Goal: Task Accomplishment & Management: Manage account settings

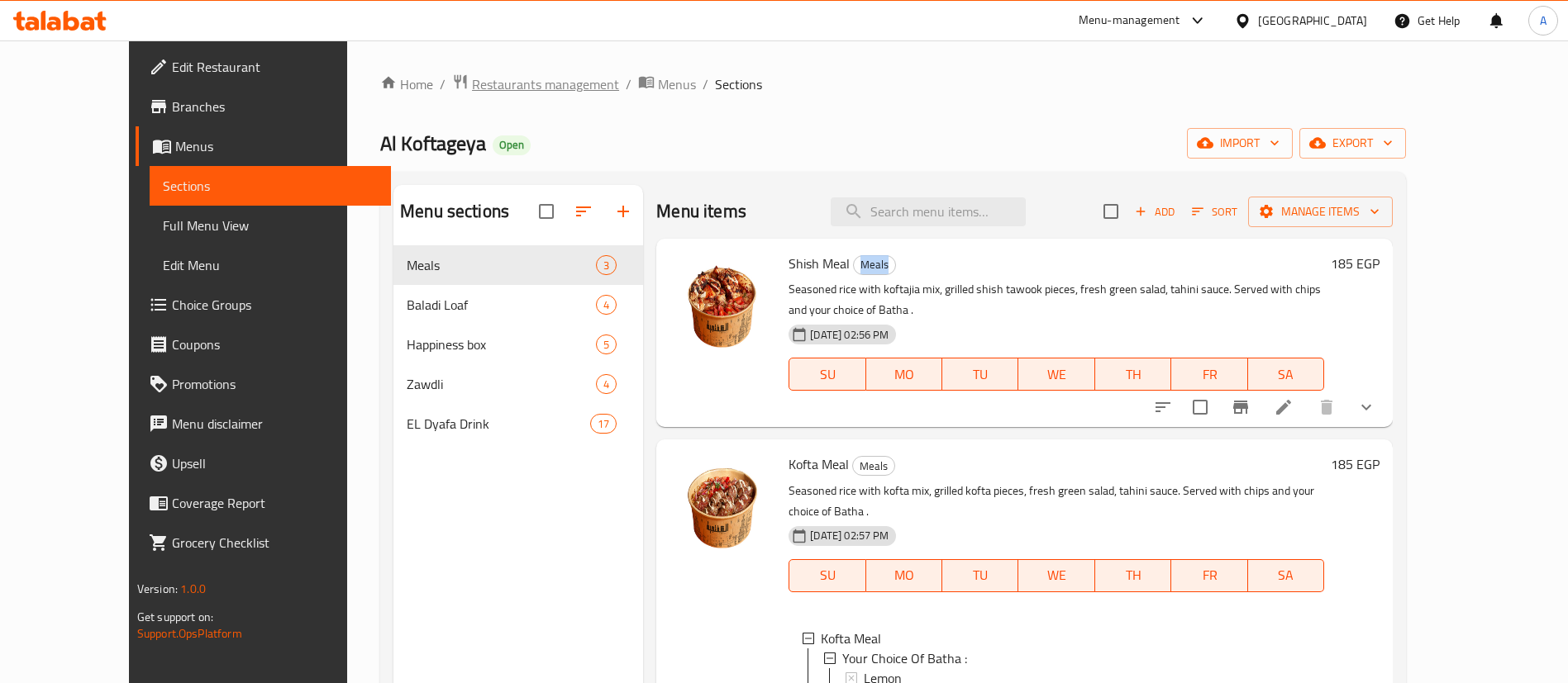
click at [472, 77] on span "Restaurants management" at bounding box center [544, 84] width 147 height 20
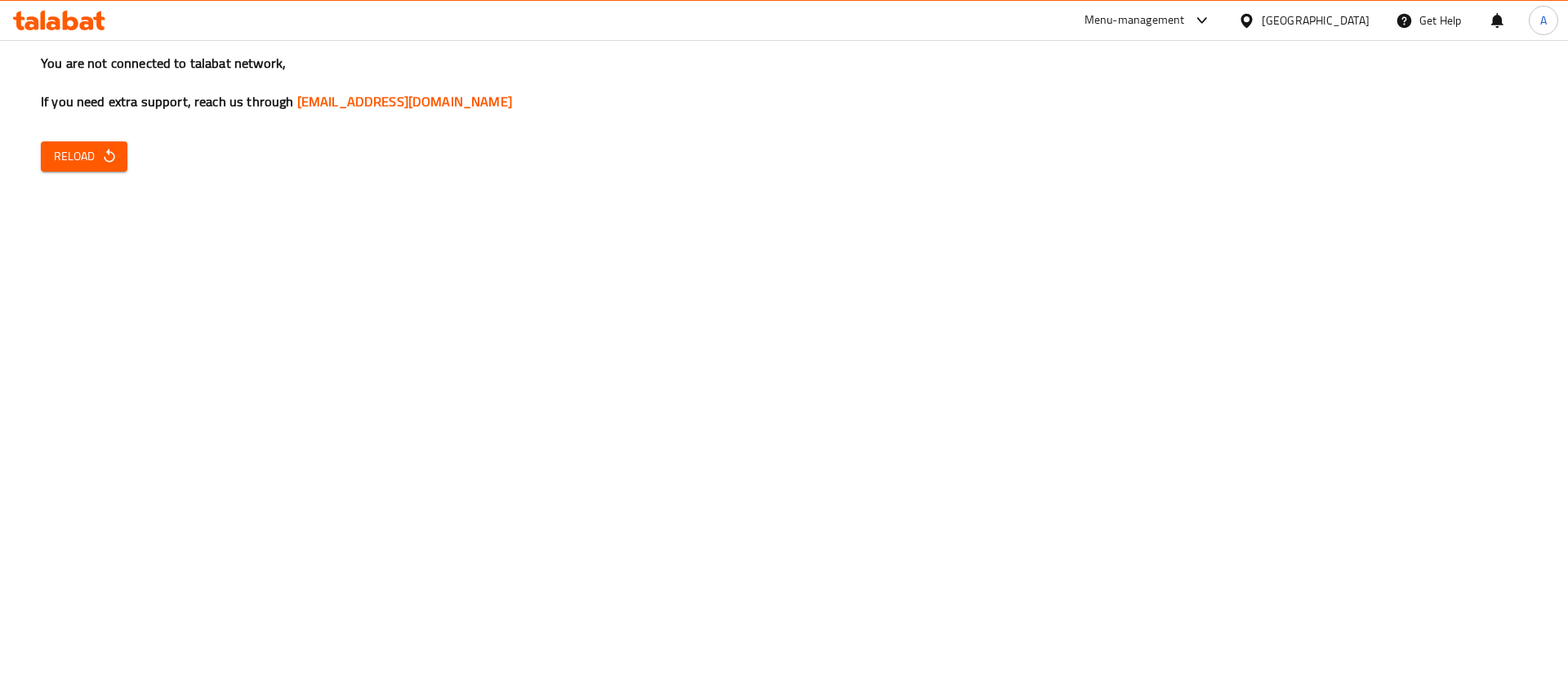
click at [973, 232] on div "You are not connected to talabat network, If you need extra support, reach us t…" at bounding box center [784, 338] width 1568 height 676
drag, startPoint x: 536, startPoint y: 0, endPoint x: 448, endPoint y: 190, distance: 209.4
click at [448, 190] on div "You are not connected to talabat network, If you need extra support, reach us t…" at bounding box center [784, 338] width 1568 height 676
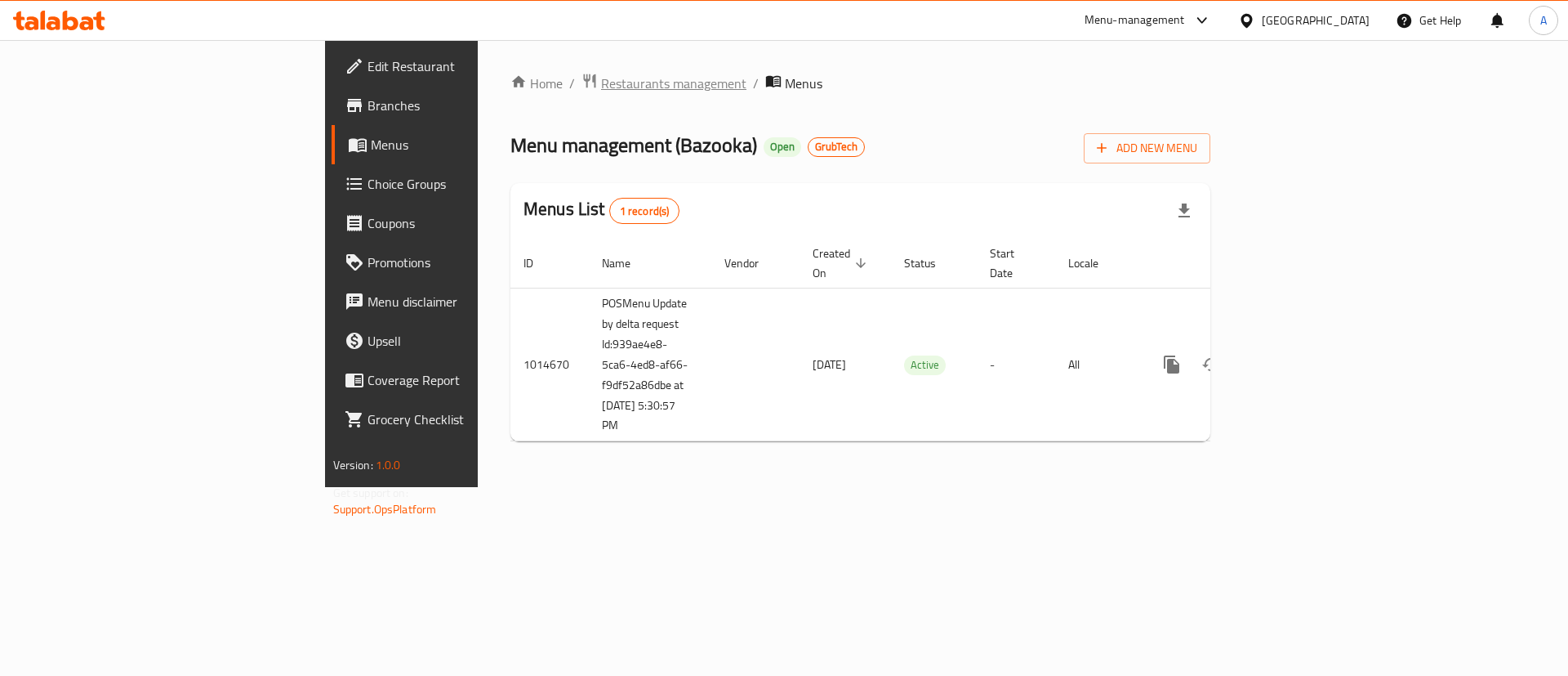
click at [602, 76] on span "Restaurants management" at bounding box center [674, 83] width 145 height 20
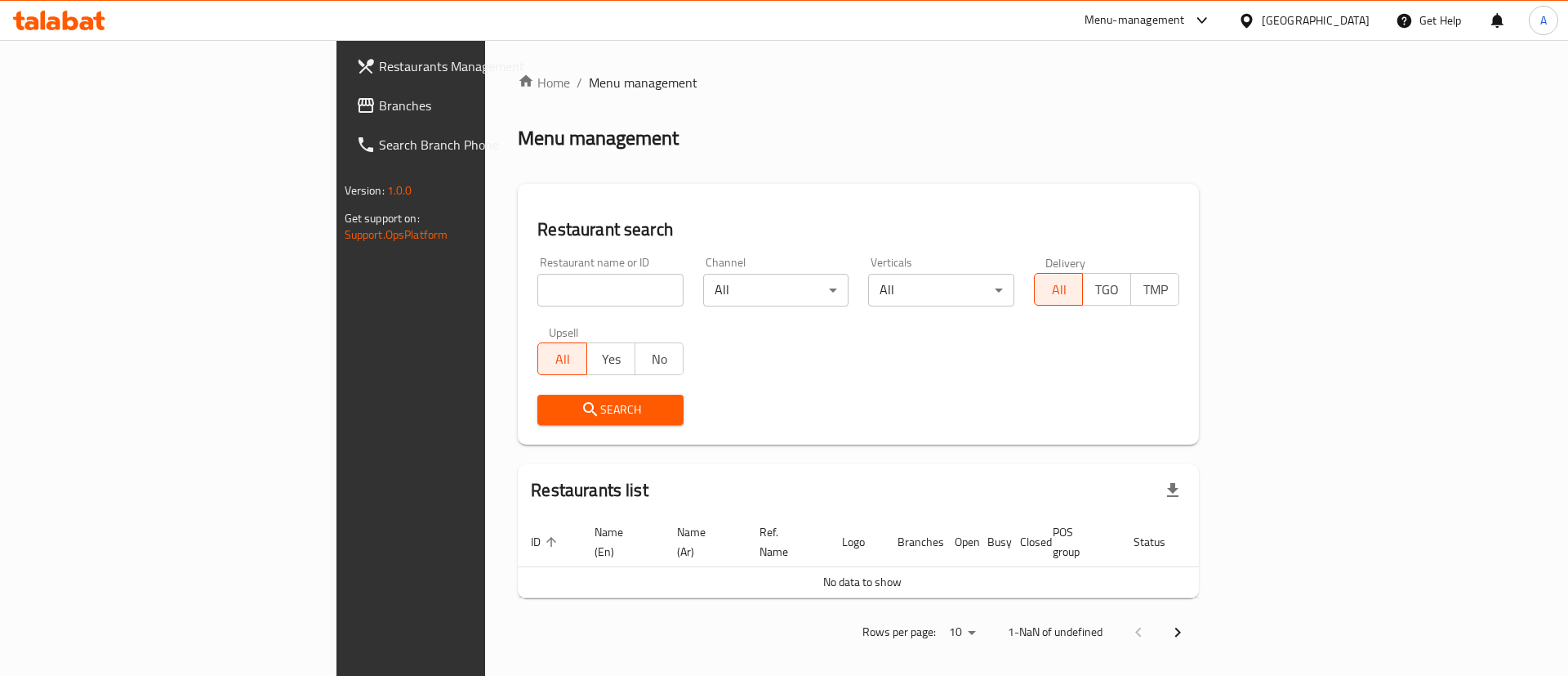
click at [518, 501] on div "Restaurants list" at bounding box center [858, 491] width 681 height 53
click at [537, 290] on input "search" at bounding box center [610, 290] width 146 height 32
paste input "666994"
type input "666994"
click button "Search" at bounding box center [610, 410] width 146 height 30
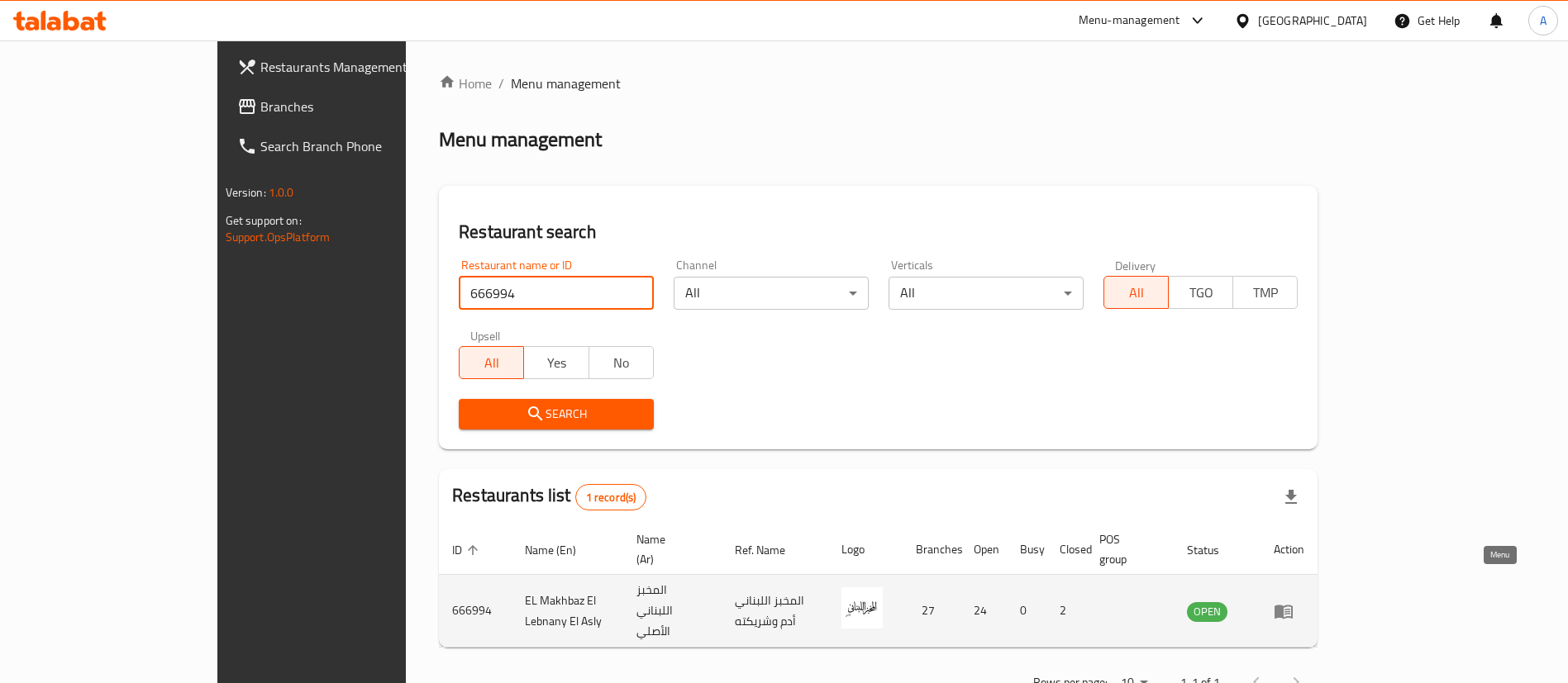
click at [1304, 602] on link "enhanced table" at bounding box center [1289, 611] width 31 height 20
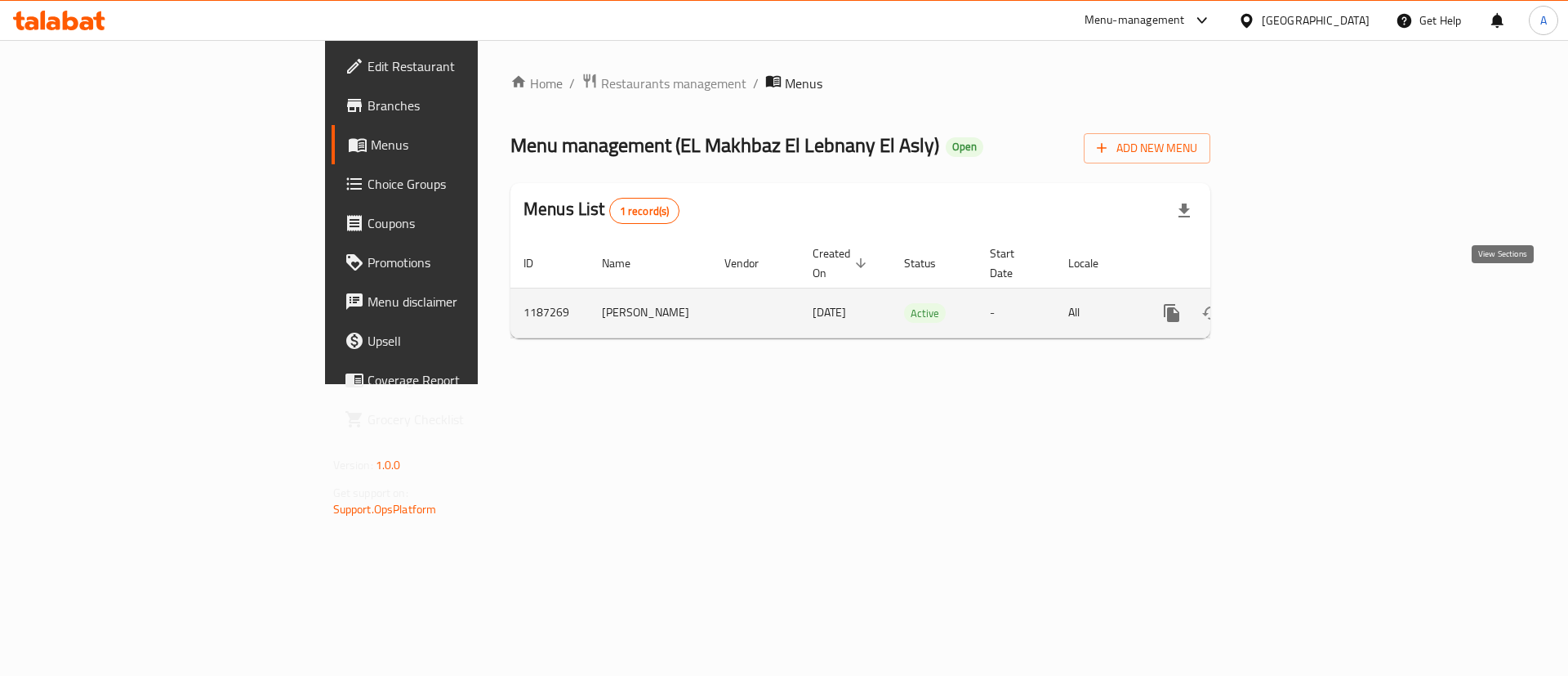
click at [1300, 303] on icon "enhanced table" at bounding box center [1289, 313] width 20 height 20
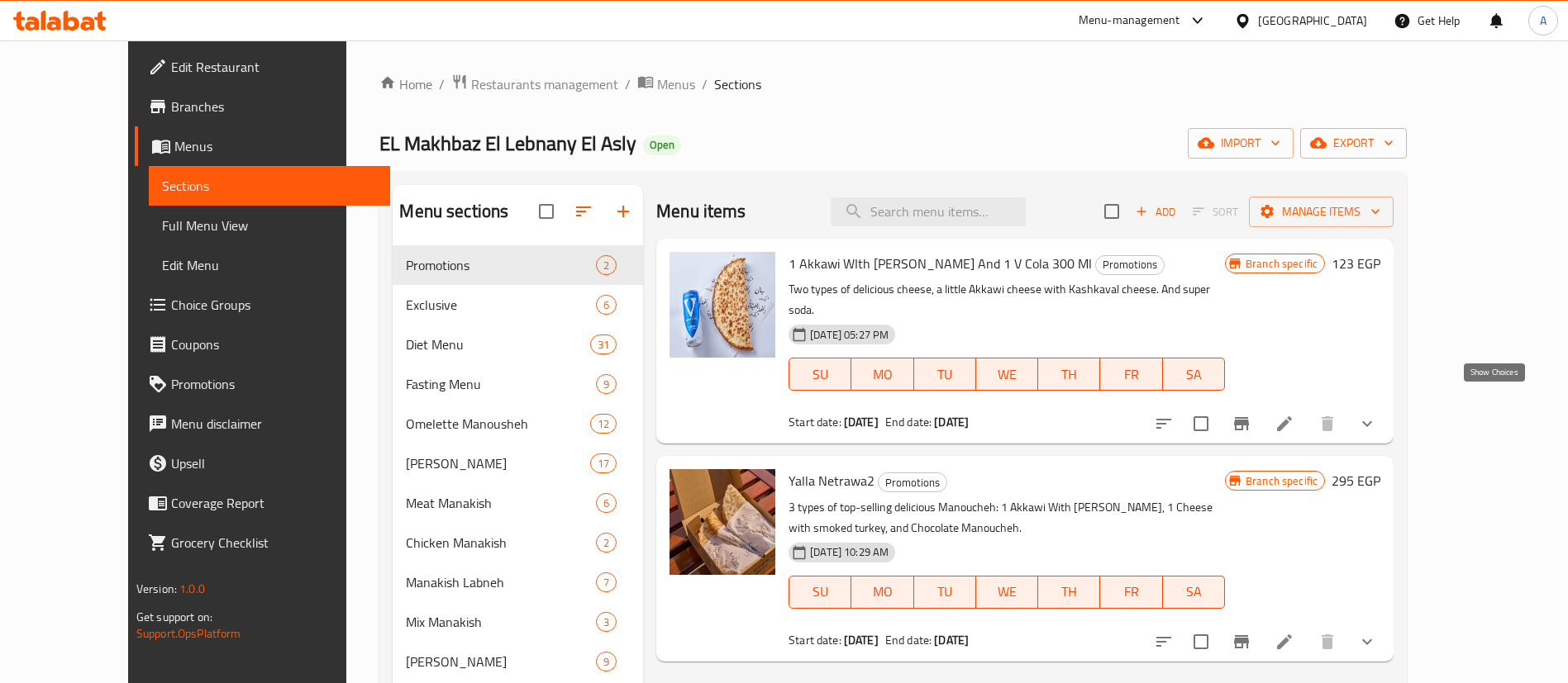
click at [1376, 414] on icon "show more" at bounding box center [1367, 423] width 20 height 20
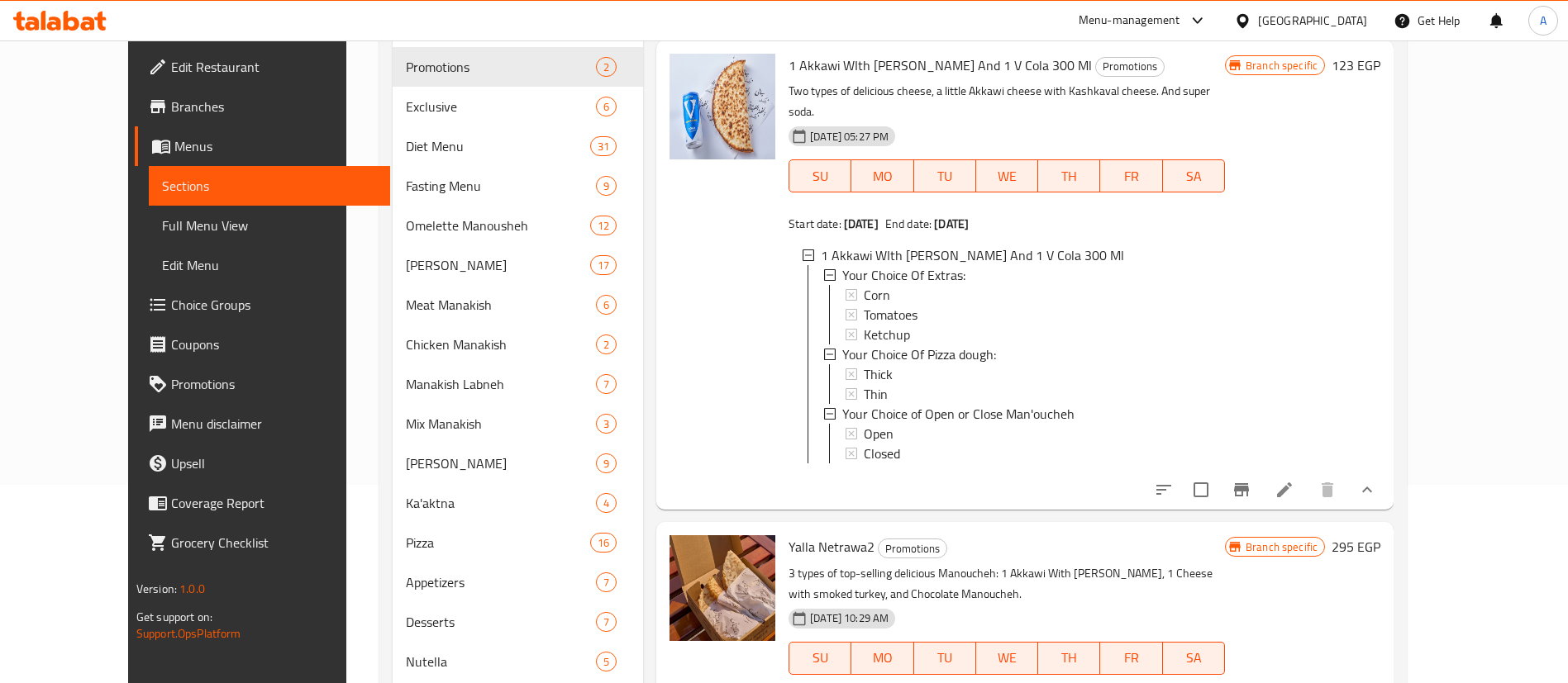
scroll to position [207, 0]
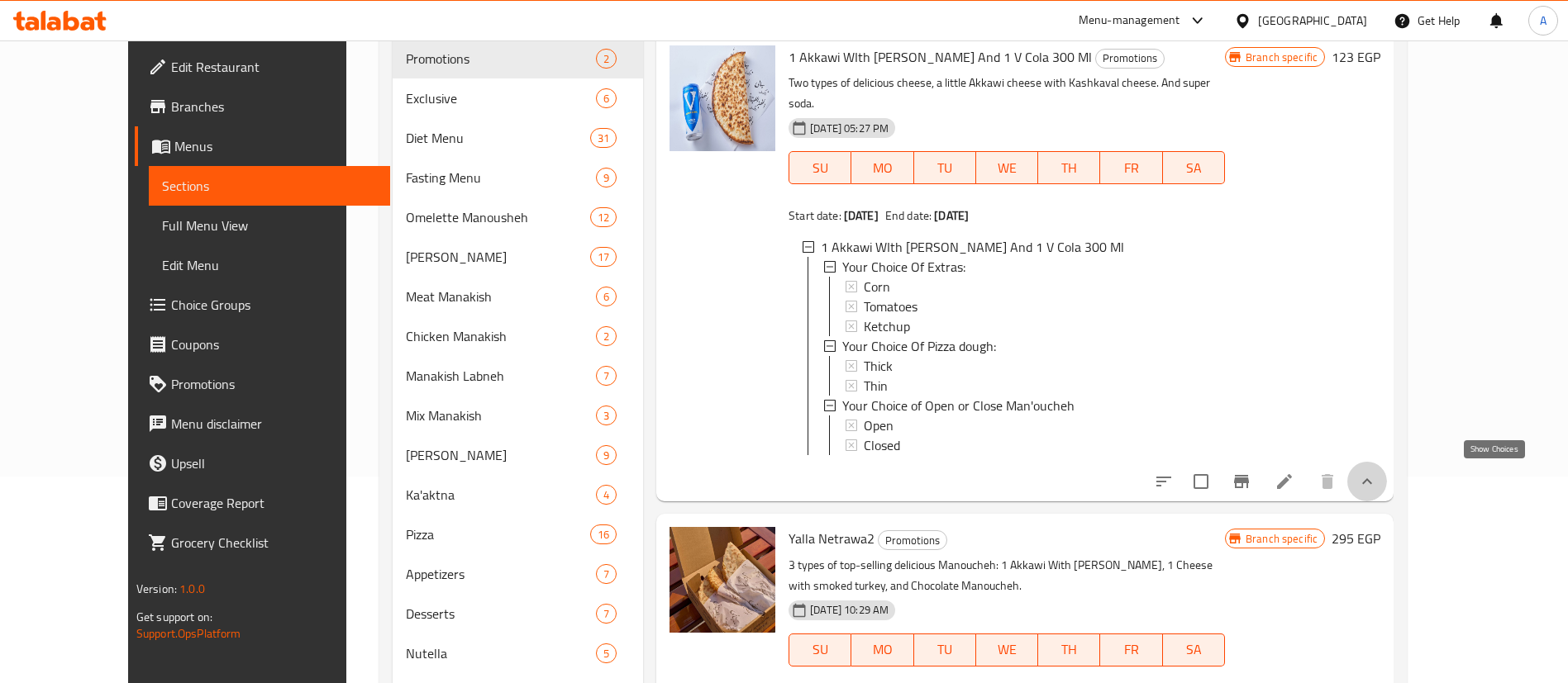
click at [1376, 474] on icon "show more" at bounding box center [1367, 481] width 20 height 20
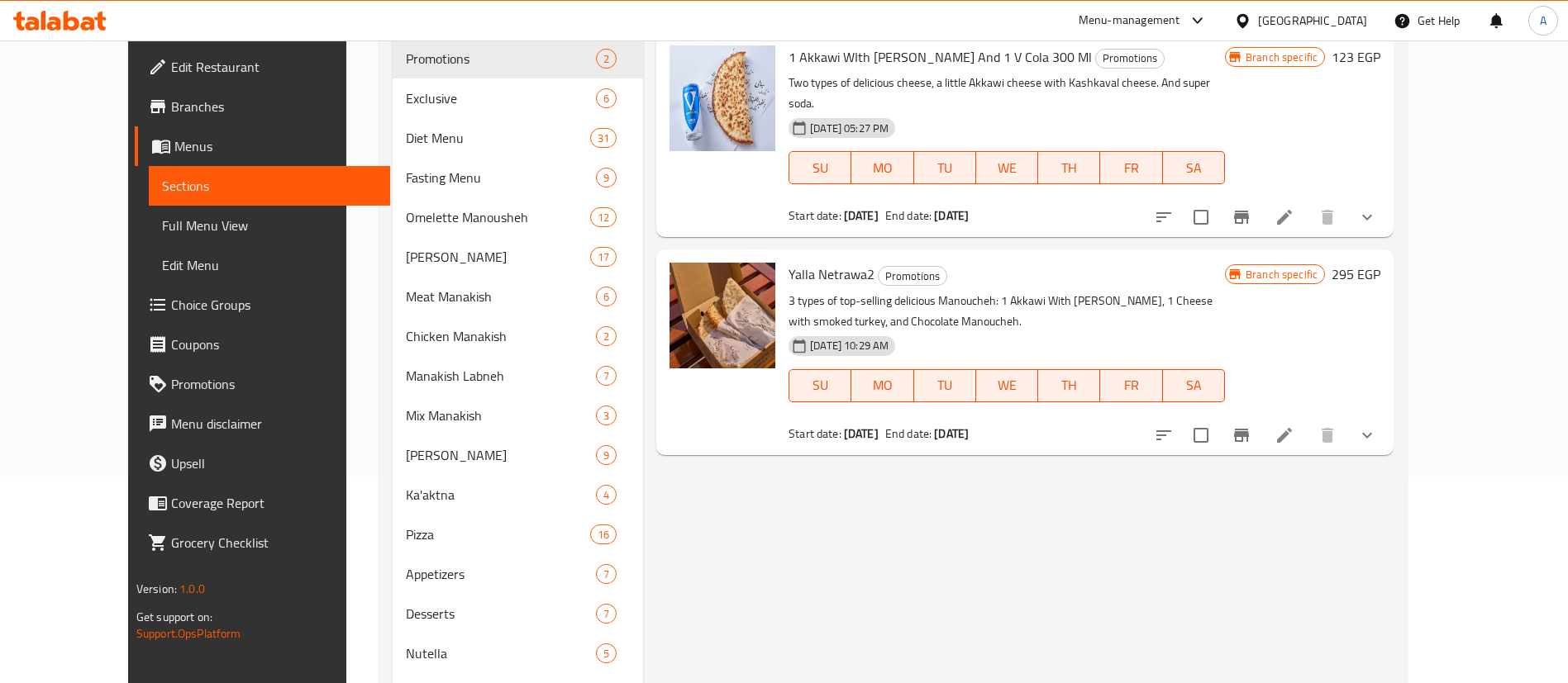
click at [1376, 425] on icon "show more" at bounding box center [1367, 435] width 20 height 20
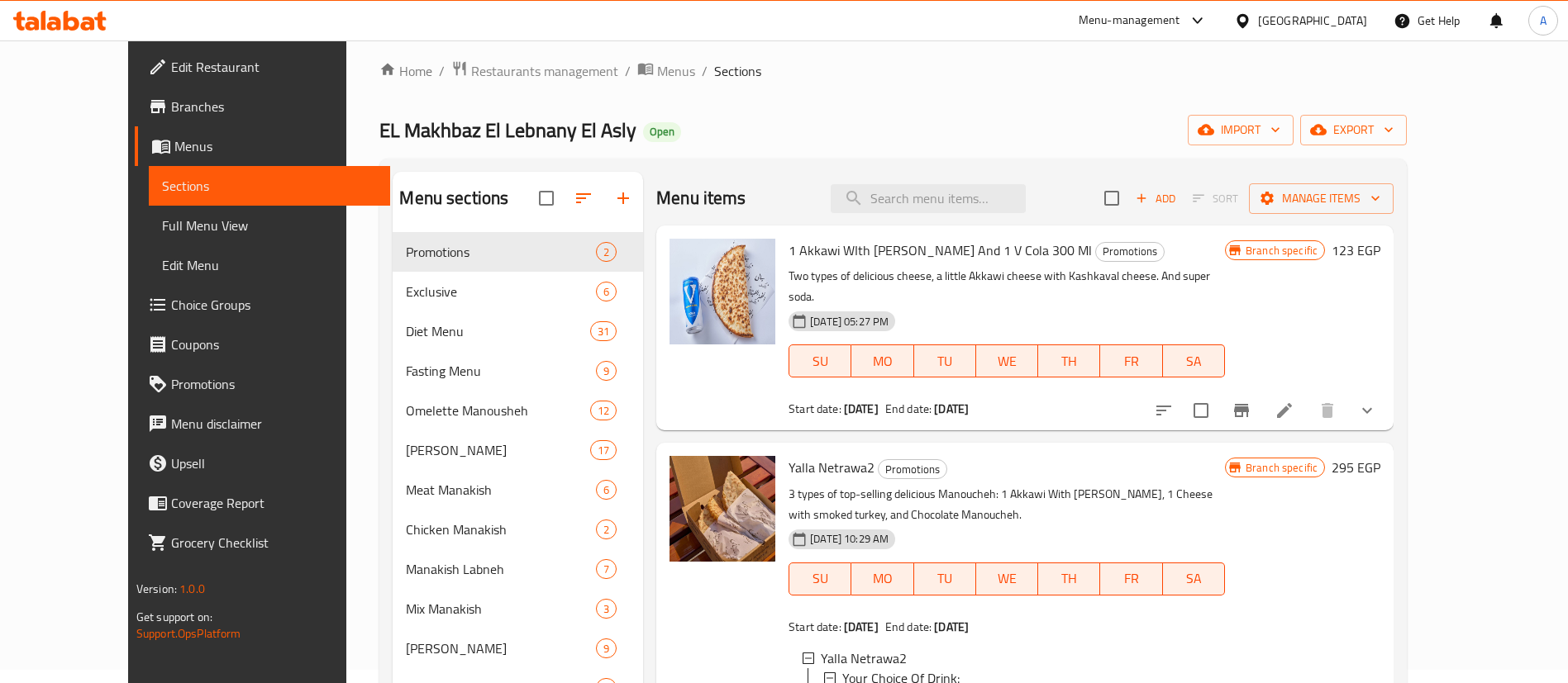
scroll to position [0, 0]
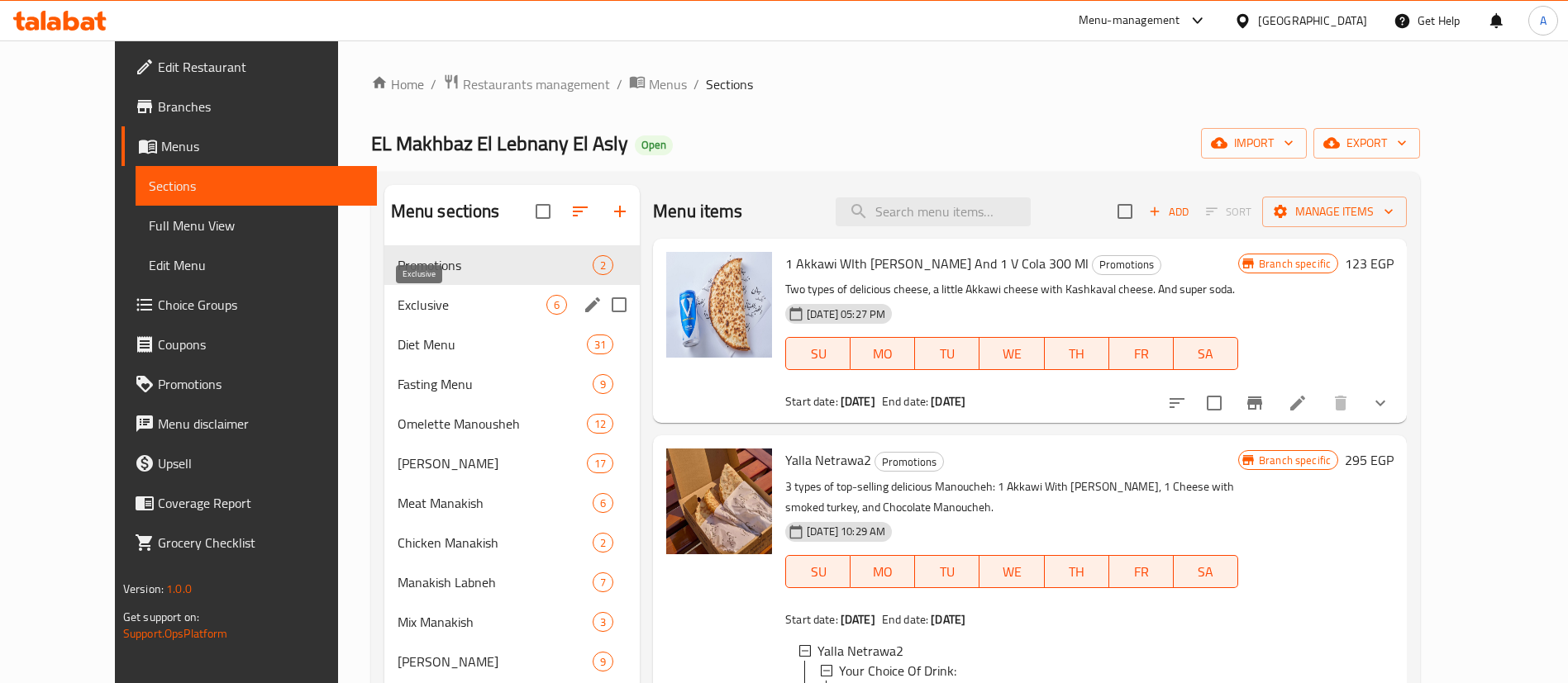
click at [484, 303] on span "Exclusive" at bounding box center [472, 305] width 149 height 20
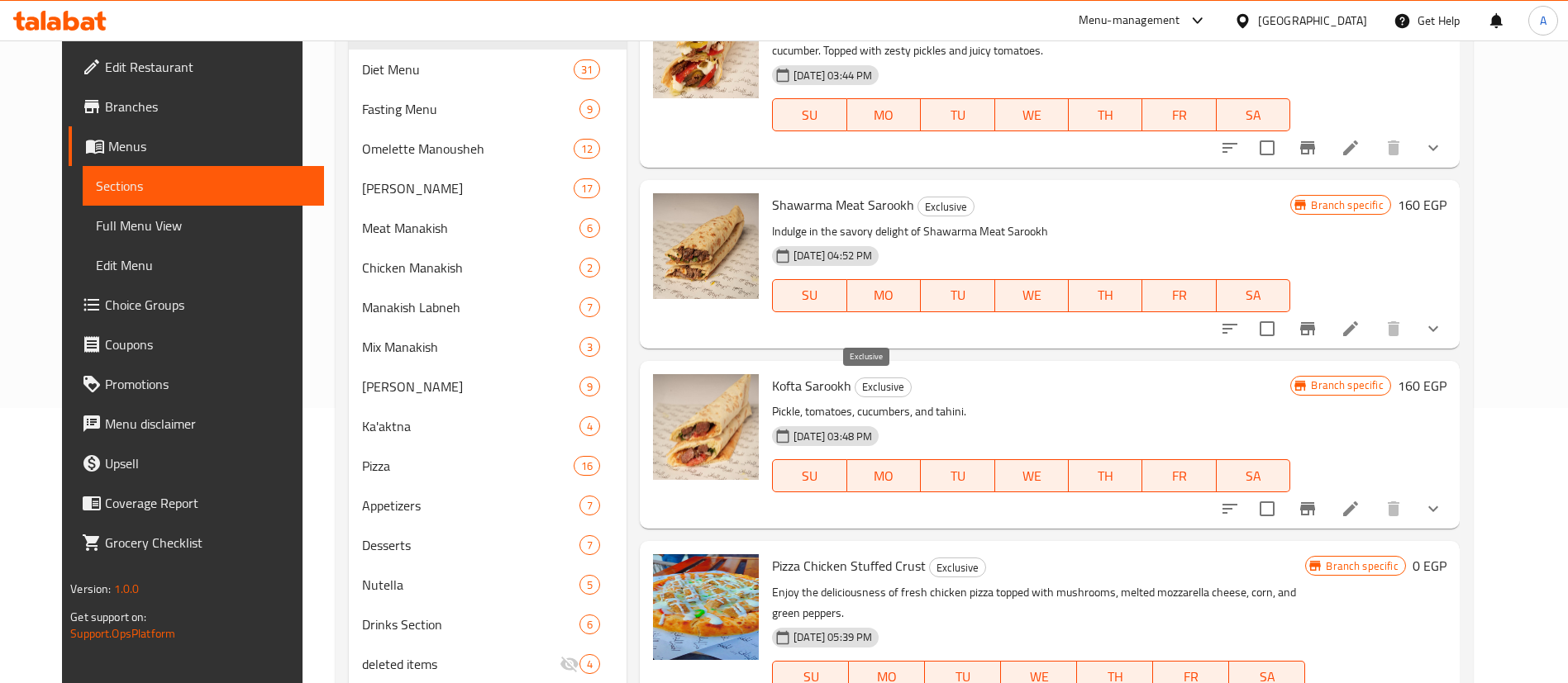
scroll to position [369, 0]
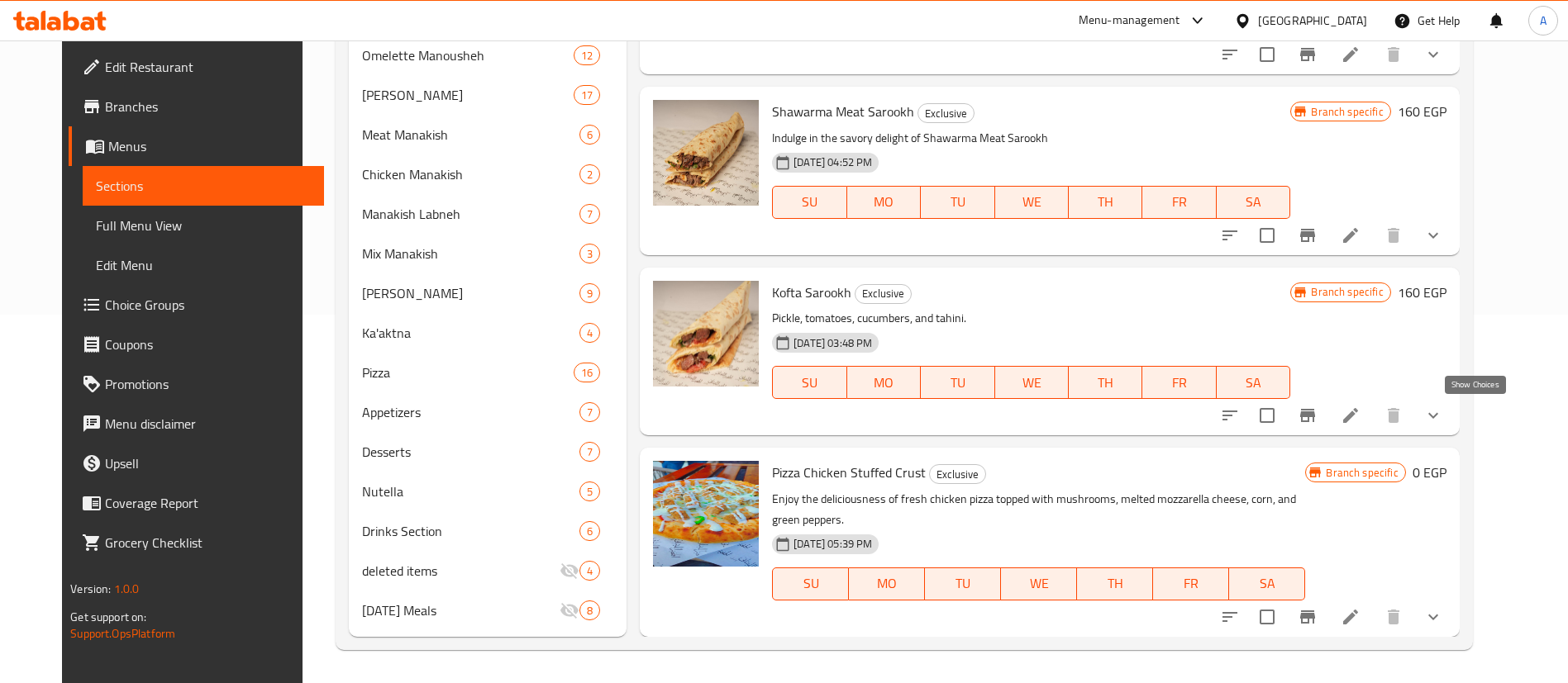
click at [1442, 415] on icon "show more" at bounding box center [1433, 415] width 20 height 20
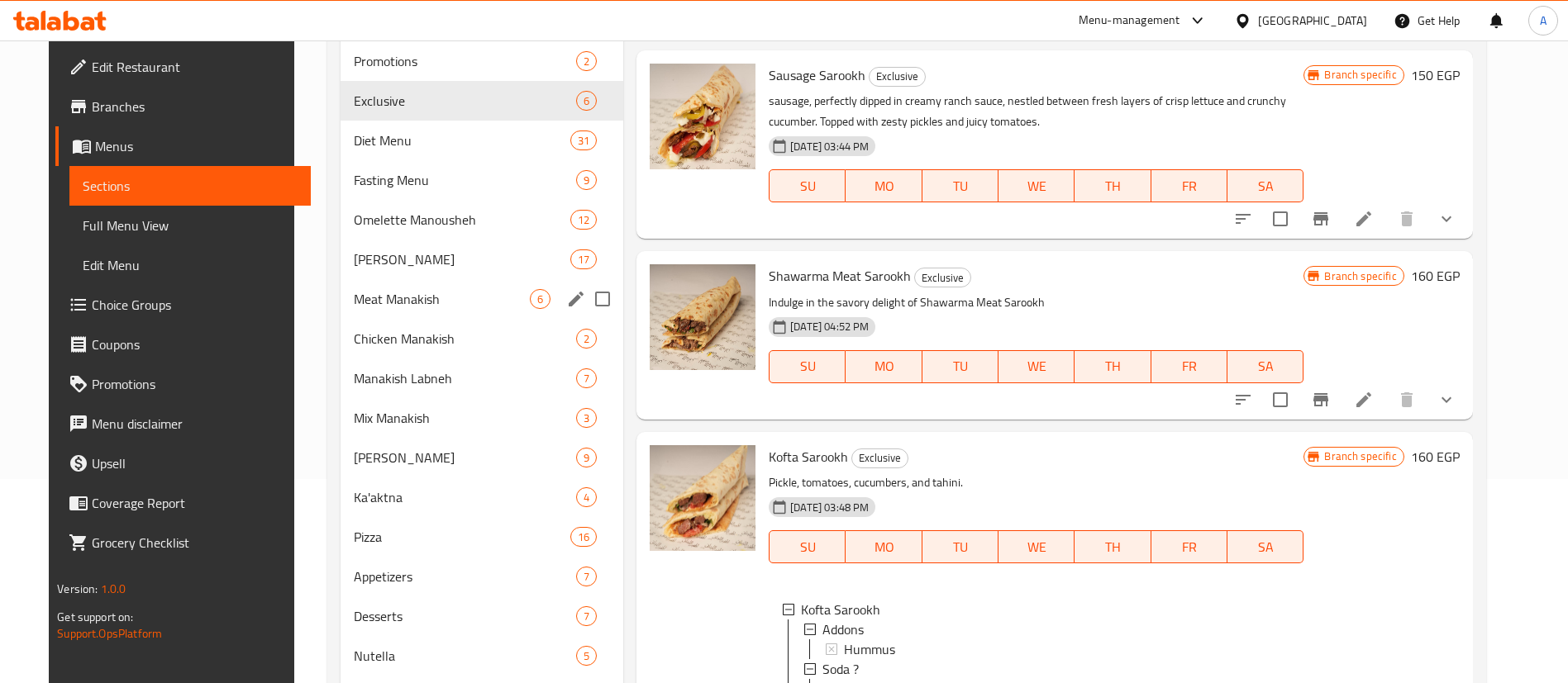
scroll to position [200, 0]
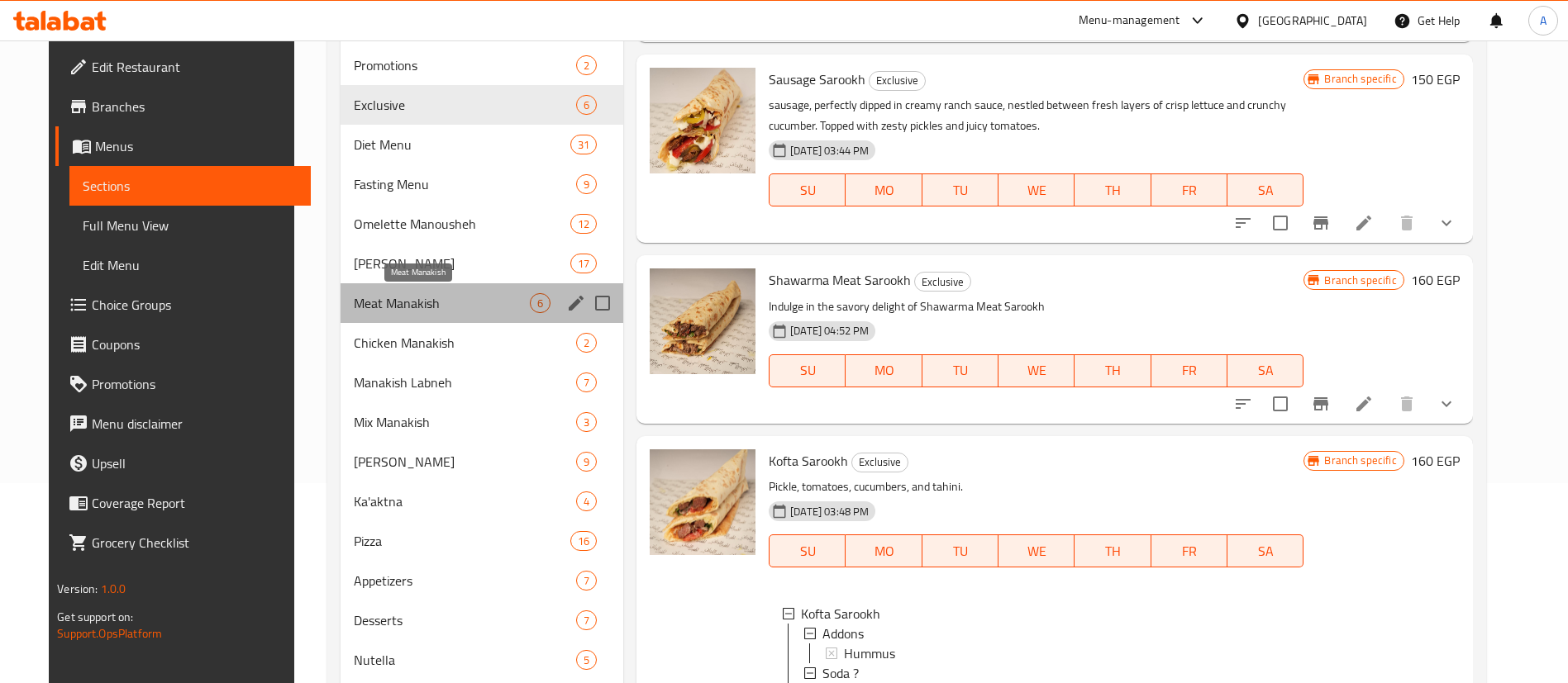
click at [391, 302] on span "Meat Manakish" at bounding box center [442, 303] width 176 height 20
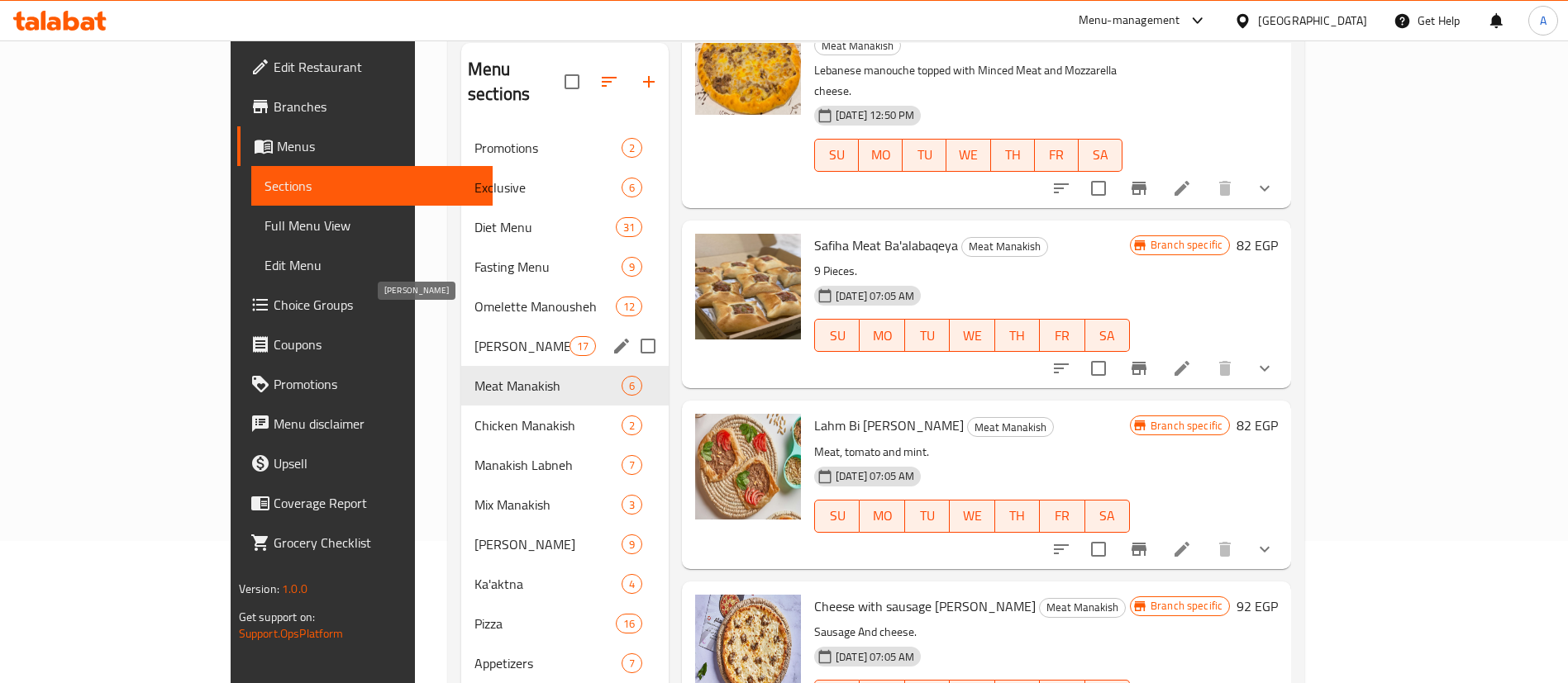
scroll to position [138, 0]
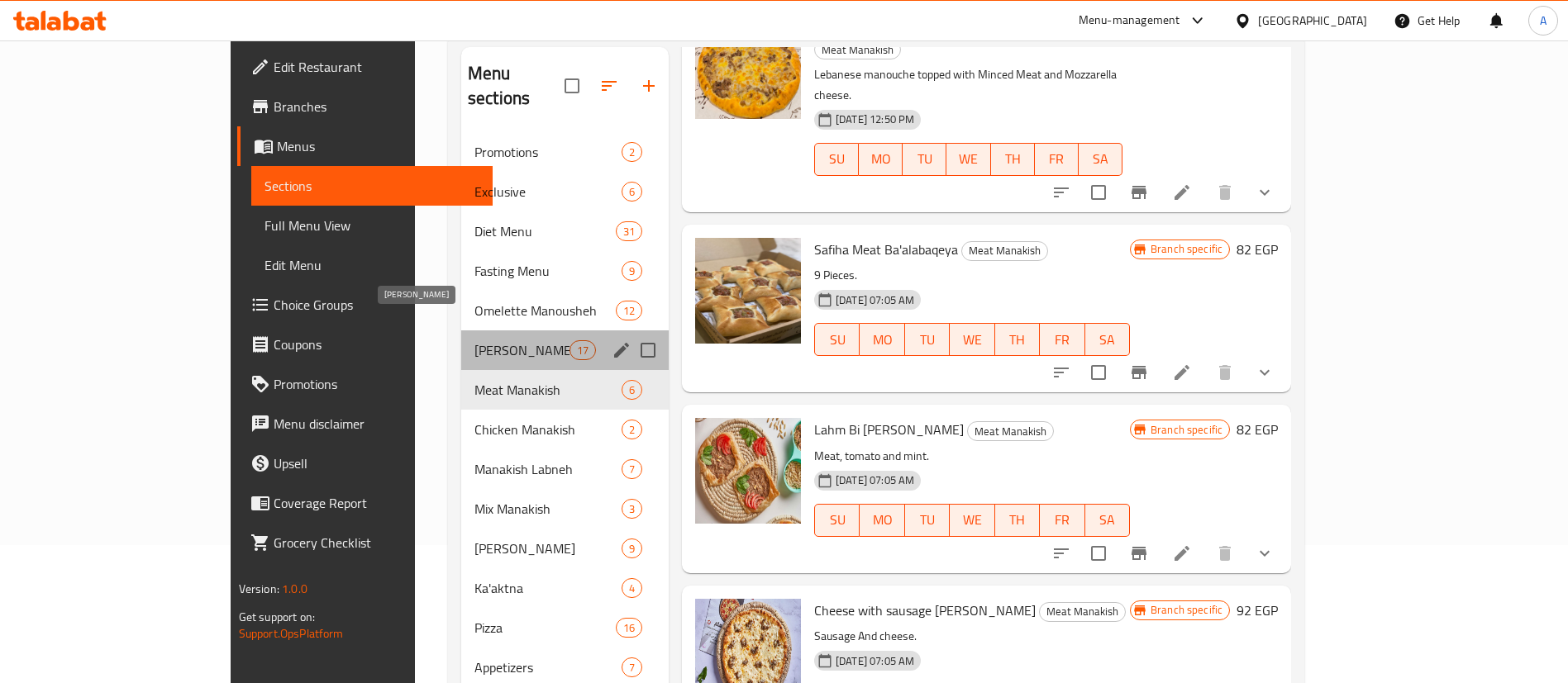
click at [474, 340] on span "[PERSON_NAME]" at bounding box center [521, 350] width 95 height 20
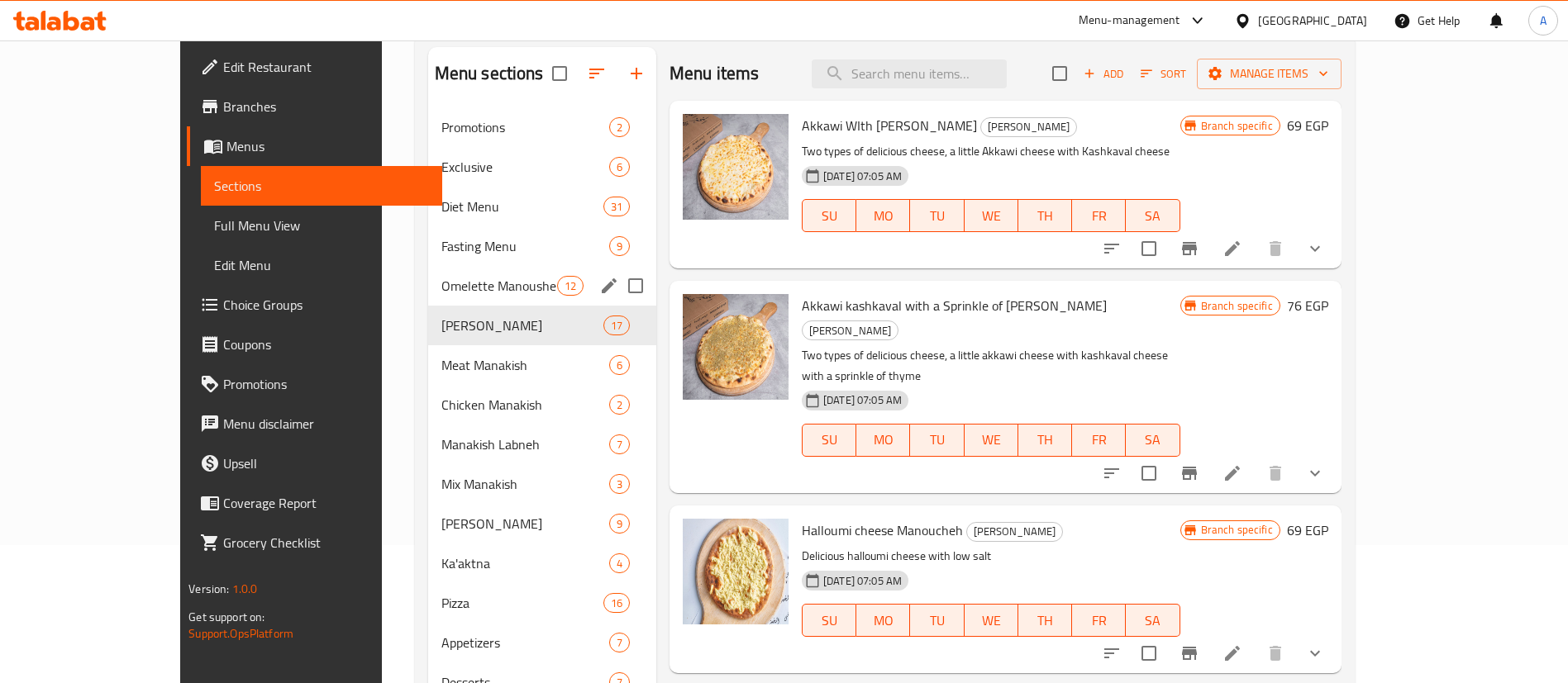
click at [428, 297] on div "Omelette Manousheh 12" at bounding box center [542, 285] width 228 height 39
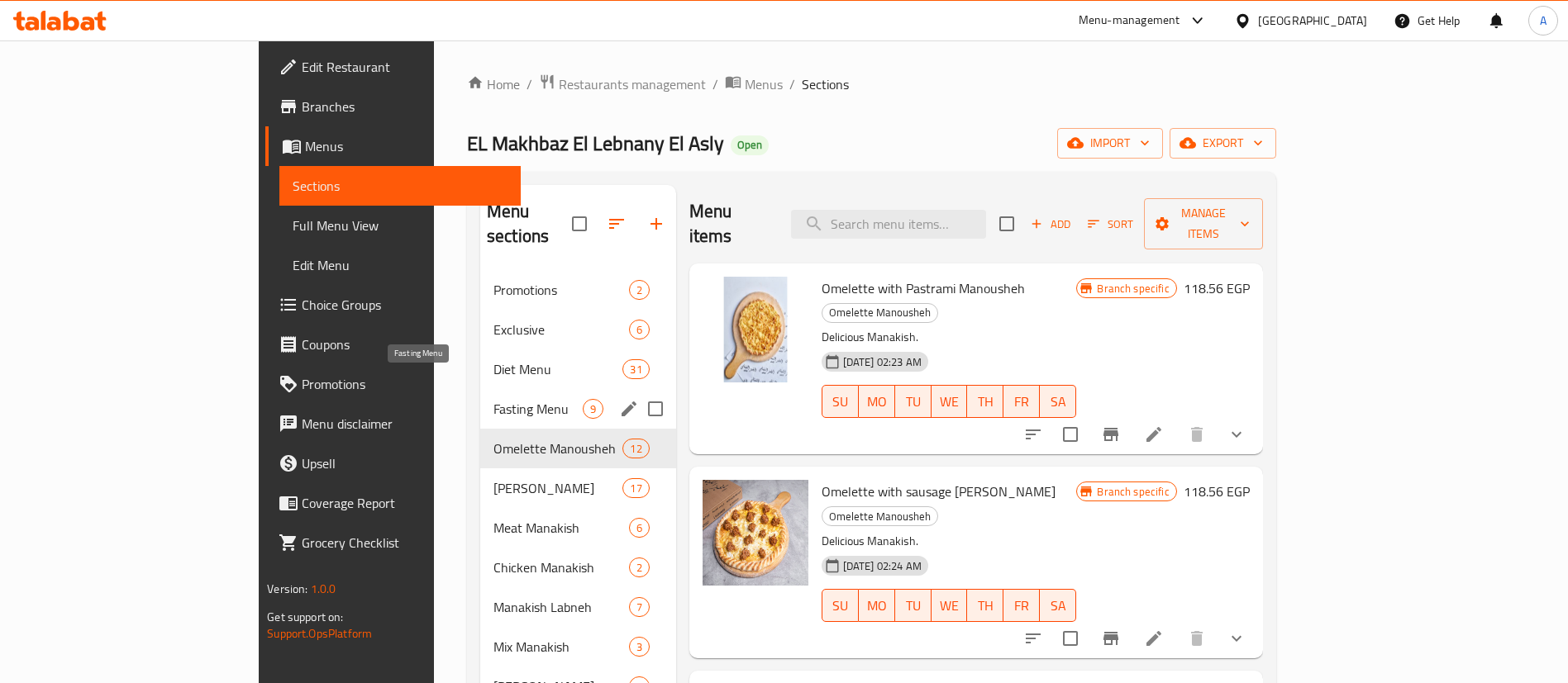
click at [494, 398] on span "Fasting Menu" at bounding box center [538, 408] width 89 height 20
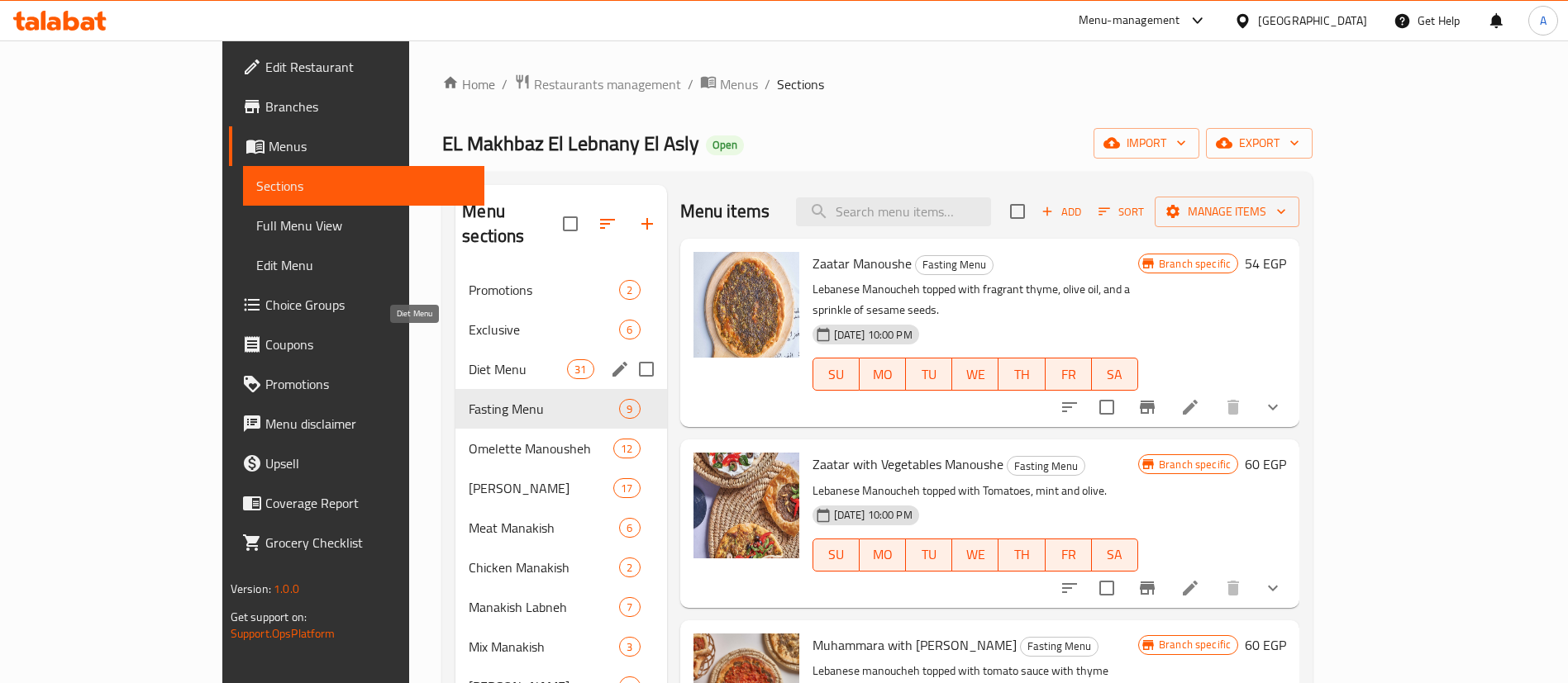
click at [469, 359] on span "Diet Menu" at bounding box center [518, 369] width 99 height 20
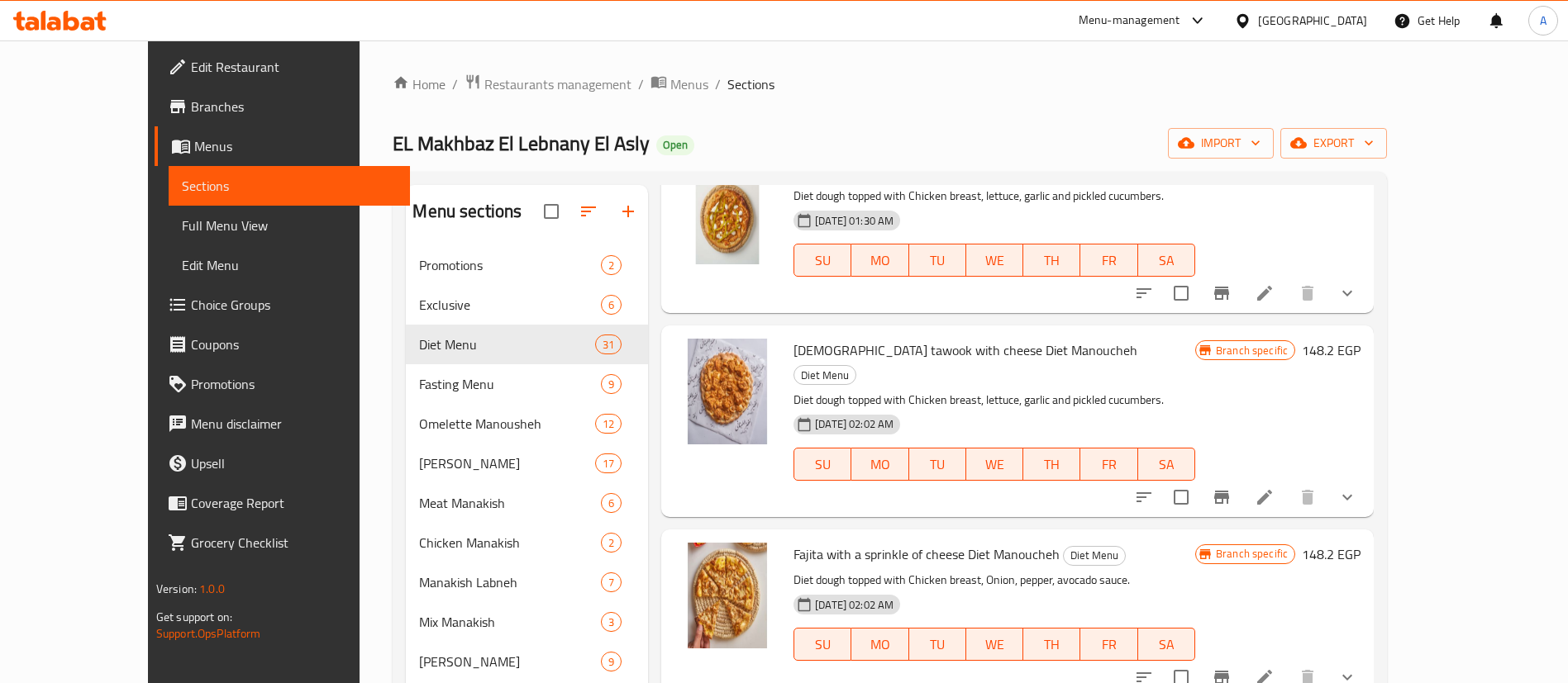
scroll to position [94, 0]
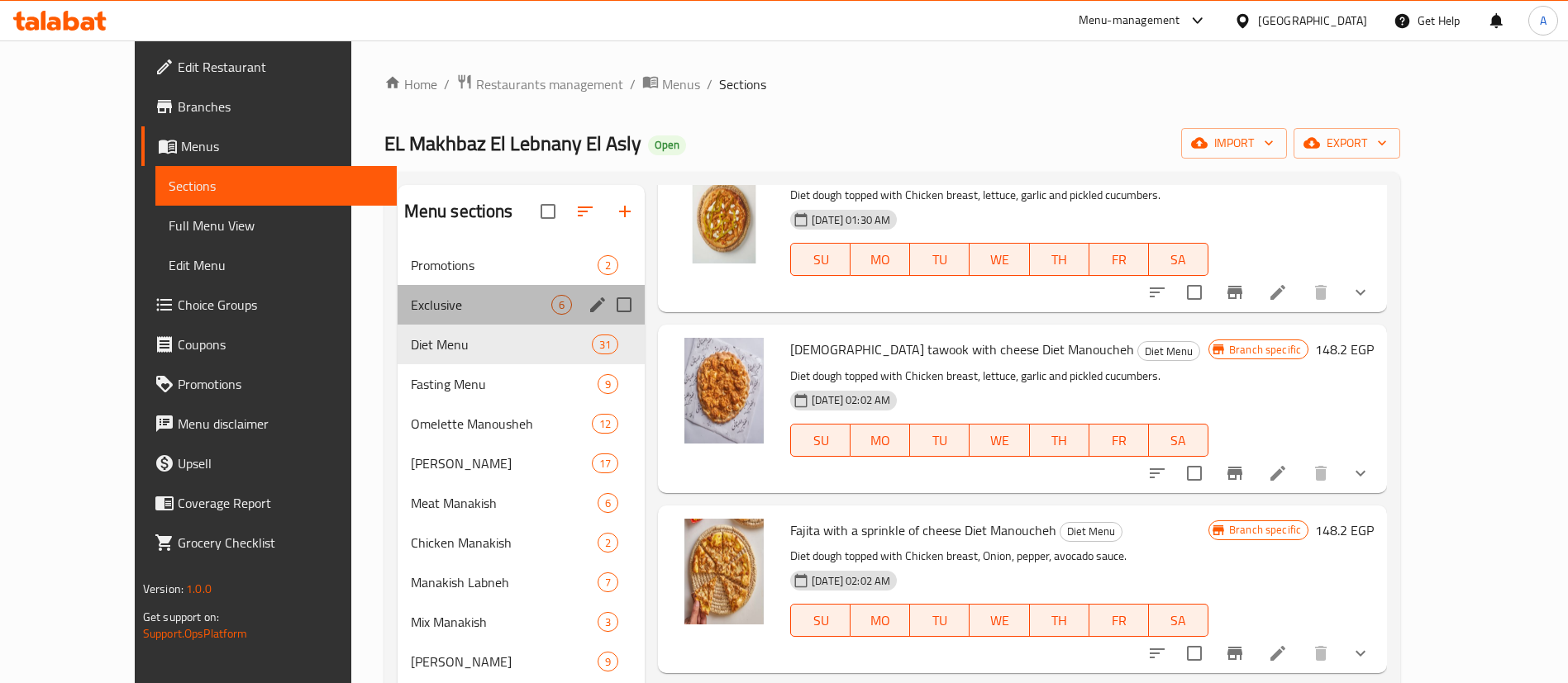
click at [398, 290] on div "Exclusive 6" at bounding box center [521, 304] width 247 height 39
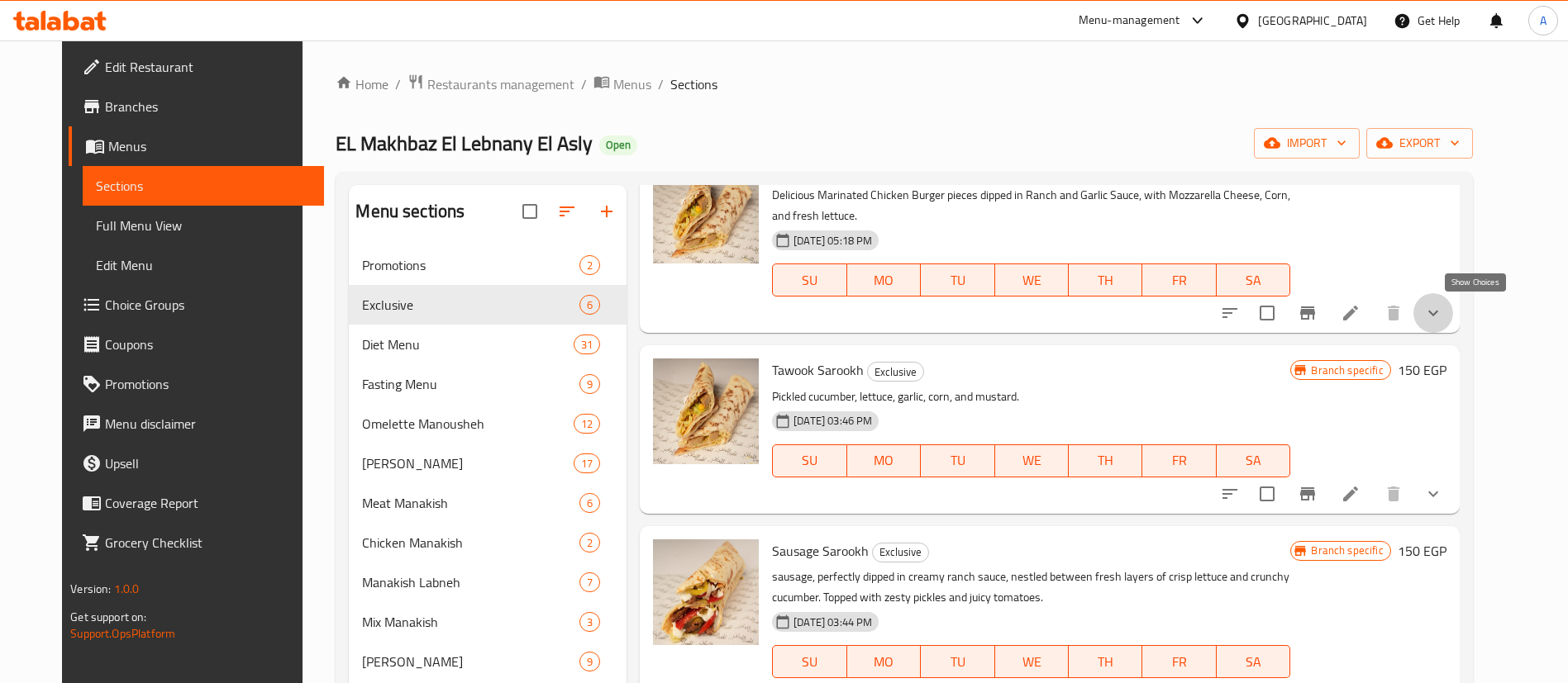
click at [1442, 314] on icon "show more" at bounding box center [1433, 312] width 20 height 20
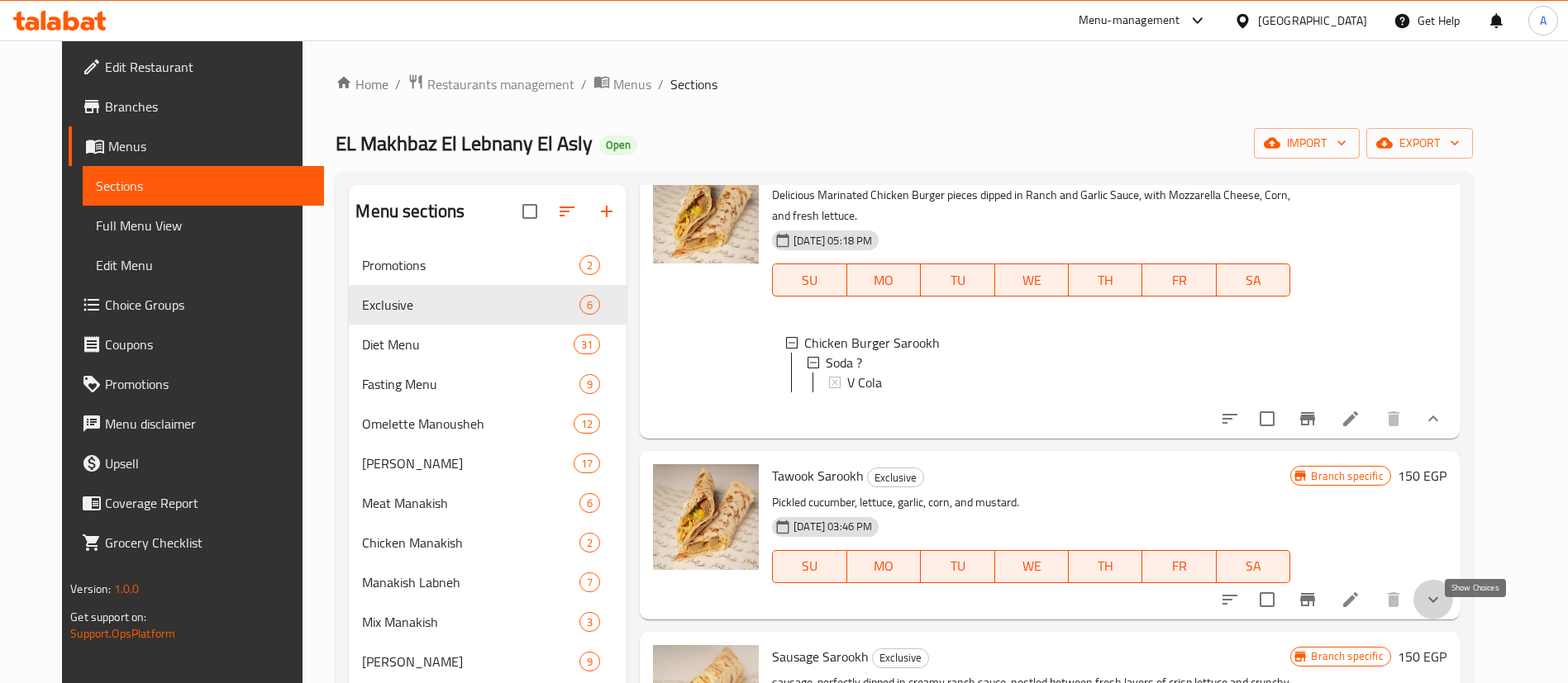
click at [1442, 609] on icon "show more" at bounding box center [1433, 600] width 20 height 20
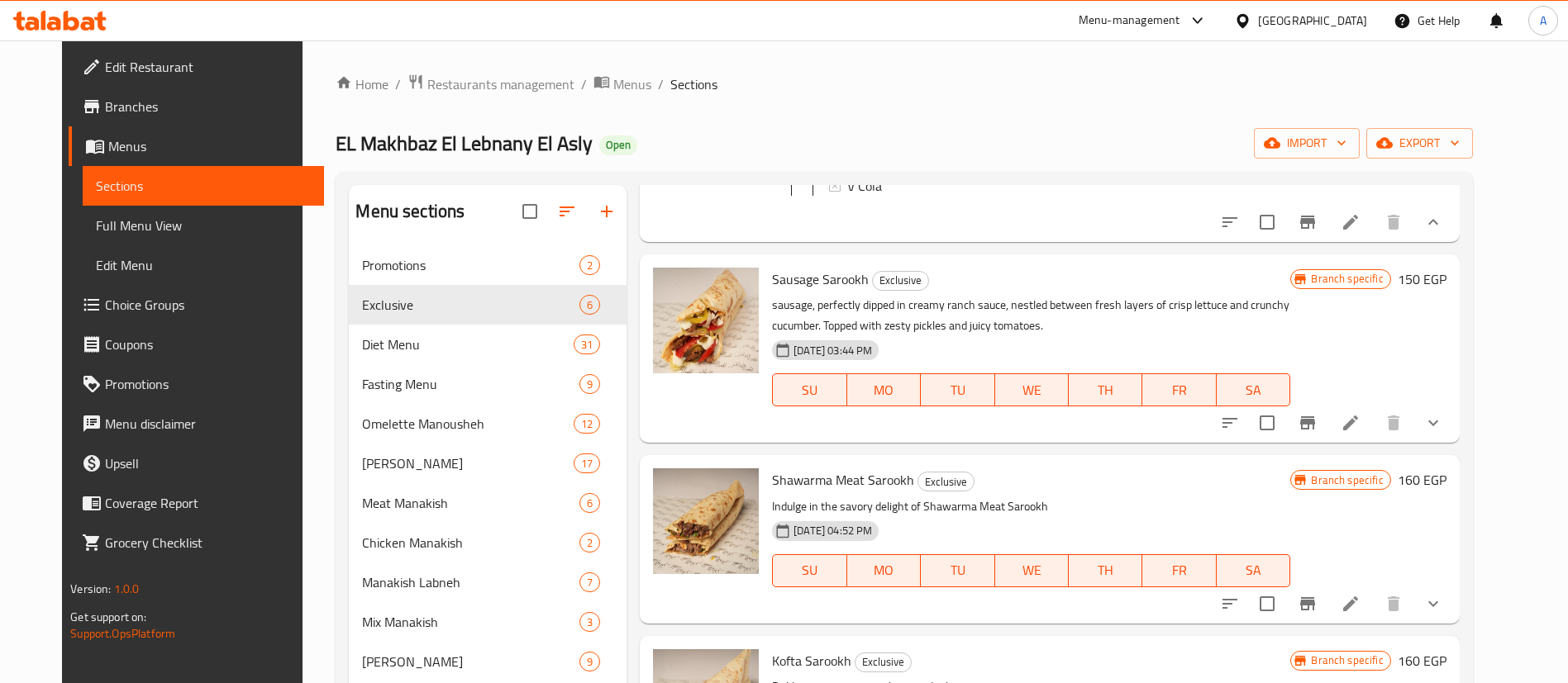
scroll to position [615, 0]
click at [1442, 423] on icon "show more" at bounding box center [1433, 422] width 20 height 20
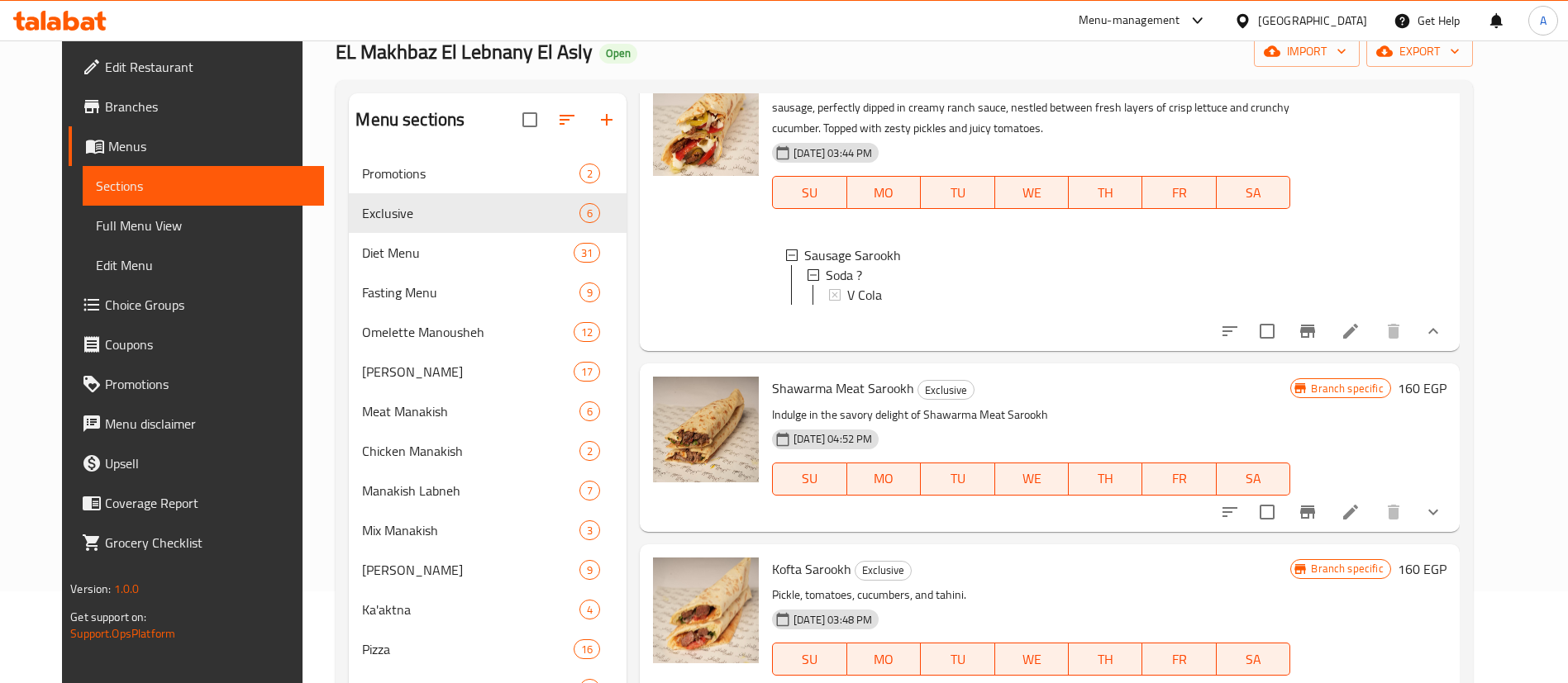
scroll to position [165, 0]
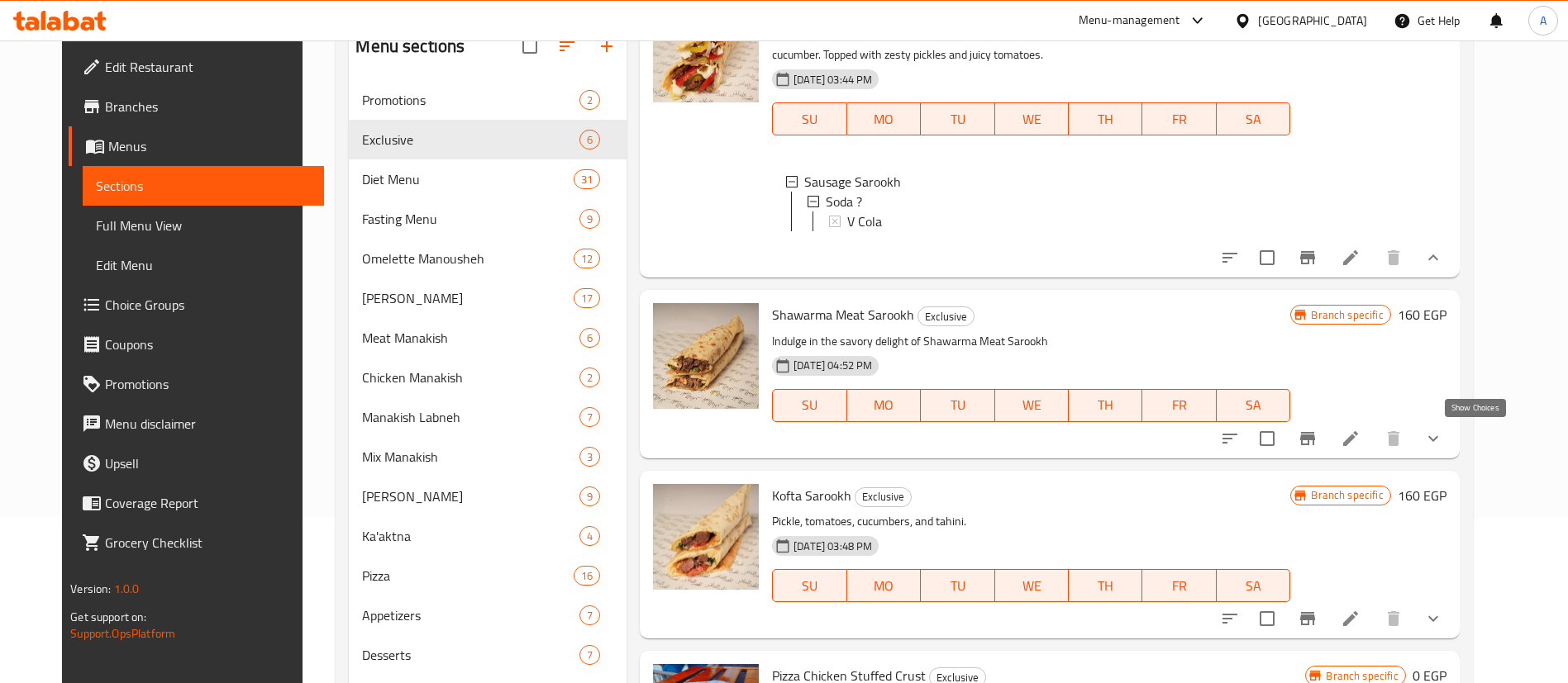
click at [1442, 444] on icon "show more" at bounding box center [1433, 438] width 20 height 20
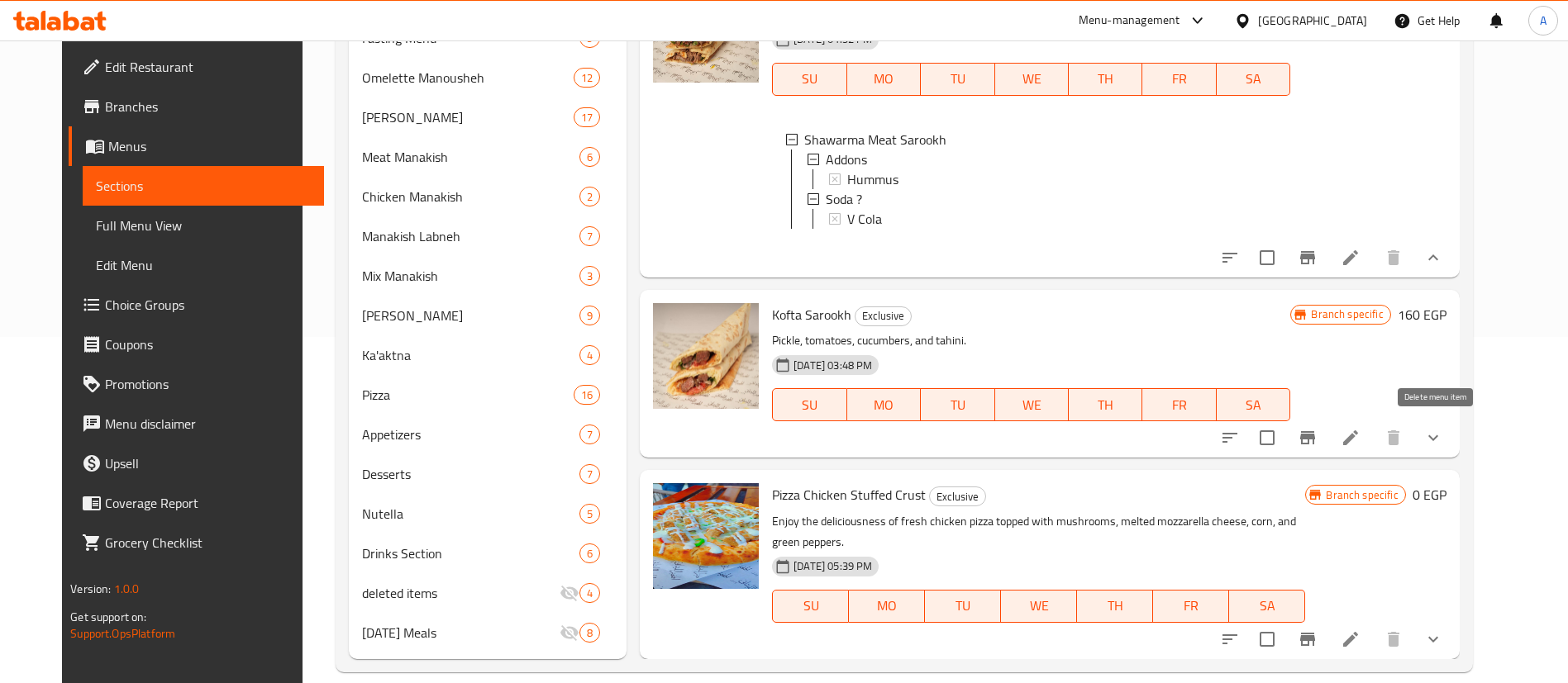
scroll to position [369, 0]
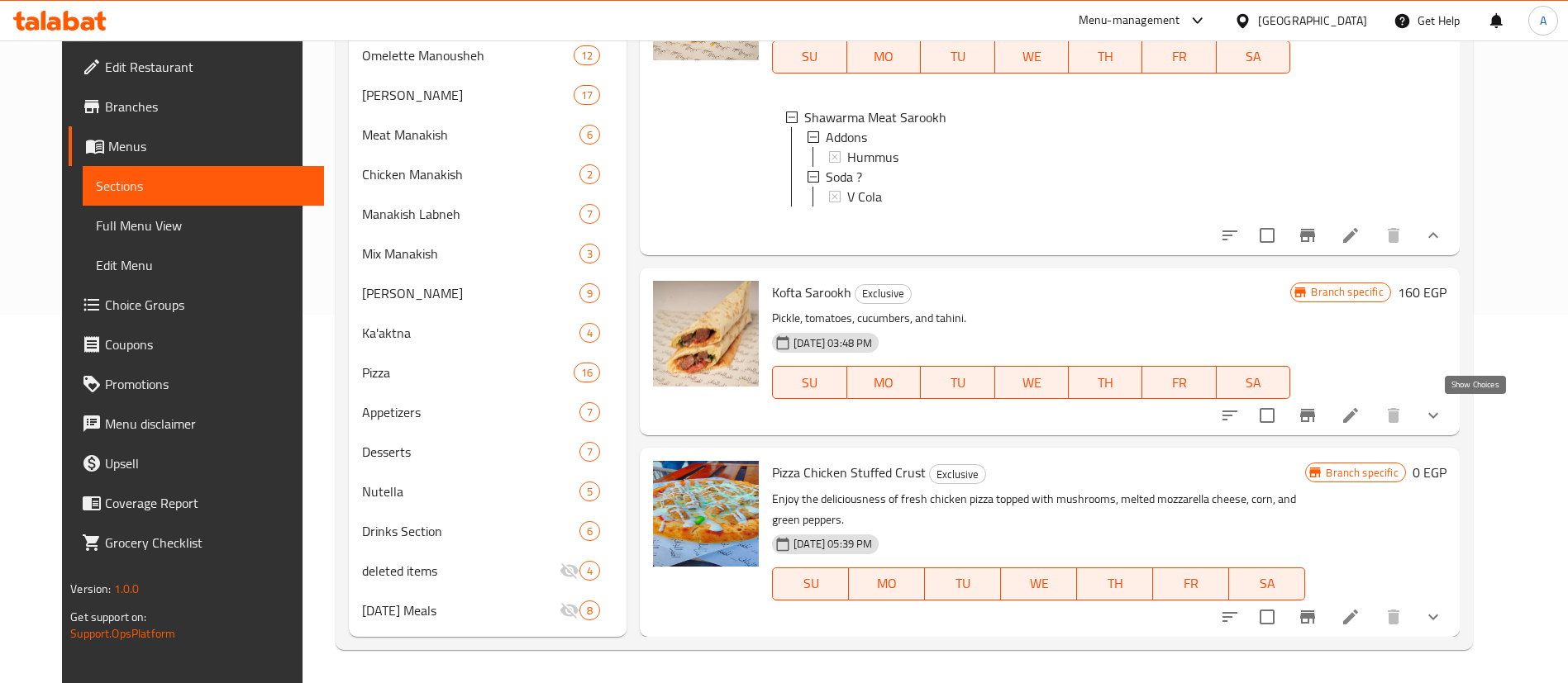
click at [1442, 415] on icon "show more" at bounding box center [1433, 415] width 20 height 20
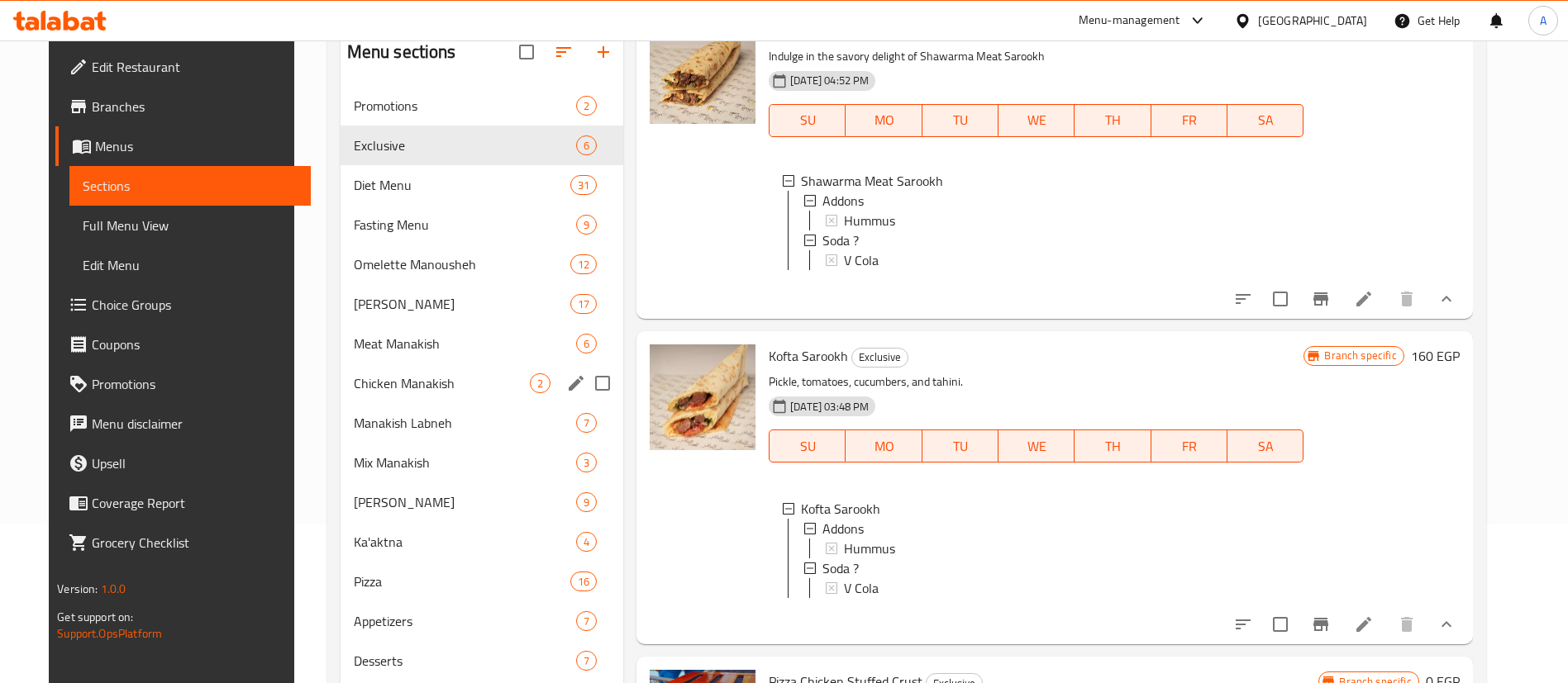
scroll to position [0, 0]
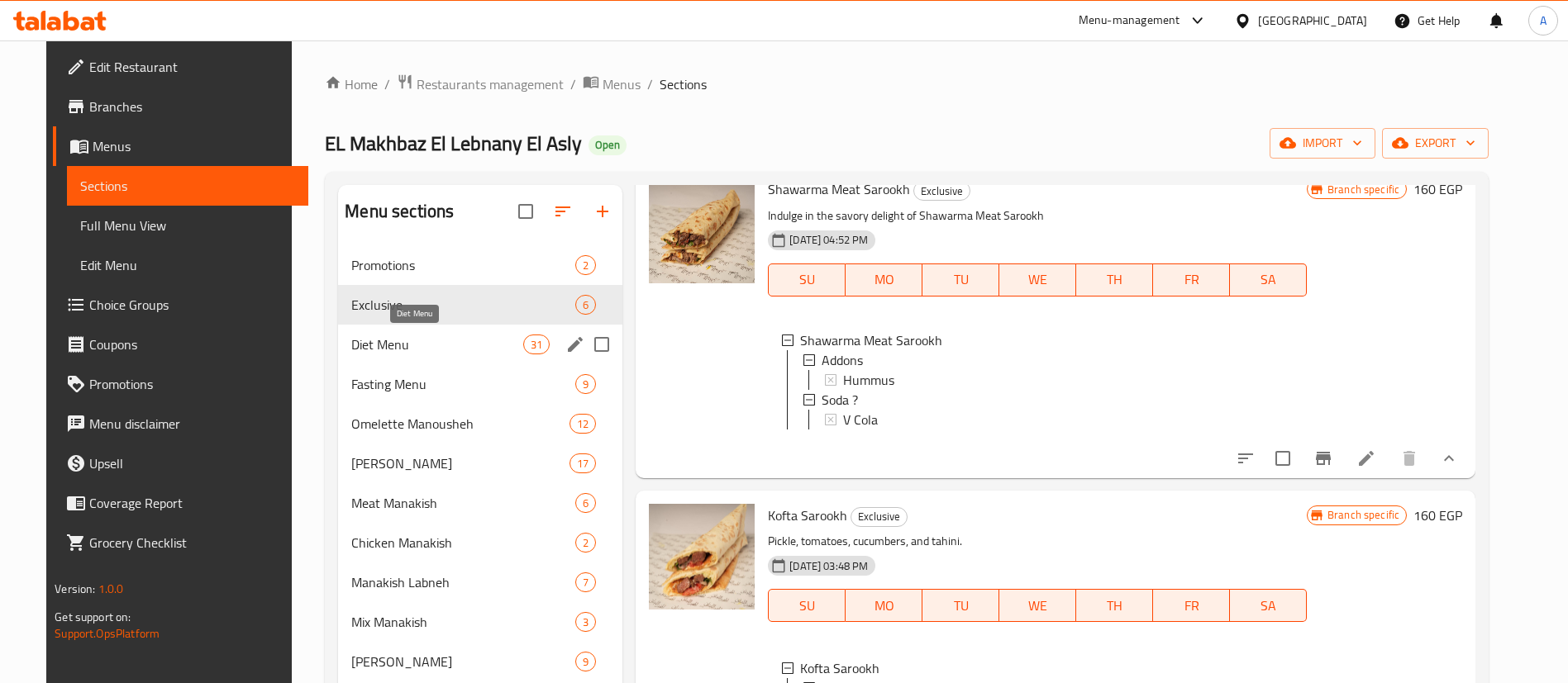
click at [432, 353] on span "Diet Menu" at bounding box center [436, 344] width 172 height 20
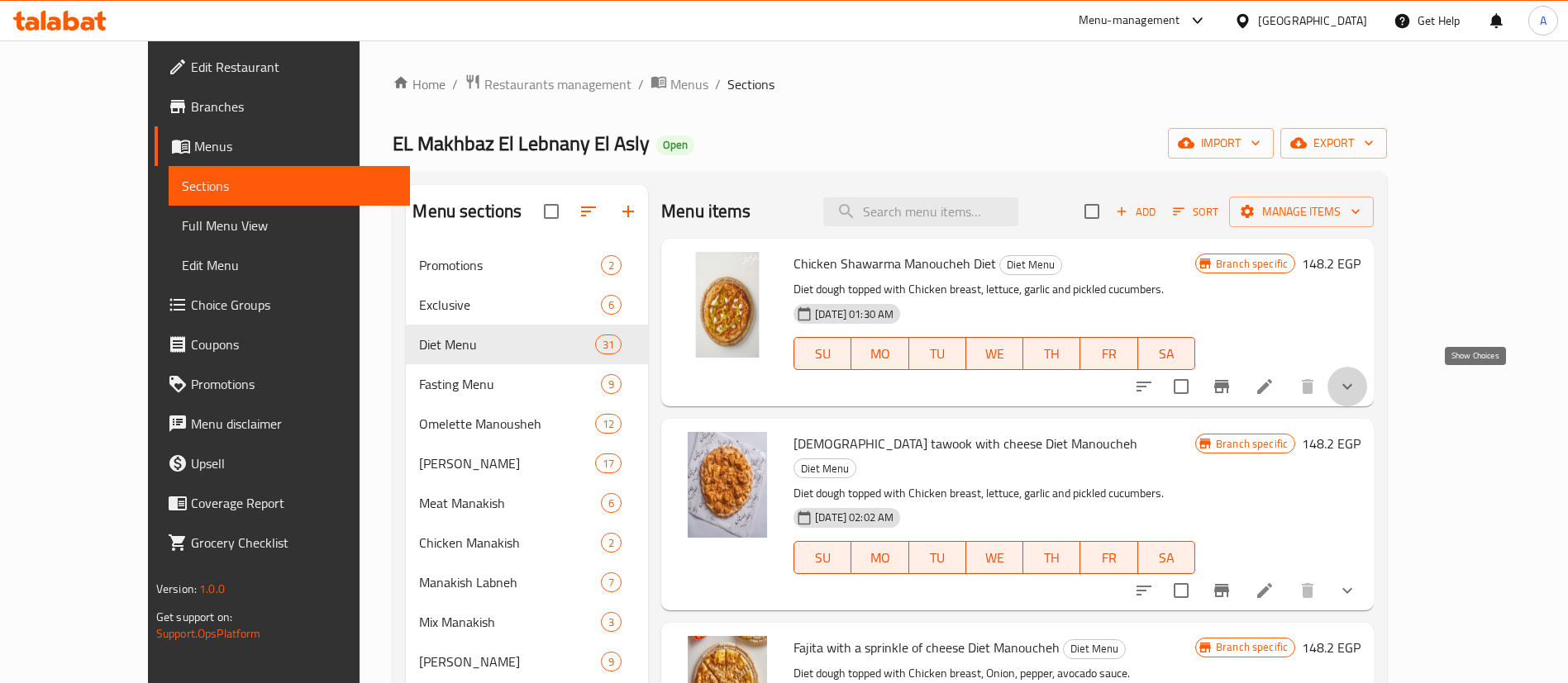
click at [1357, 382] on icon "show more" at bounding box center [1347, 386] width 20 height 20
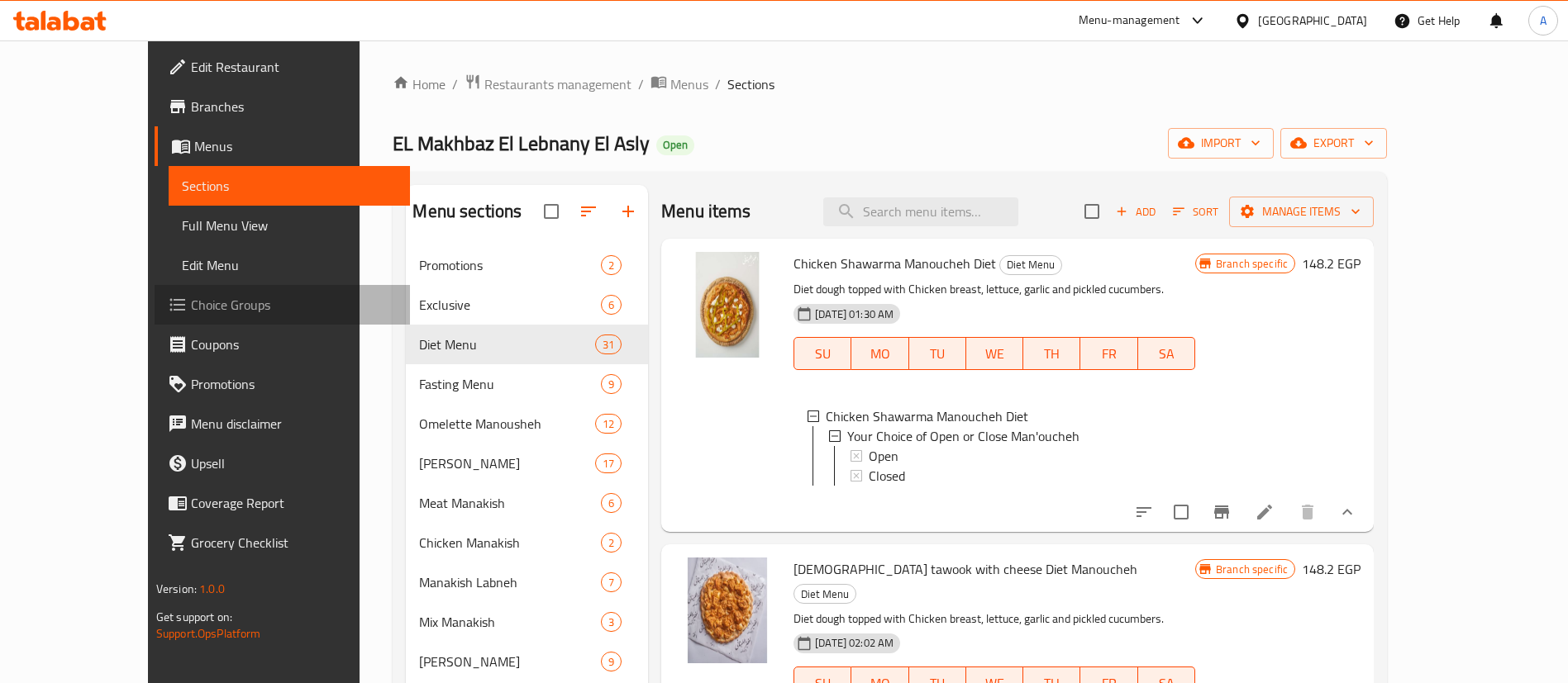
click at [191, 299] on span "Choice Groups" at bounding box center [293, 305] width 206 height 20
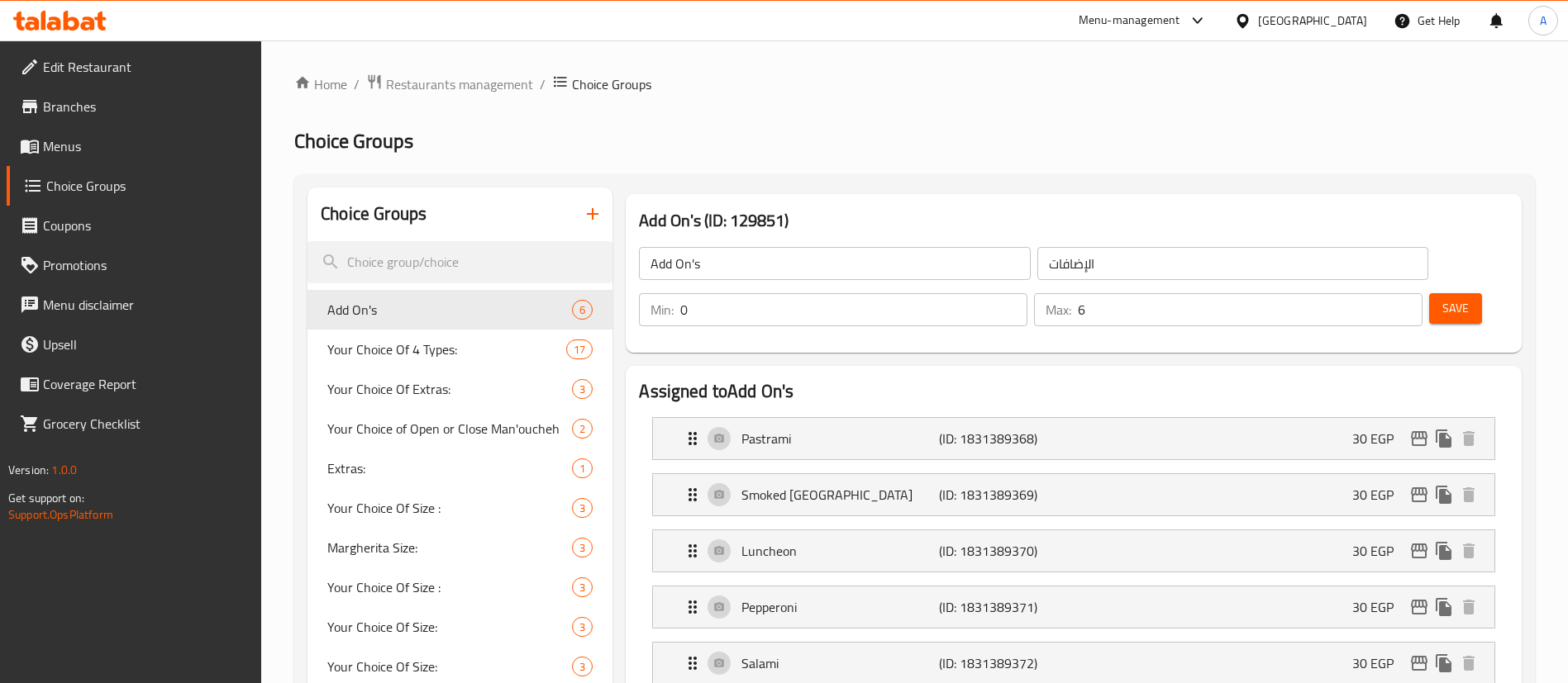
click at [101, 148] on span "Menus" at bounding box center [146, 146] width 206 height 20
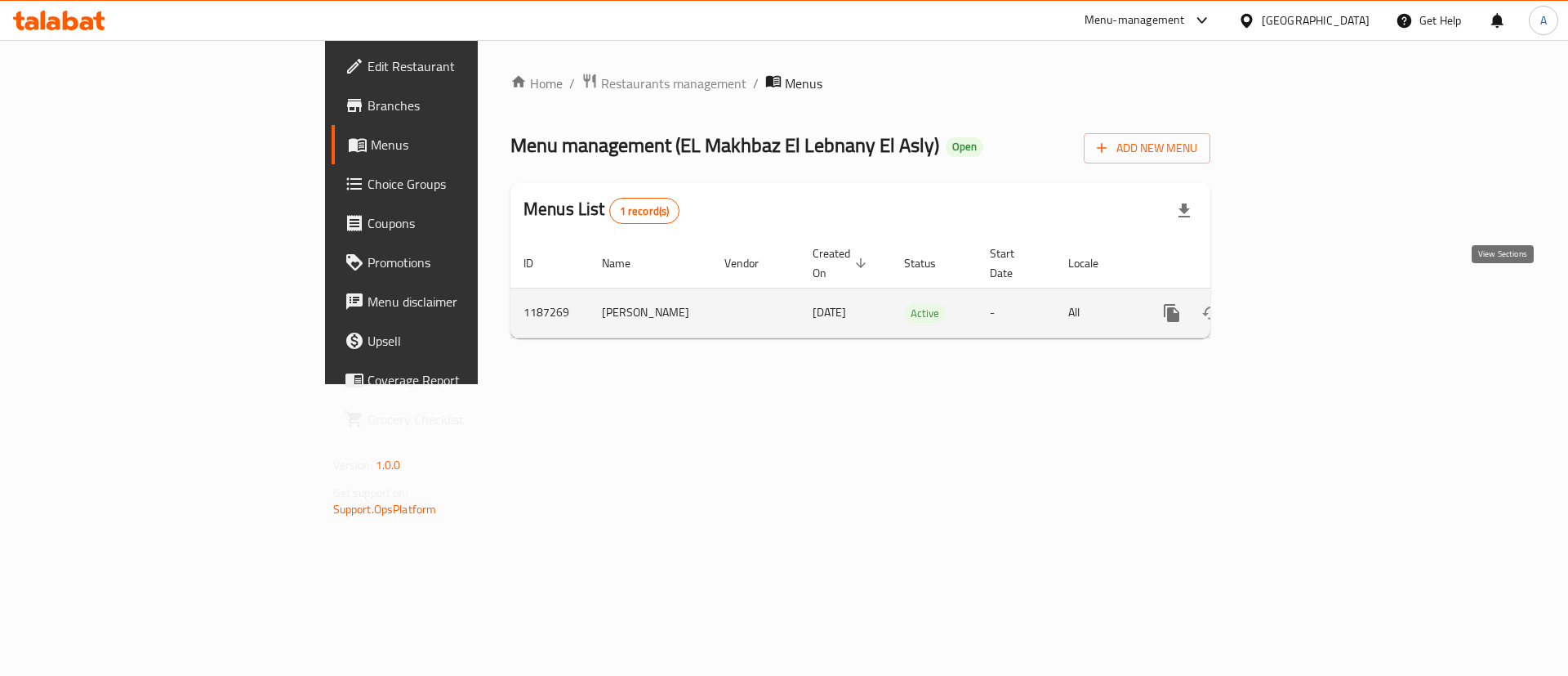
click at [1309, 294] on link "enhanced table" at bounding box center [1289, 313] width 39 height 39
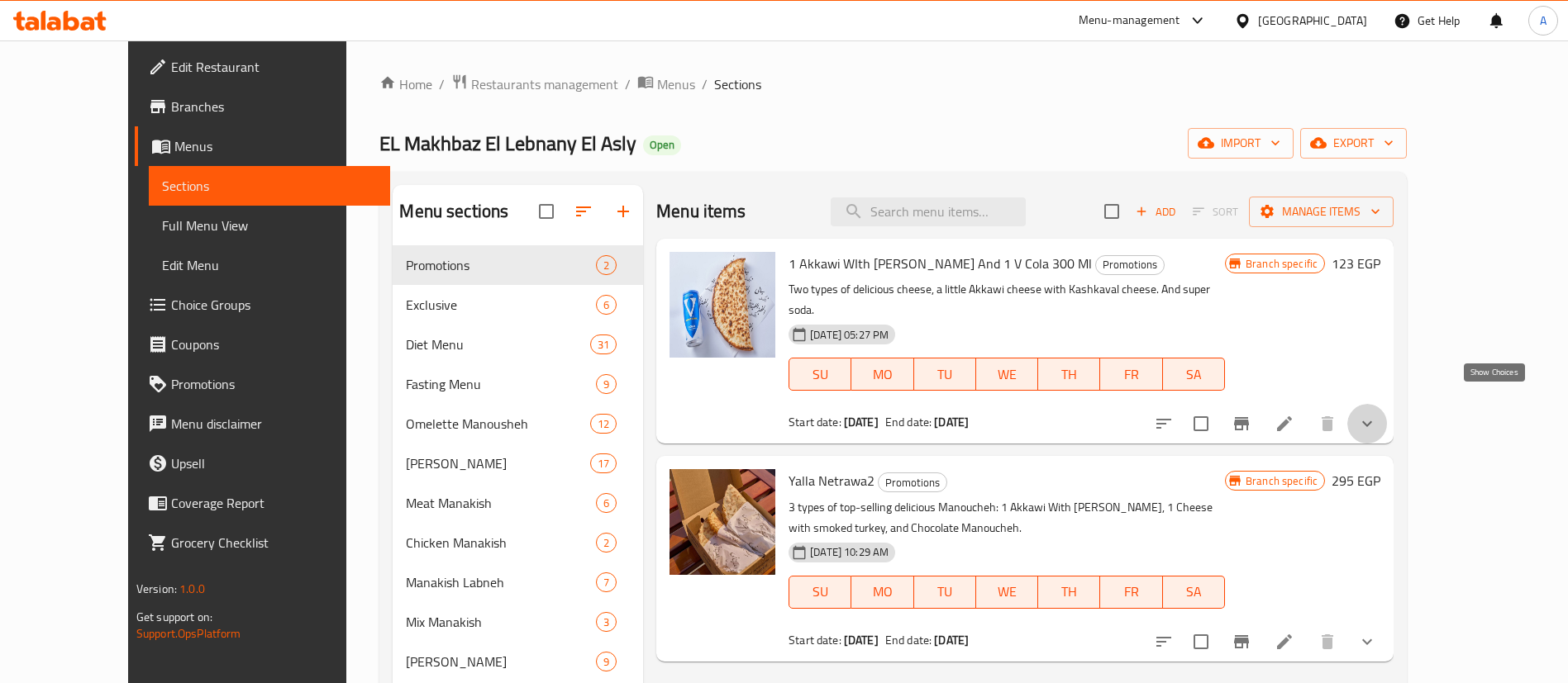
click at [1376, 414] on icon "show more" at bounding box center [1367, 423] width 20 height 20
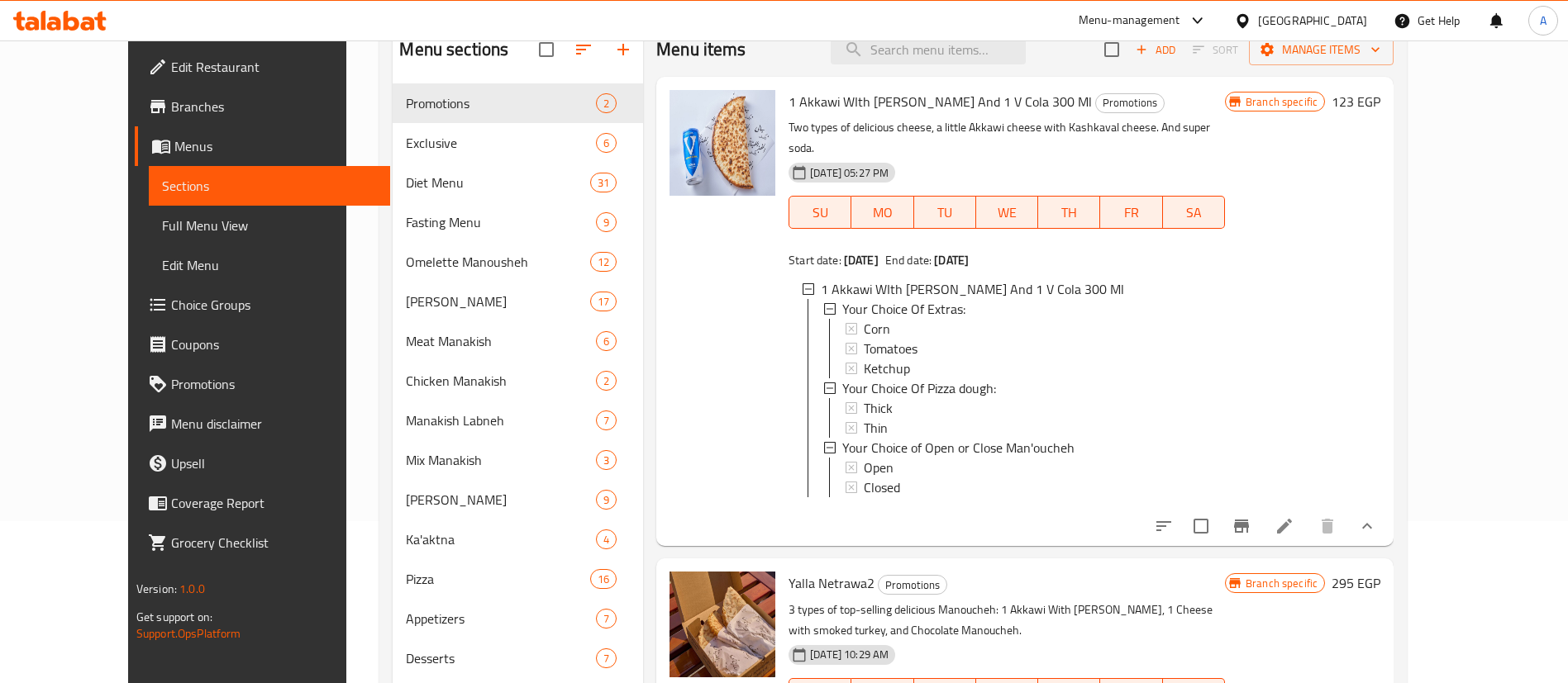
scroll to position [165, 0]
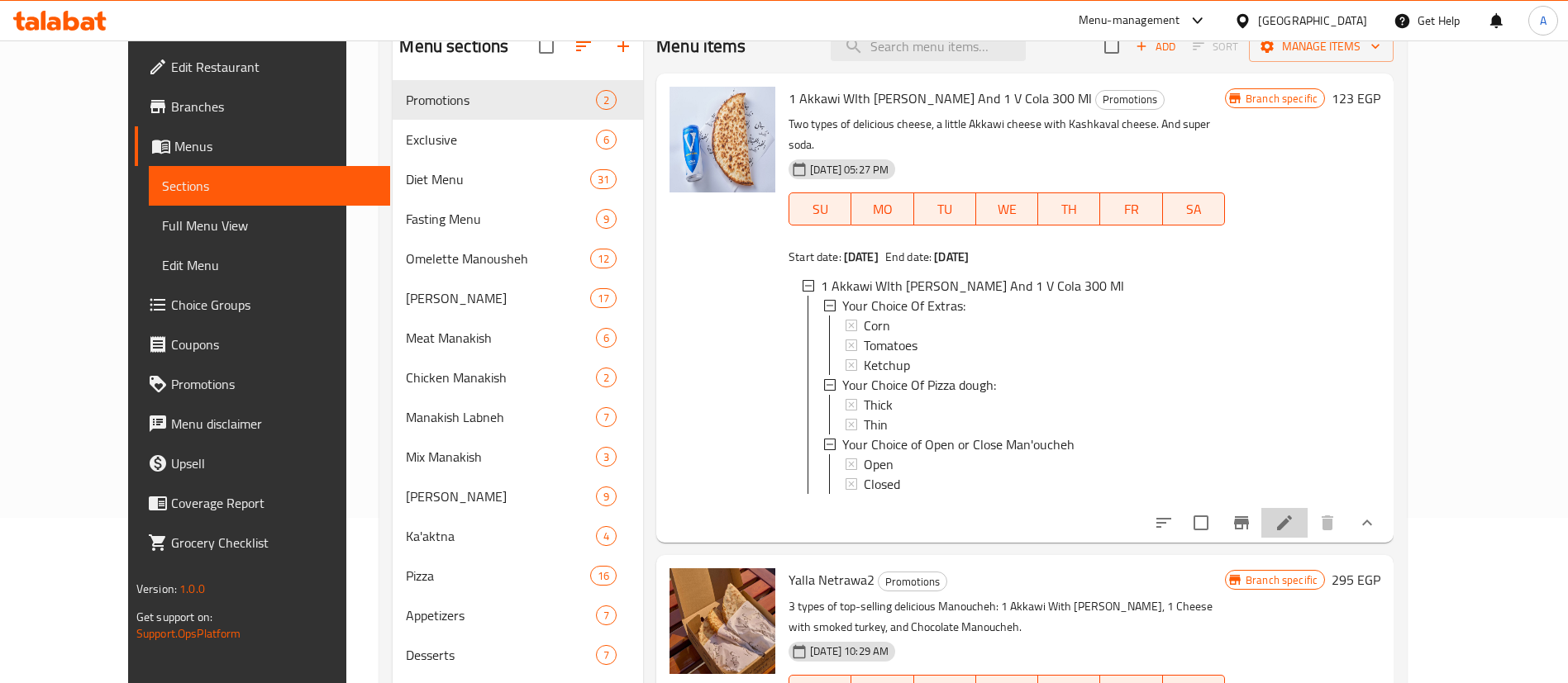
click at [1307, 508] on li at bounding box center [1284, 522] width 46 height 30
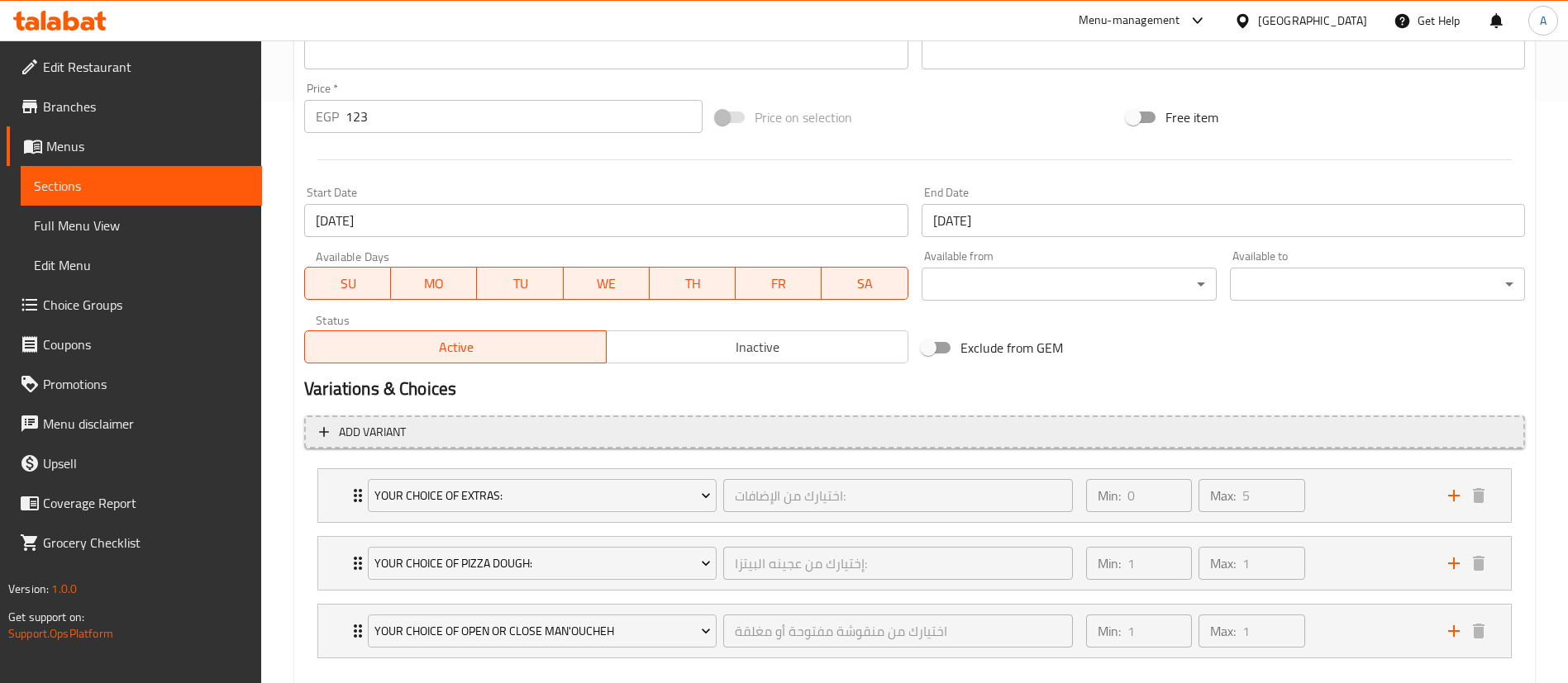
scroll to position [671, 0]
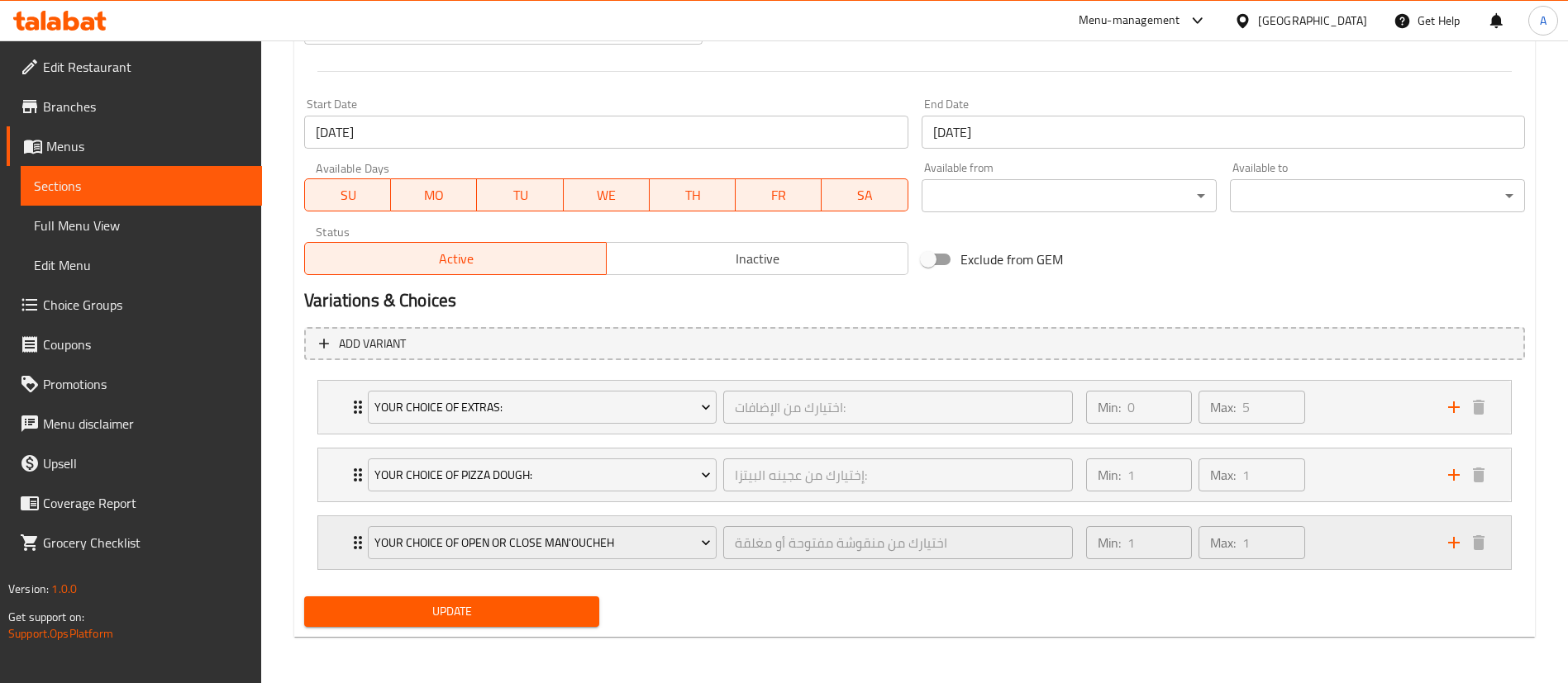
click at [325, 434] on div "Your Choice of Open or Close Man'oucheh اختيارك من منقوشة مفتوحة أو مغلقة ​ Min…" at bounding box center [914, 406] width 1192 height 53
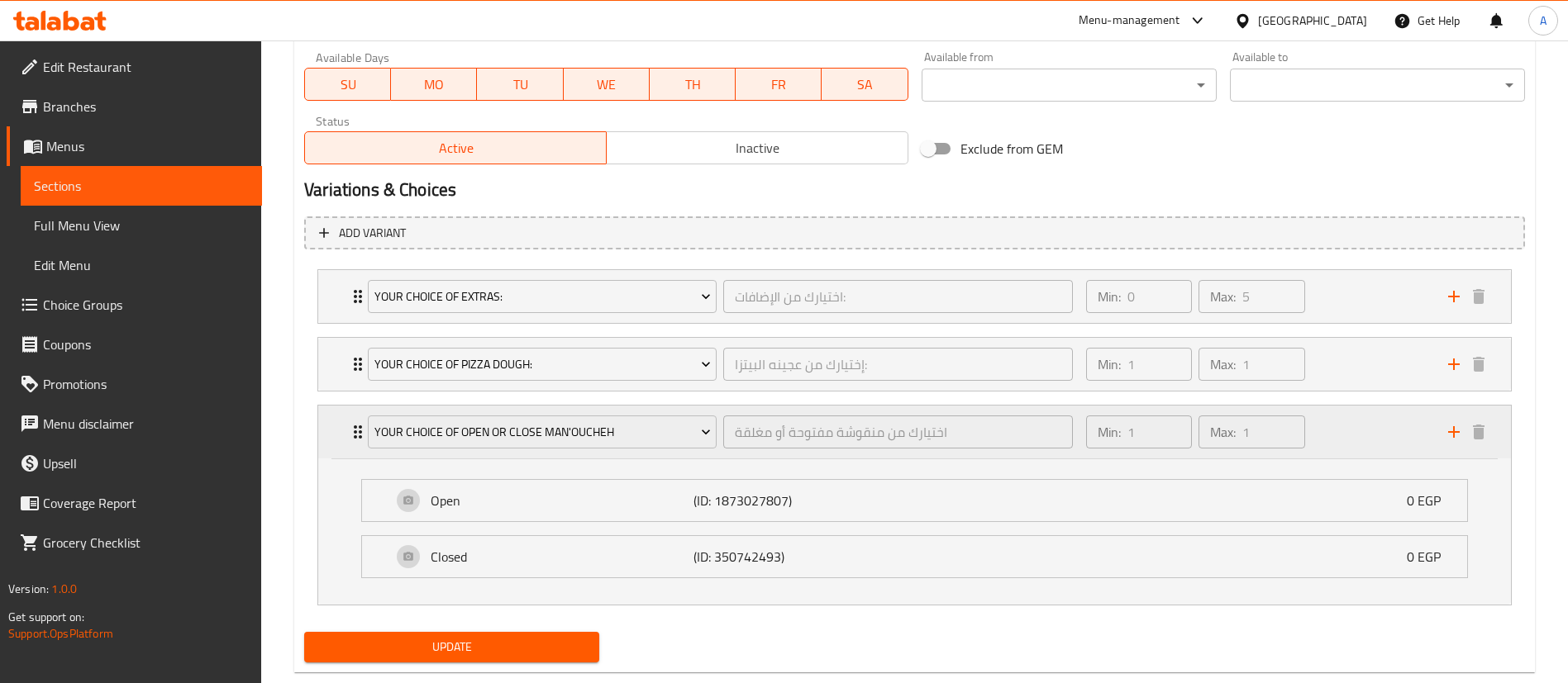
scroll to position [817, 0]
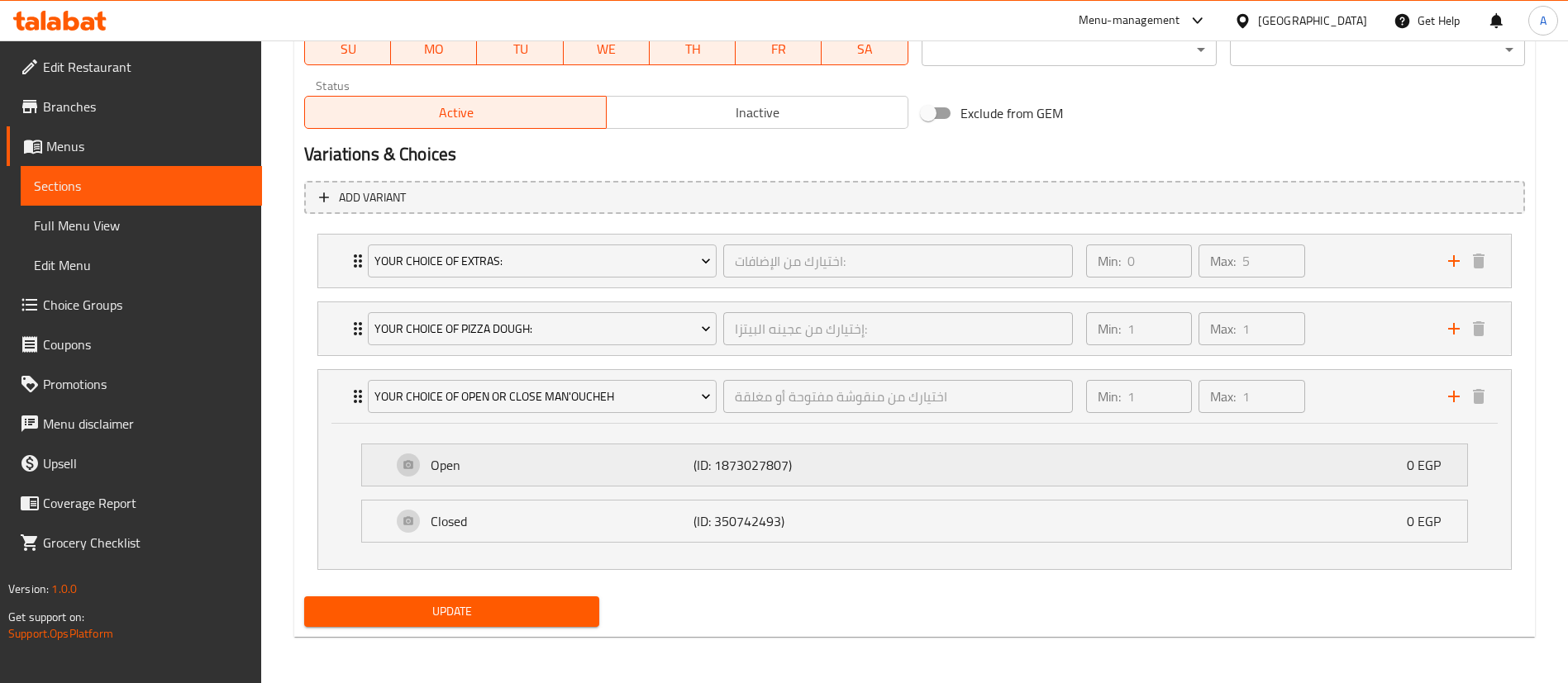
click at [755, 482] on div "Open (ID: 1873027807) 0 EGP" at bounding box center [919, 465] width 1055 height 41
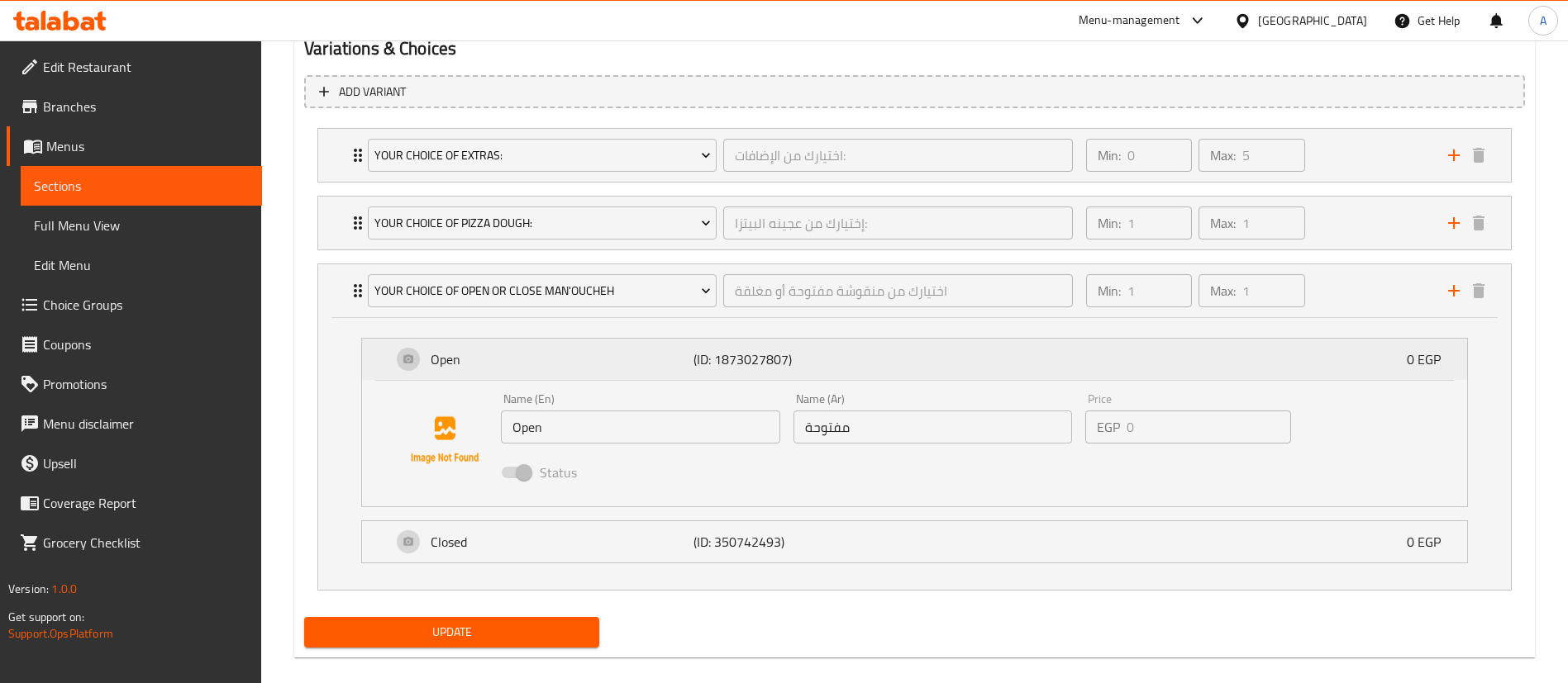
scroll to position [944, 0]
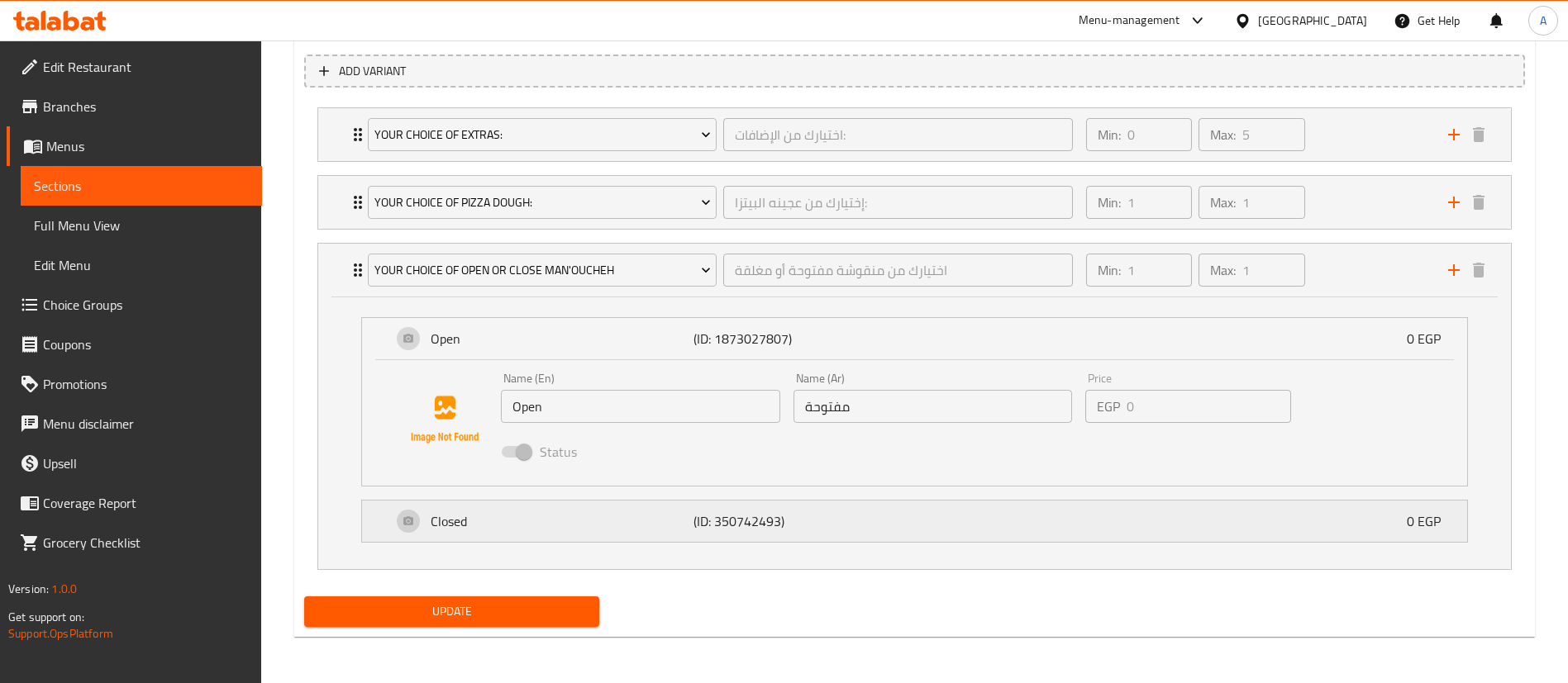
click at [873, 519] on div "Closed (ID: 350742493) 0 EGP" at bounding box center [919, 520] width 1055 height 41
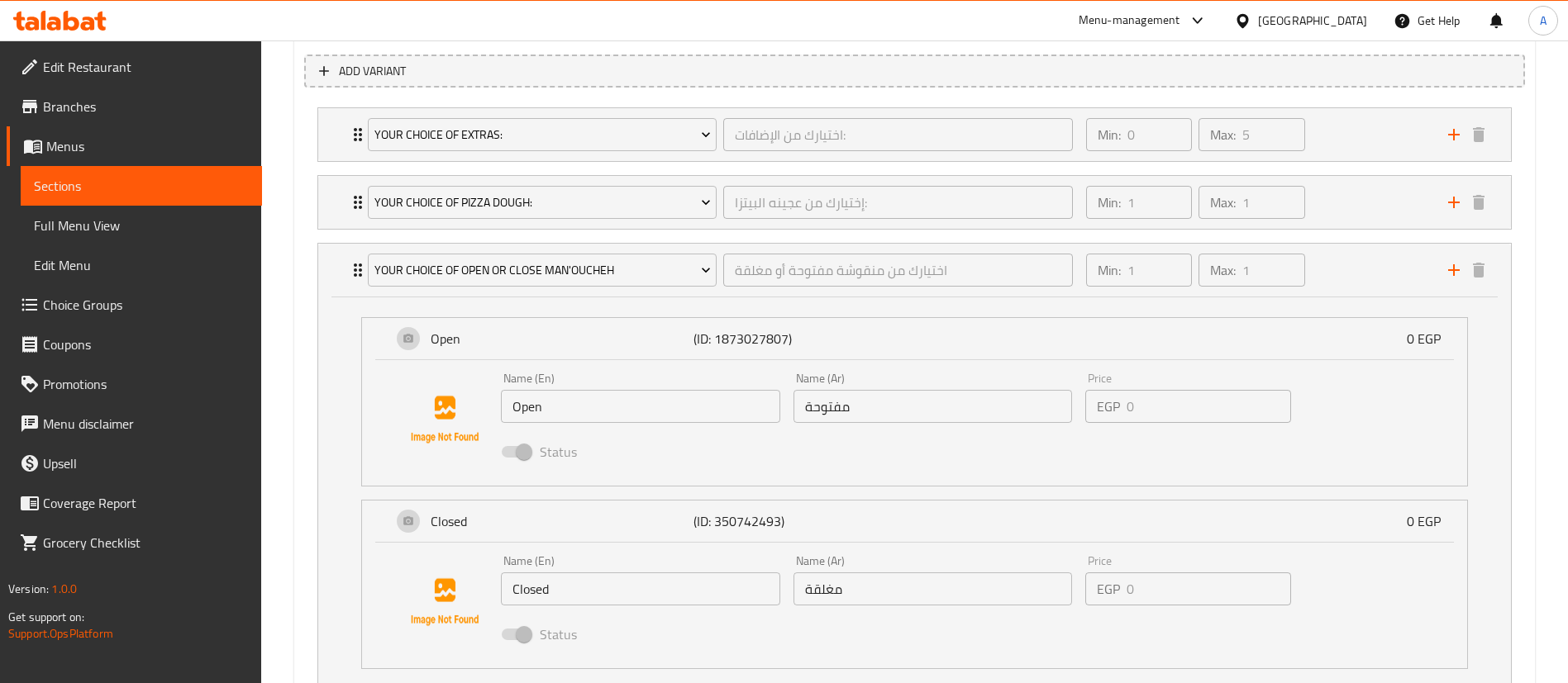
click at [339, 276] on div "Your Choice of Open or Close Man'oucheh اختيارك من منقوشة مفتوحة أو مغلقة ​ Min…" at bounding box center [914, 269] width 1192 height 53
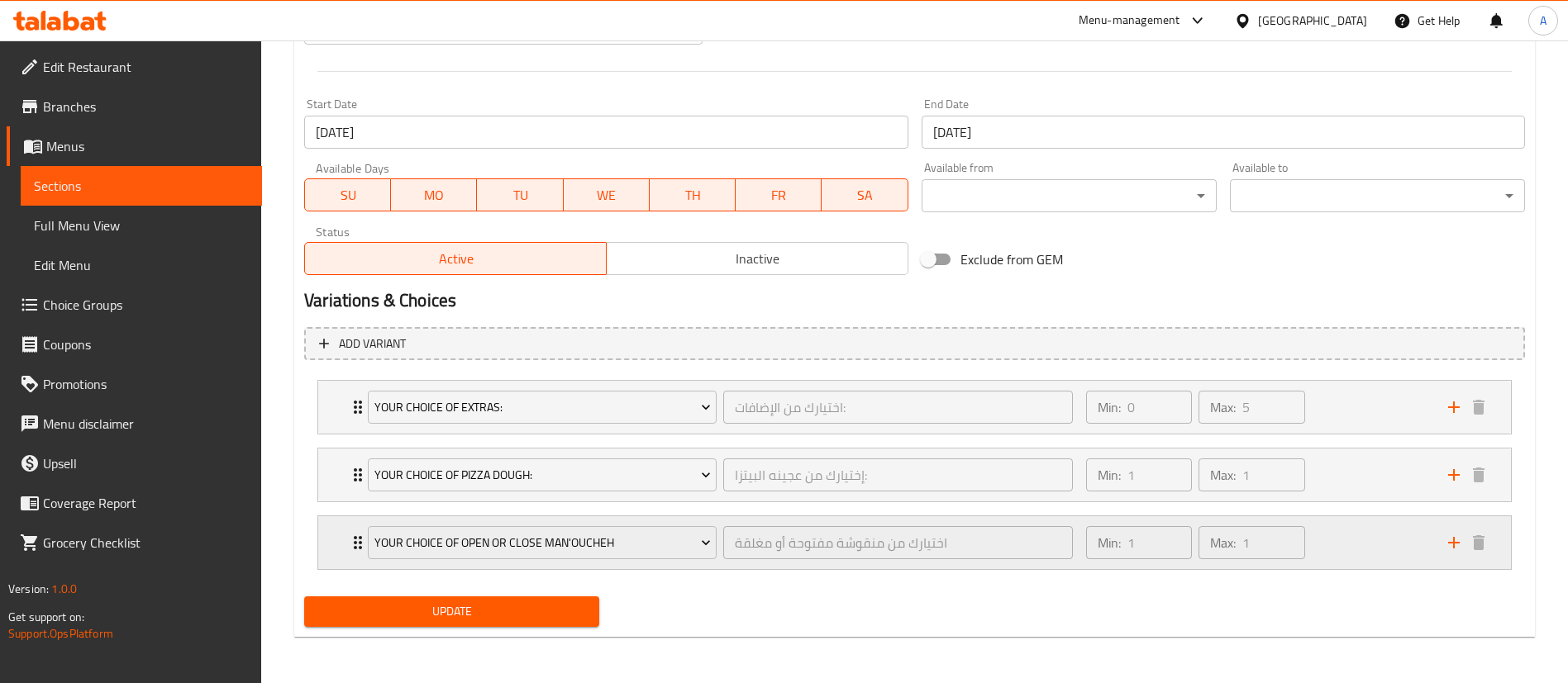
scroll to position [671, 0]
click at [335, 402] on div "Your Choice Of Extras: اختيارك من الإضافات: ​ Min: 0 ​ Max: 5 ​" at bounding box center [914, 406] width 1192 height 53
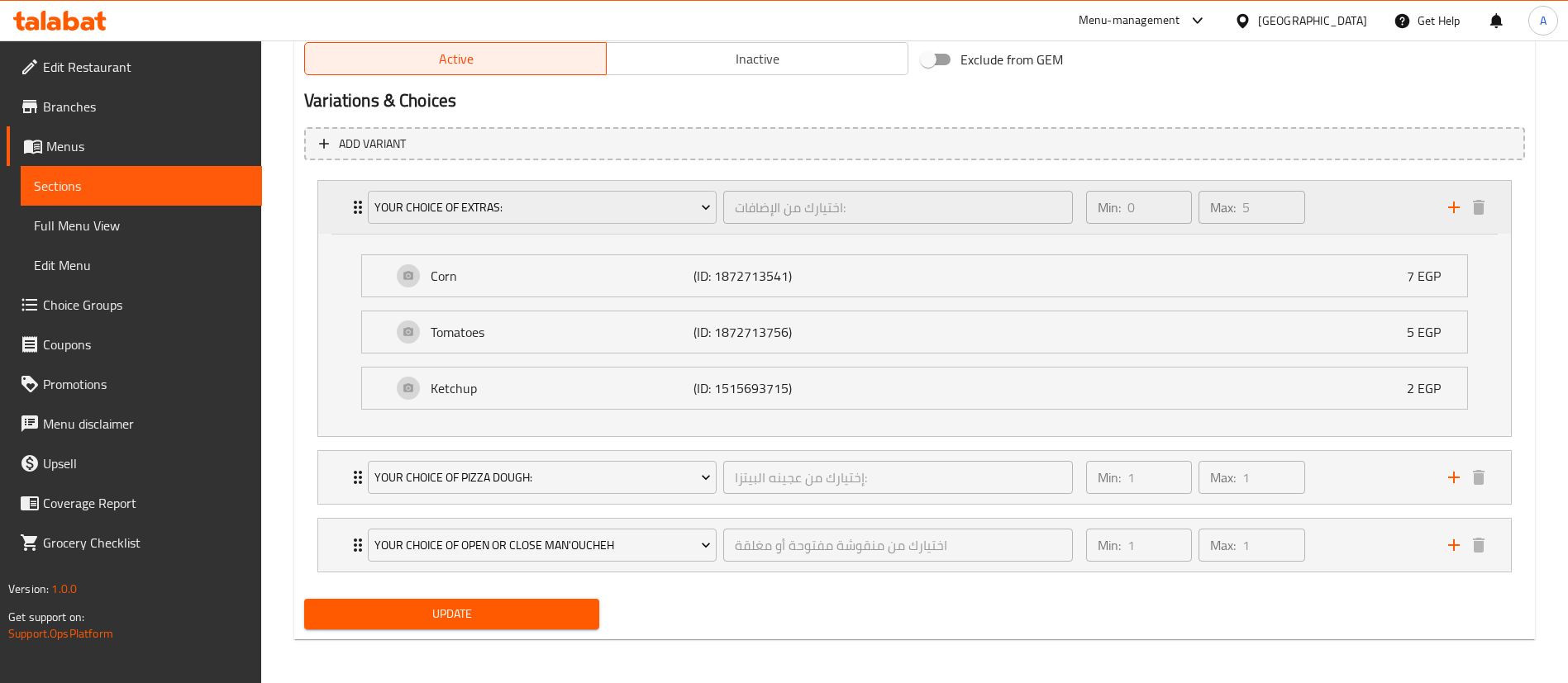
scroll to position [873, 0]
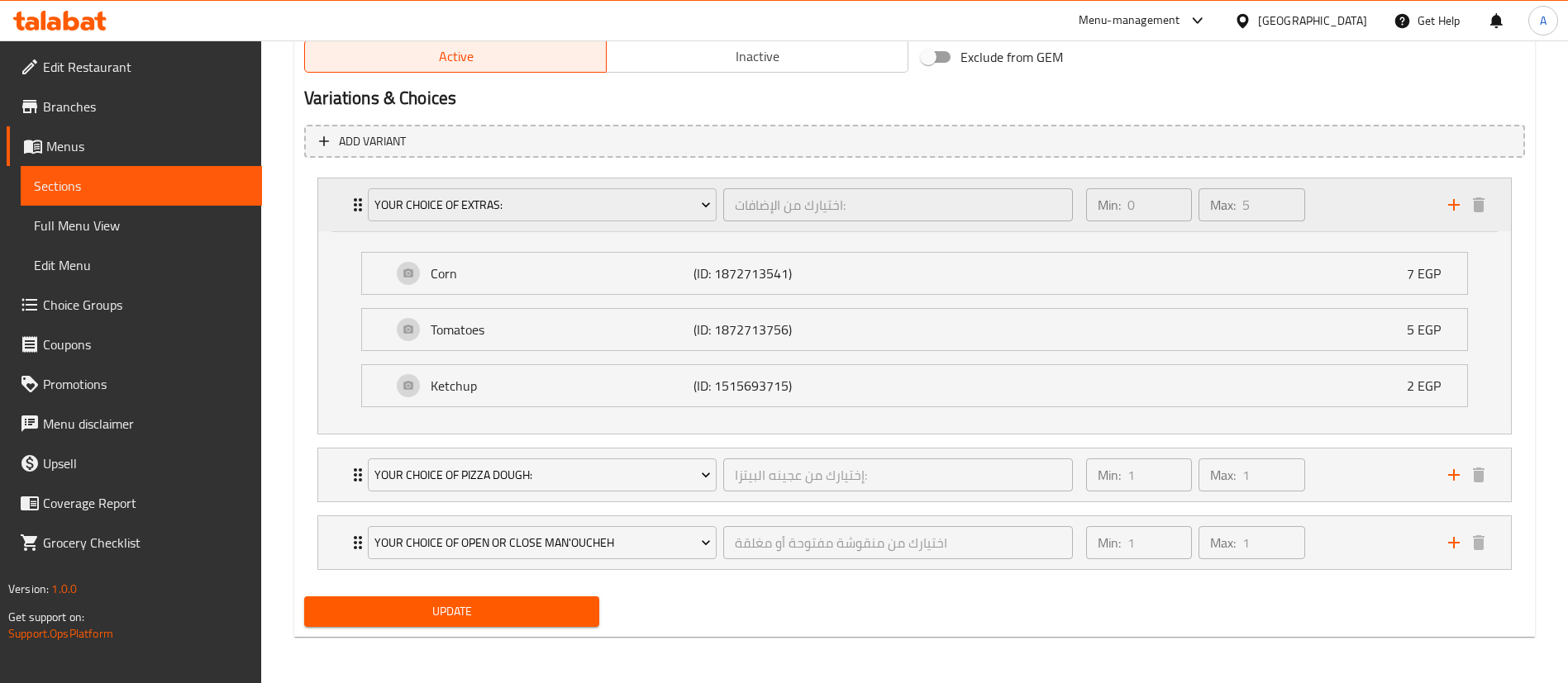
click at [343, 209] on div "Your Choice Of Extras: اختيارك من الإضافات: ​ Min: 0 ​ Max: 5 ​" at bounding box center [914, 204] width 1192 height 53
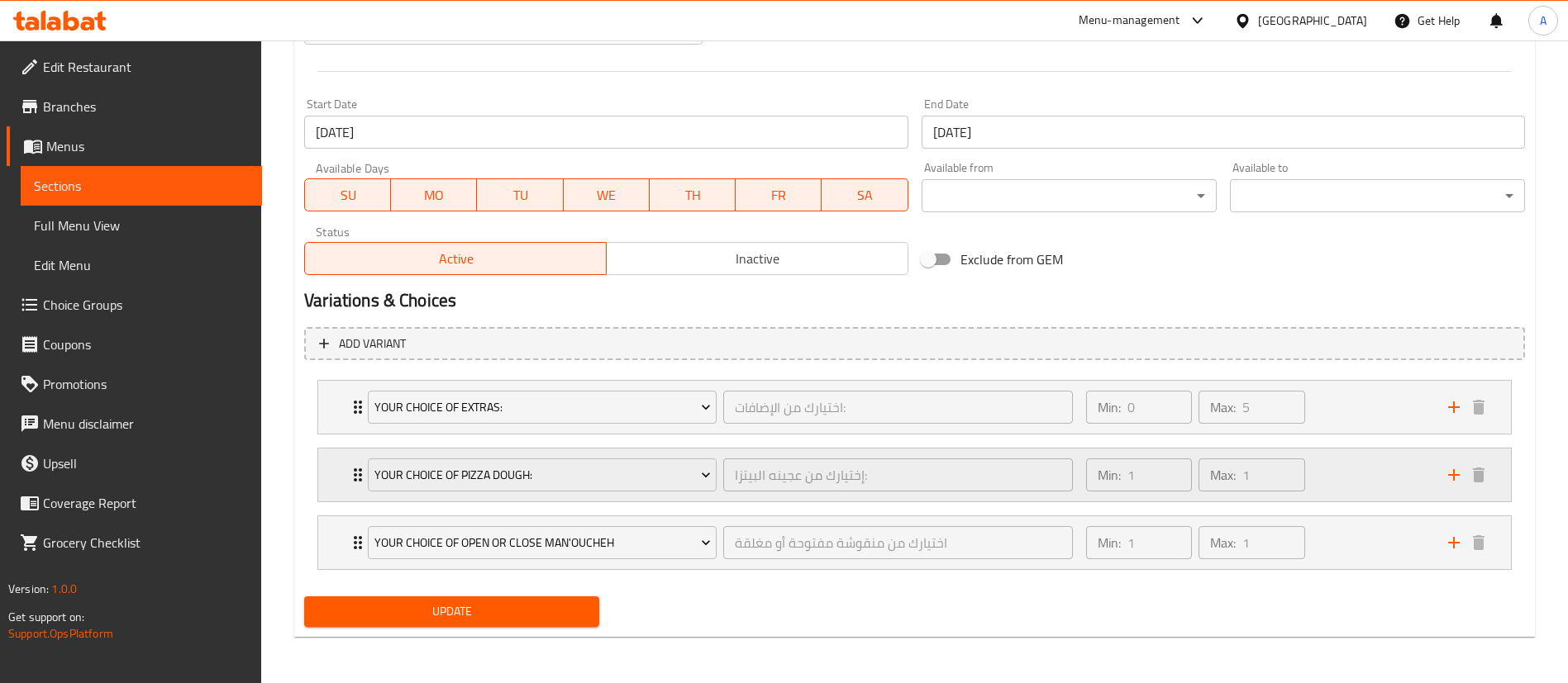
click at [334, 434] on div "Your Choice Of Pizza dough: إختيارك من عجينه البيتزا: ​ Min: 1 ​ Max: 1 ​" at bounding box center [914, 406] width 1192 height 53
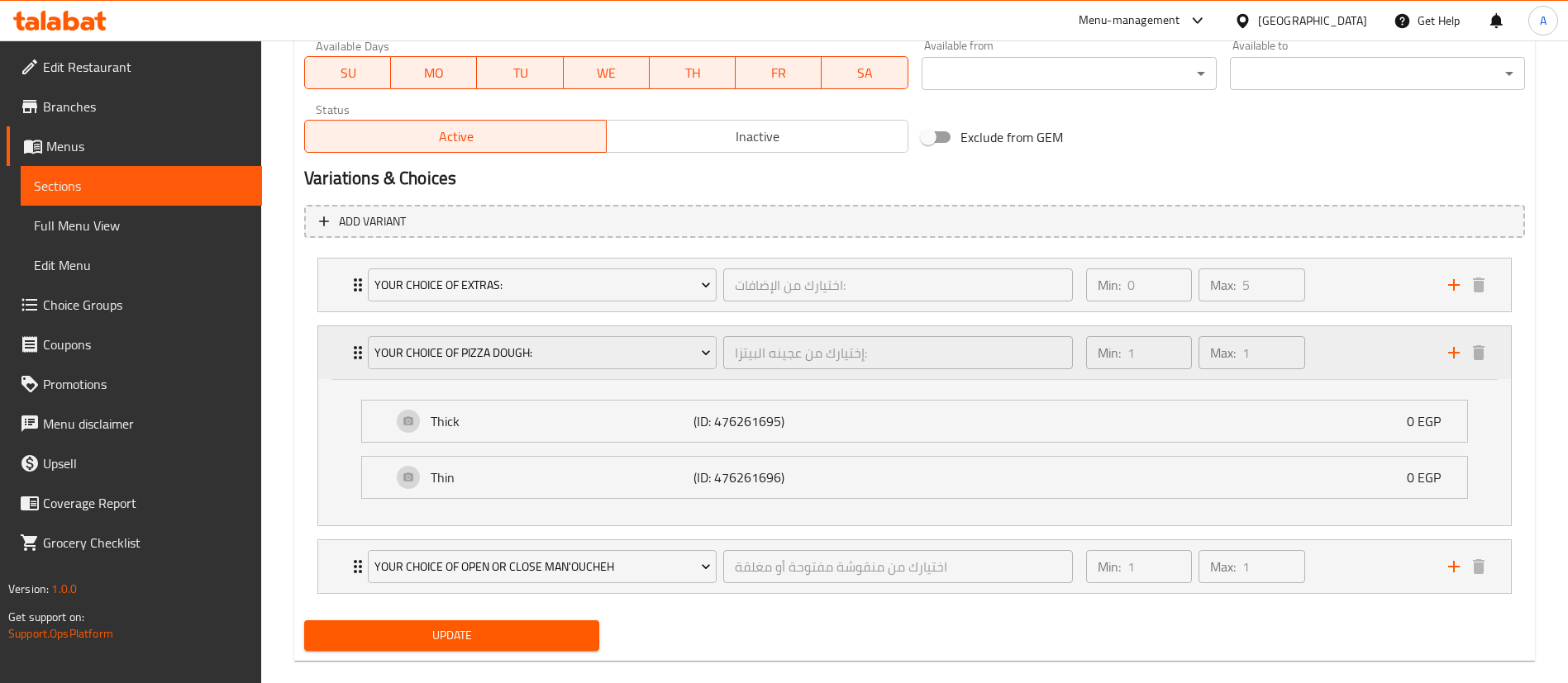
scroll to position [817, 0]
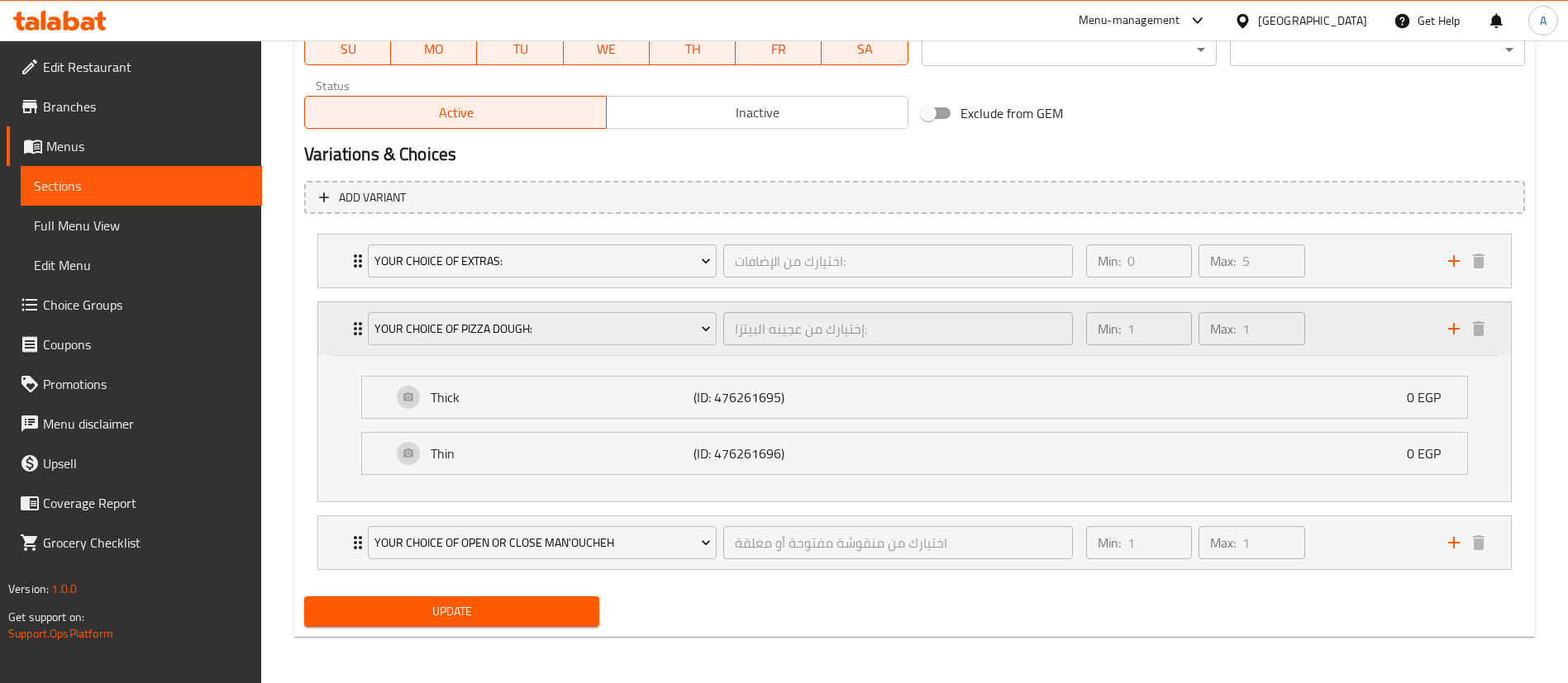
click at [331, 319] on div "Your Choice Of Pizza dough: إختيارك من عجينه البيتزا: ​ Min: 1 ​ Max: 1 ​" at bounding box center [914, 329] width 1192 height 53
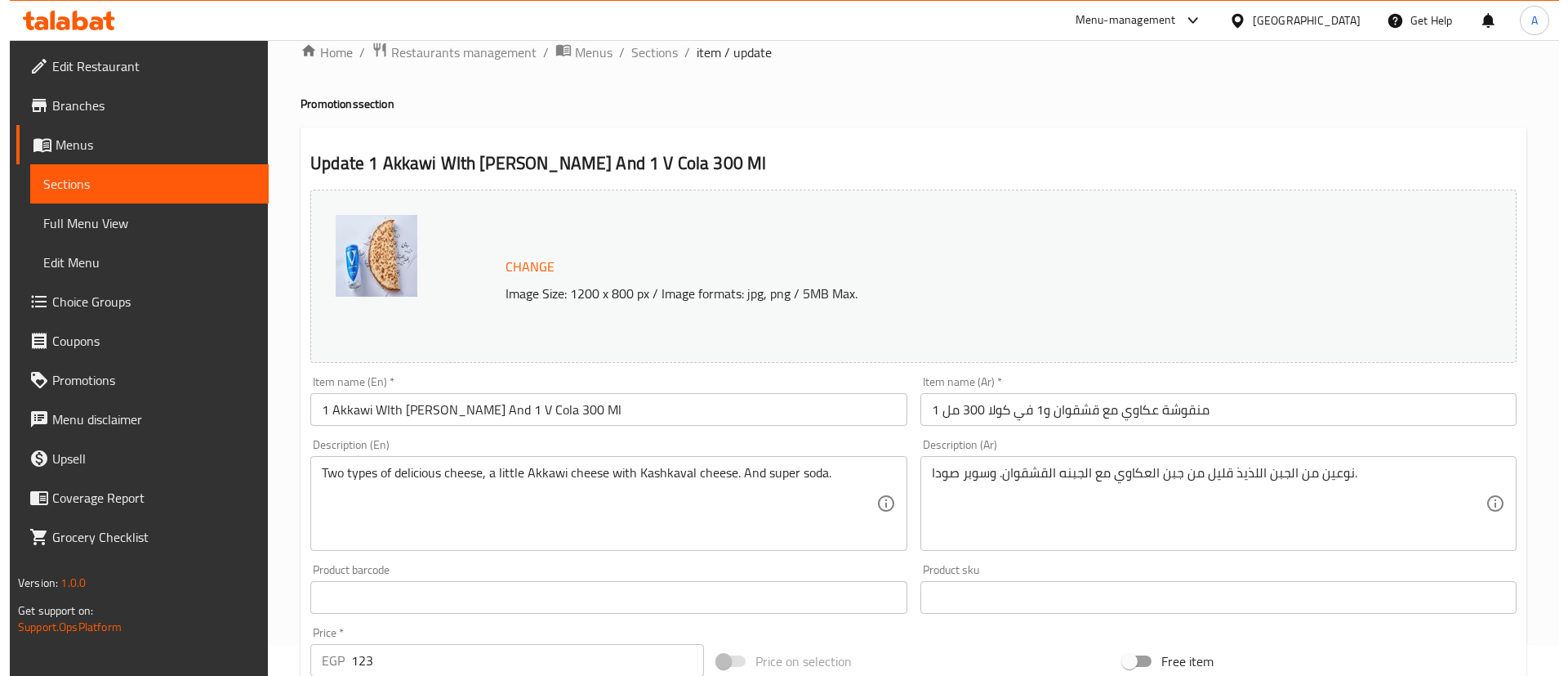
scroll to position [9, 0]
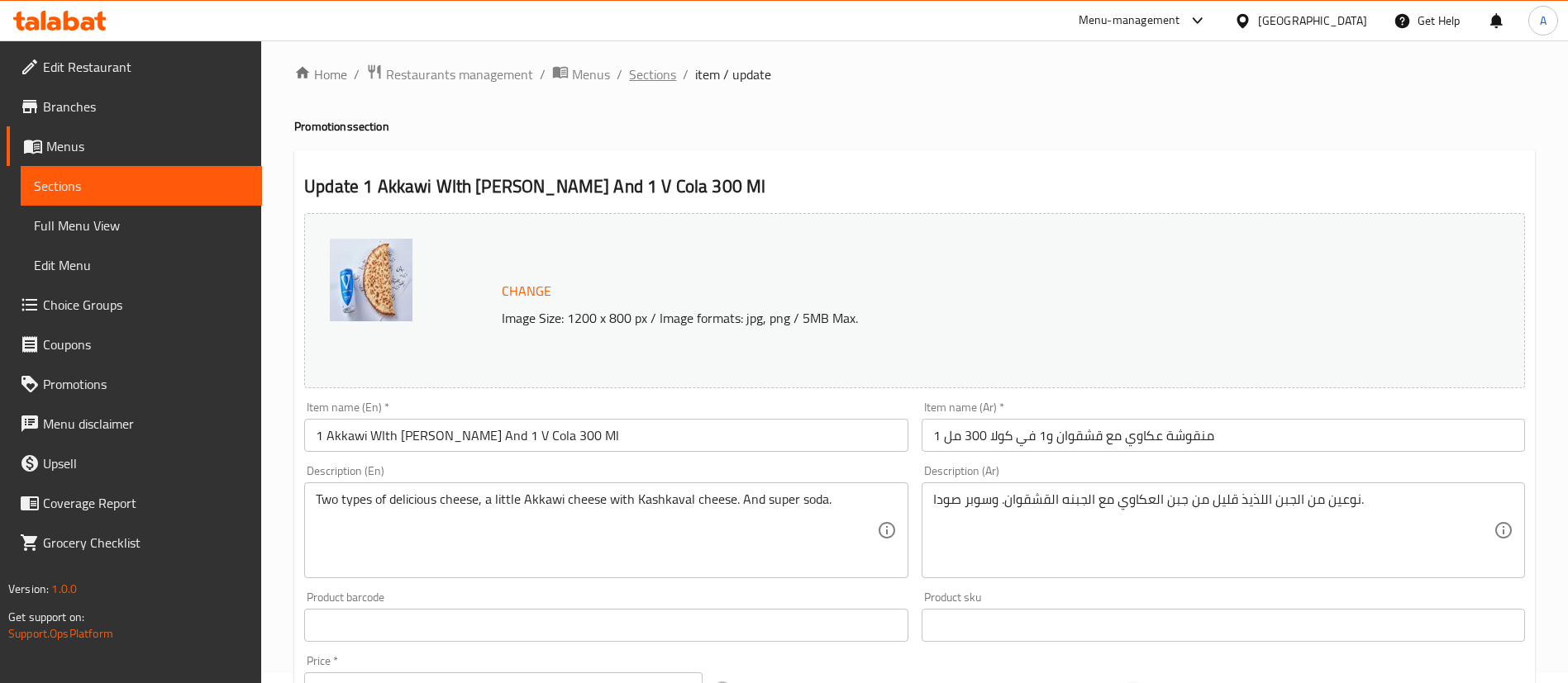
click at [653, 84] on span "Sections" at bounding box center [652, 74] width 47 height 20
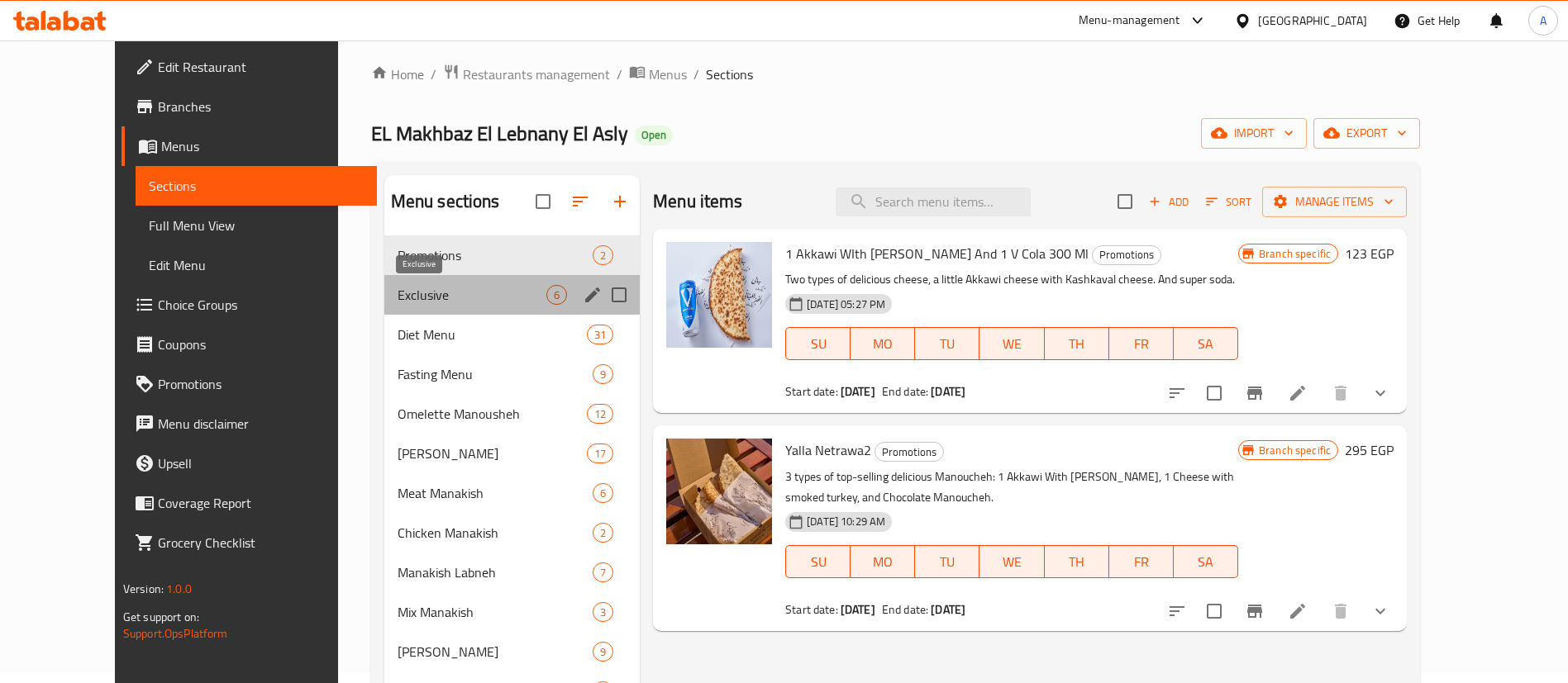
click at [398, 303] on span "Exclusive" at bounding box center [472, 294] width 149 height 20
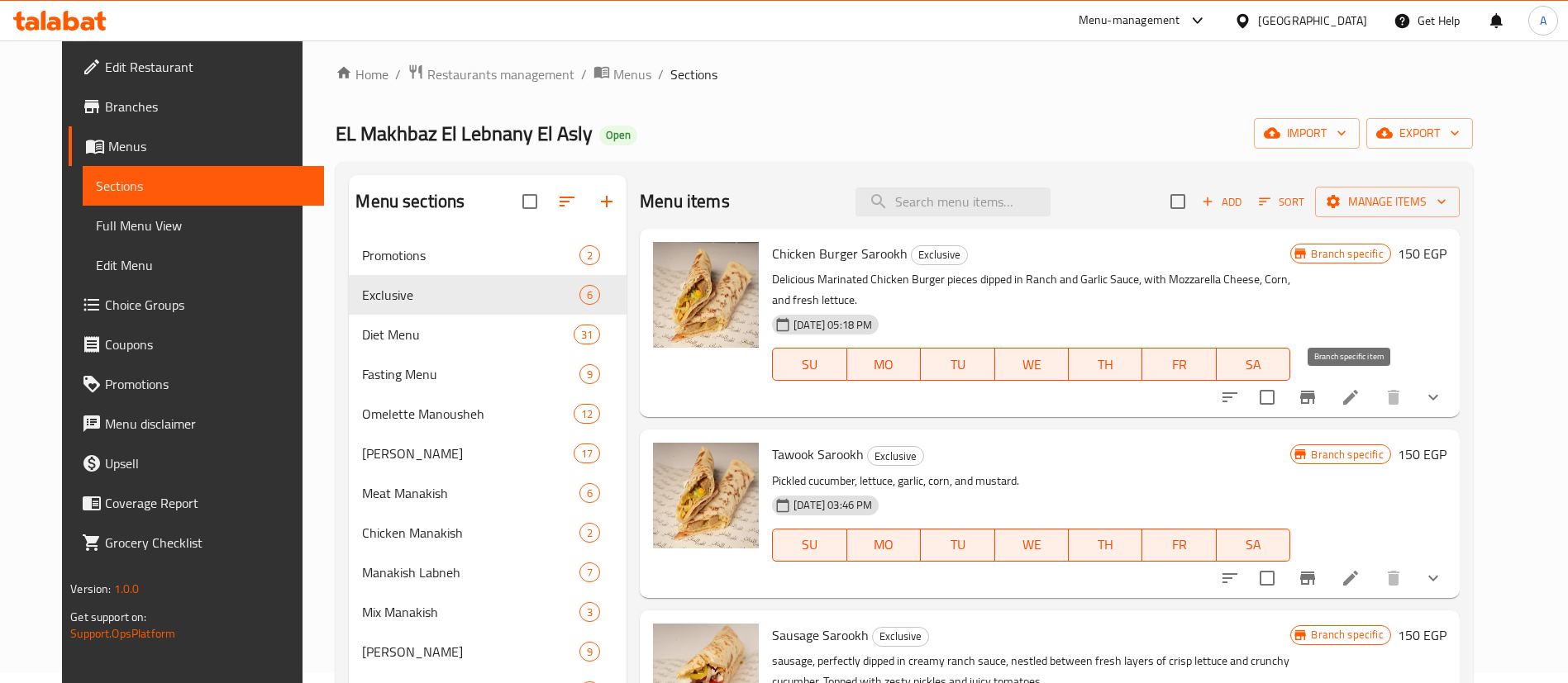
click at [1317, 397] on icon "Branch-specific-item" at bounding box center [1307, 397] width 20 height 20
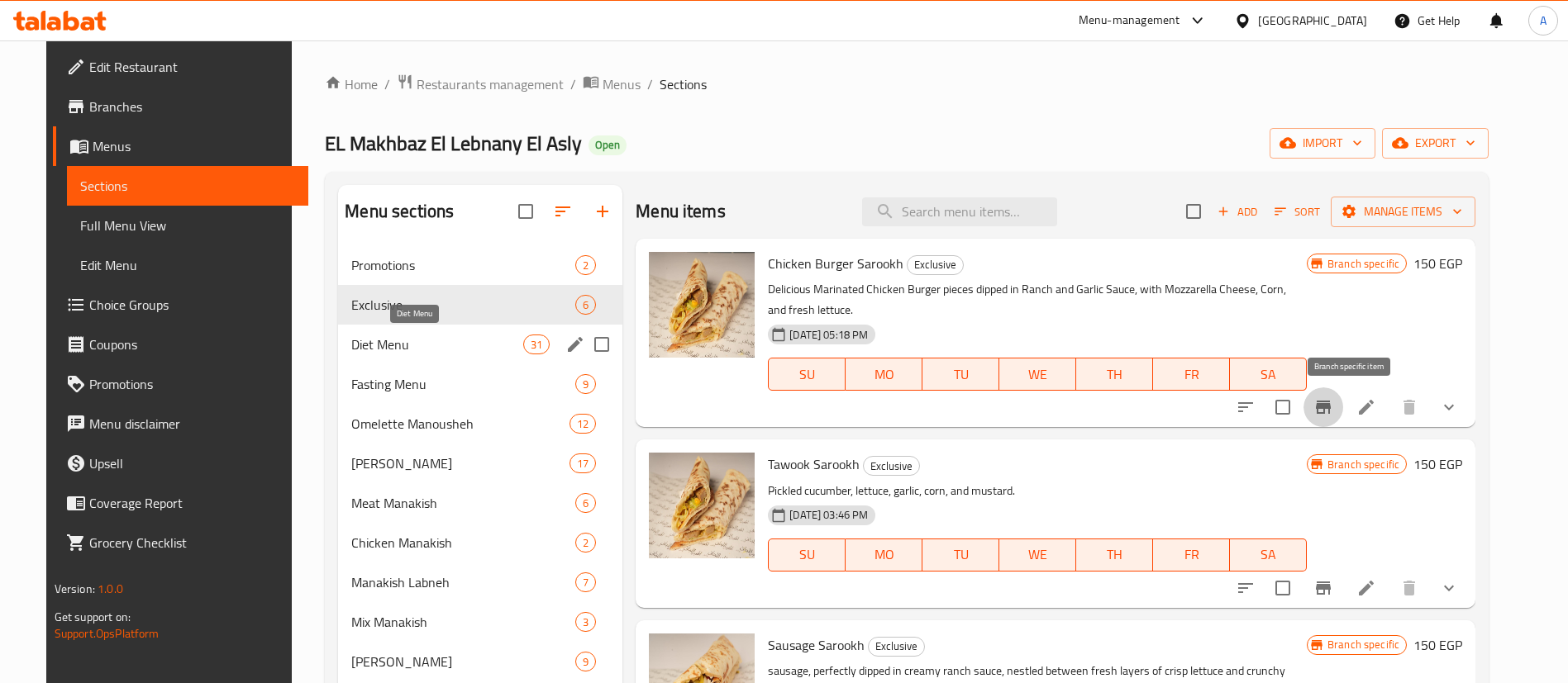
click at [402, 351] on span "Diet Menu" at bounding box center [436, 344] width 172 height 20
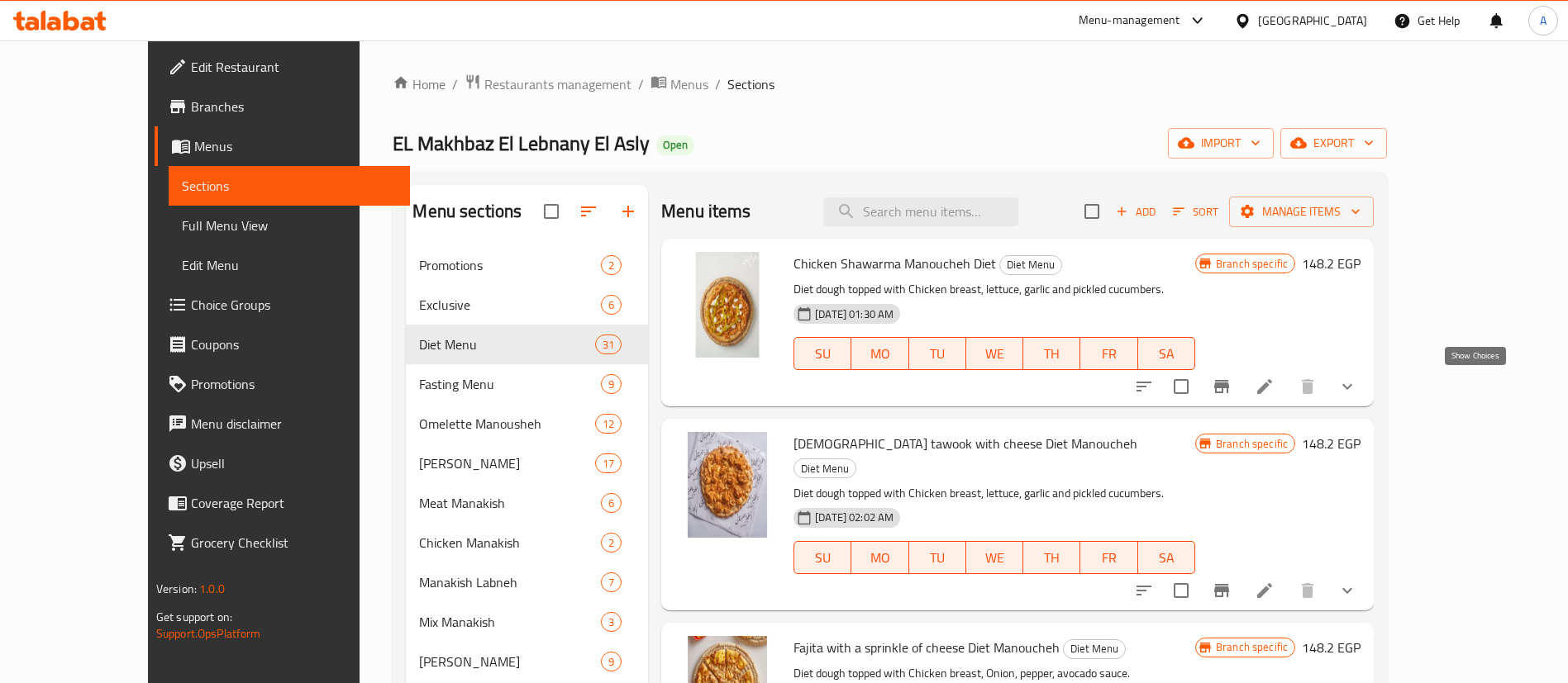
click at [1357, 382] on icon "show more" at bounding box center [1347, 386] width 20 height 20
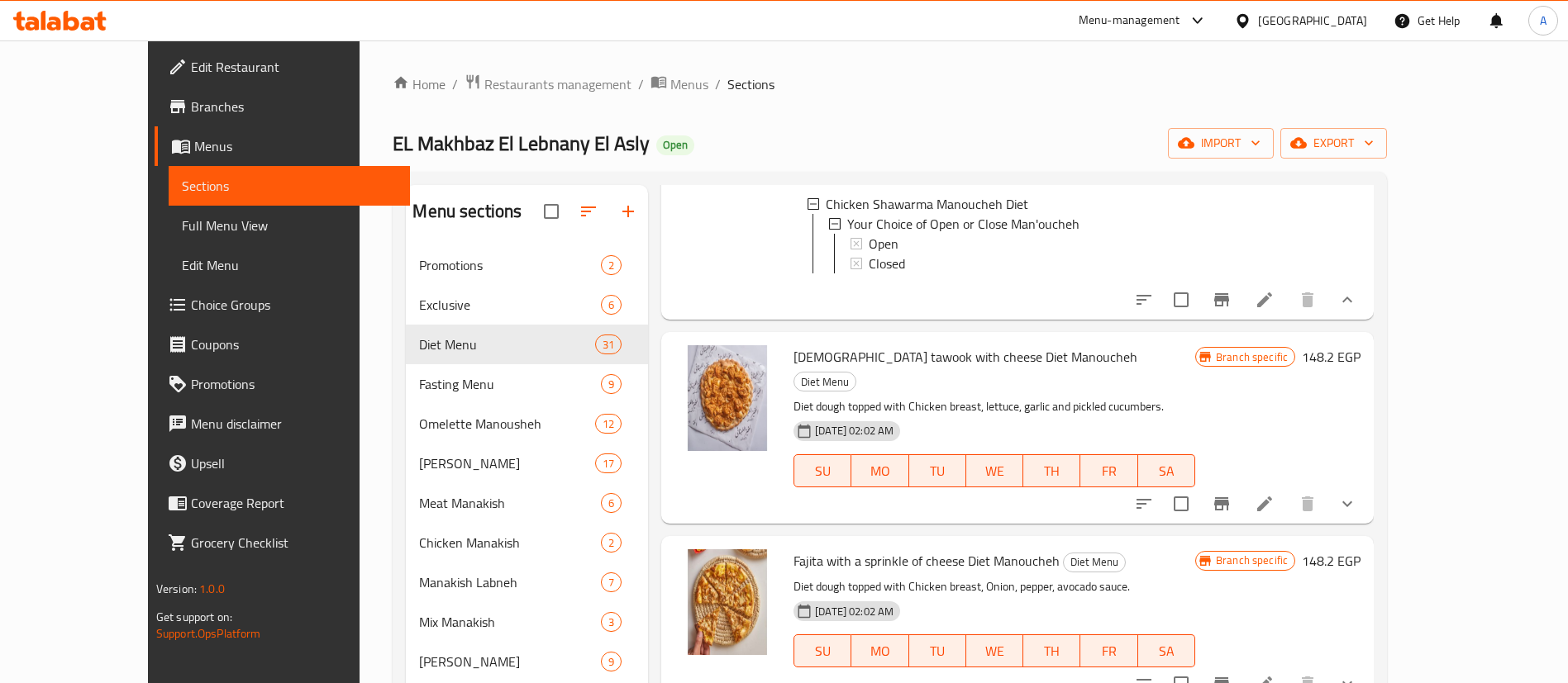
scroll to position [248, 0]
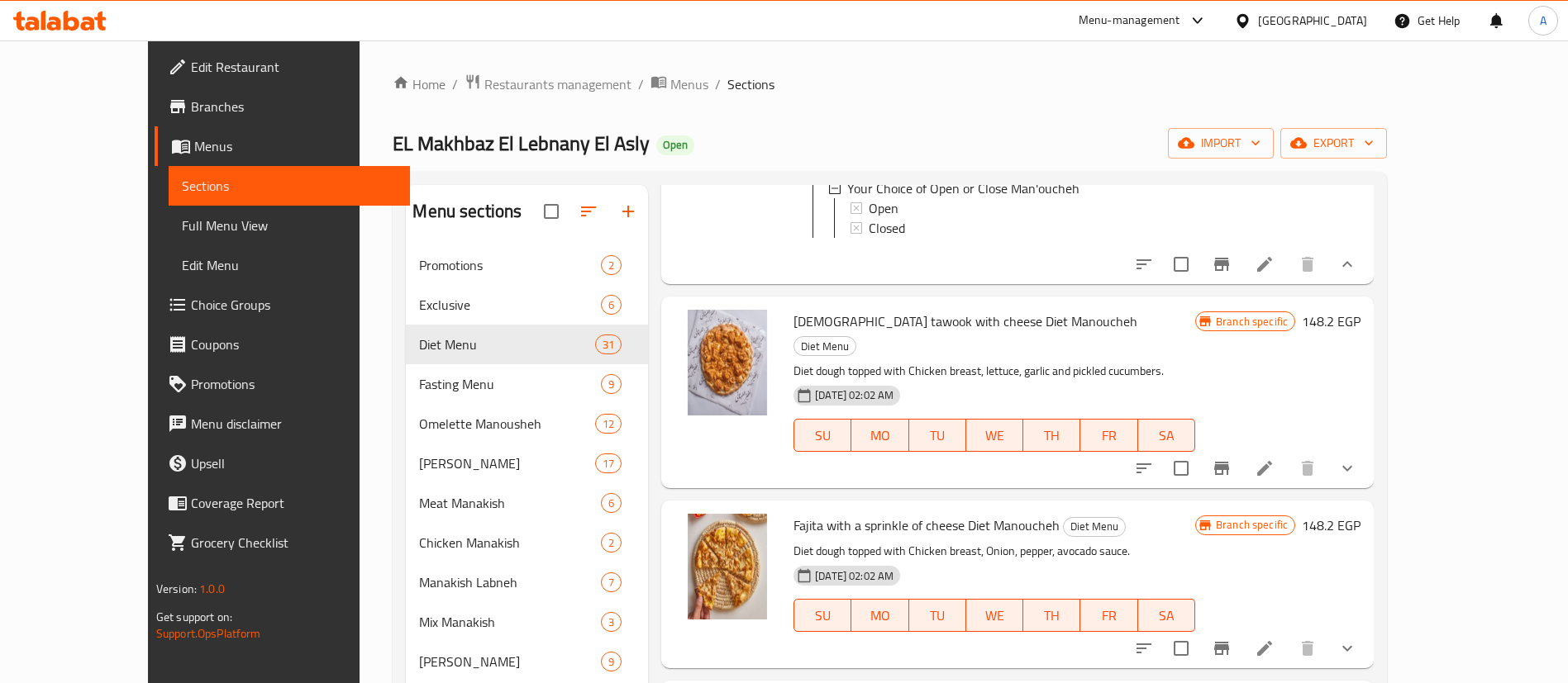
click at [1357, 467] on icon "show more" at bounding box center [1347, 468] width 20 height 20
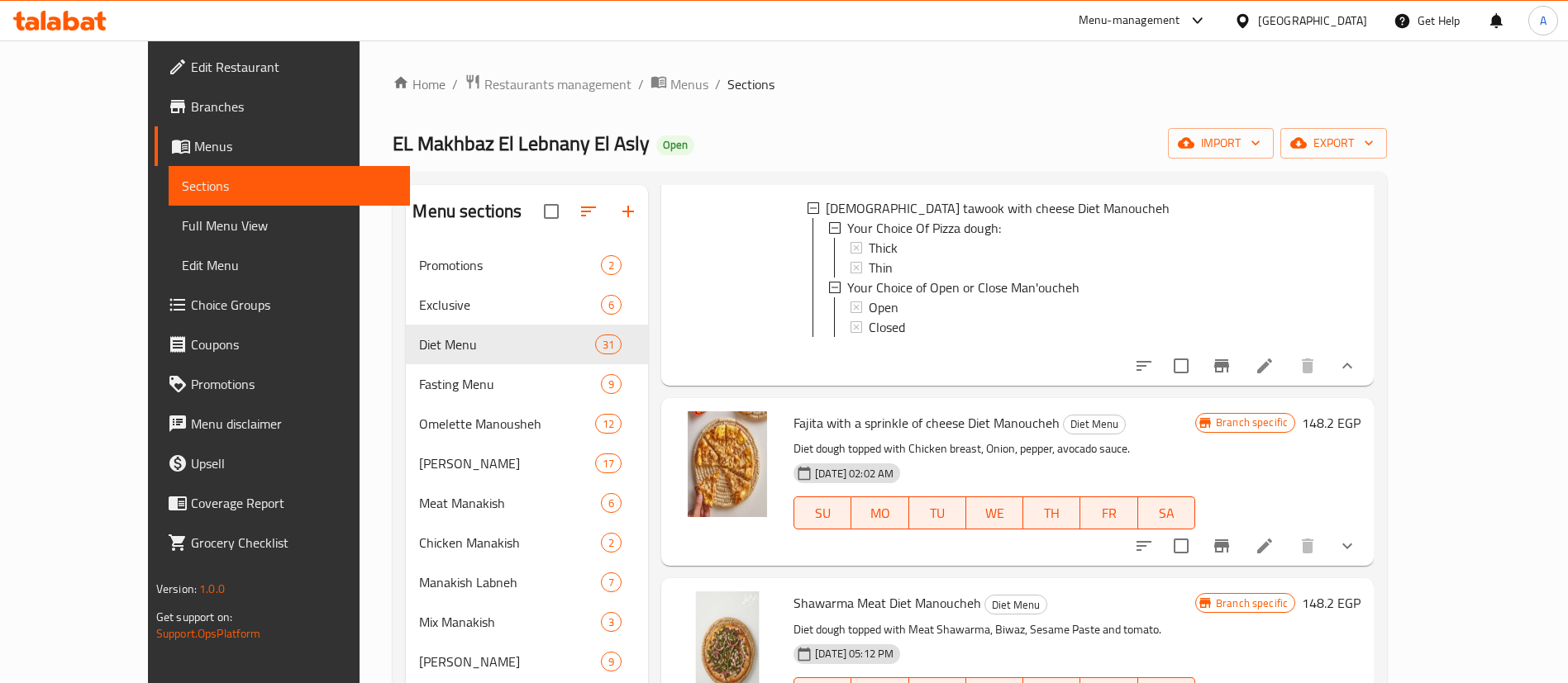
scroll to position [536, 0]
click at [1367, 543] on button "show more" at bounding box center [1347, 543] width 39 height 39
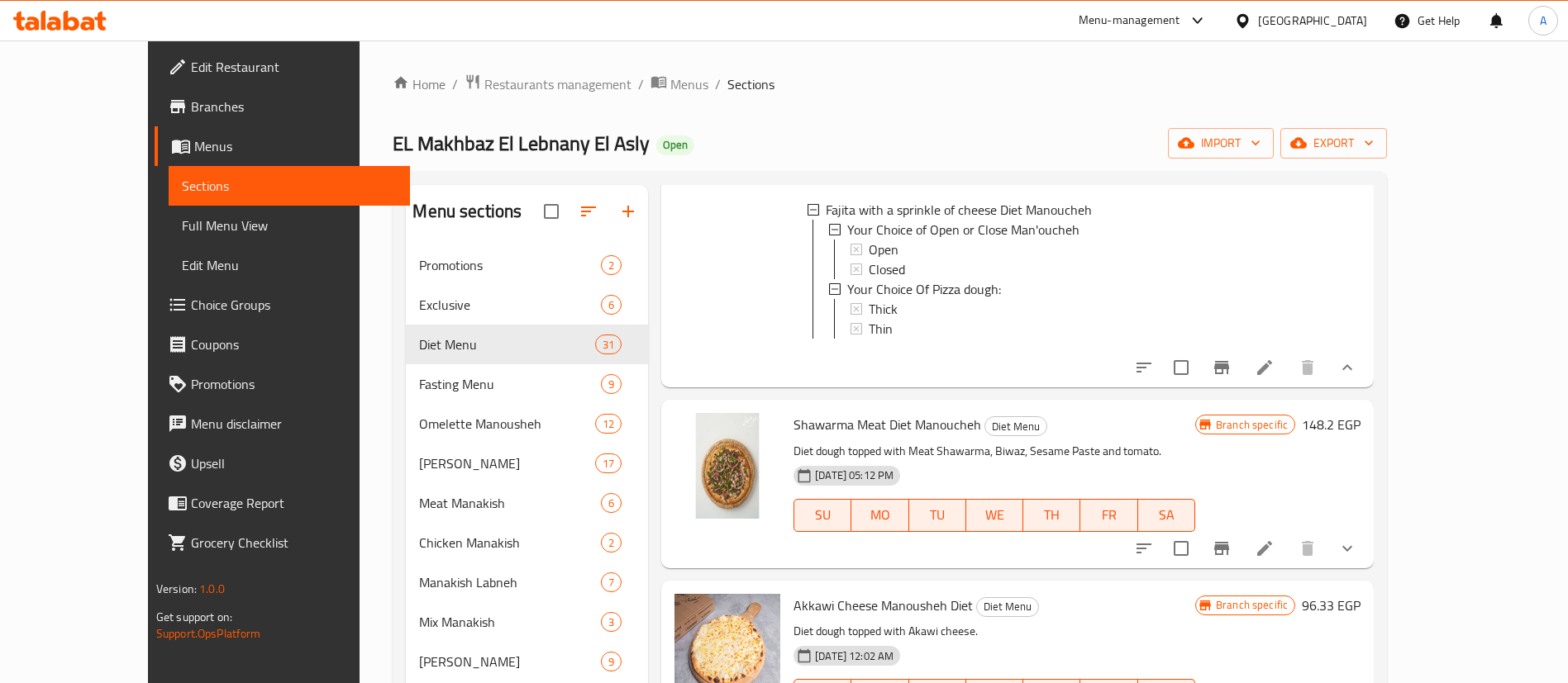
scroll to position [1033, 0]
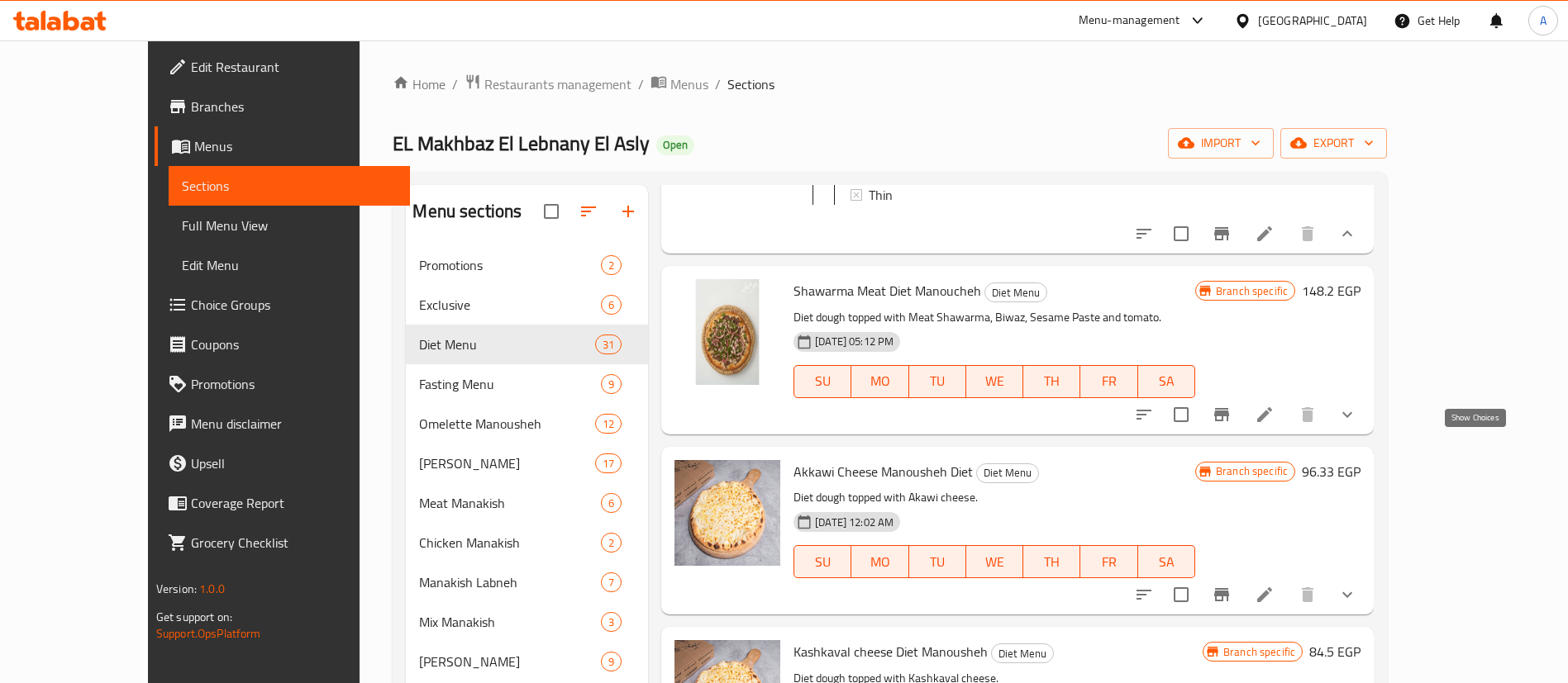
click at [1357, 424] on icon "show more" at bounding box center [1347, 414] width 20 height 20
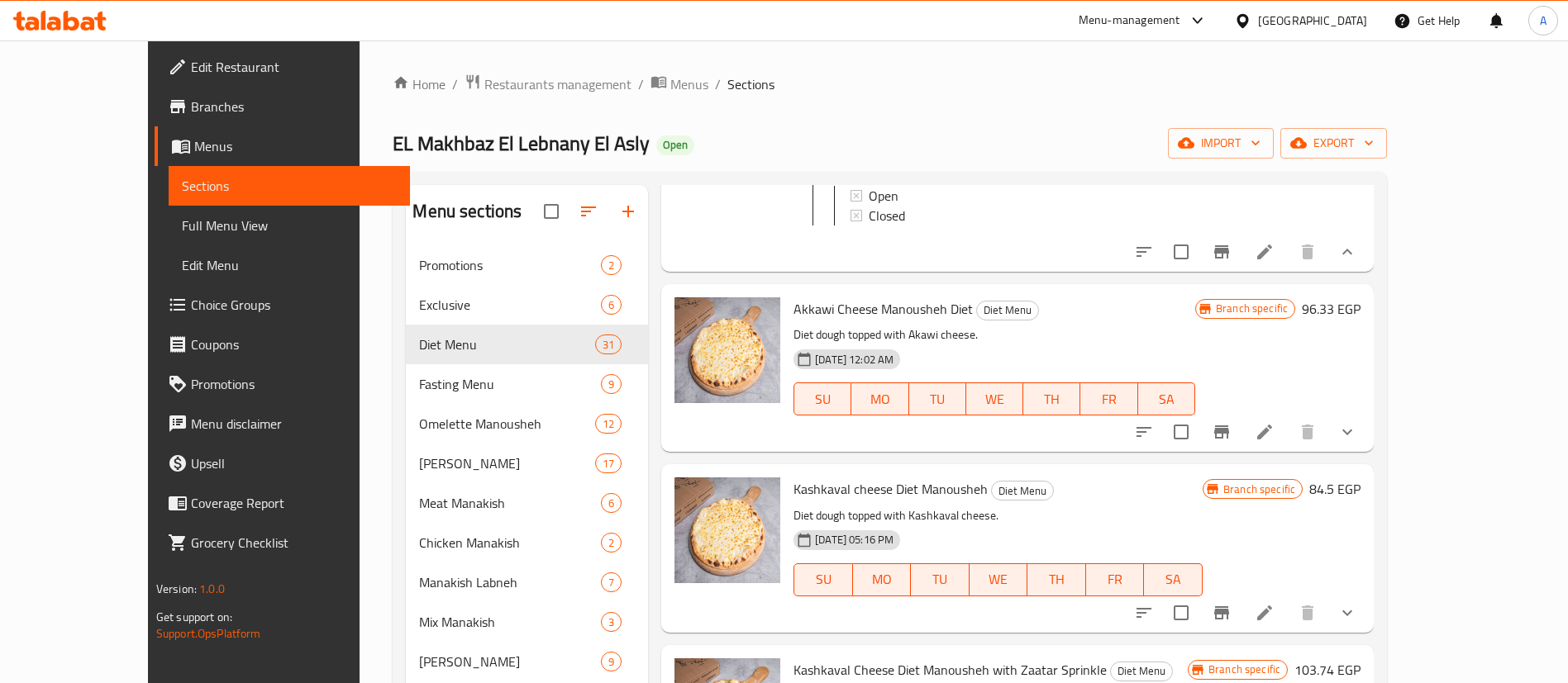
scroll to position [1322, 0]
click at [1367, 451] on button "show more" at bounding box center [1347, 430] width 39 height 39
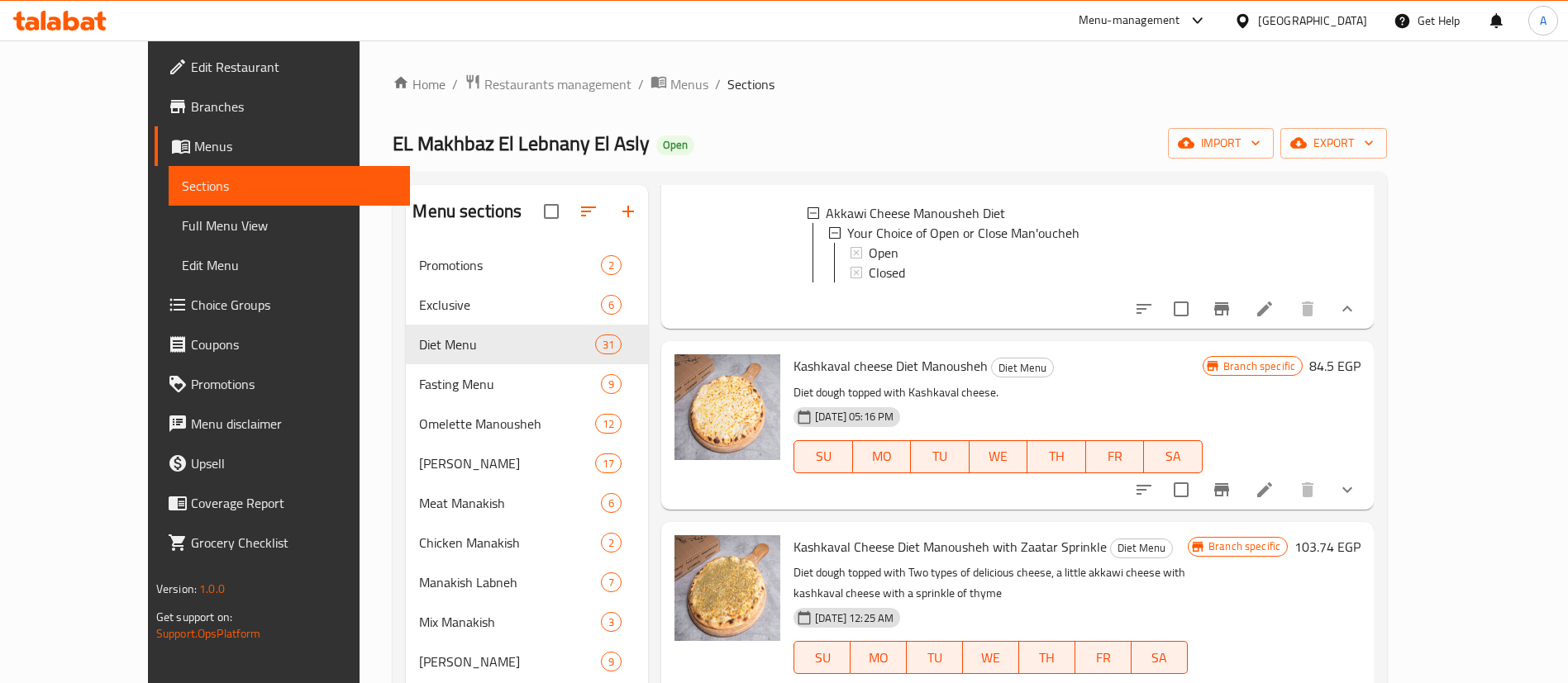
scroll to position [1610, 0]
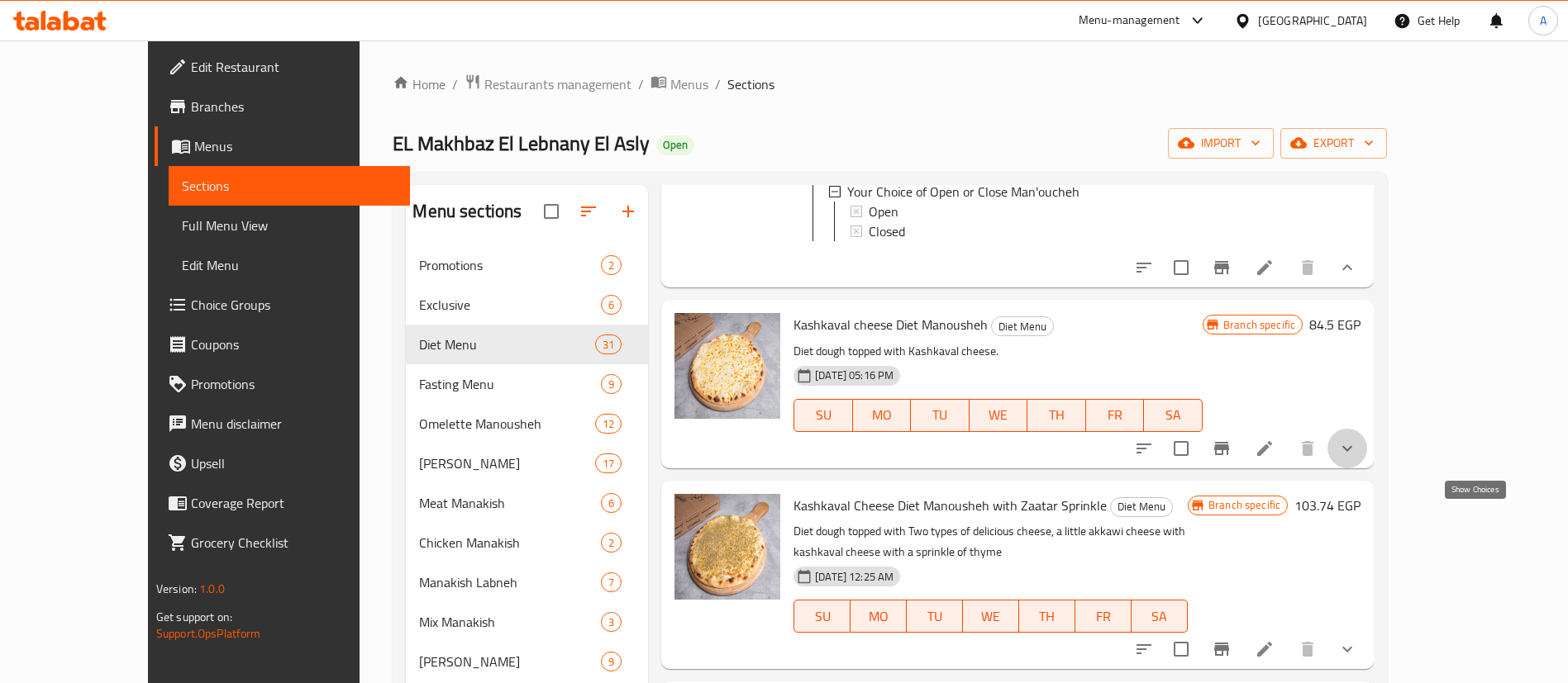
click at [1357, 459] on icon "show more" at bounding box center [1347, 448] width 20 height 20
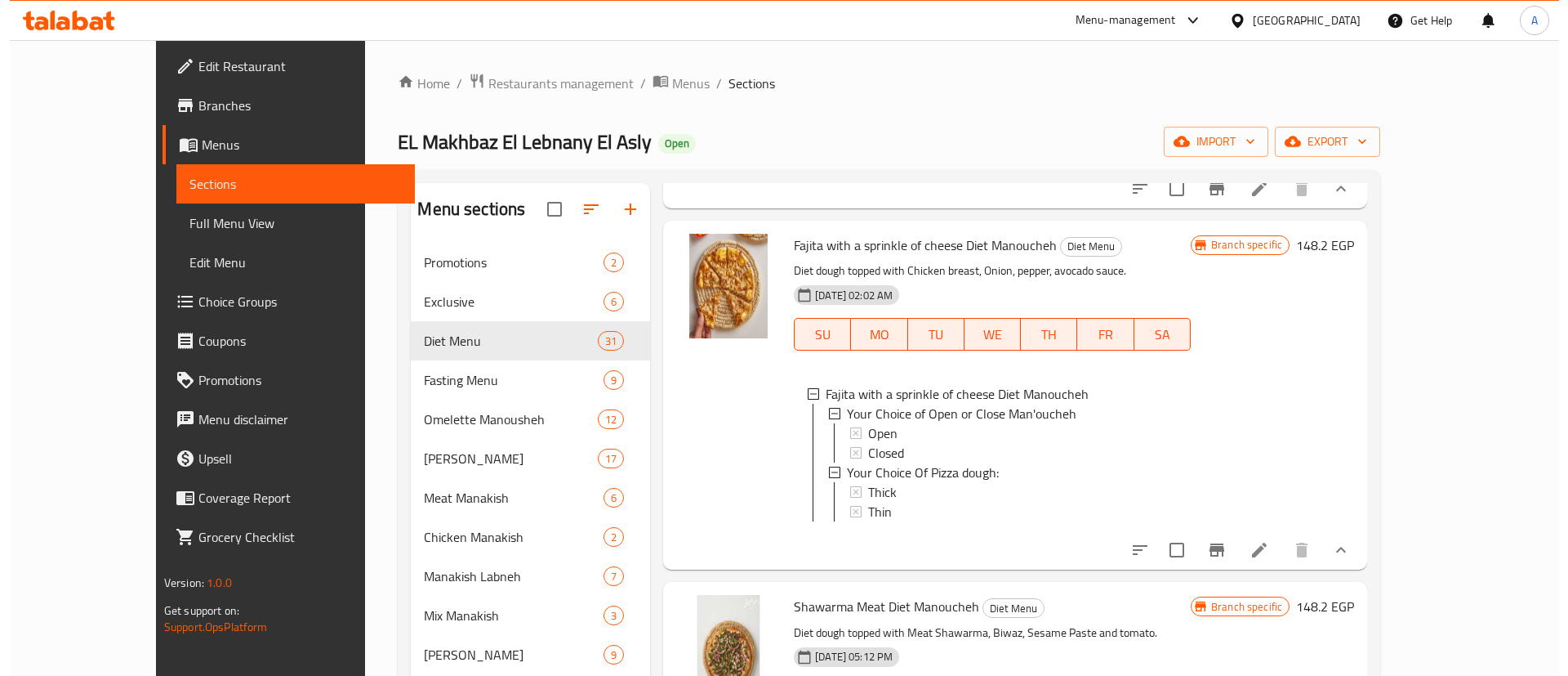
scroll to position [654, 0]
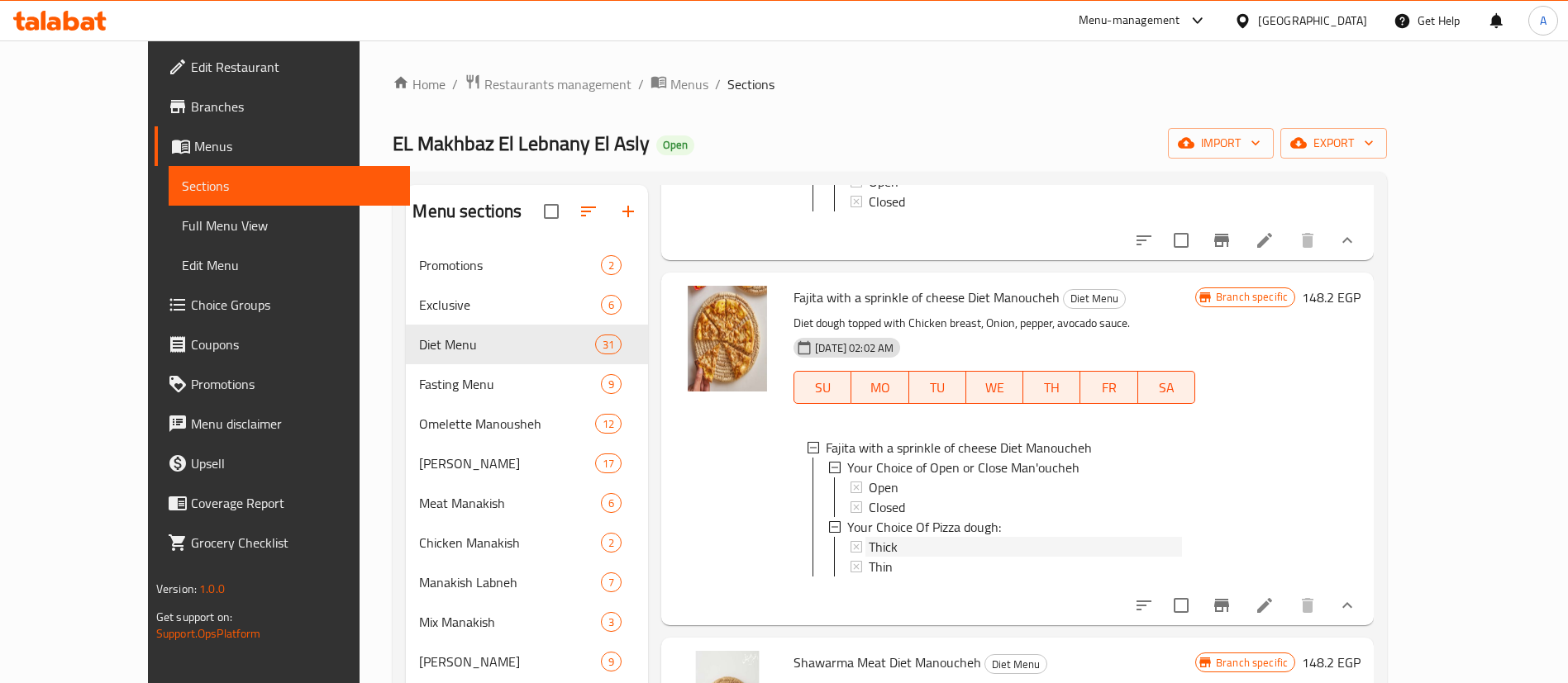
click at [868, 557] on div "Thick" at bounding box center [1025, 546] width 313 height 20
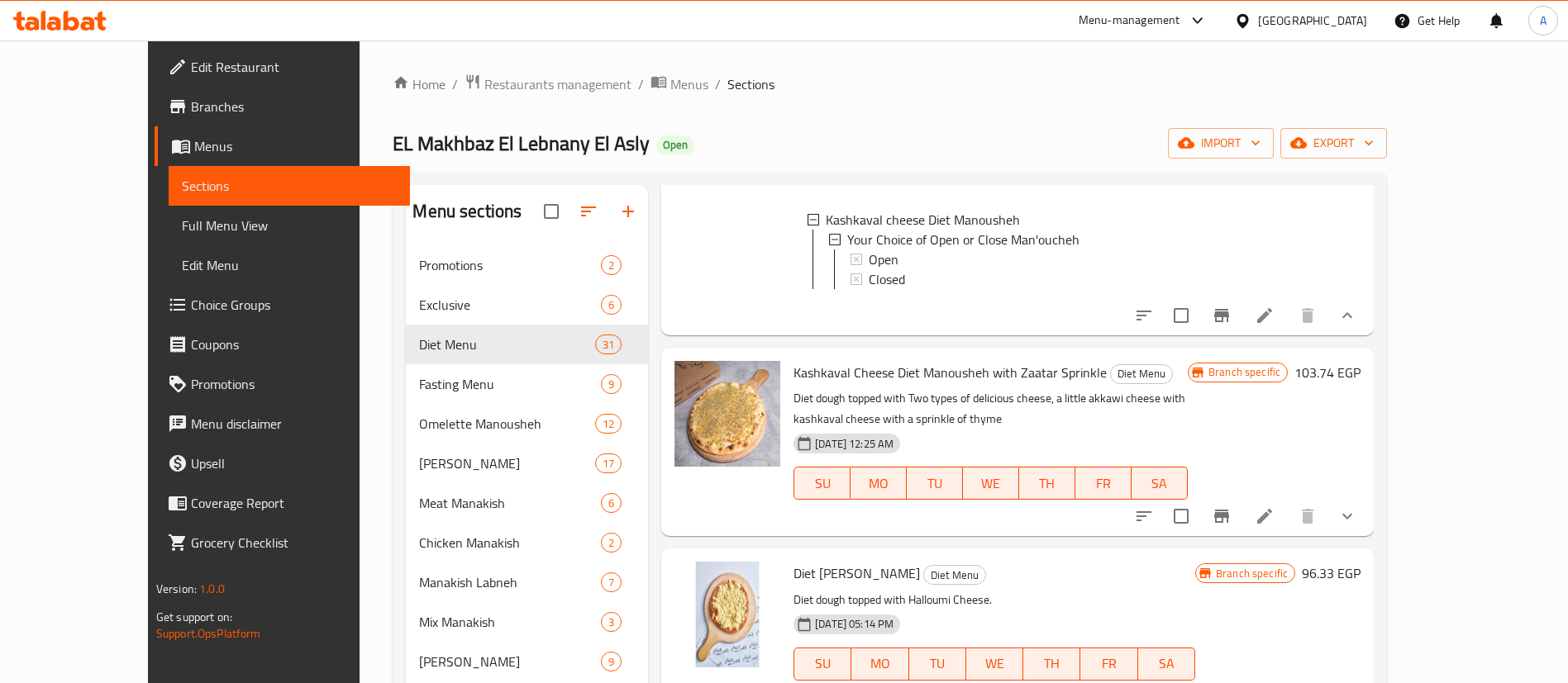
scroll to position [1875, 0]
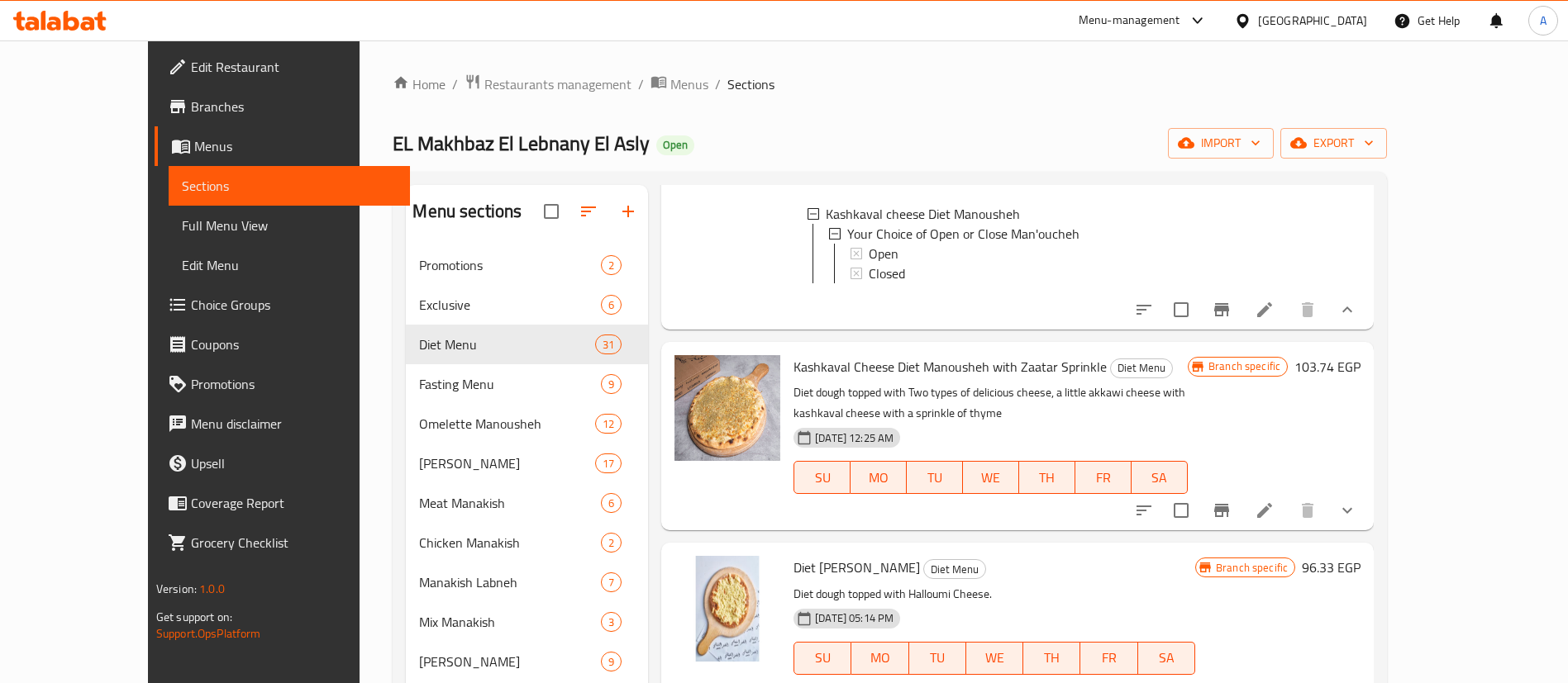
click at [1357, 520] on icon "show more" at bounding box center [1347, 510] width 20 height 20
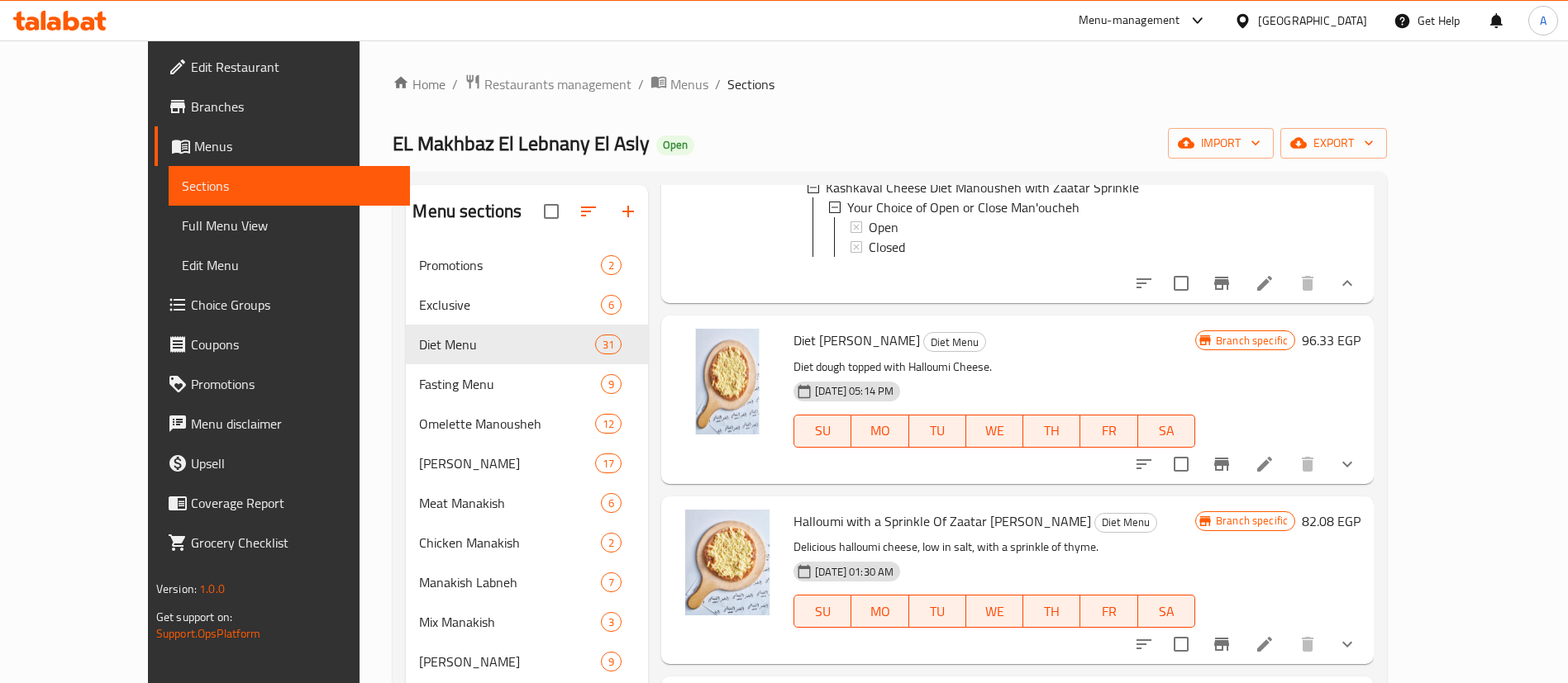
scroll to position [2246, 0]
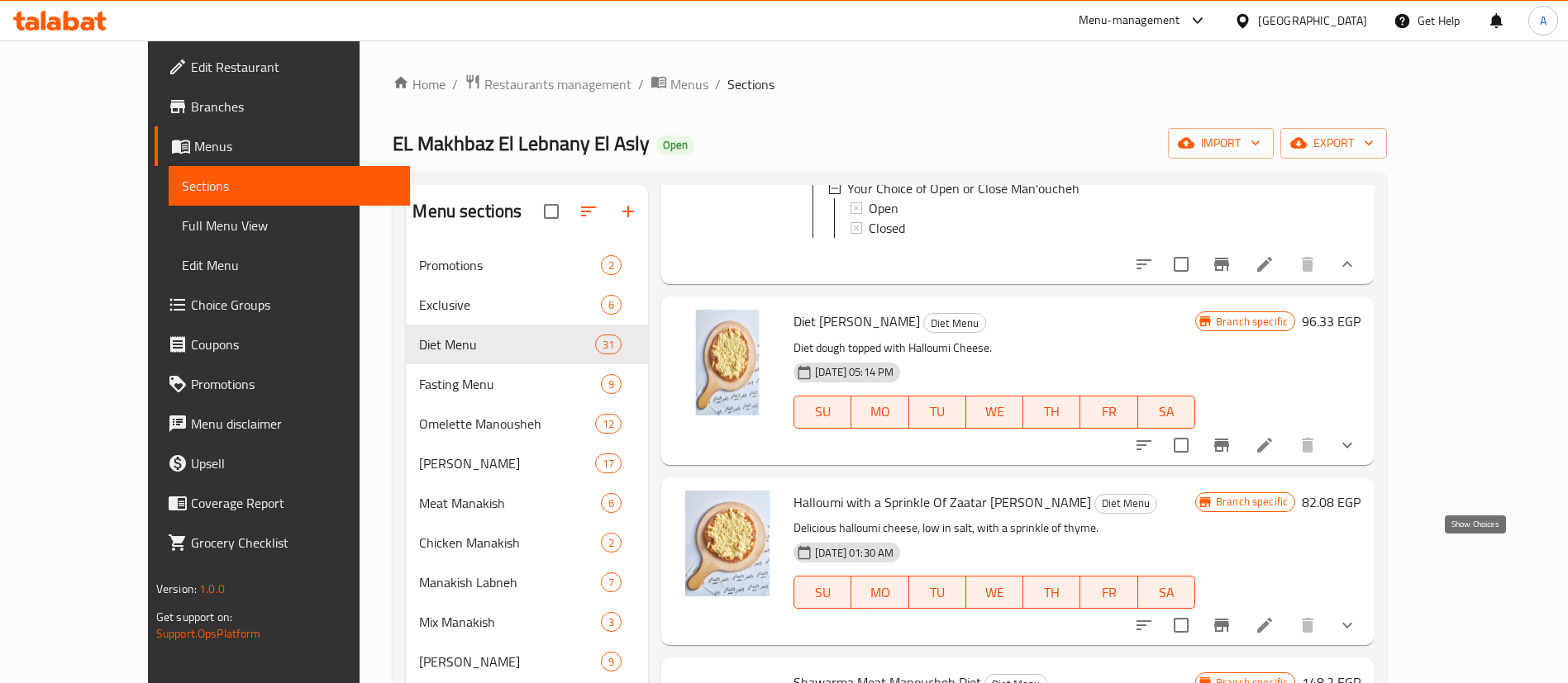
click at [1357, 455] on icon "show more" at bounding box center [1347, 444] width 20 height 20
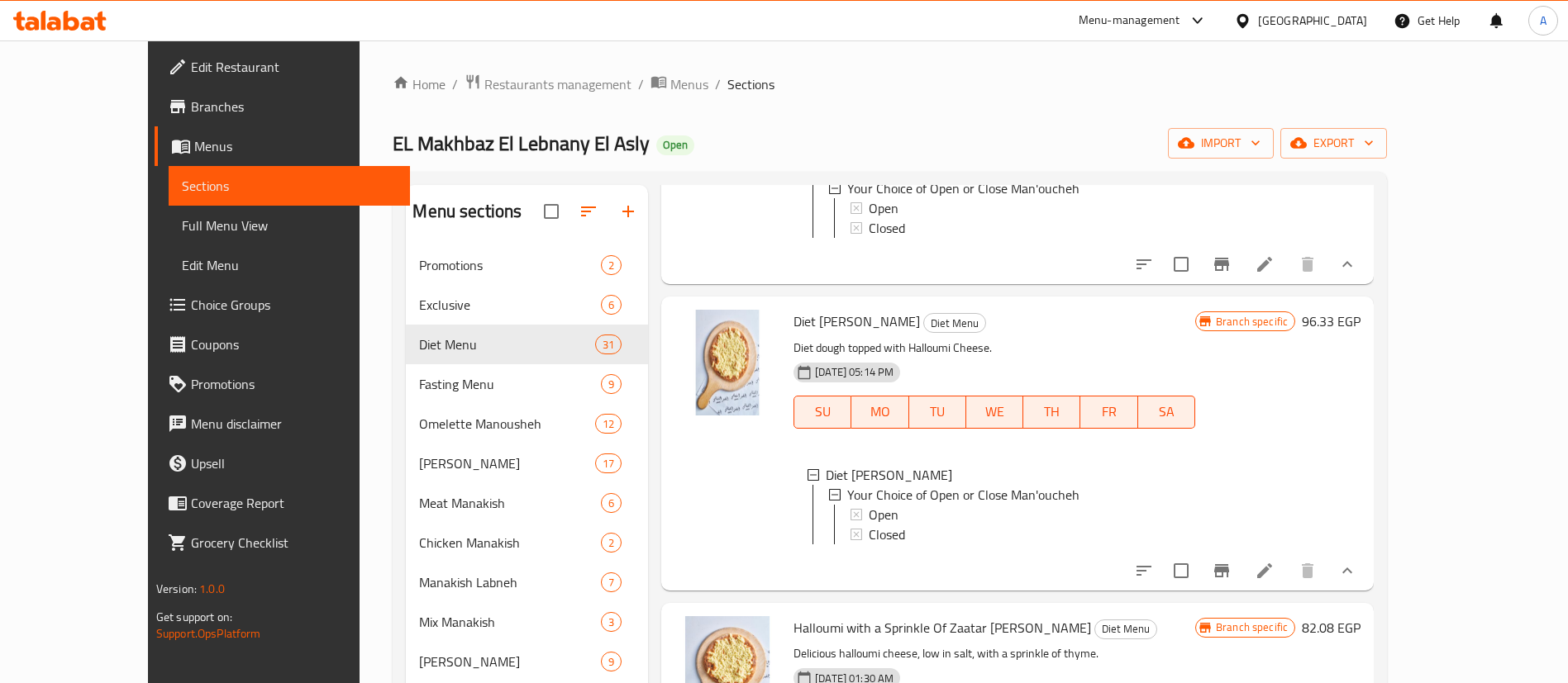
scroll to position [2536, 0]
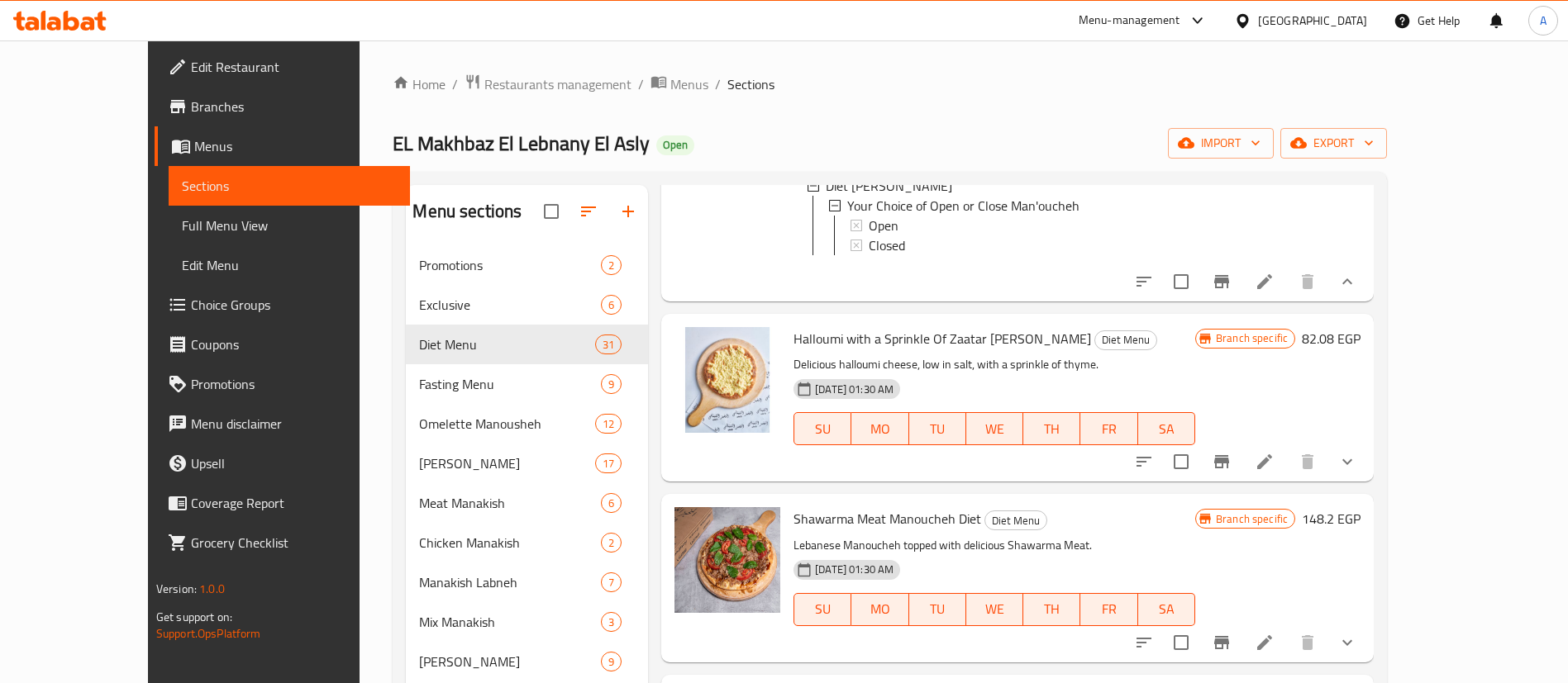
click at [1357, 471] on icon "show more" at bounding box center [1347, 462] width 20 height 20
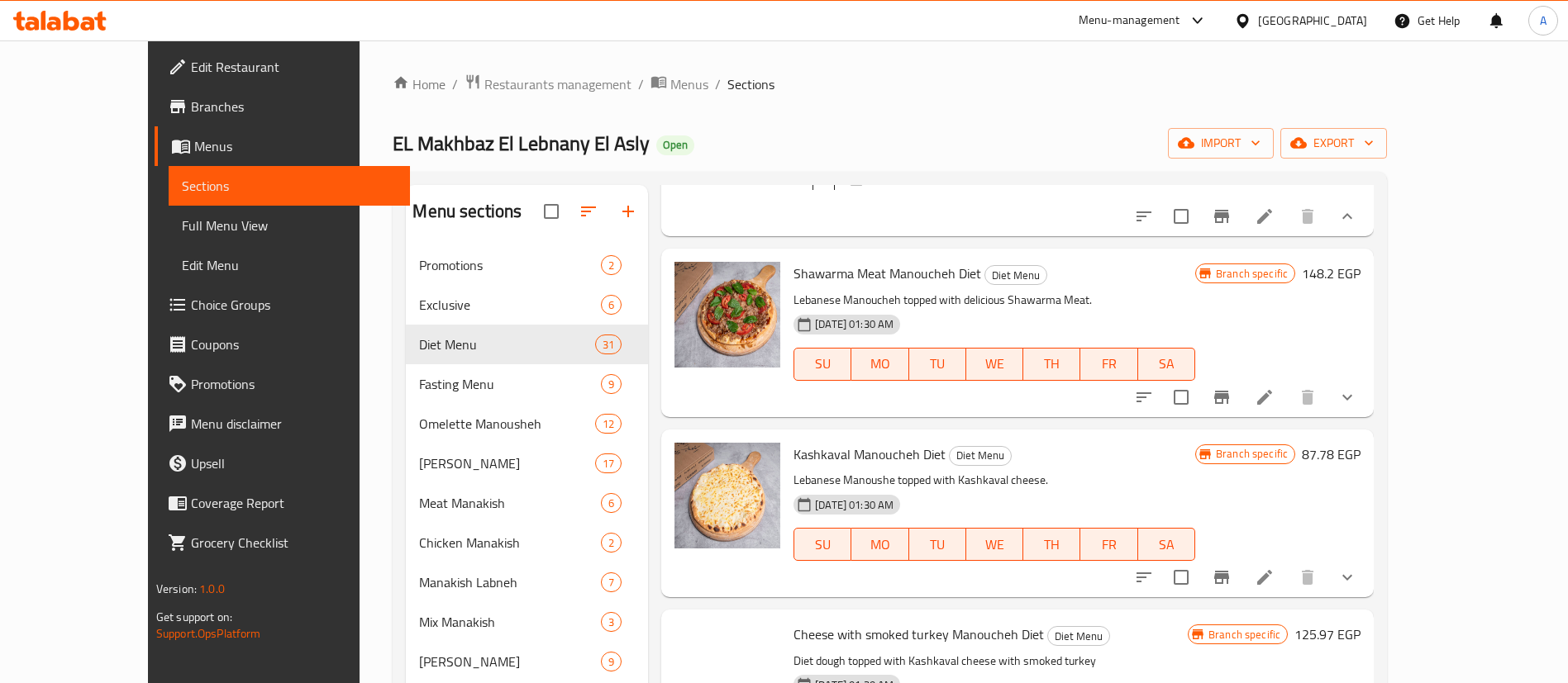
scroll to position [2907, 0]
click at [1367, 417] on button "show more" at bounding box center [1347, 396] width 39 height 39
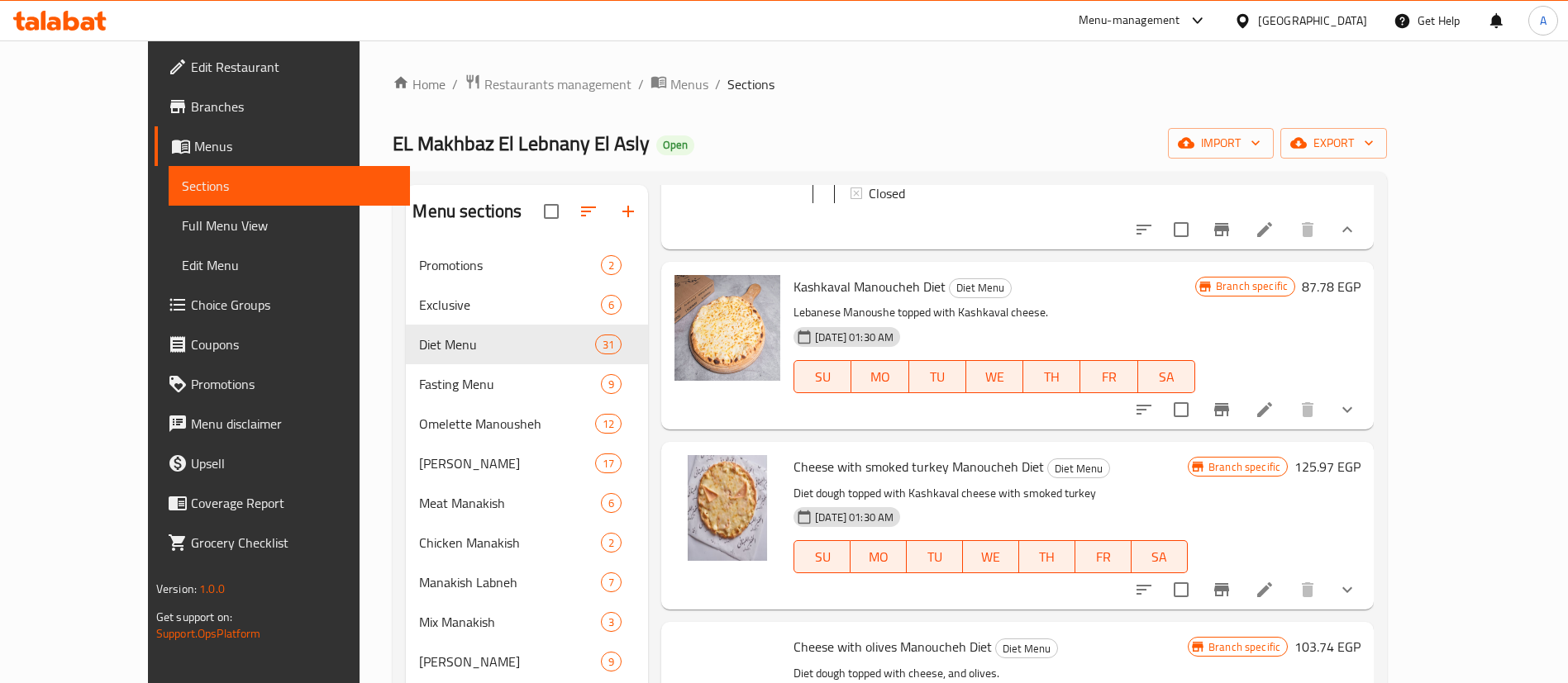
scroll to position [3238, 0]
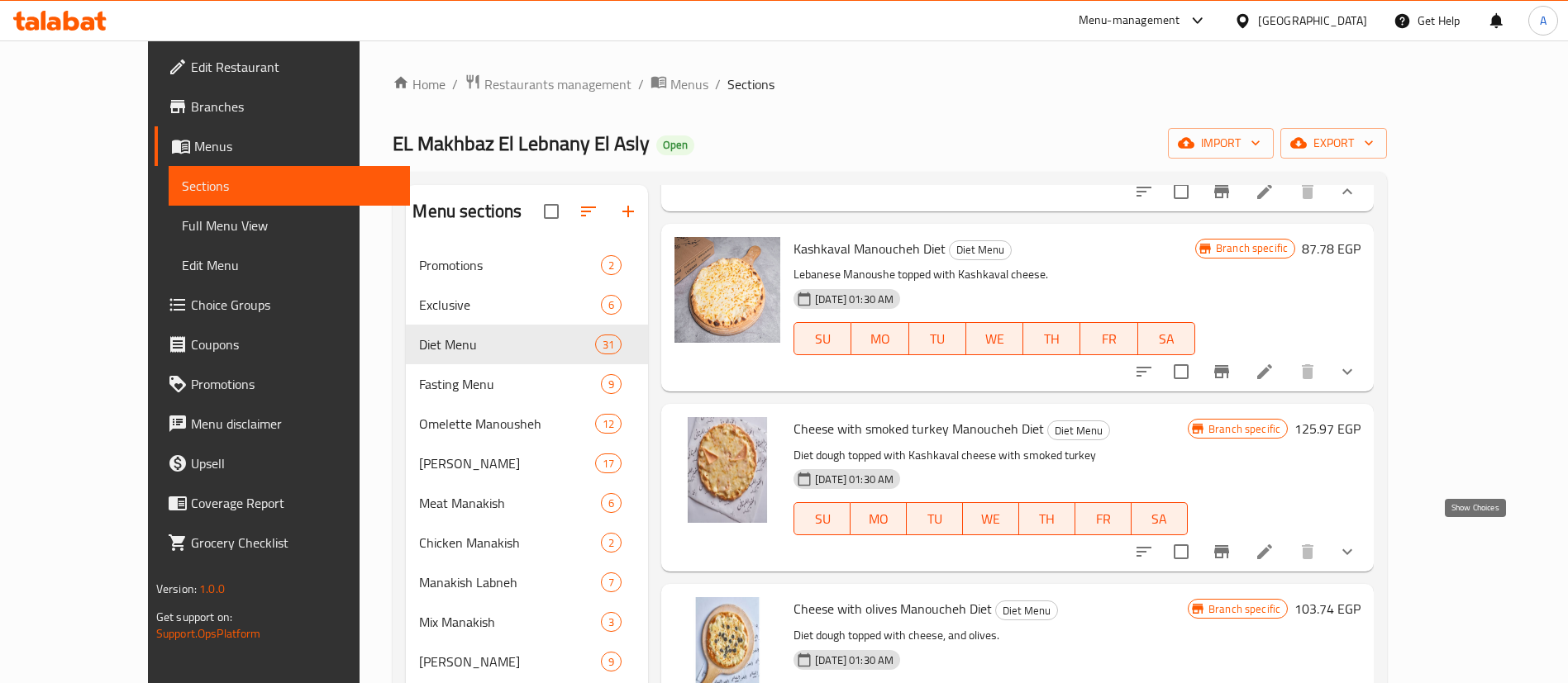
click at [1357, 381] on icon "show more" at bounding box center [1347, 372] width 20 height 20
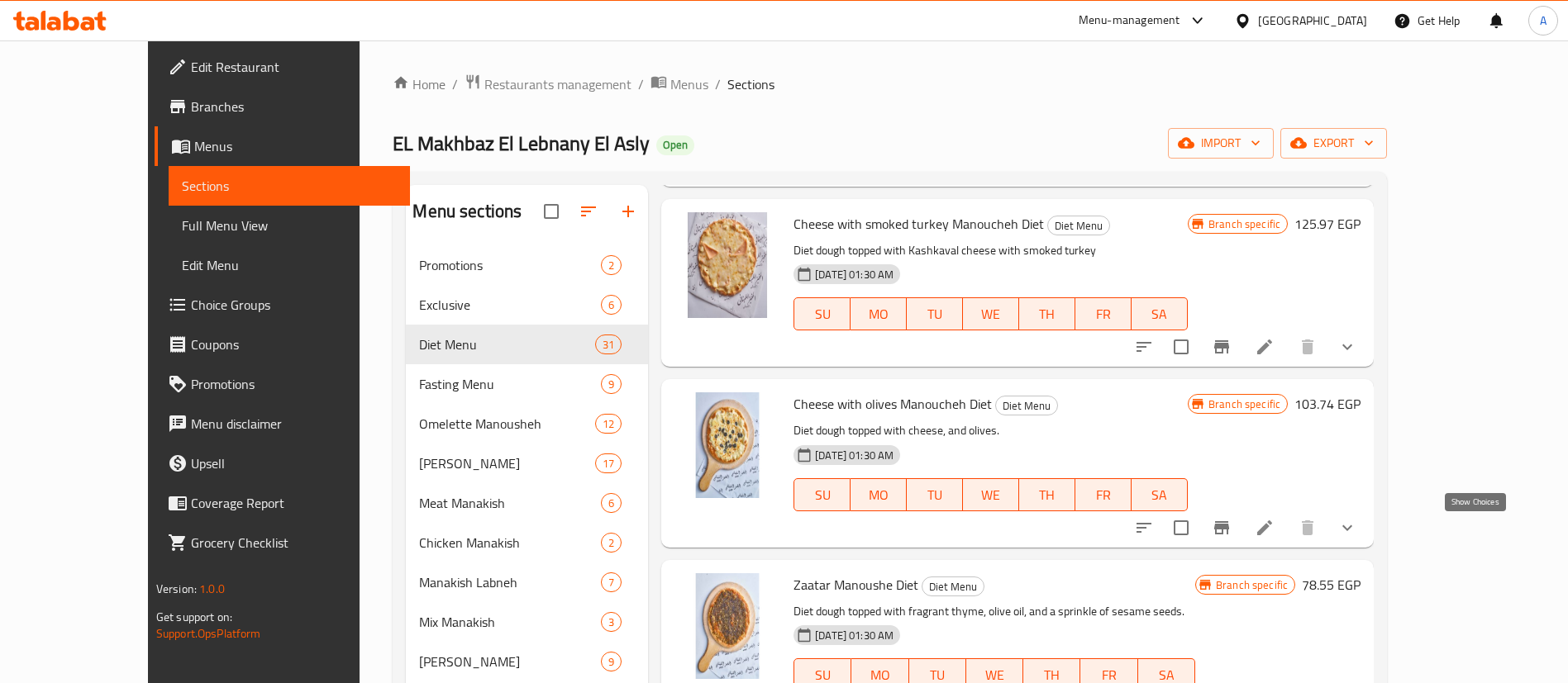
click at [1357, 356] on icon "show more" at bounding box center [1347, 347] width 20 height 20
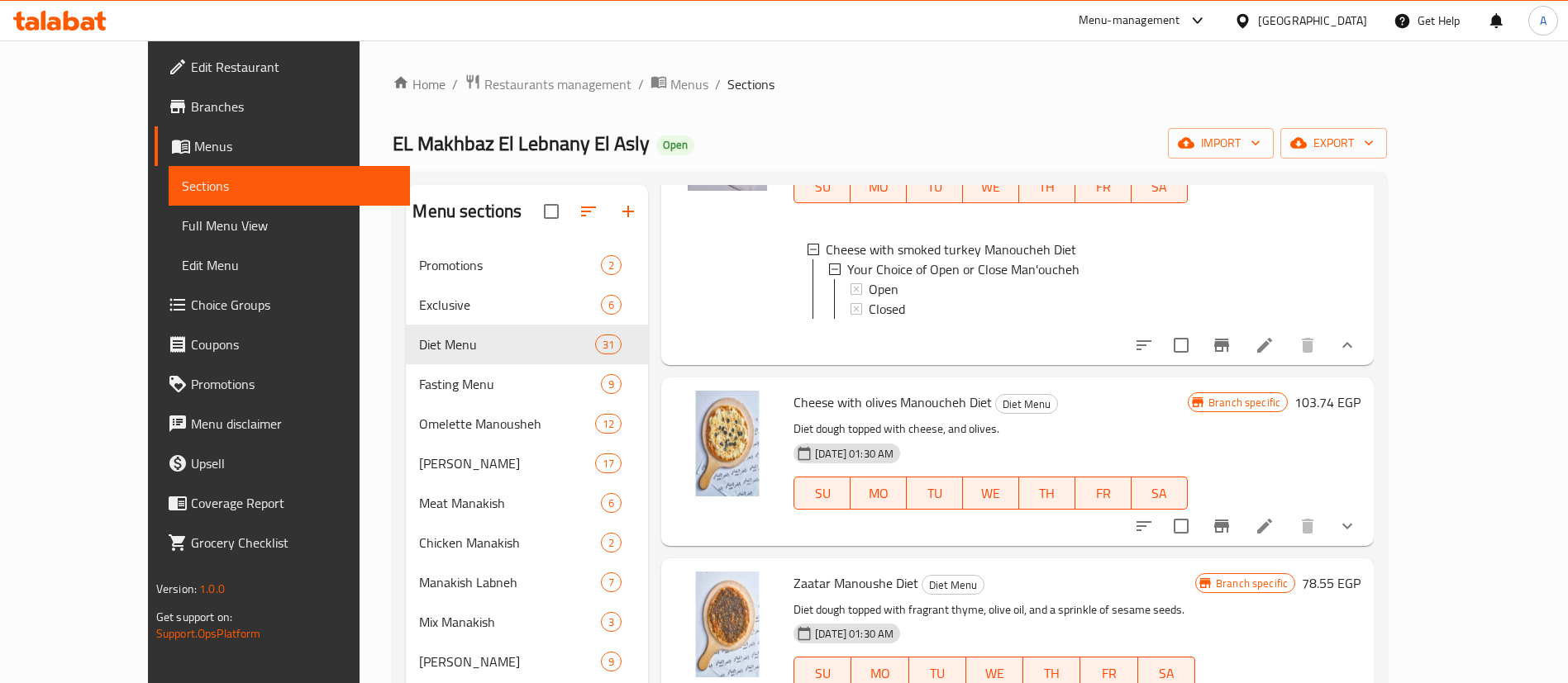
scroll to position [3857, 0]
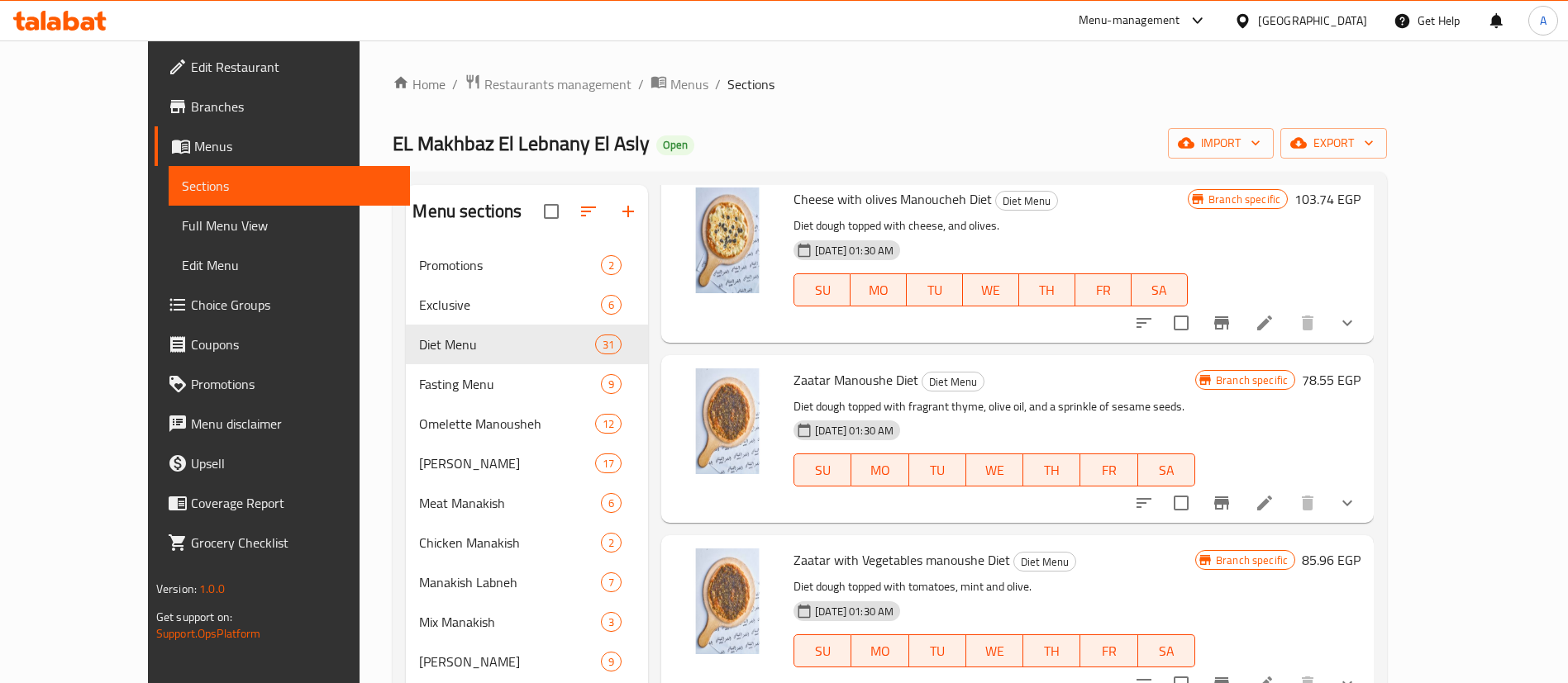
click at [1352, 327] on icon "show more" at bounding box center [1347, 324] width 10 height 6
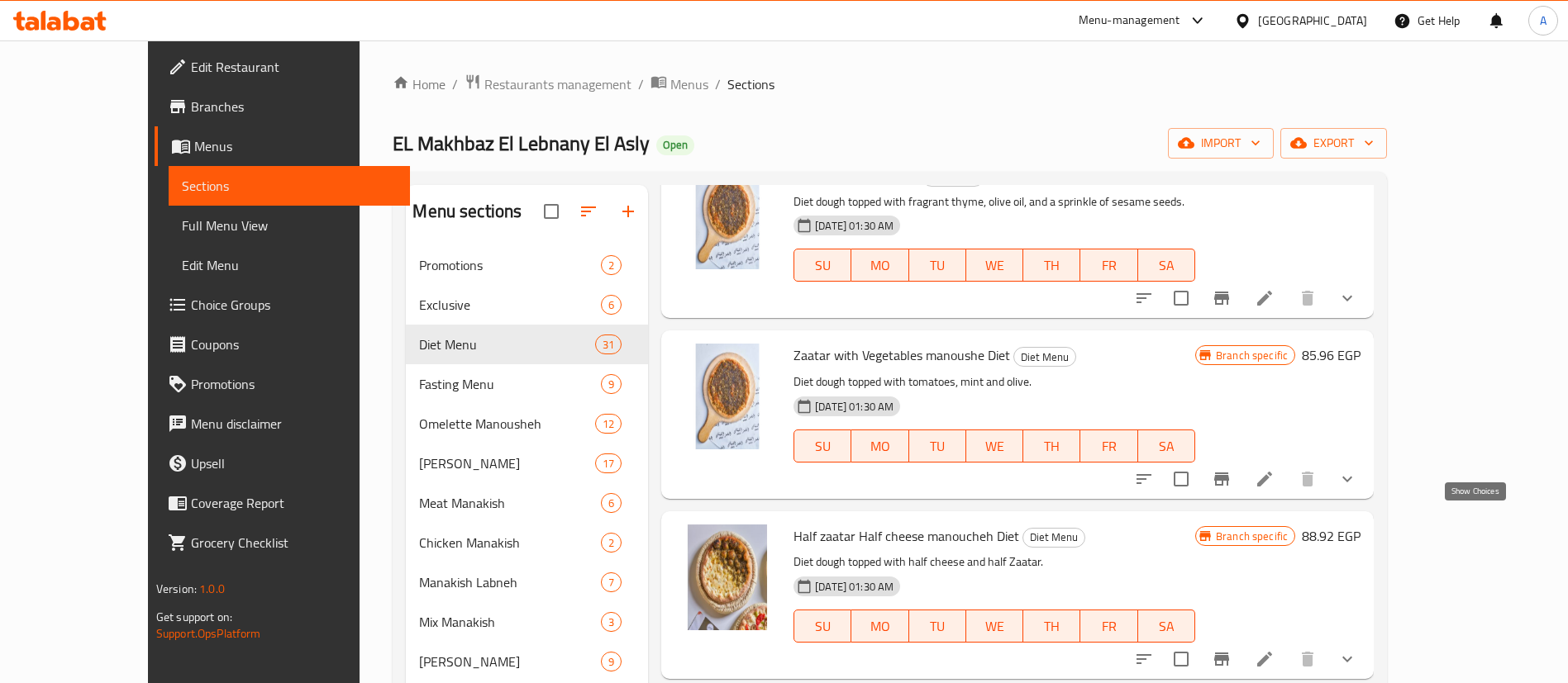
click at [1357, 308] on icon "show more" at bounding box center [1347, 298] width 20 height 20
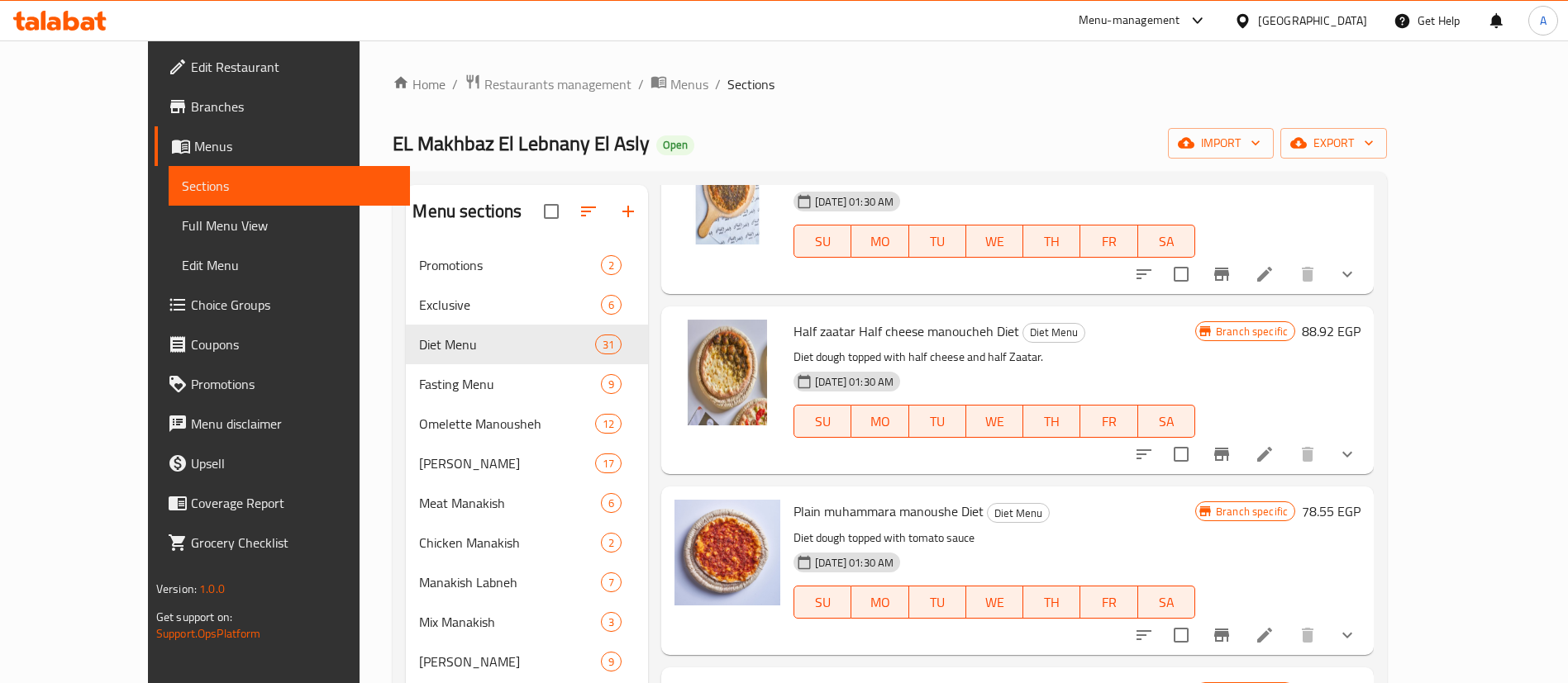
click at [1367, 294] on button "show more" at bounding box center [1347, 274] width 39 height 39
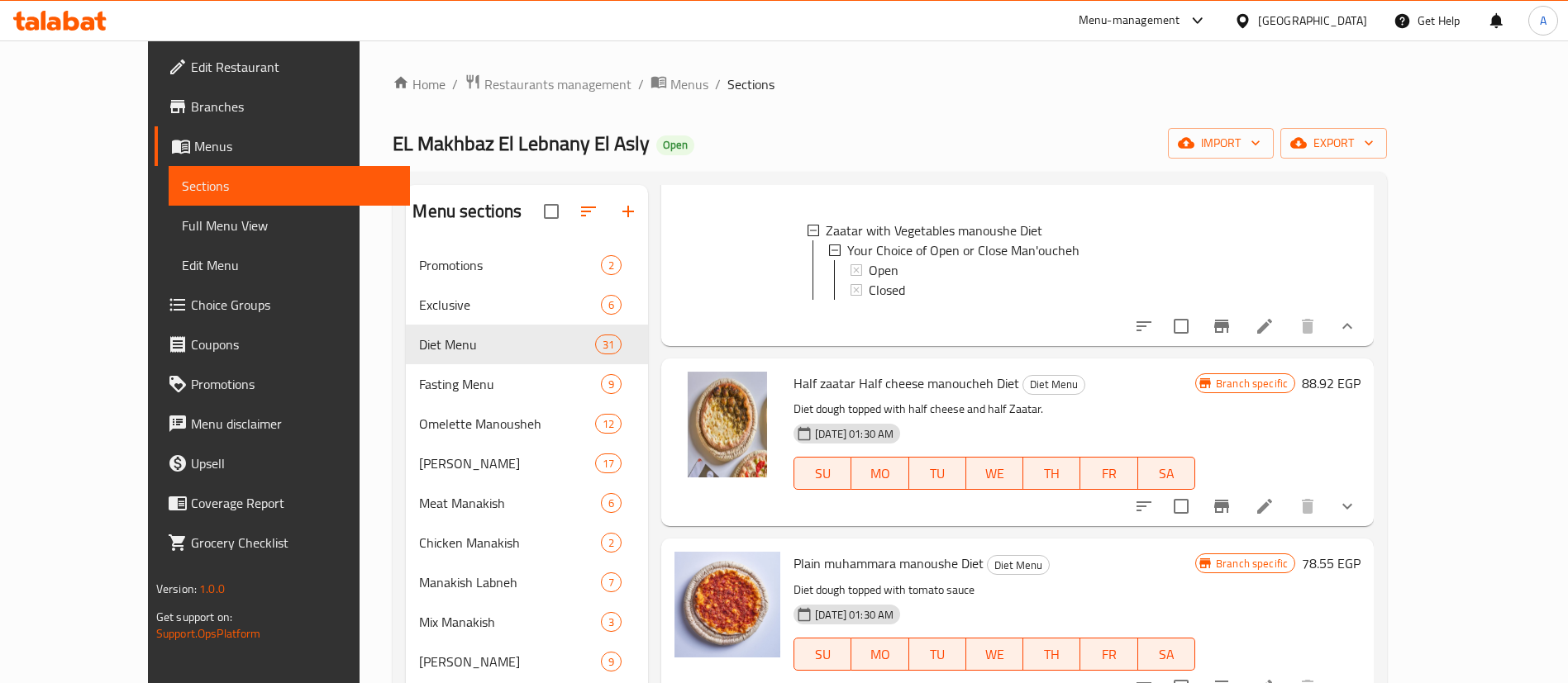
scroll to position [4848, 0]
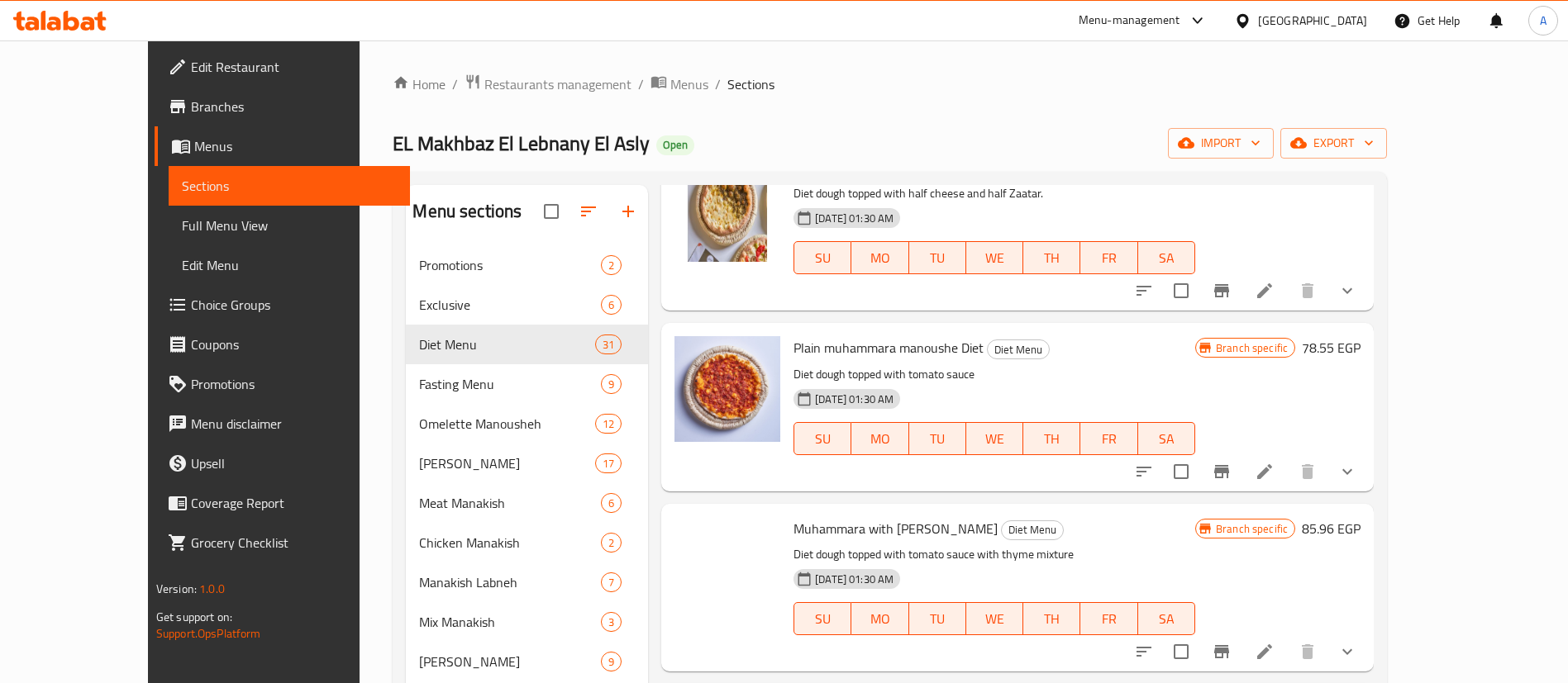
click at [1367, 310] on button "show more" at bounding box center [1347, 290] width 39 height 39
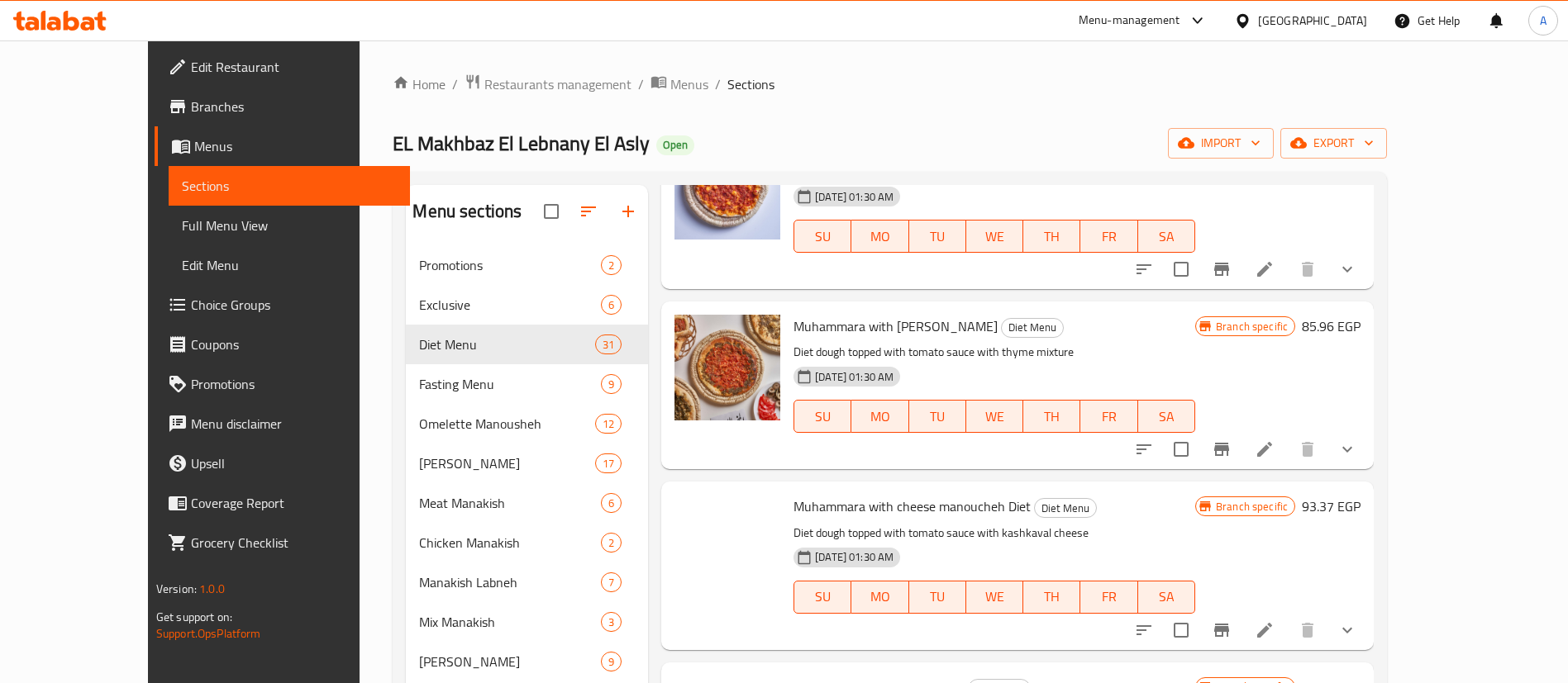
scroll to position [5179, 0]
click at [1357, 277] on icon "show more" at bounding box center [1347, 266] width 20 height 20
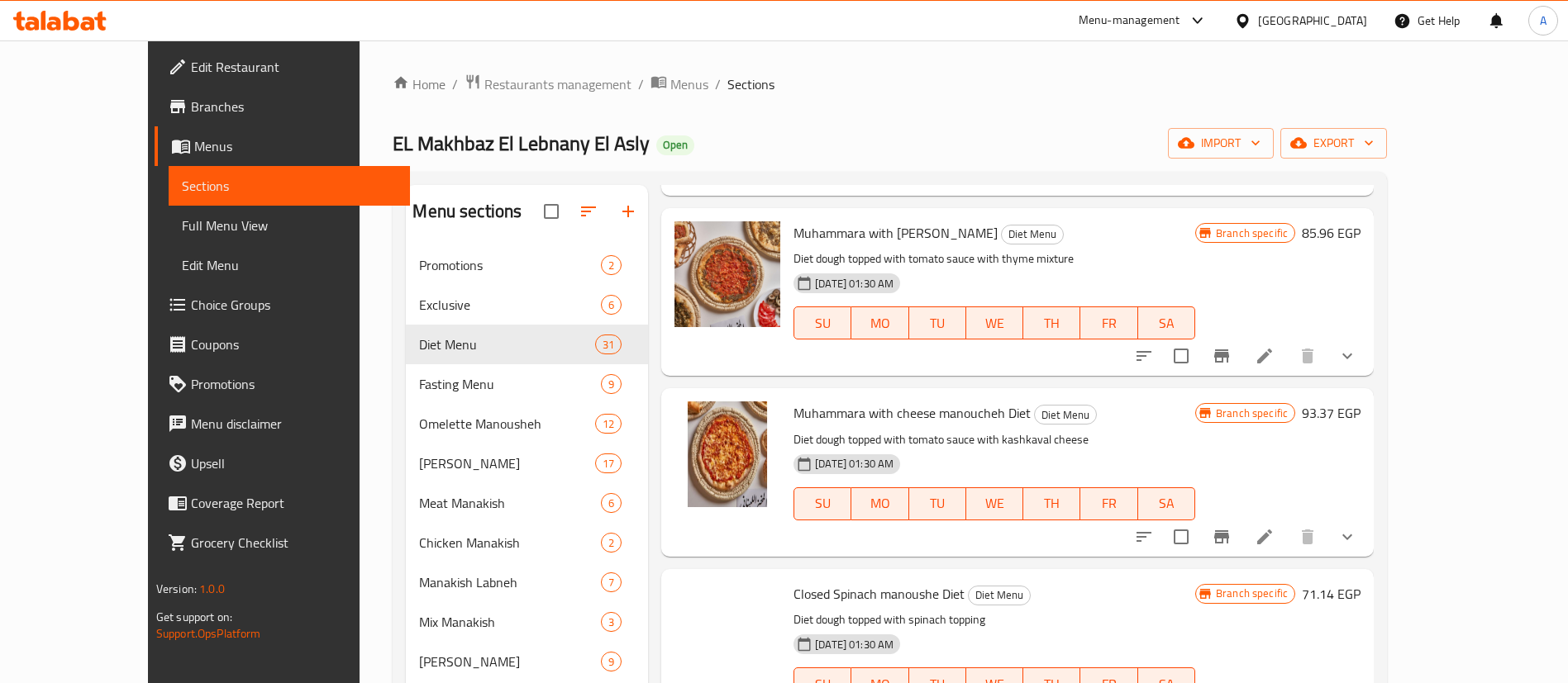
scroll to position [5468, 0]
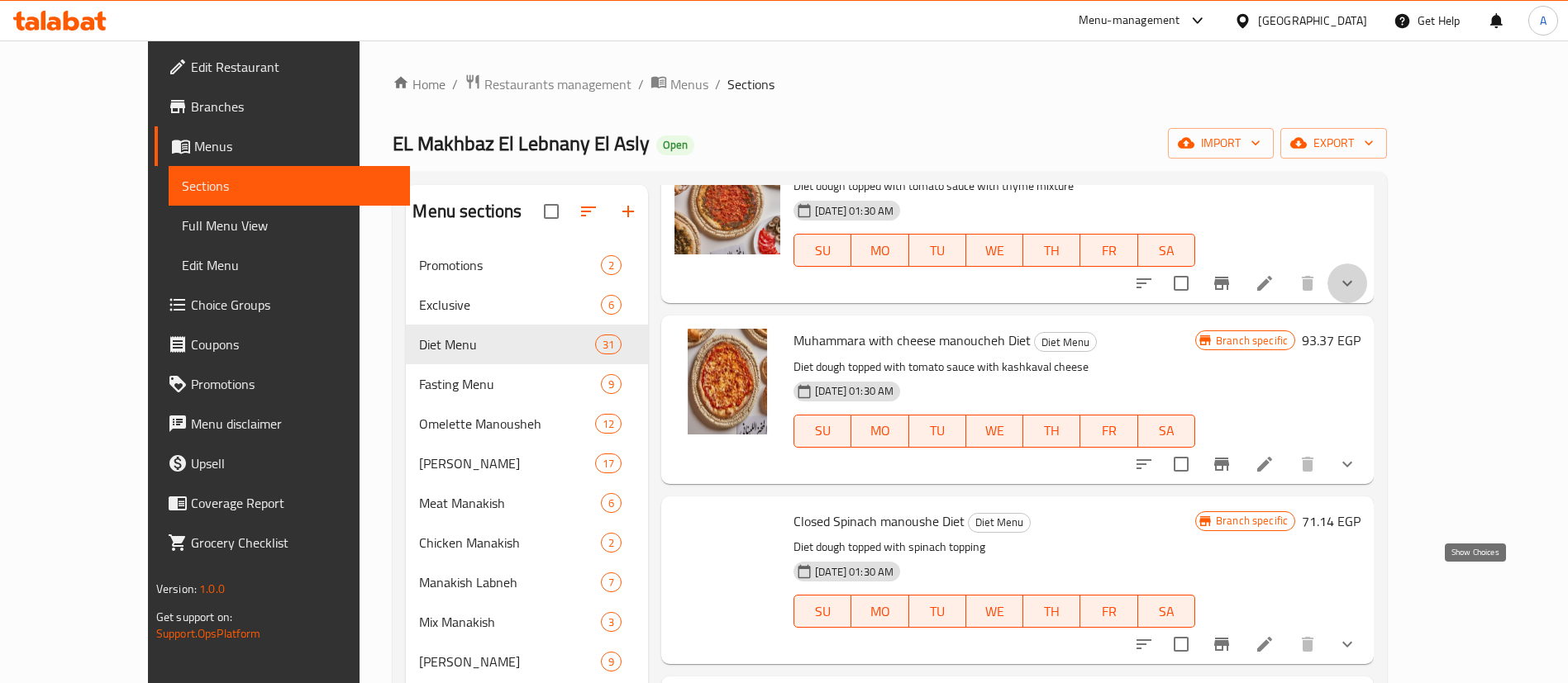
click at [1357, 293] on icon "show more" at bounding box center [1347, 283] width 20 height 20
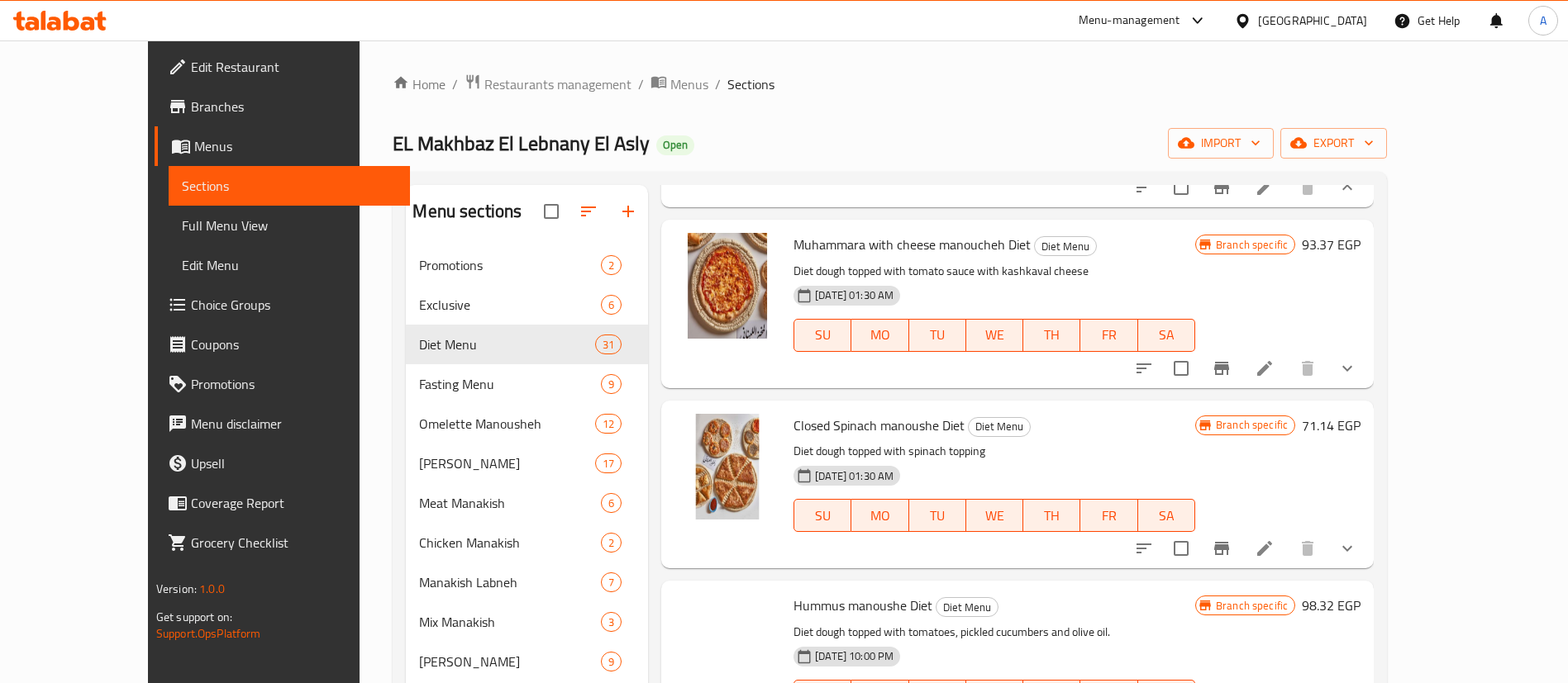
scroll to position [5798, 0]
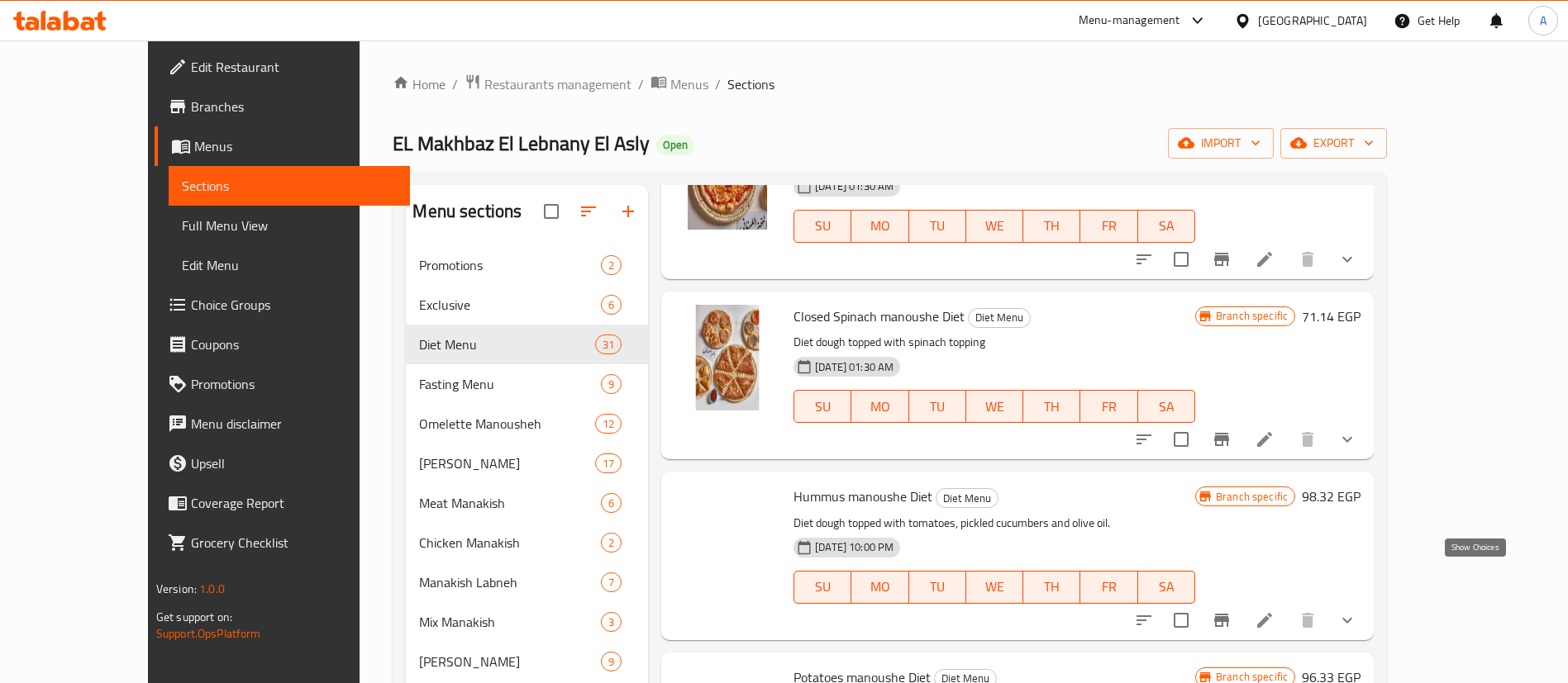
click at [1357, 269] on icon "show more" at bounding box center [1347, 259] width 20 height 20
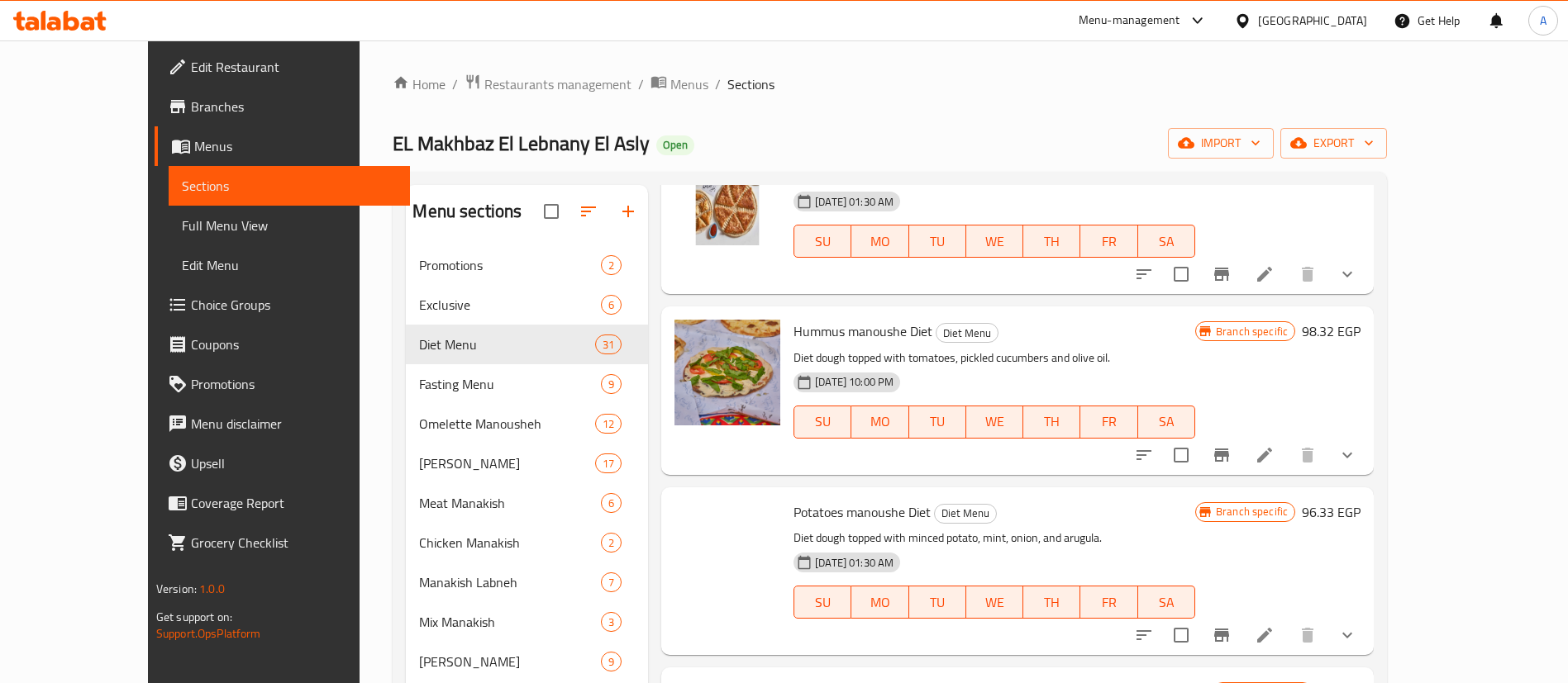
scroll to position [6129, 0]
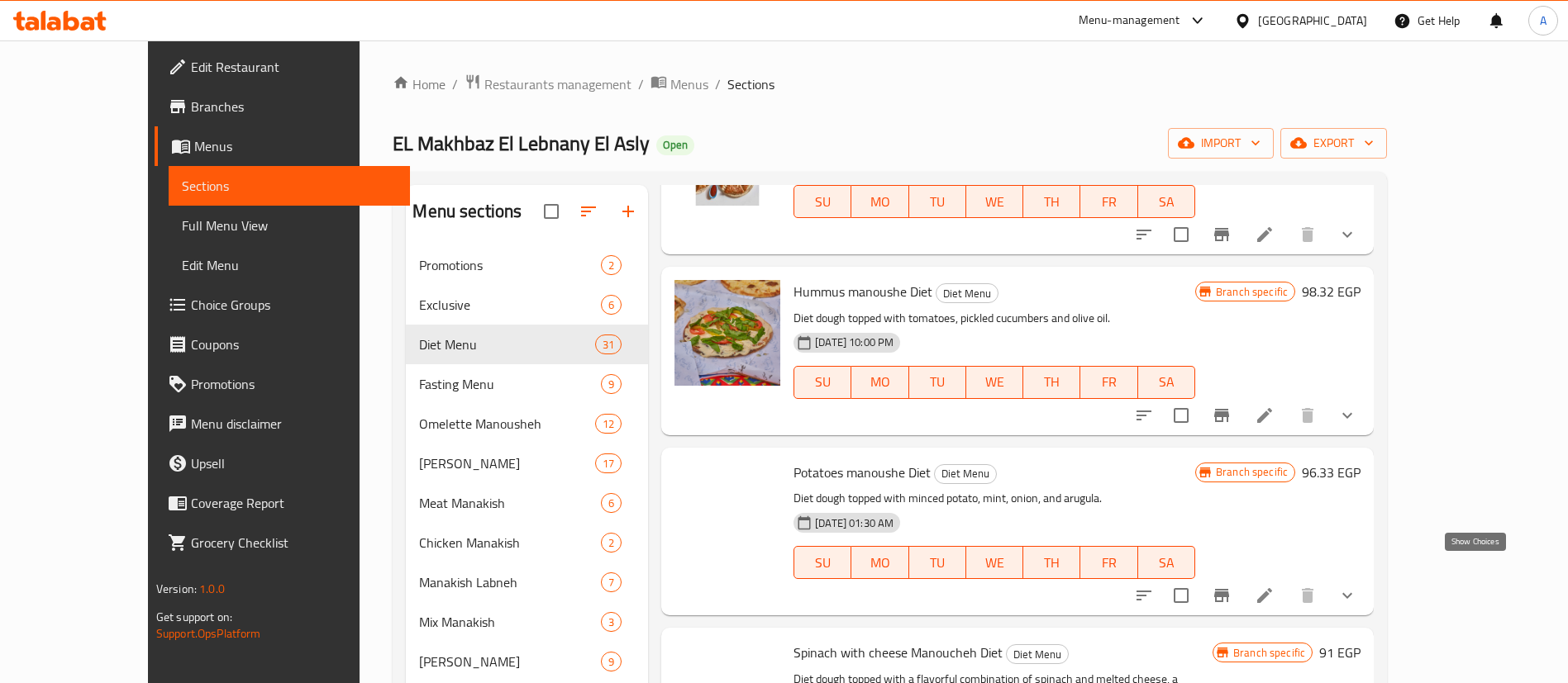
click at [1357, 244] on icon "show more" at bounding box center [1347, 235] width 20 height 20
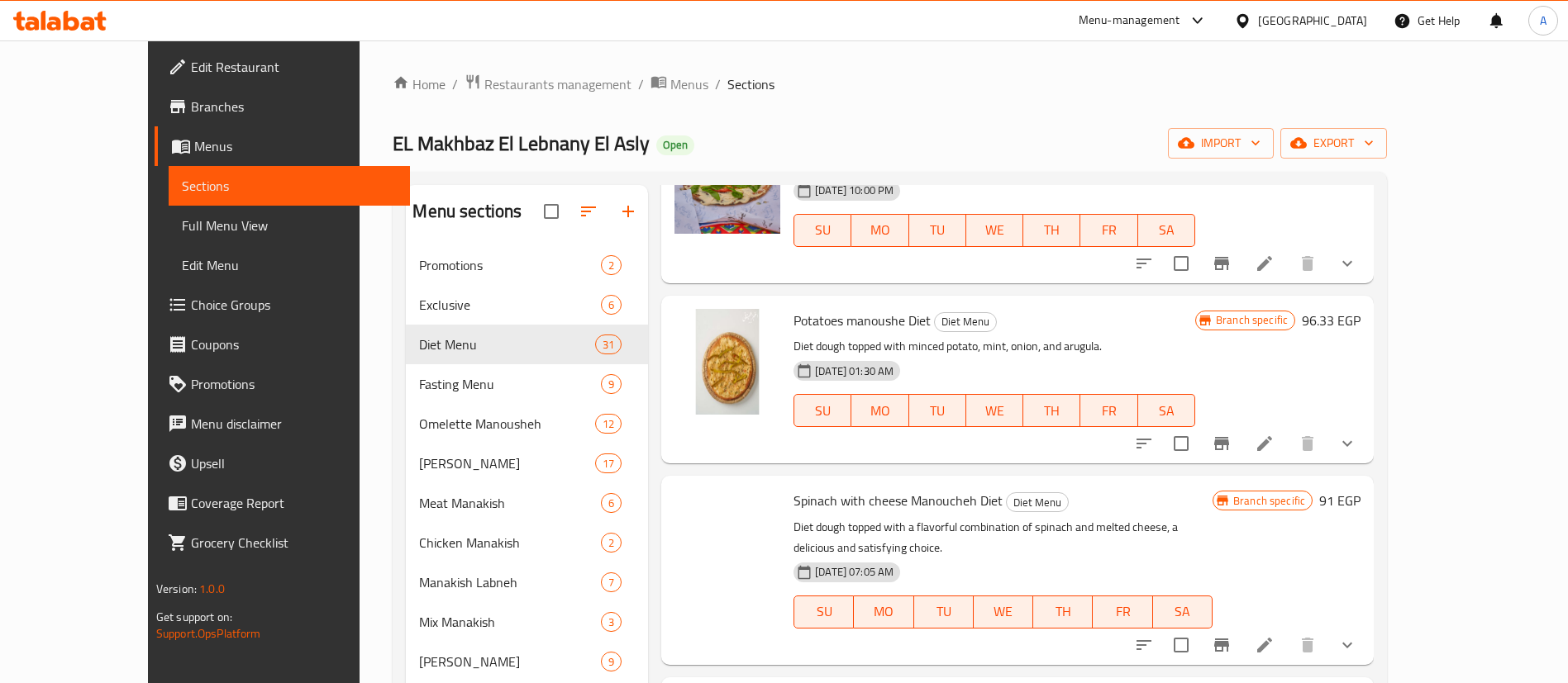
scroll to position [6458, 0]
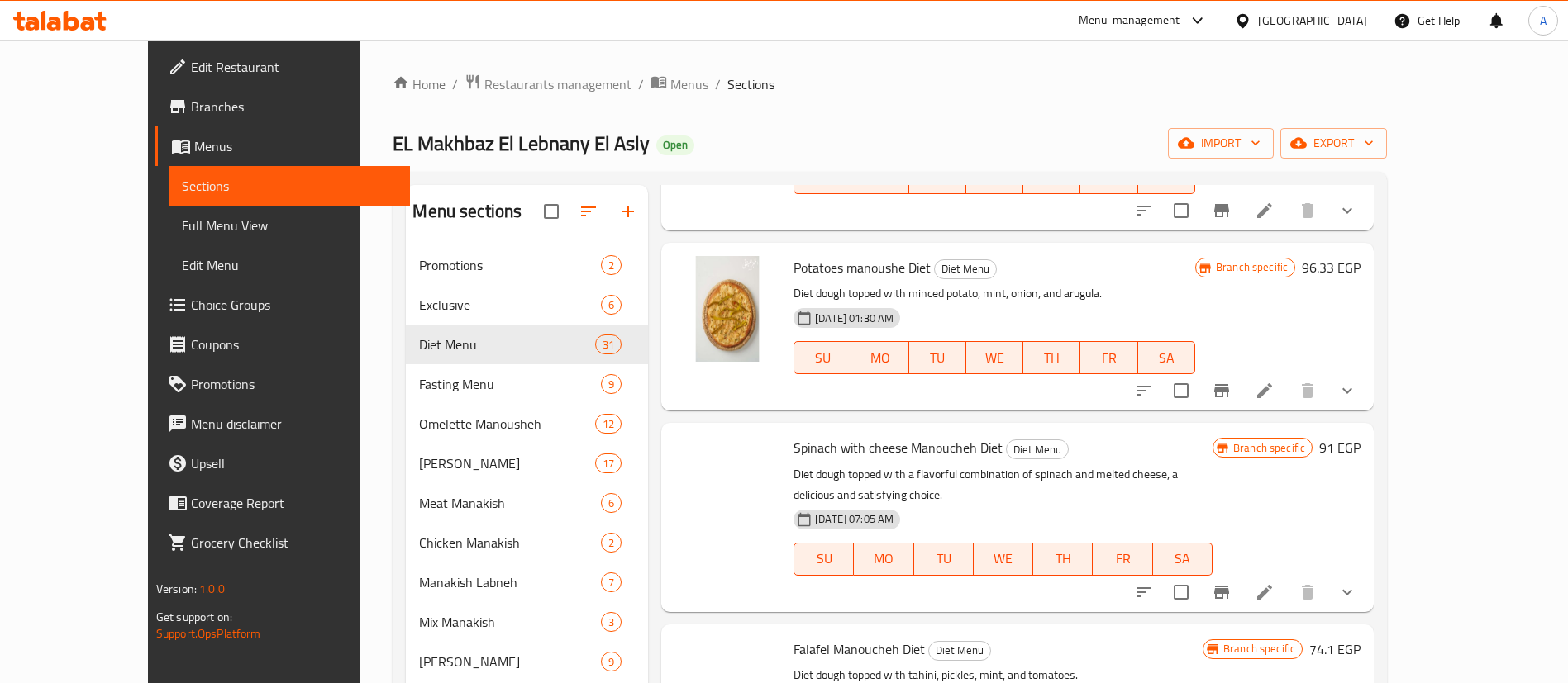
click at [1367, 231] on button "show more" at bounding box center [1347, 210] width 39 height 39
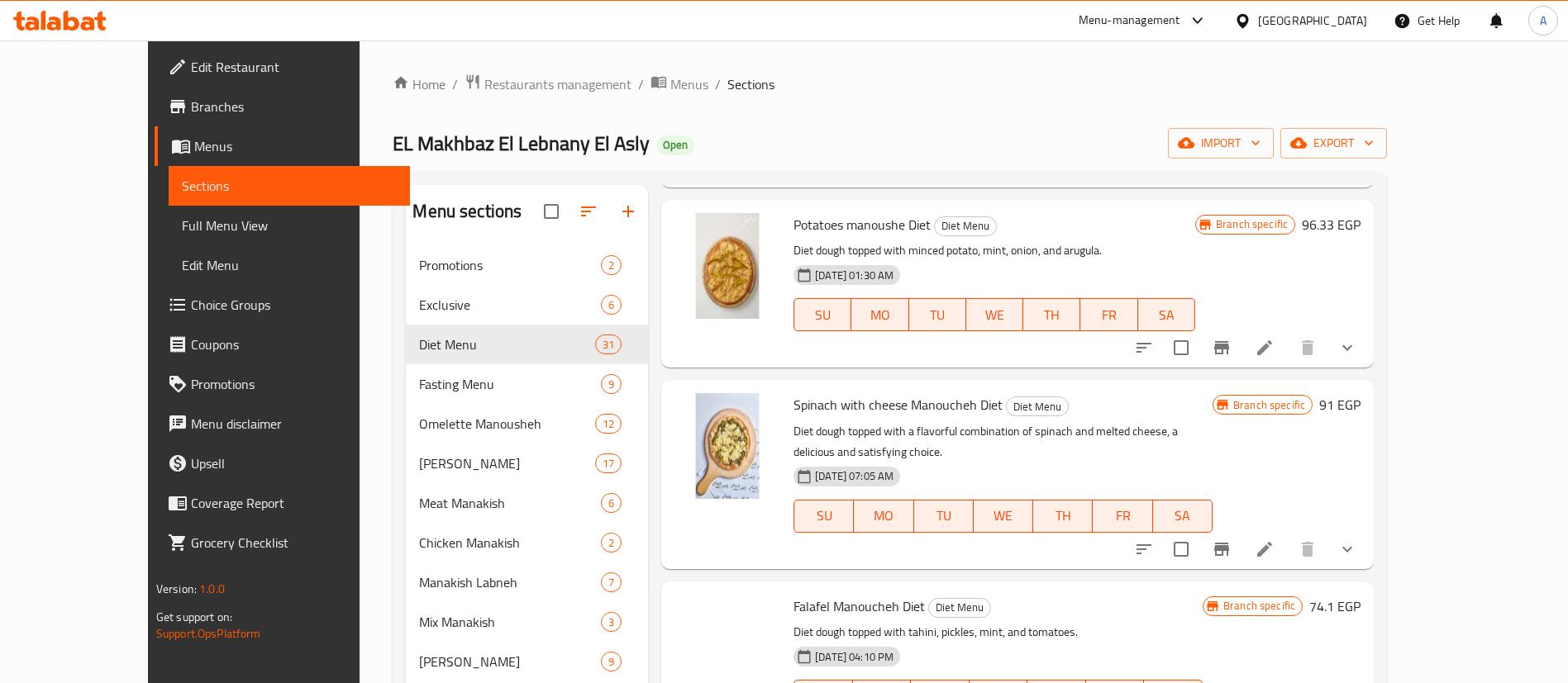
scroll to position [6871, 0]
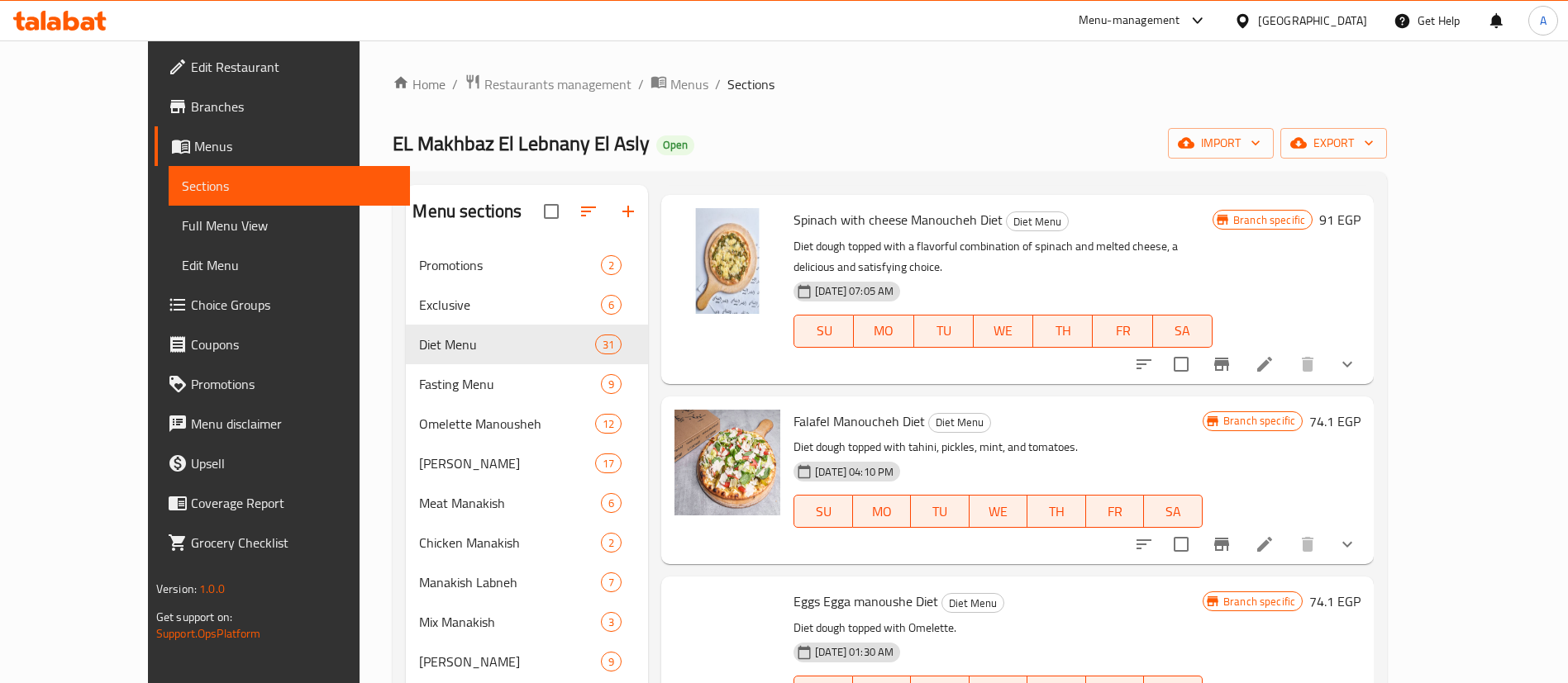
click at [1367, 183] on button "show more" at bounding box center [1347, 162] width 39 height 39
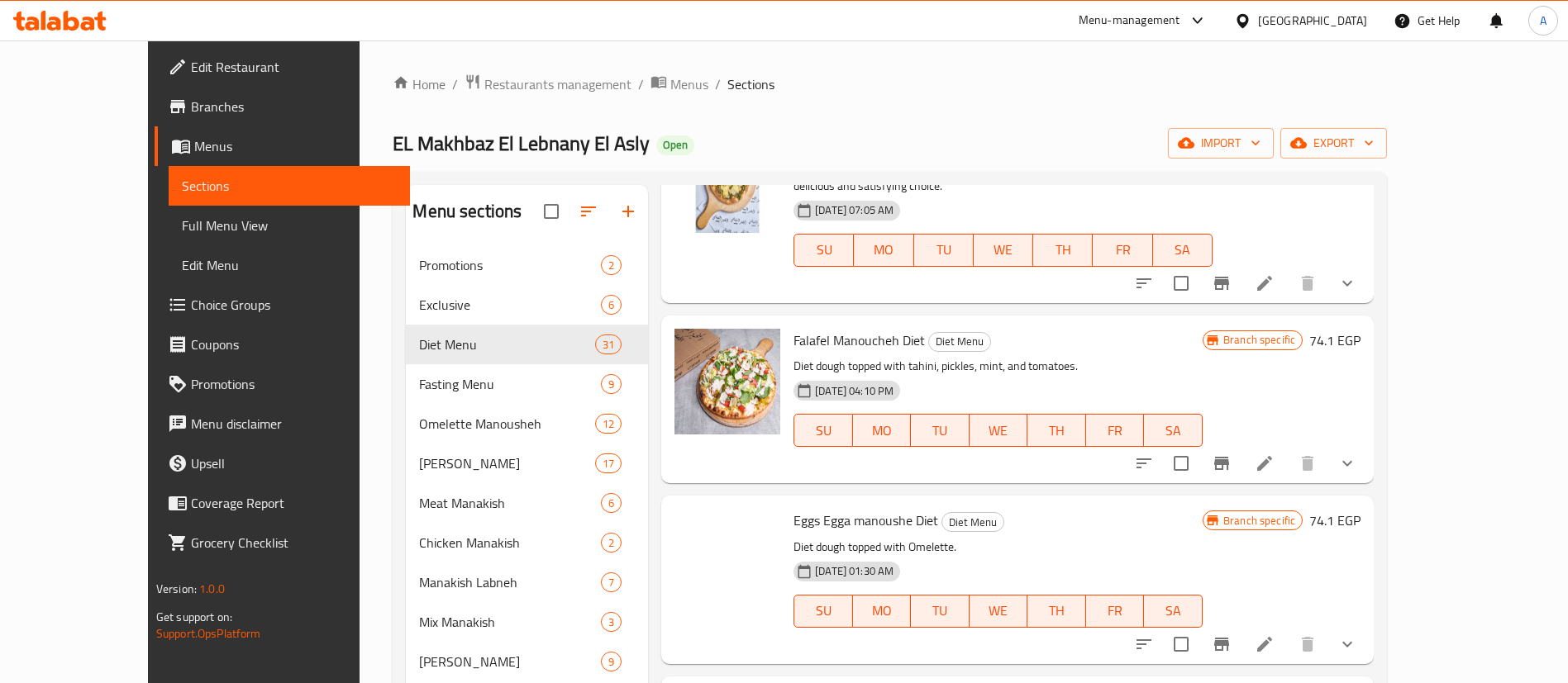
scroll to position [7160, 0]
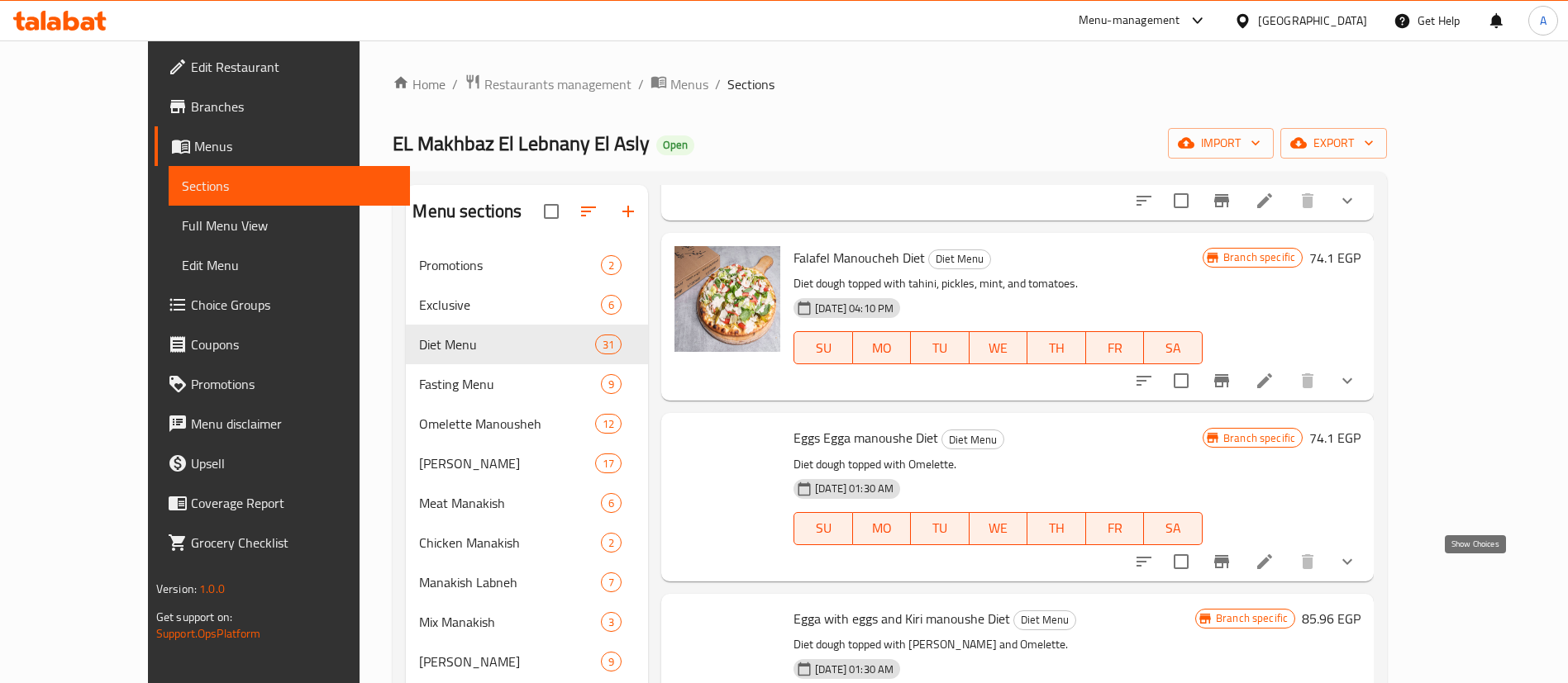
click at [1357, 211] on icon "show more" at bounding box center [1347, 200] width 20 height 20
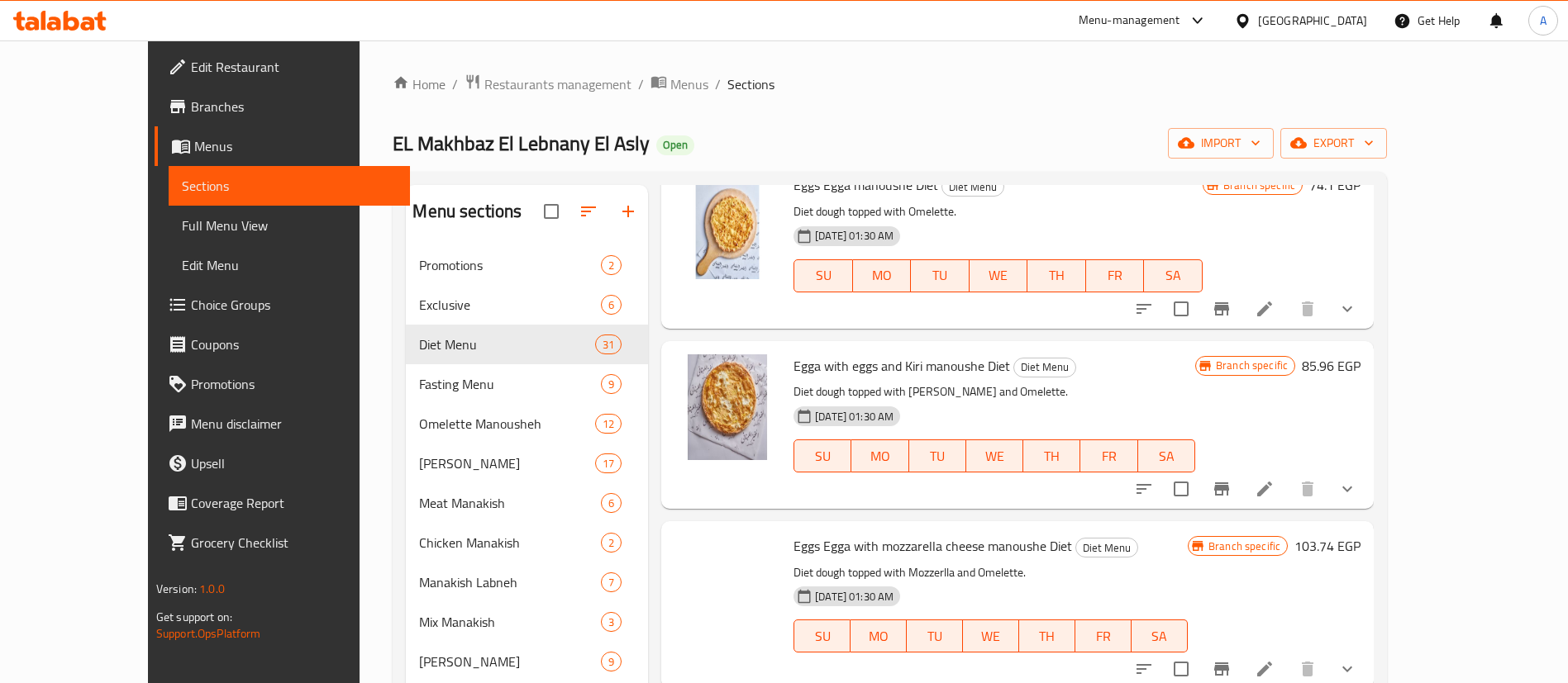
scroll to position [7739, 0]
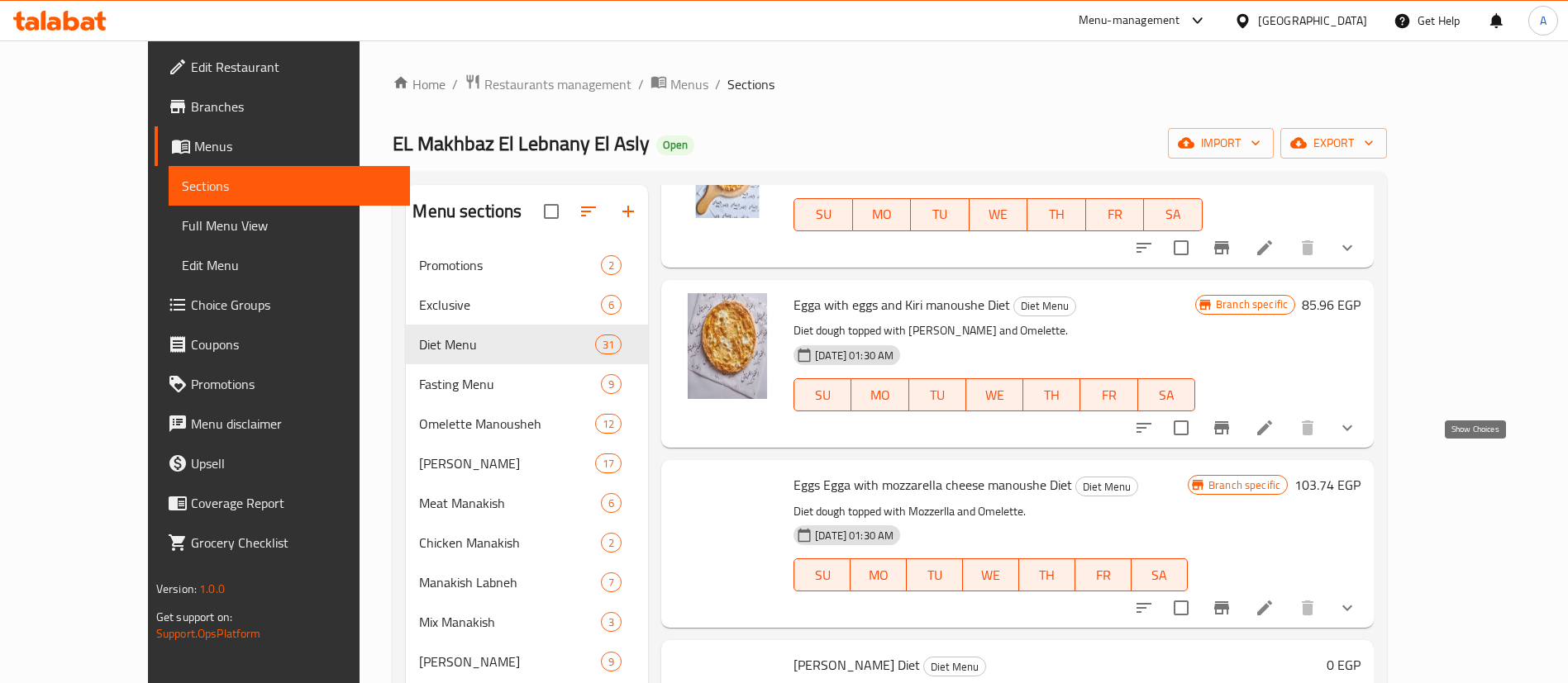
click at [1357, 77] on icon "show more" at bounding box center [1347, 66] width 20 height 20
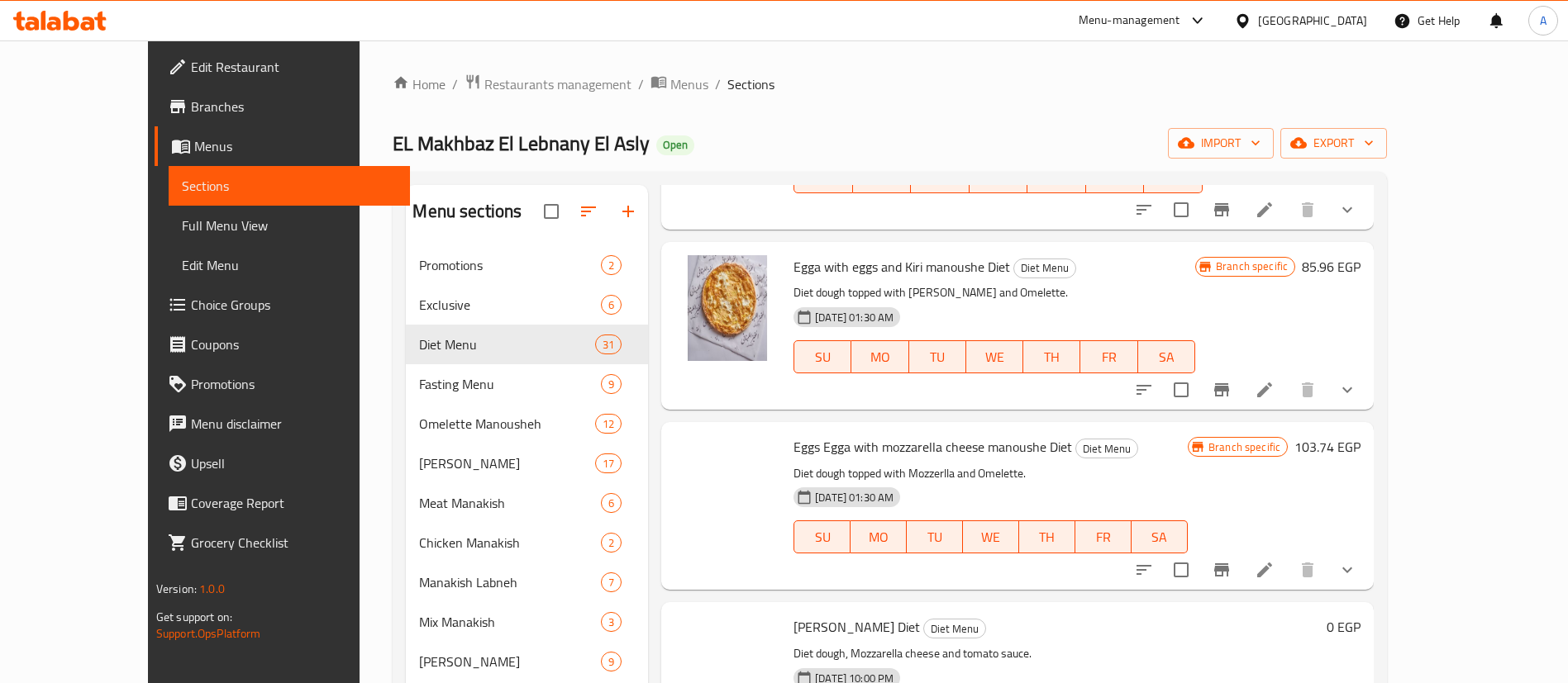
scroll to position [7904, 0]
click at [1367, 228] on button "show more" at bounding box center [1347, 208] width 39 height 39
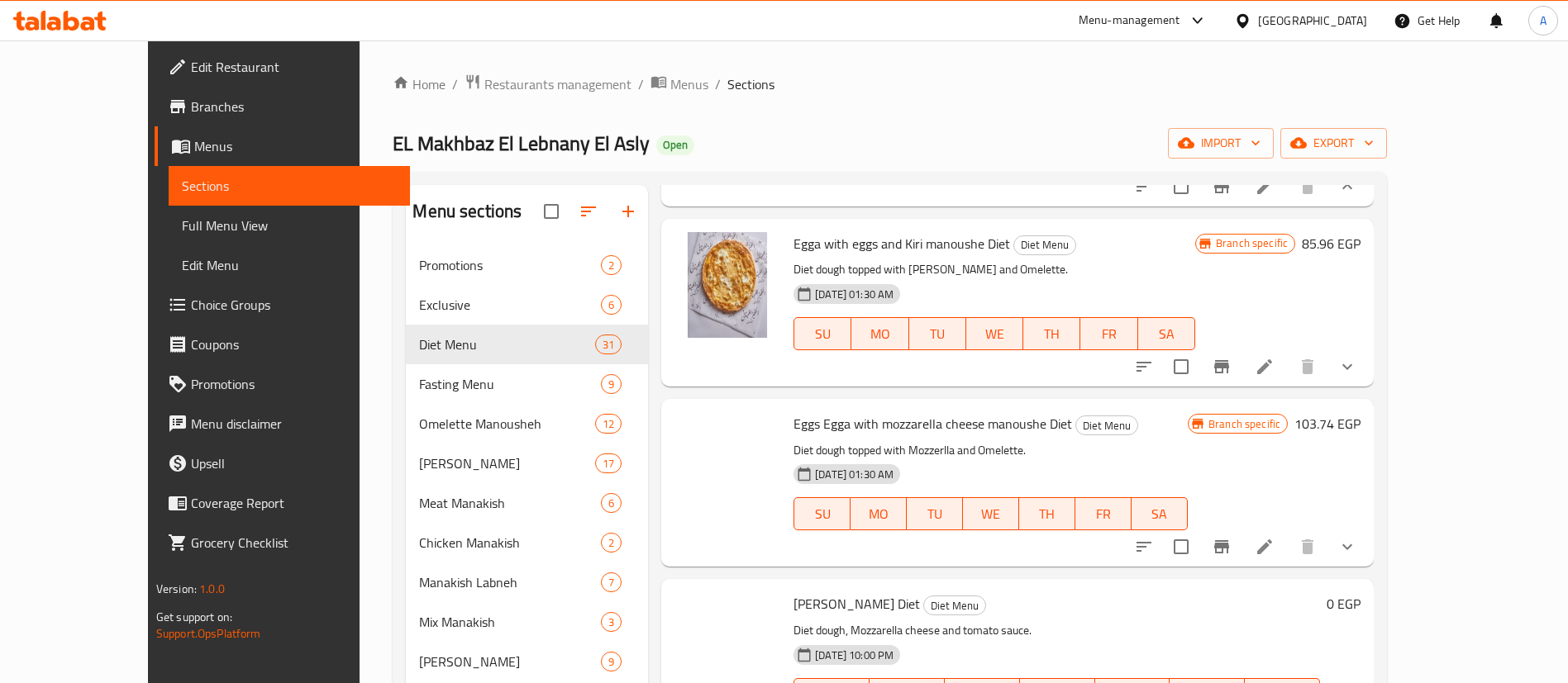
scroll to position [8111, 0]
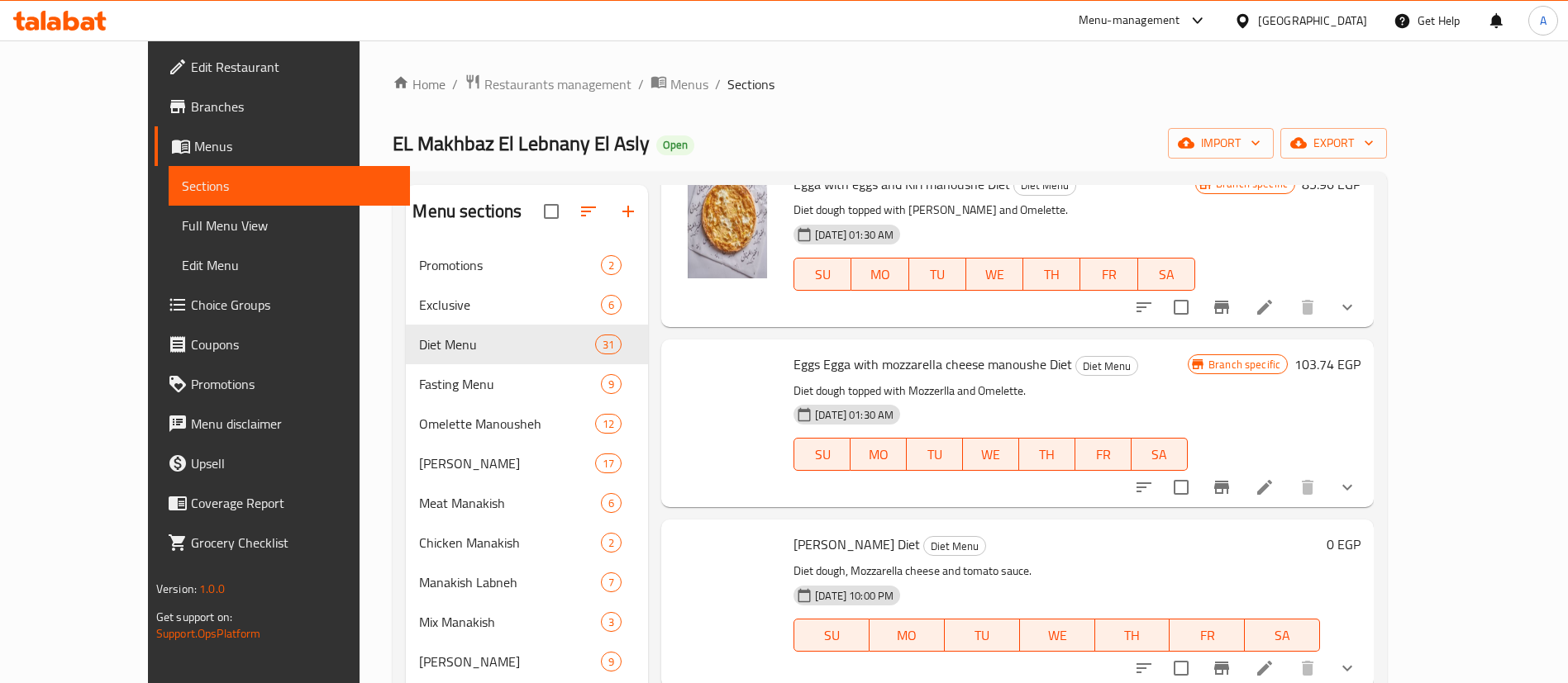
click at [872, 80] on div "Open" at bounding box center [1028, 71] width 321 height 20
click at [868, 101] on span "Closed" at bounding box center [887, 90] width 36 height 20
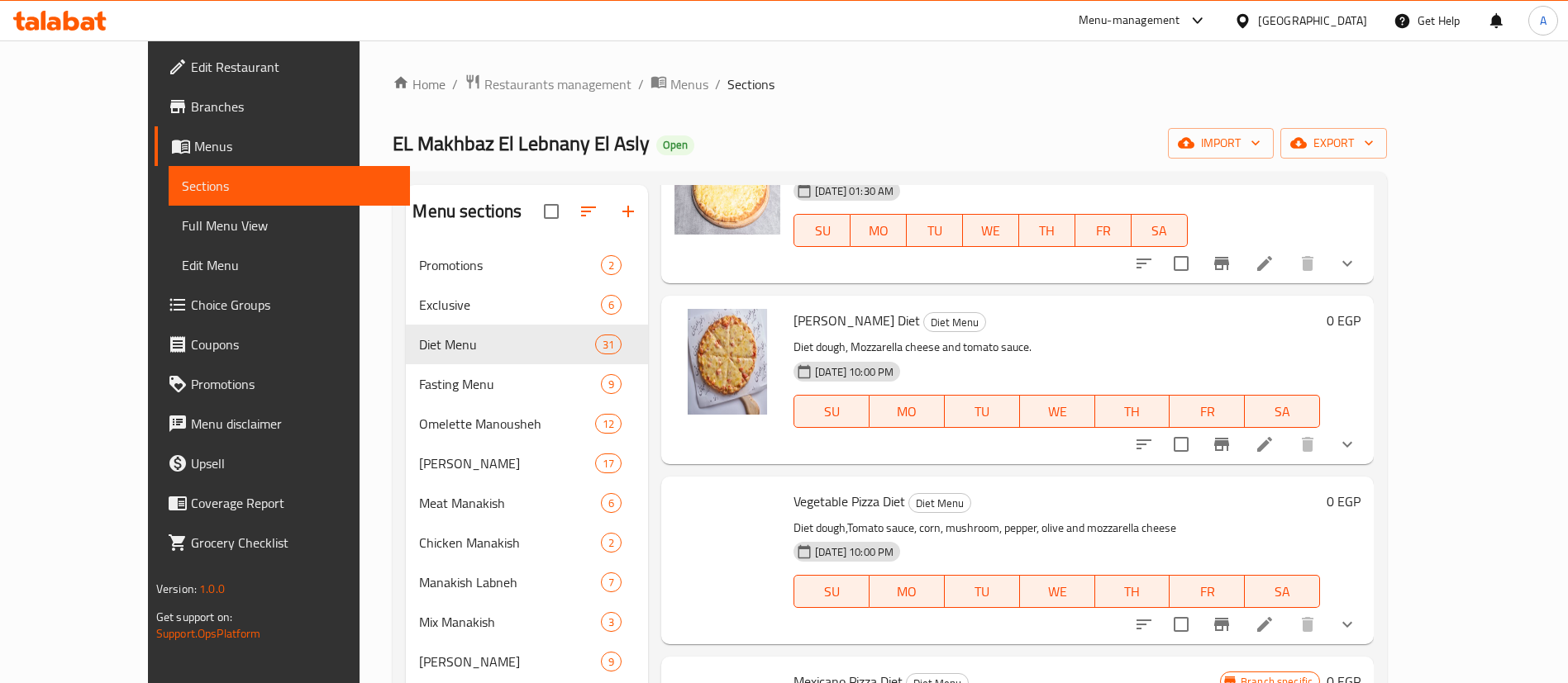
scroll to position [8358, 0]
click at [1373, 103] on div "Egga with eggs and Kiri manoushe Diet Diet Menu Diet dough topped with Kiri and…" at bounding box center [1017, 19] width 712 height 168
click at [1357, 93] on icon "show more" at bounding box center [1347, 83] width 20 height 20
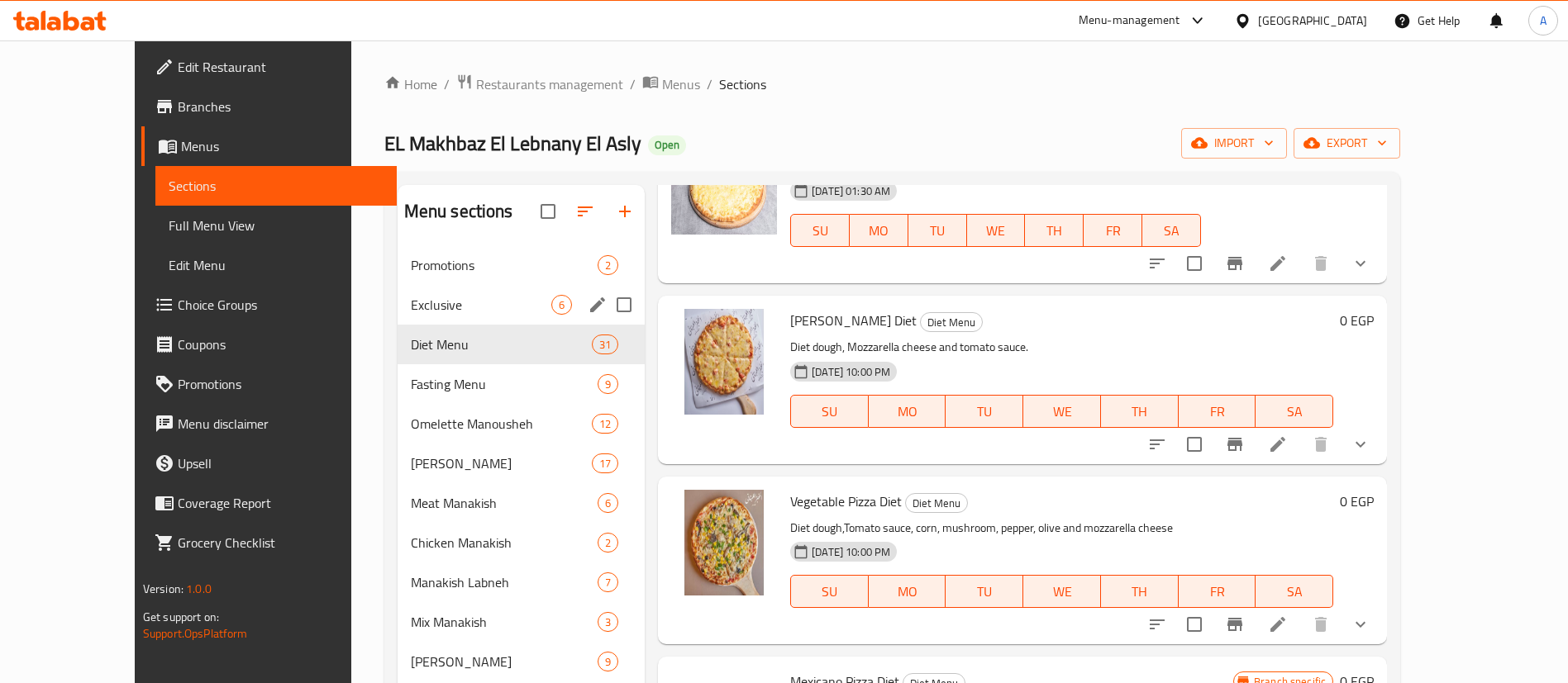
click at [398, 293] on div "Exclusive 6" at bounding box center [521, 304] width 247 height 39
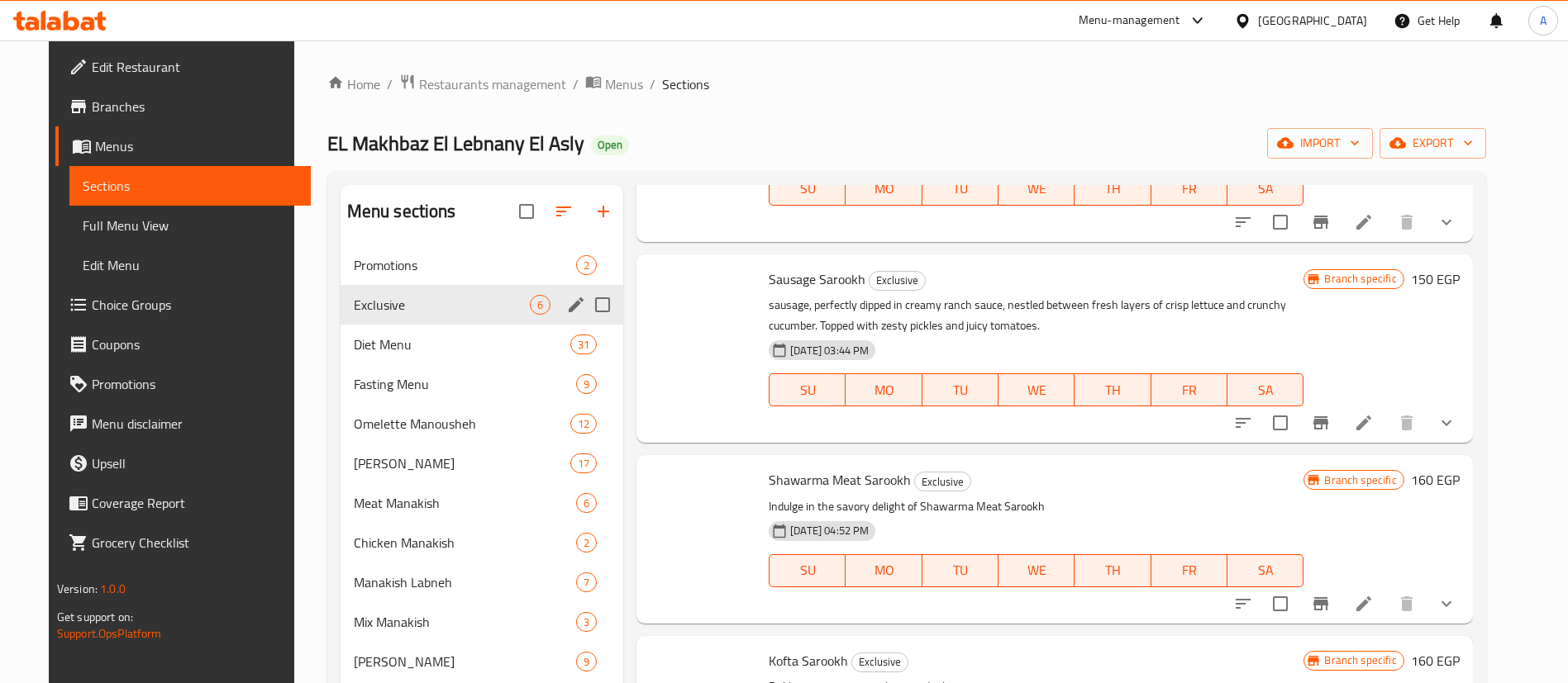
scroll to position [366, 0]
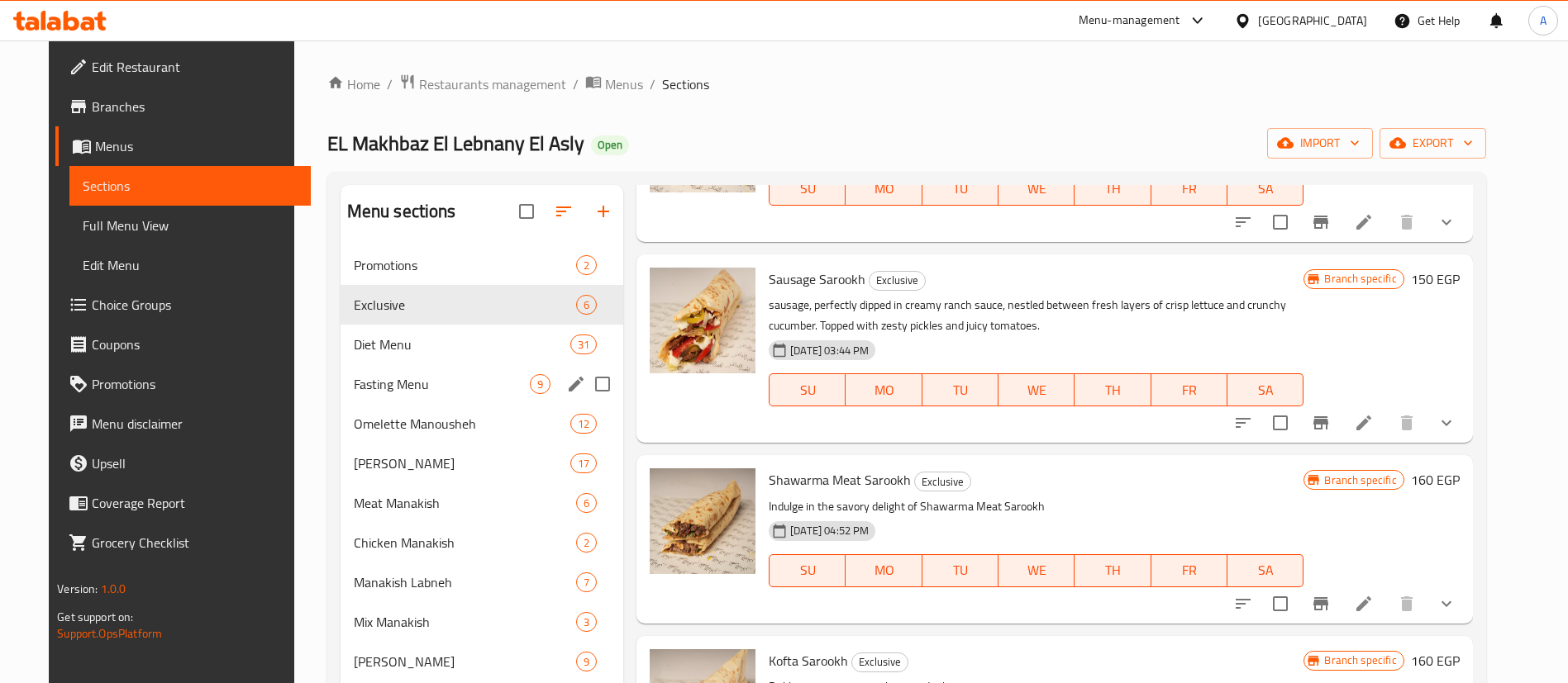
click at [404, 389] on span "Fasting Menu" at bounding box center [442, 384] width 176 height 20
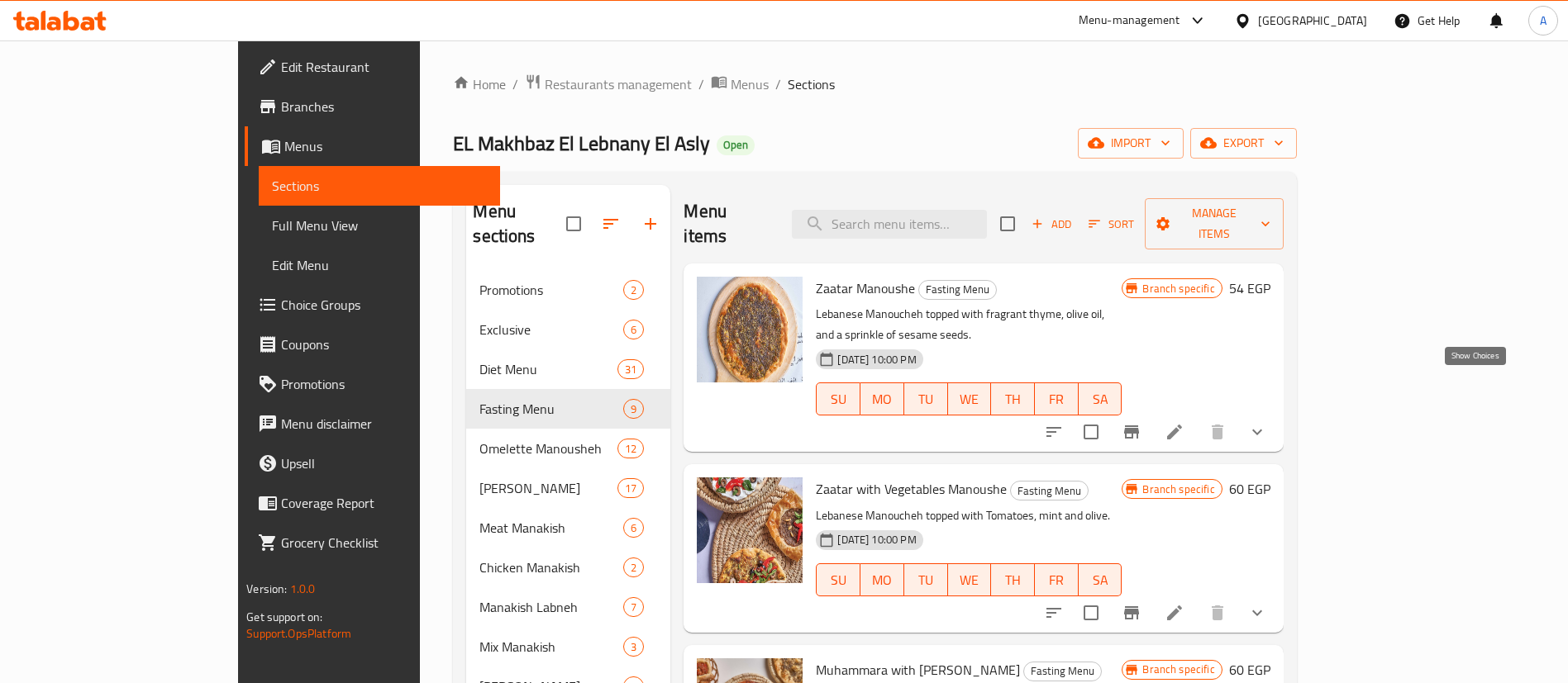
click at [1267, 422] on icon "show more" at bounding box center [1257, 432] width 20 height 20
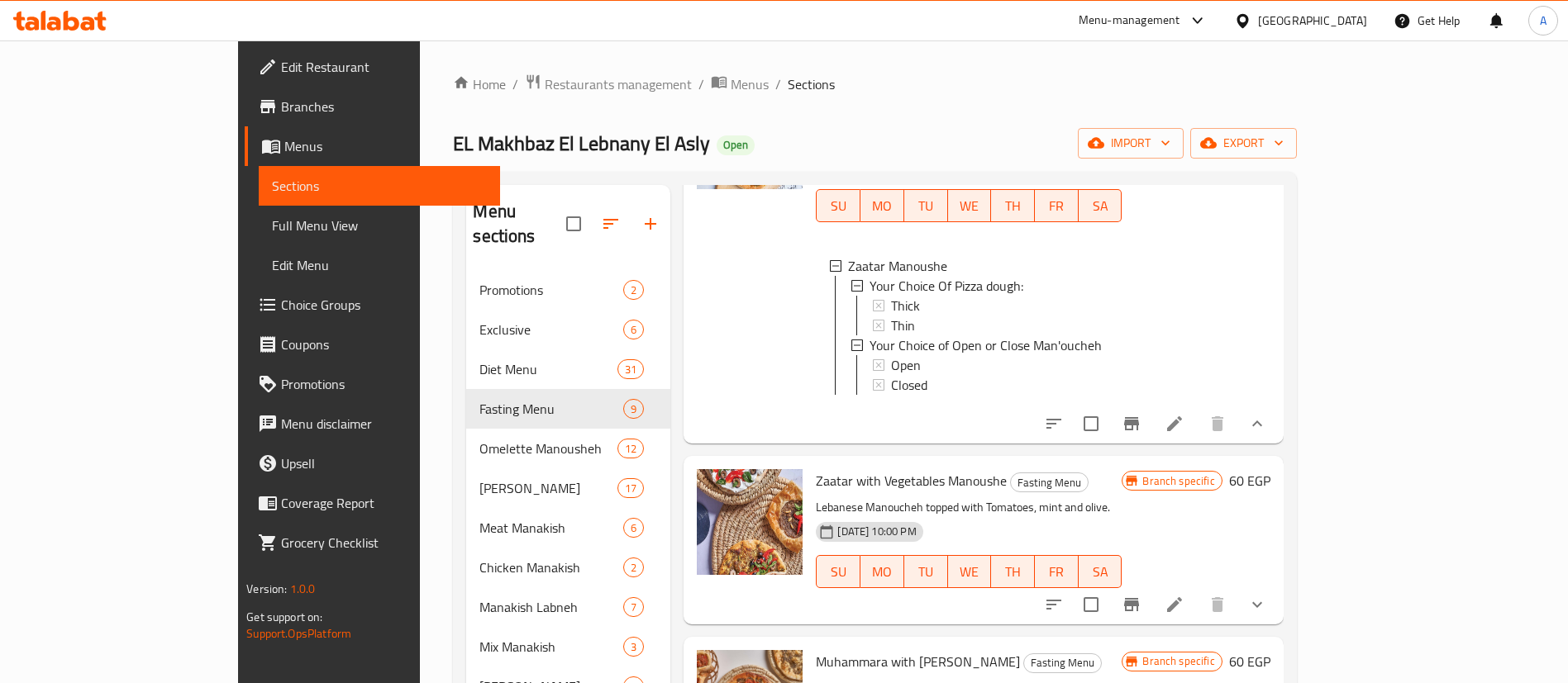
scroll to position [207, 0]
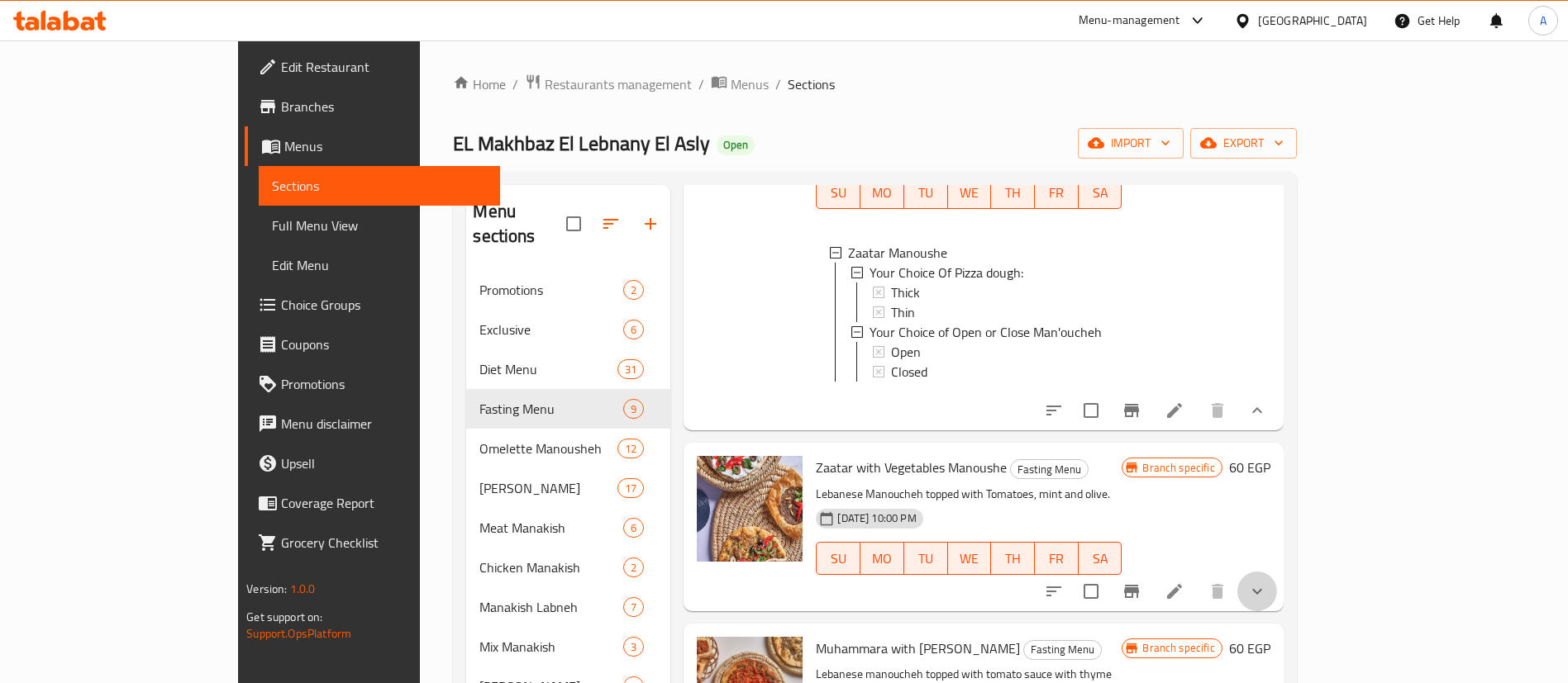
click at [1277, 572] on button "show more" at bounding box center [1257, 591] width 39 height 39
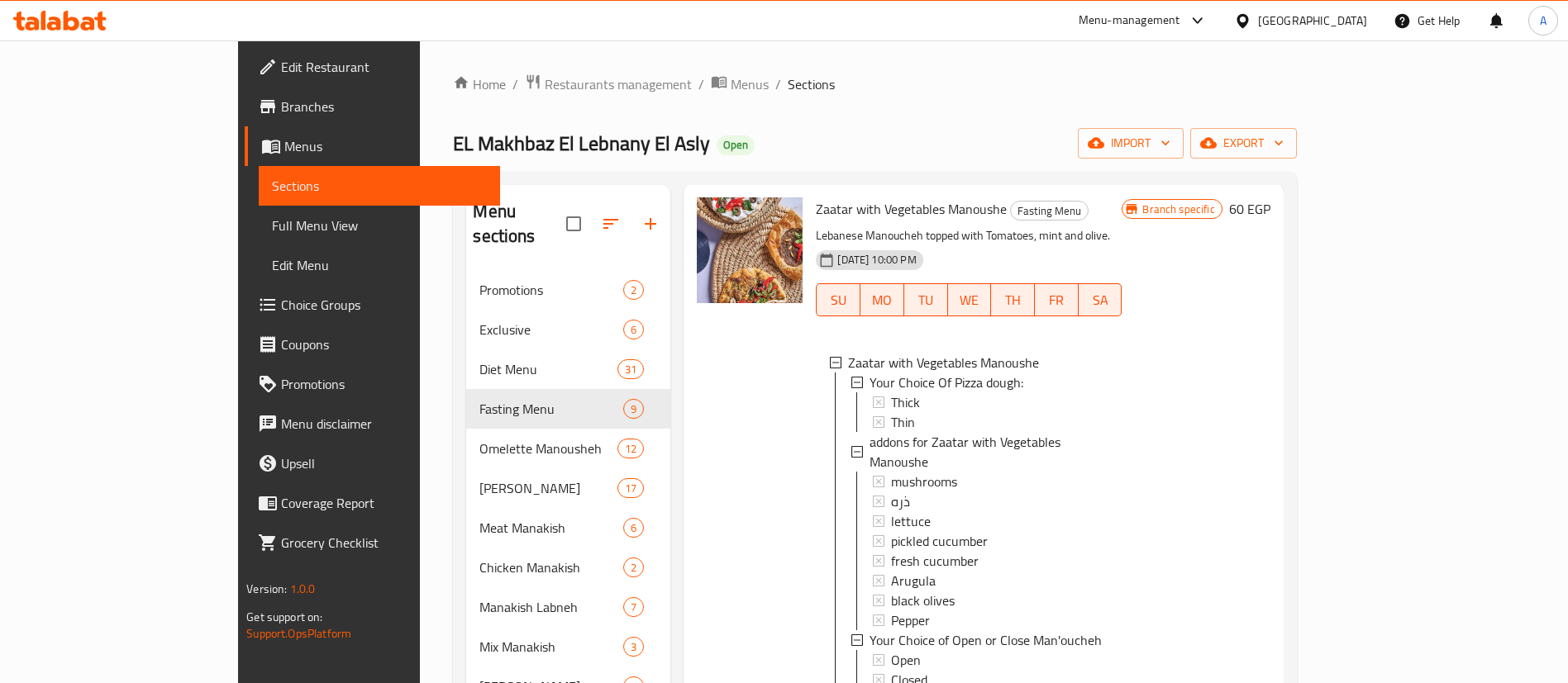
scroll to position [495, 0]
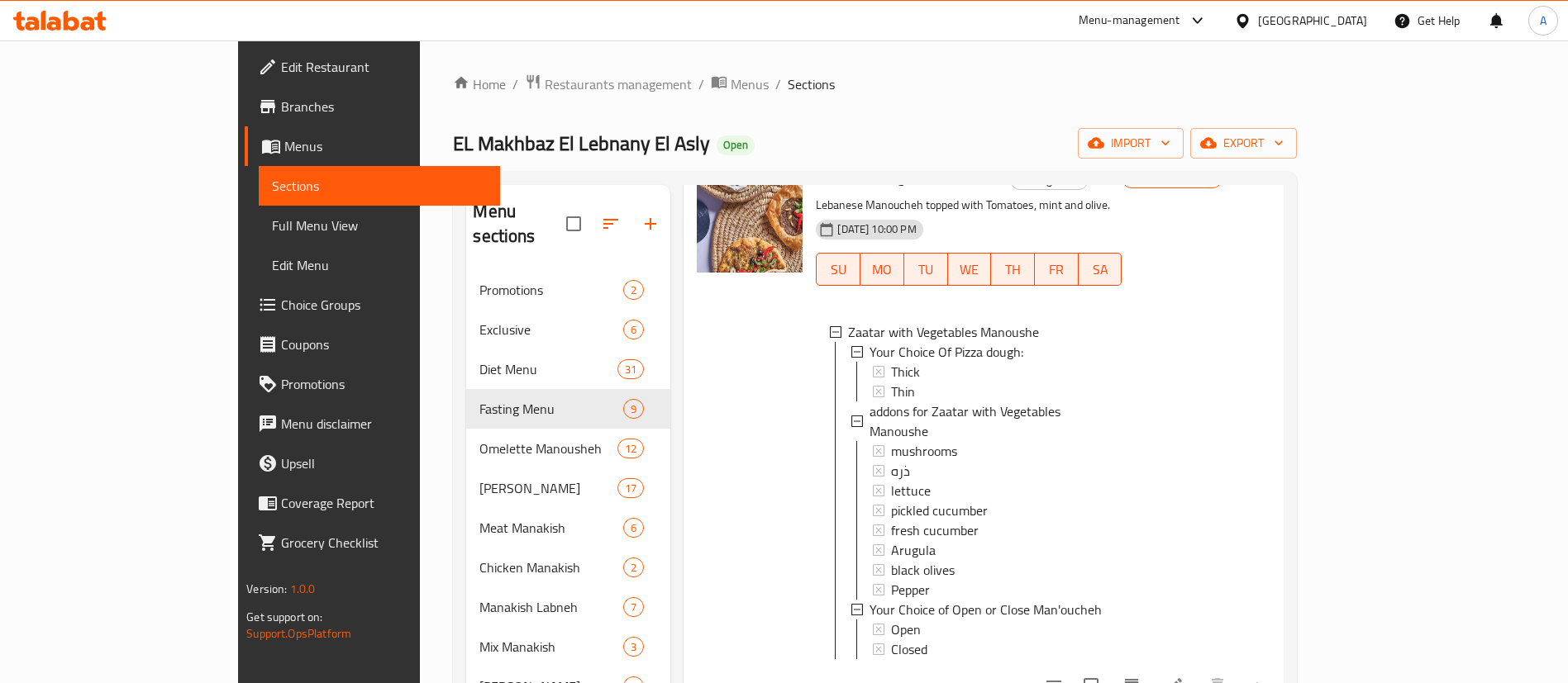
click at [919, 104] on div "Home / Restaurants management / Menus / Sections EL Makhbaz El Lebnany El Asly …" at bounding box center [873, 558] width 842 height 969
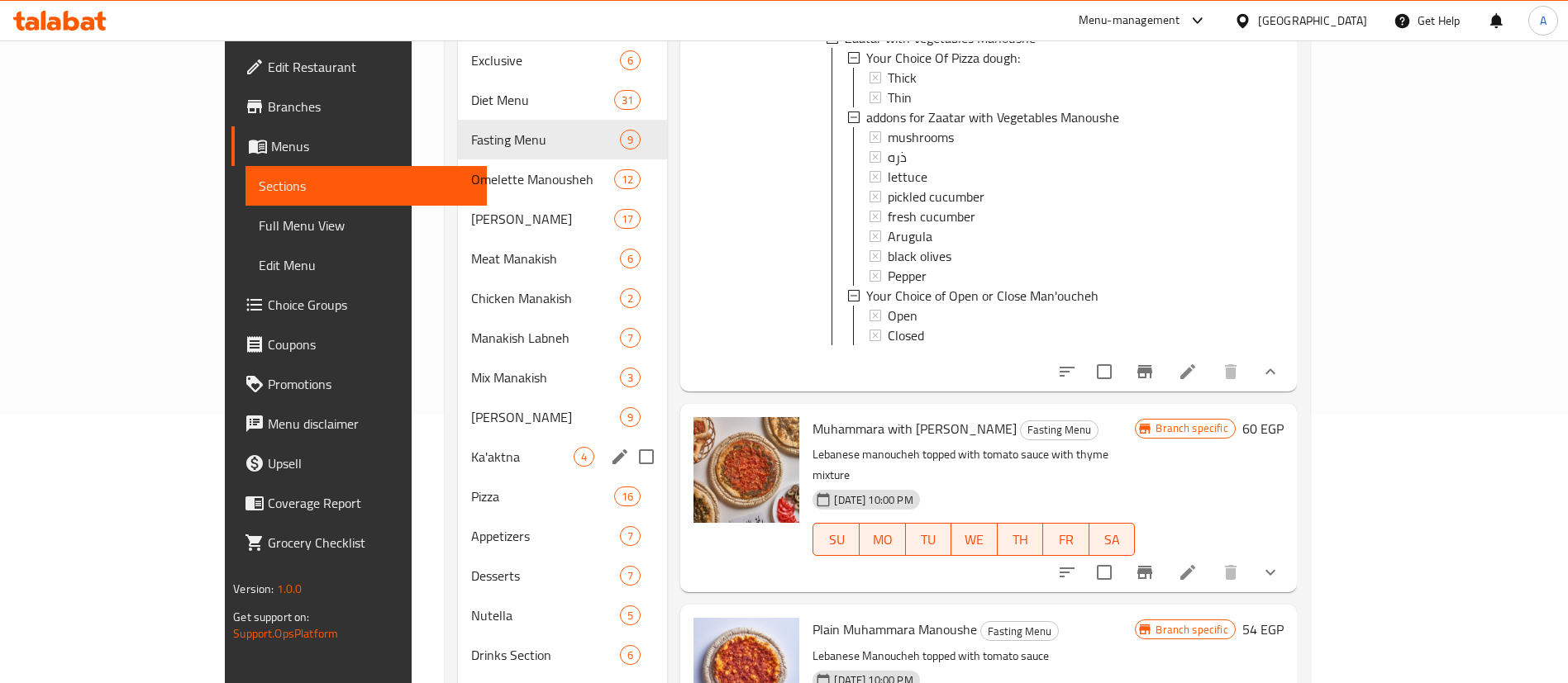
scroll to position [330, 0]
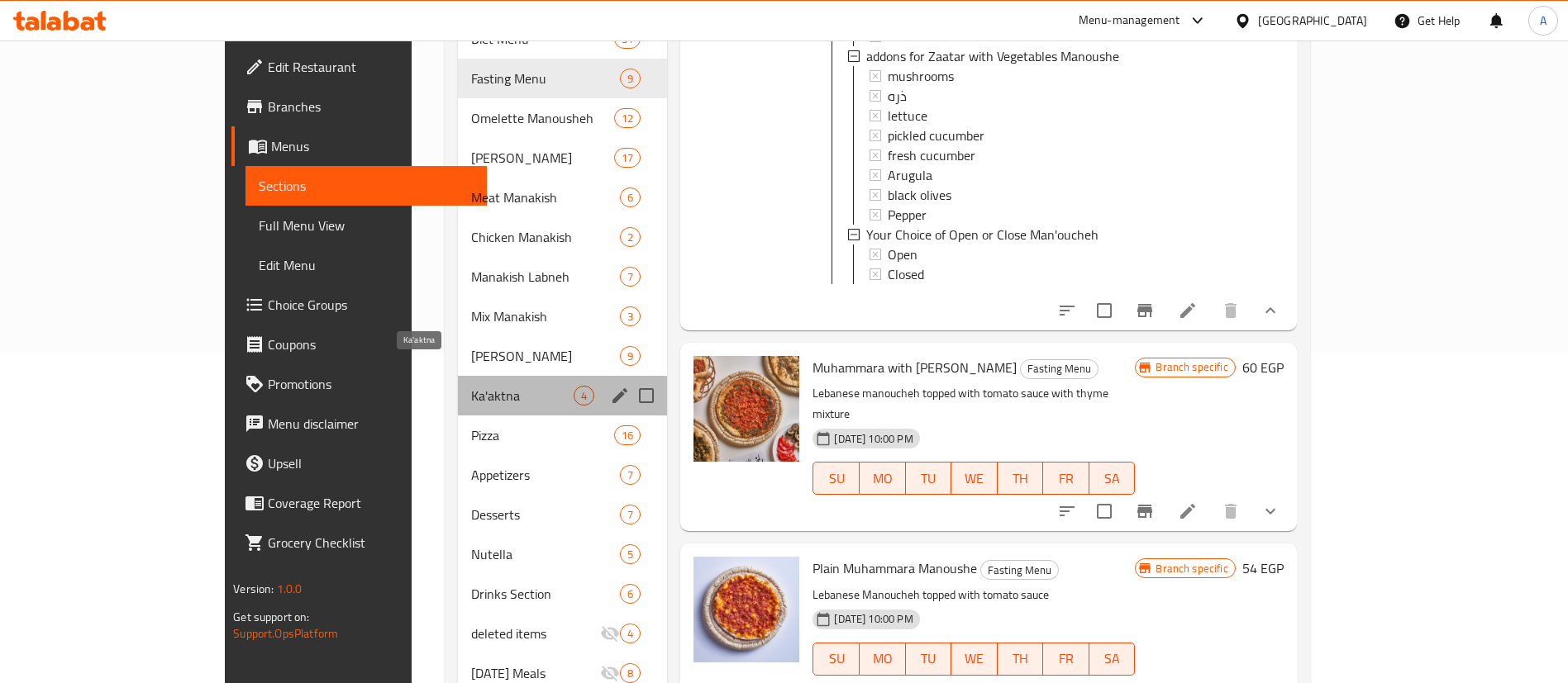
click at [471, 386] on span "Ka'aktna" at bounding box center [522, 396] width 104 height 20
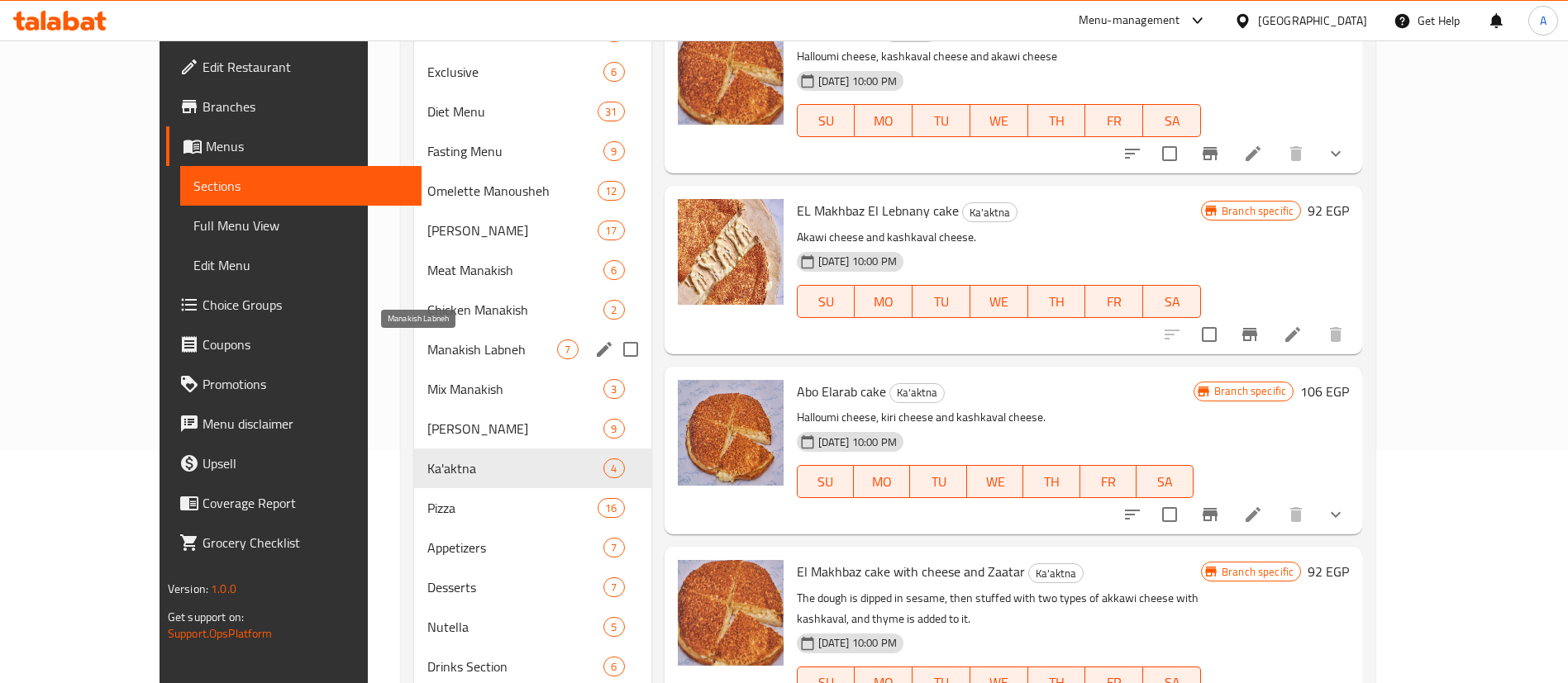
scroll to position [285, 0]
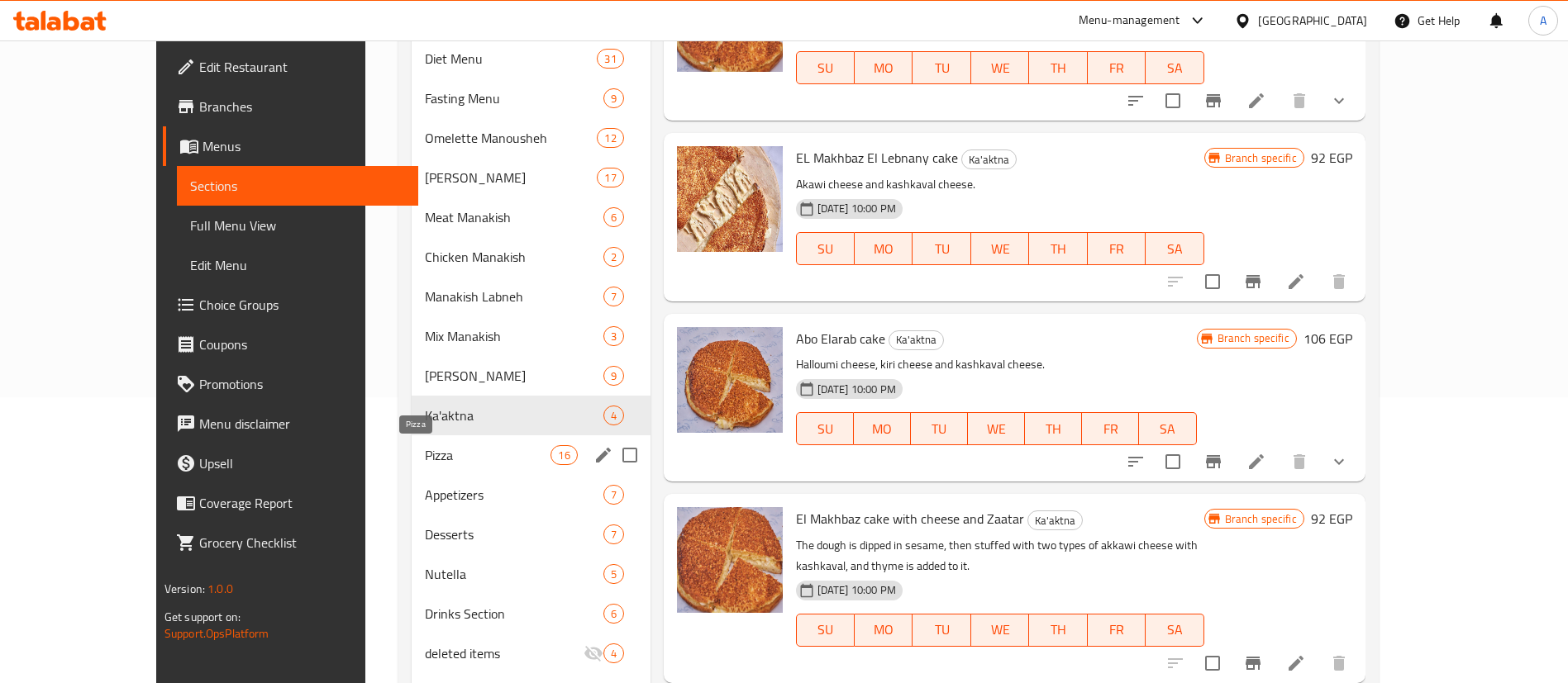
click at [425, 447] on span "Pizza" at bounding box center [487, 455] width 126 height 20
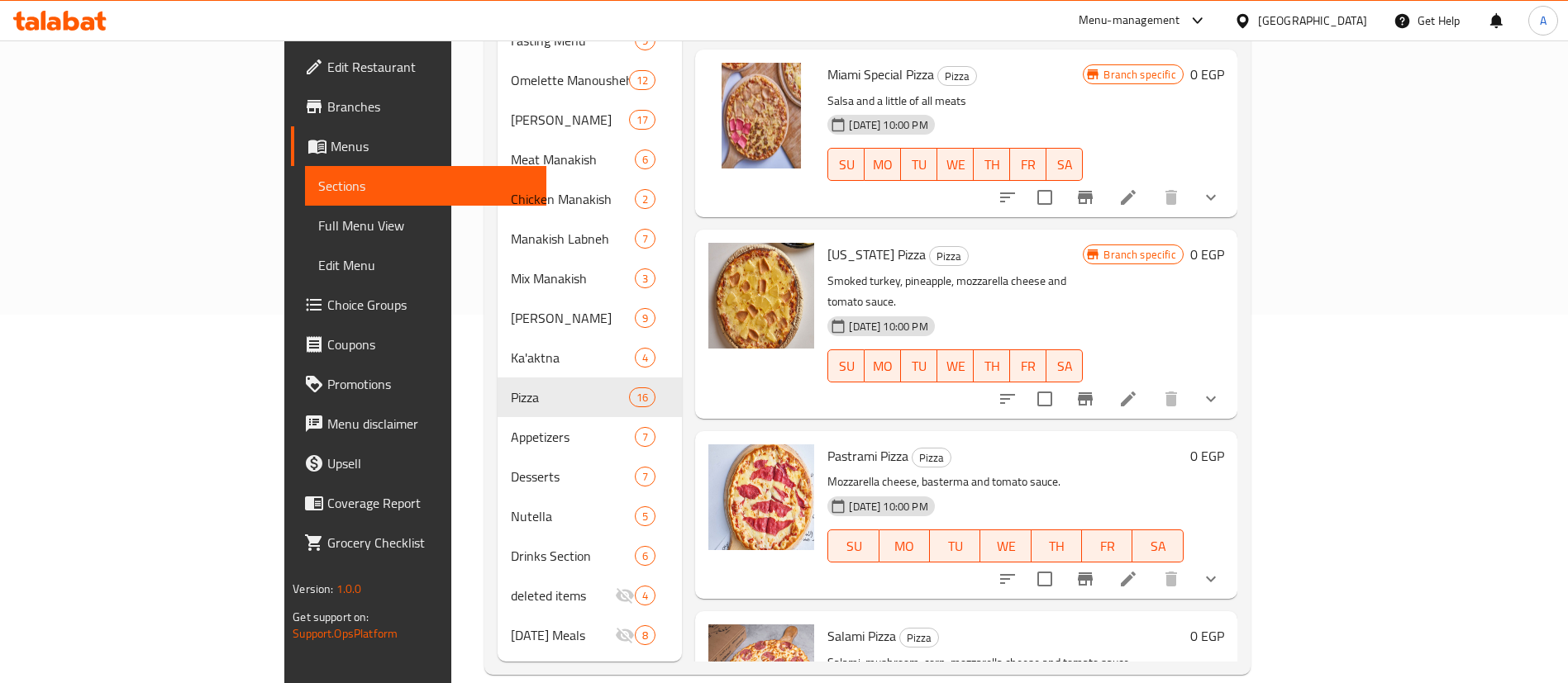
scroll to position [2107, 0]
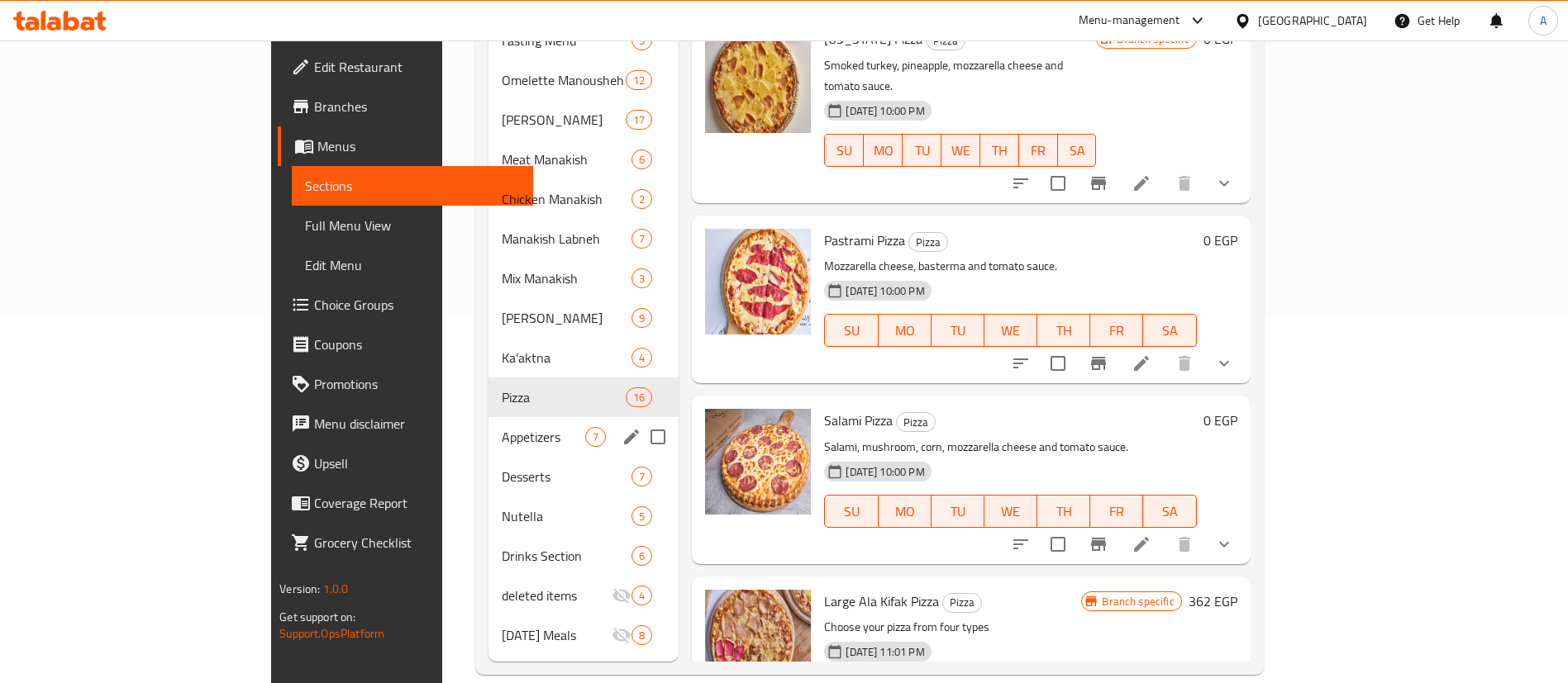
click at [489, 417] on div "Appetizers 7" at bounding box center [584, 436] width 190 height 39
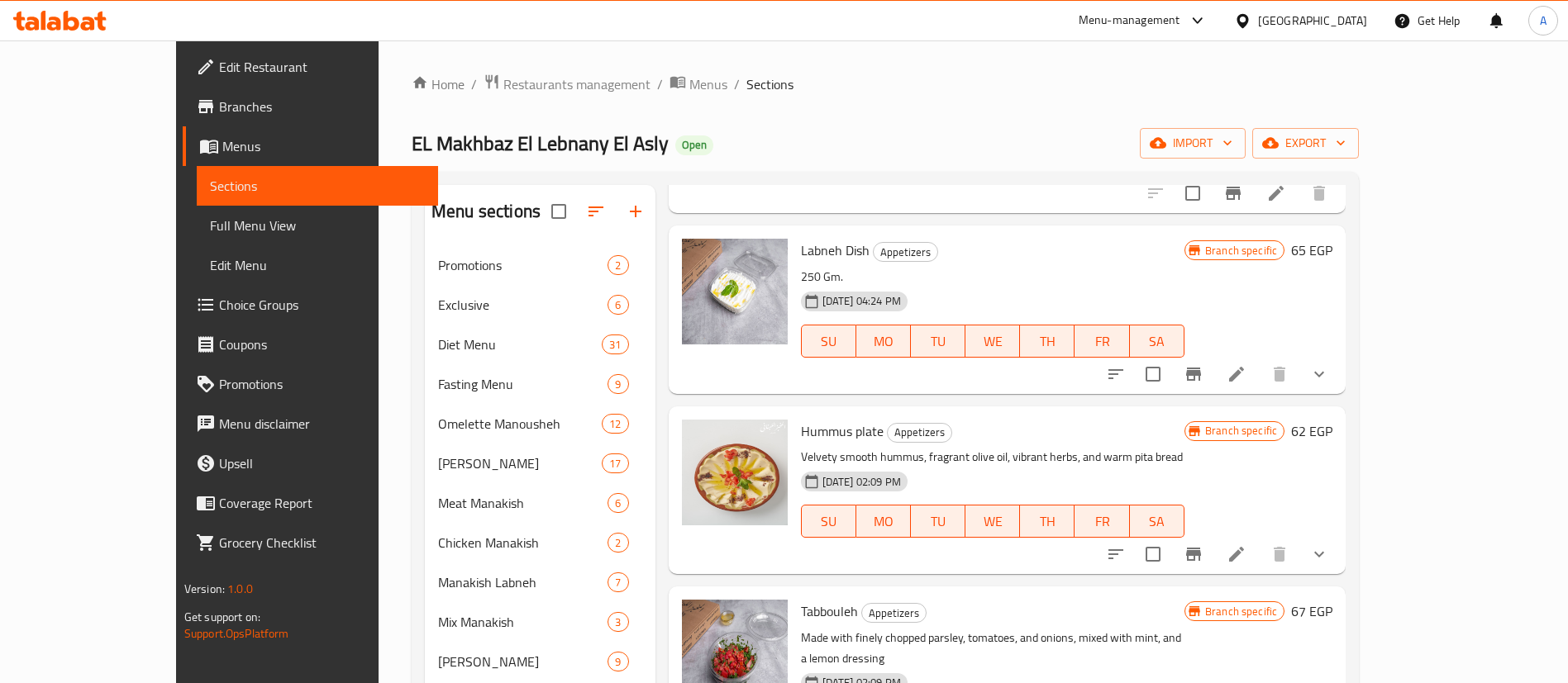
scroll to position [175, 0]
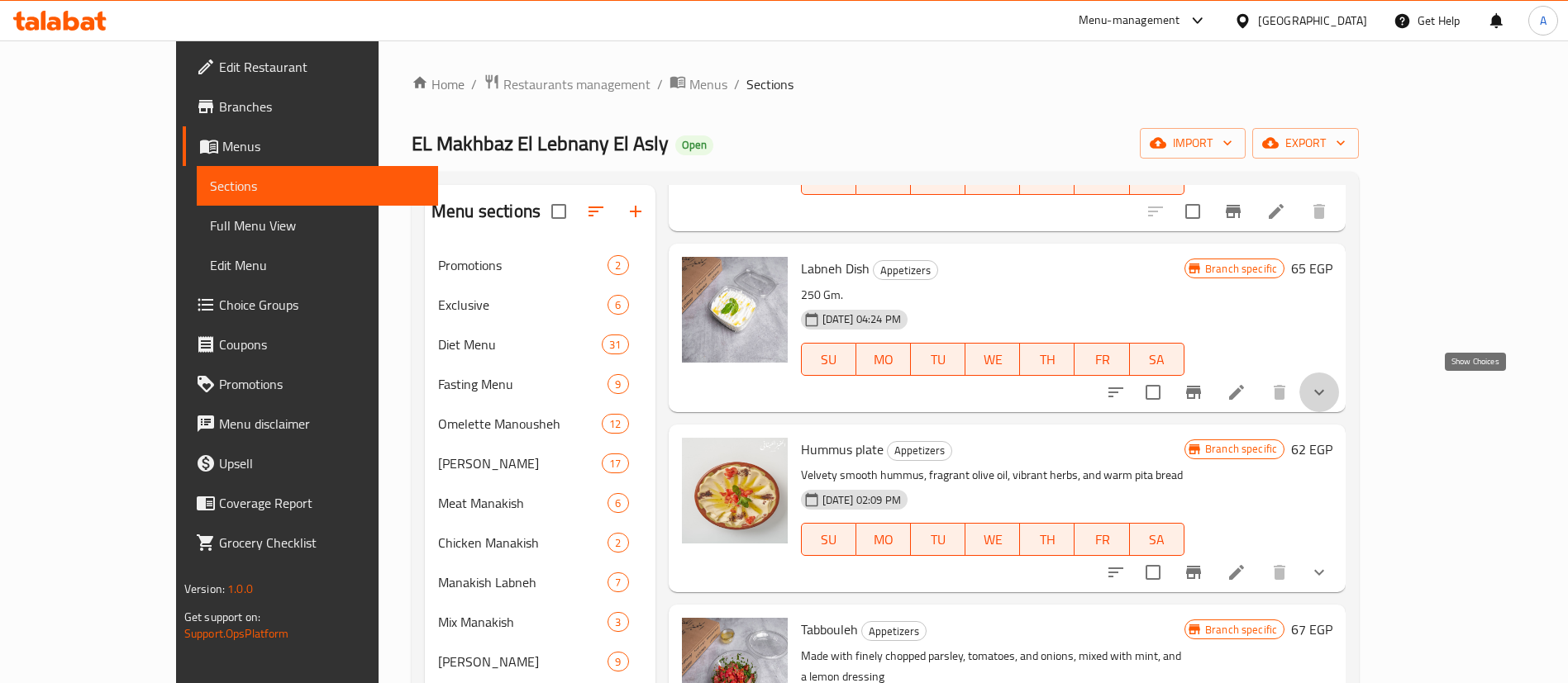
click at [1328, 396] on icon "show more" at bounding box center [1319, 392] width 20 height 20
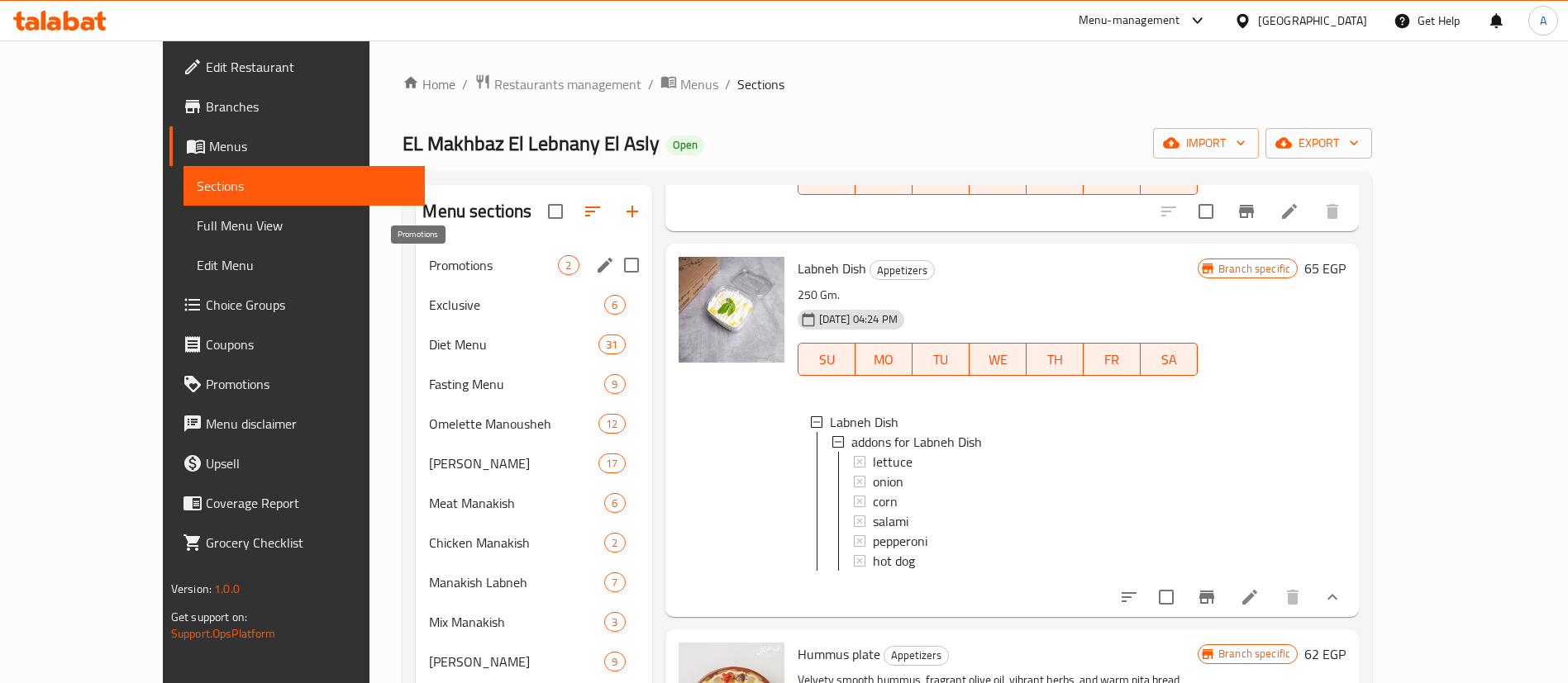
click at [428, 270] on span "Promotions" at bounding box center [493, 264] width 129 height 20
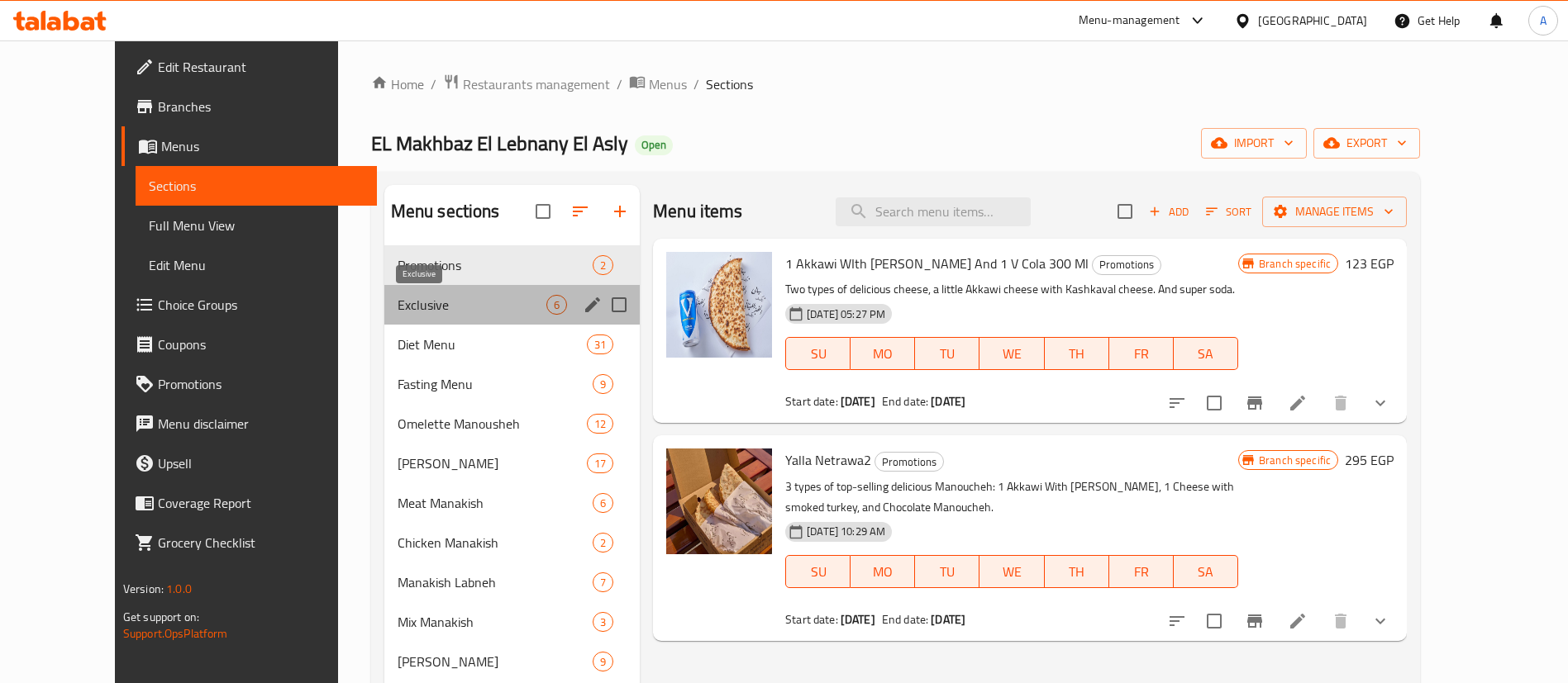
click at [425, 301] on span "Exclusive" at bounding box center [472, 305] width 149 height 20
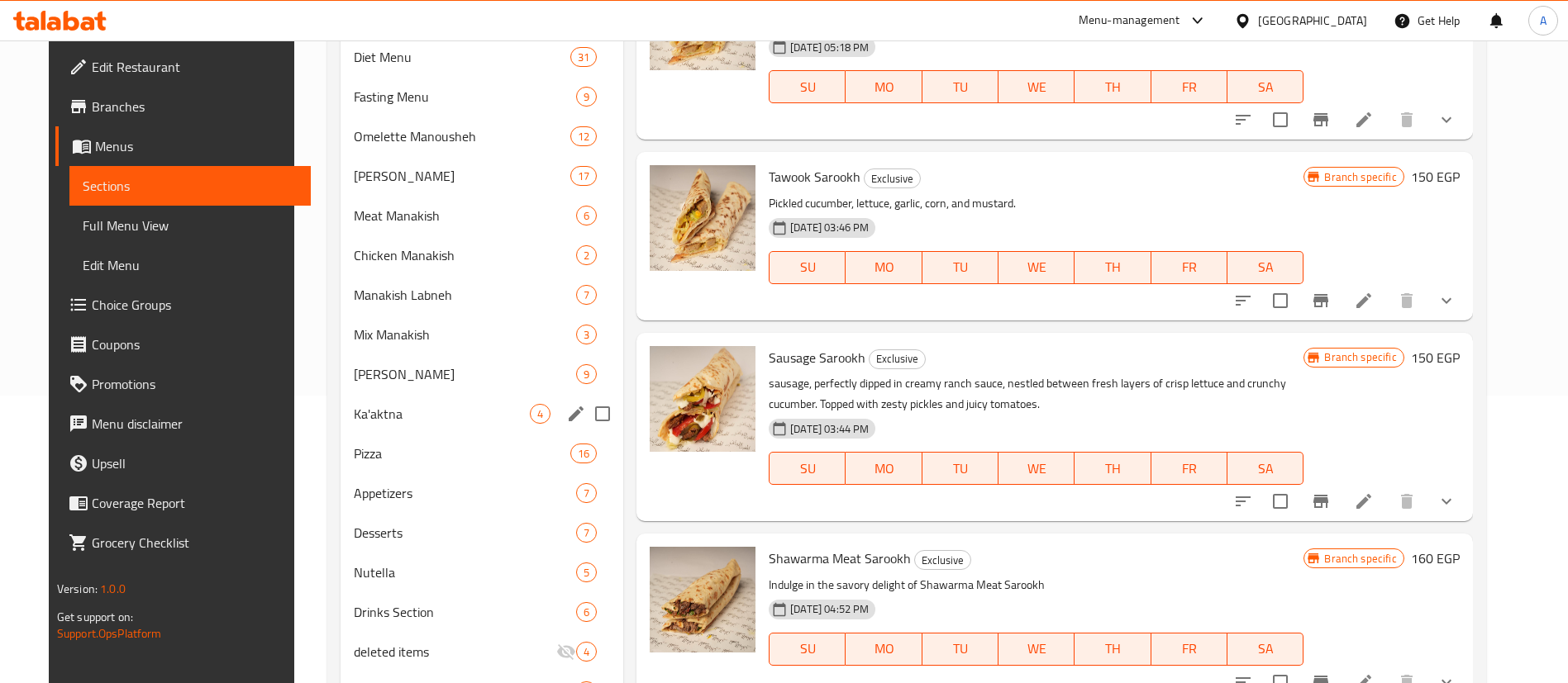
scroll to position [289, 0]
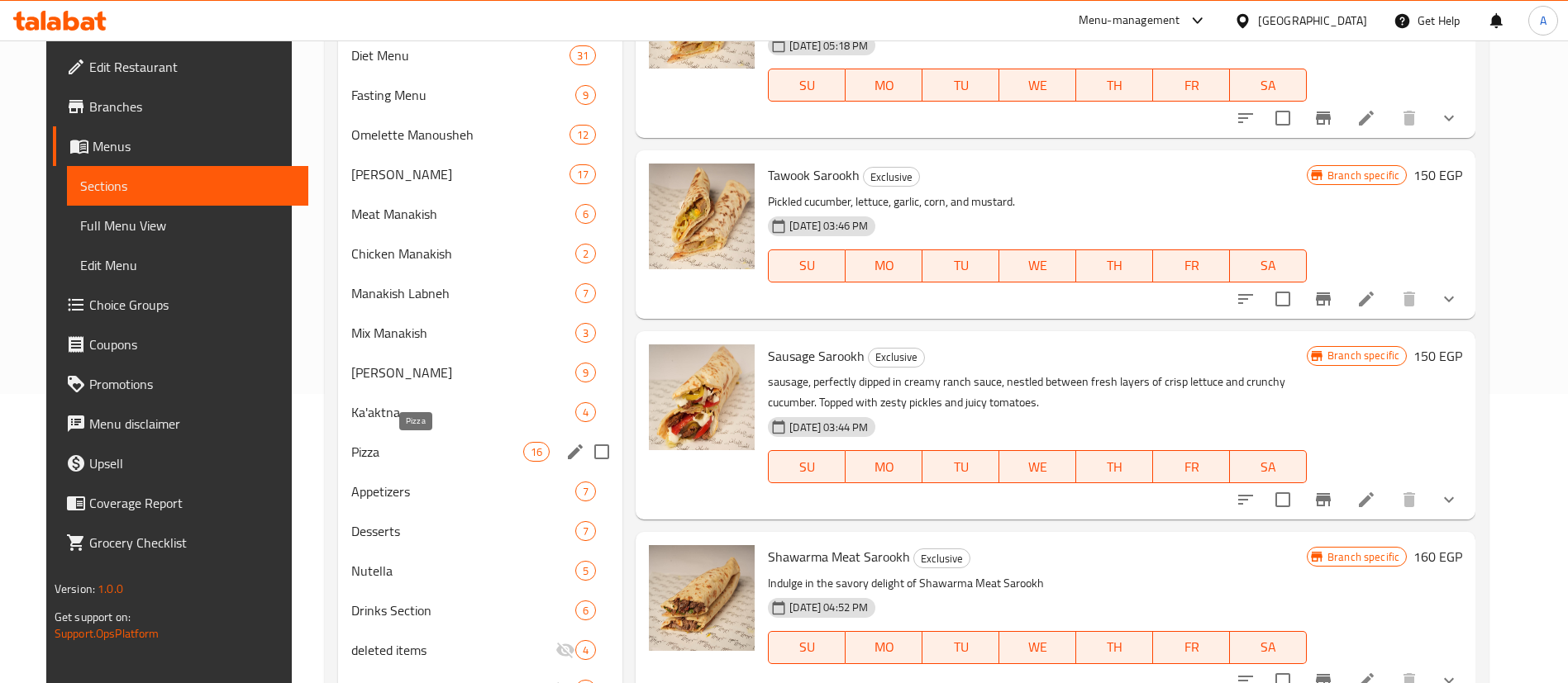
click at [415, 456] on span "Pizza" at bounding box center [436, 451] width 172 height 20
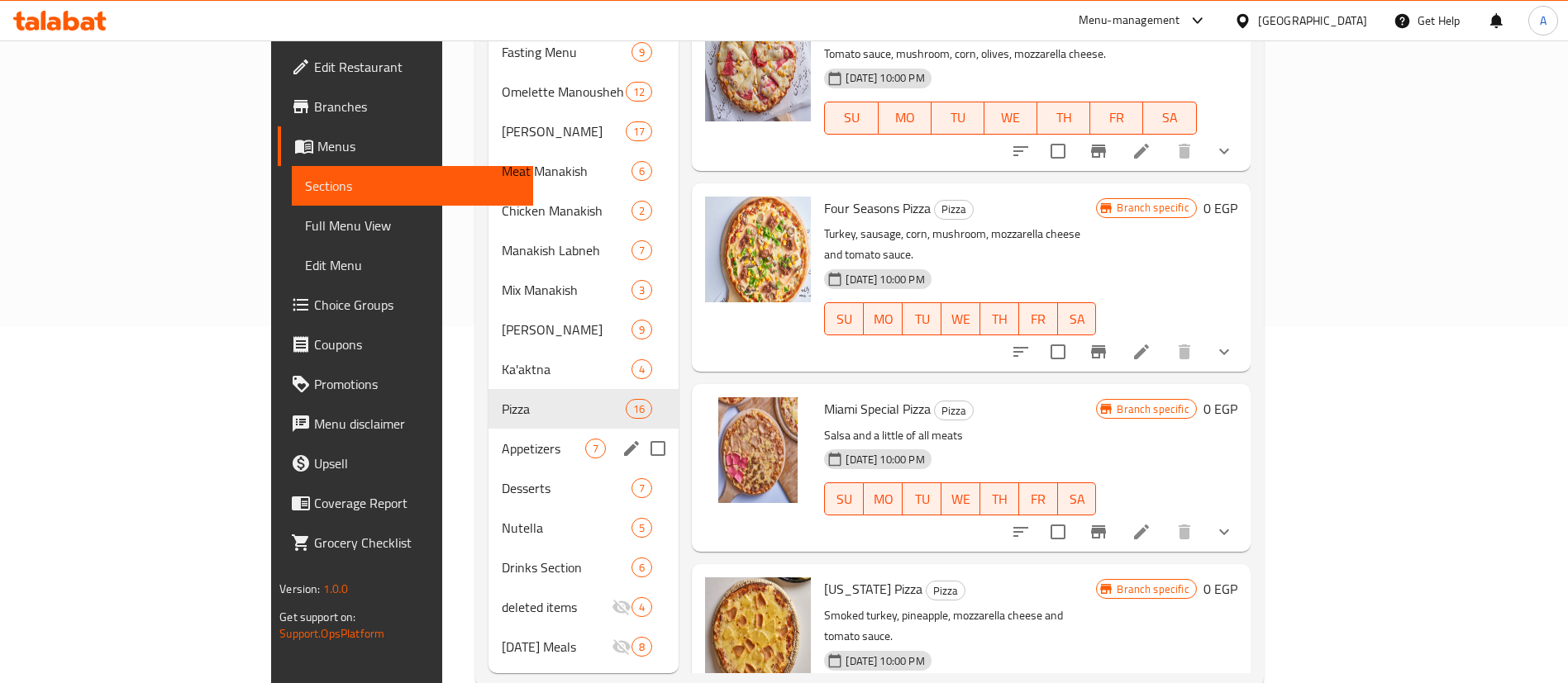
scroll to position [369, 0]
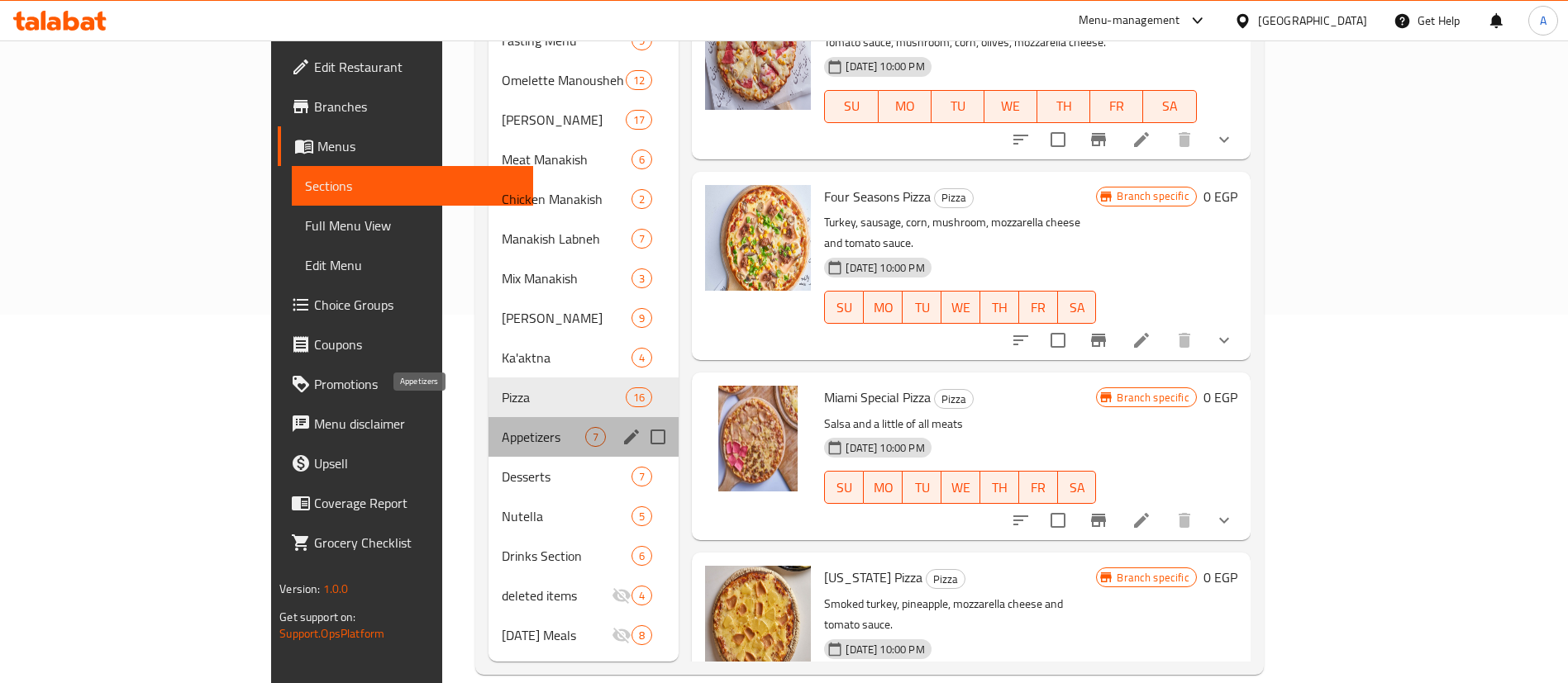
click at [501, 427] on span "Appetizers" at bounding box center [542, 437] width 83 height 20
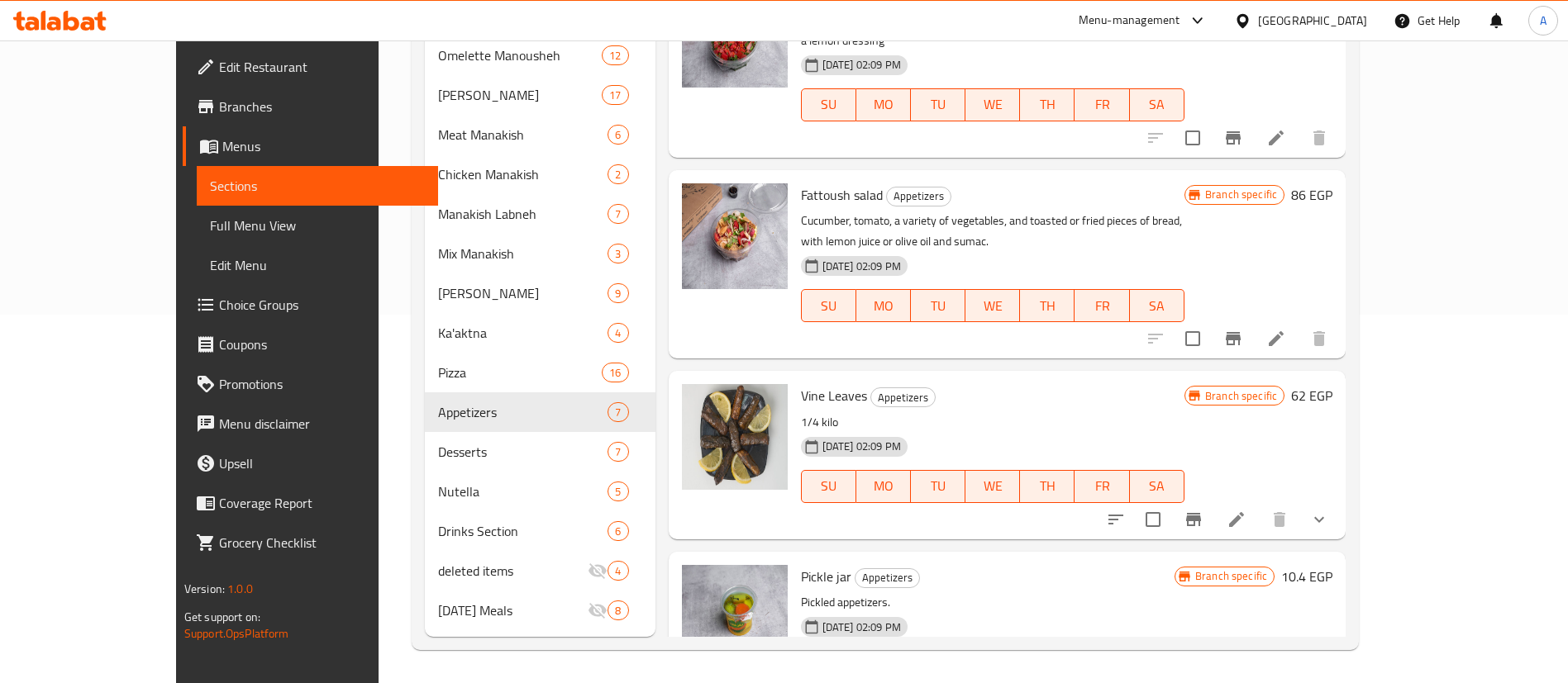
scroll to position [484, 0]
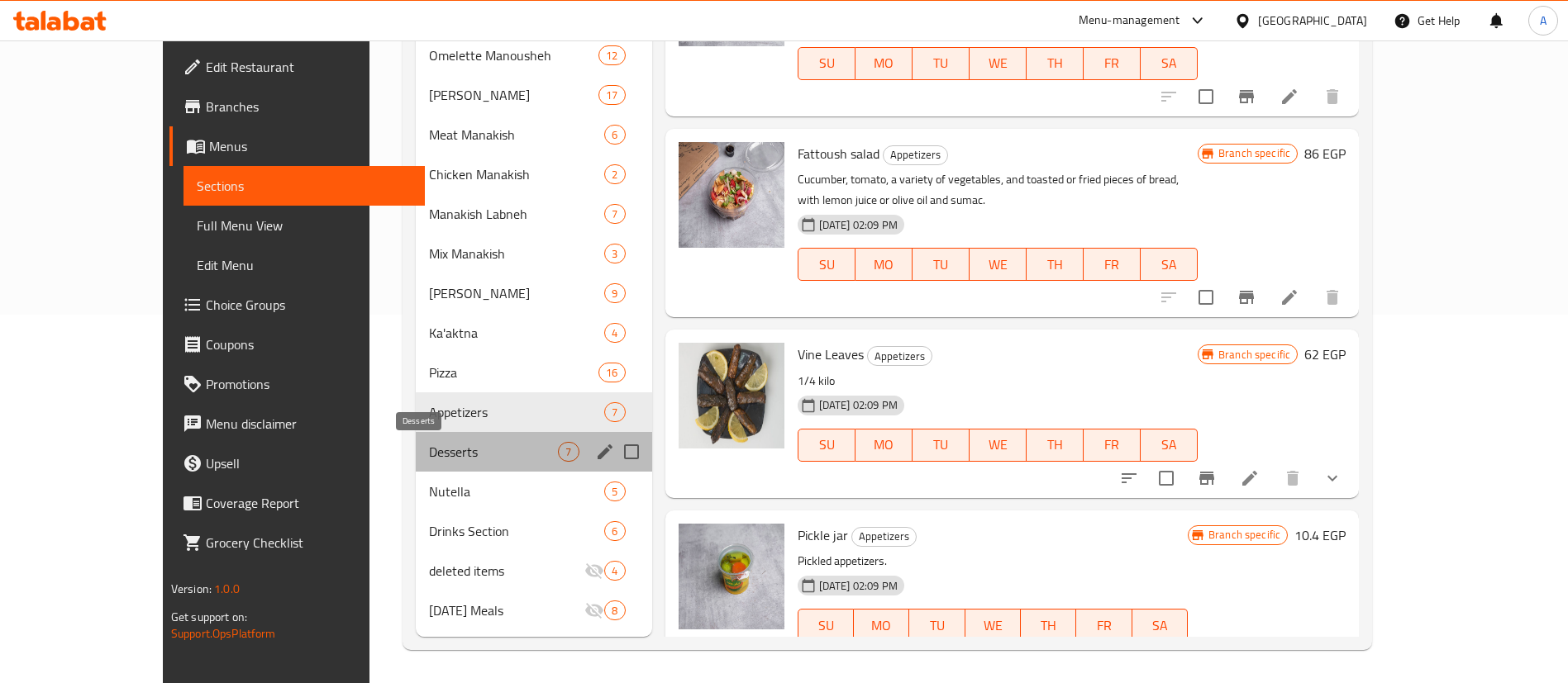
click at [443, 442] on span "Desserts" at bounding box center [493, 451] width 129 height 20
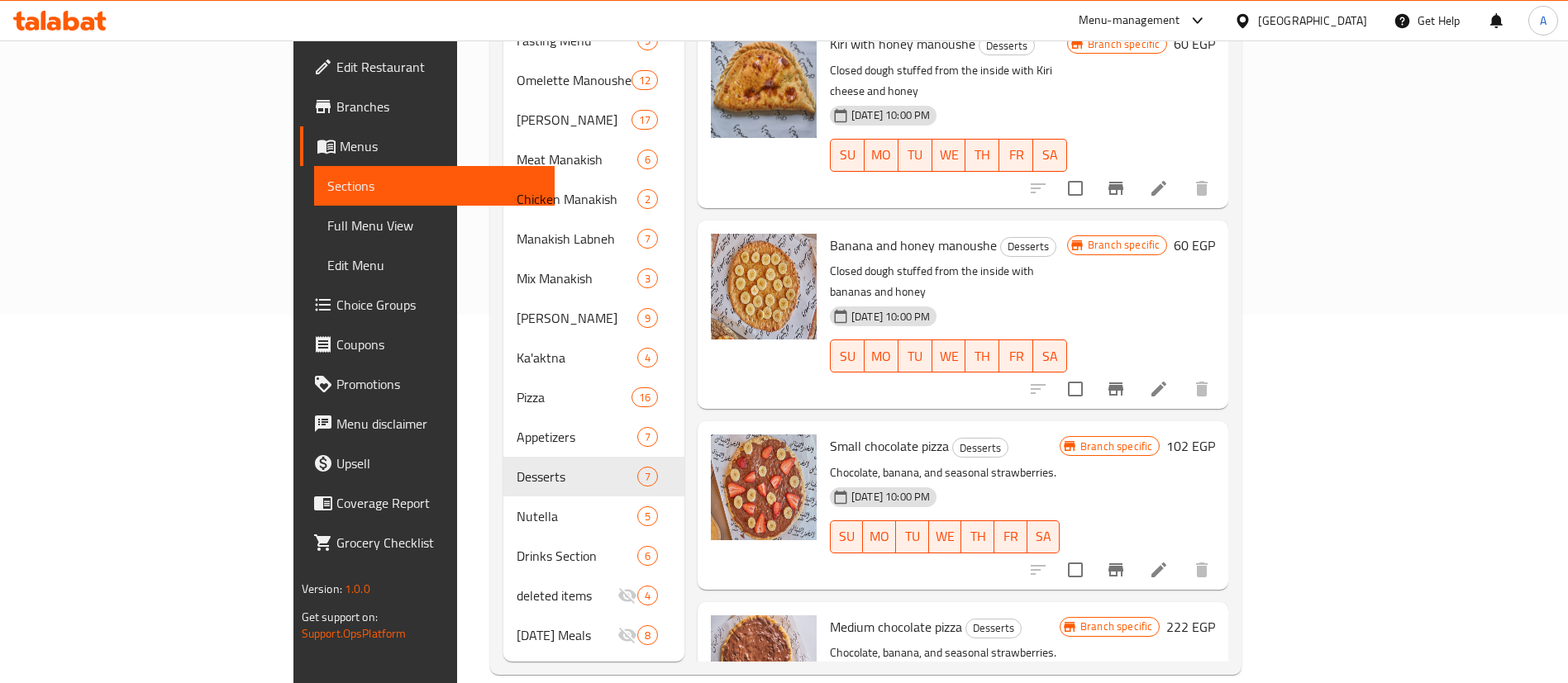
scroll to position [484, 0]
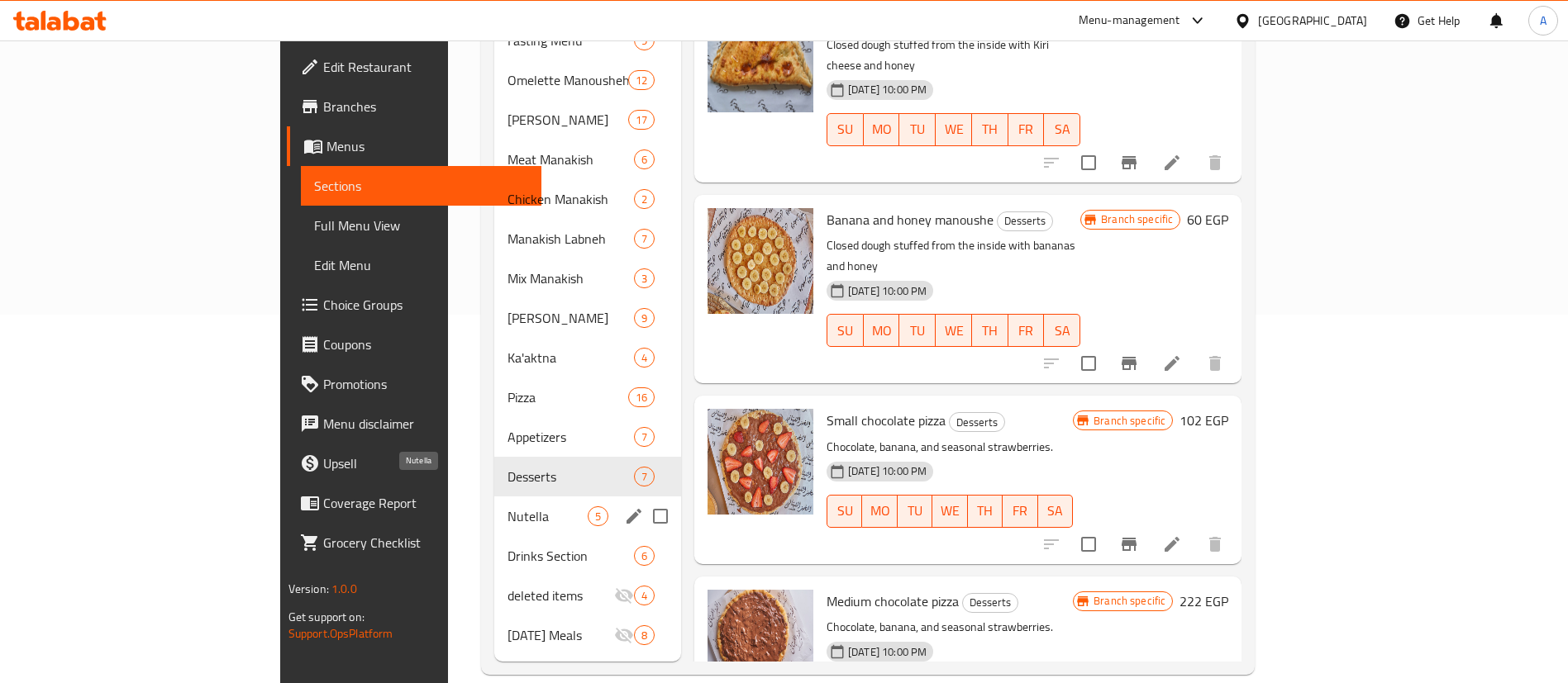
click at [507, 507] on span "Nutella" at bounding box center [547, 516] width 81 height 20
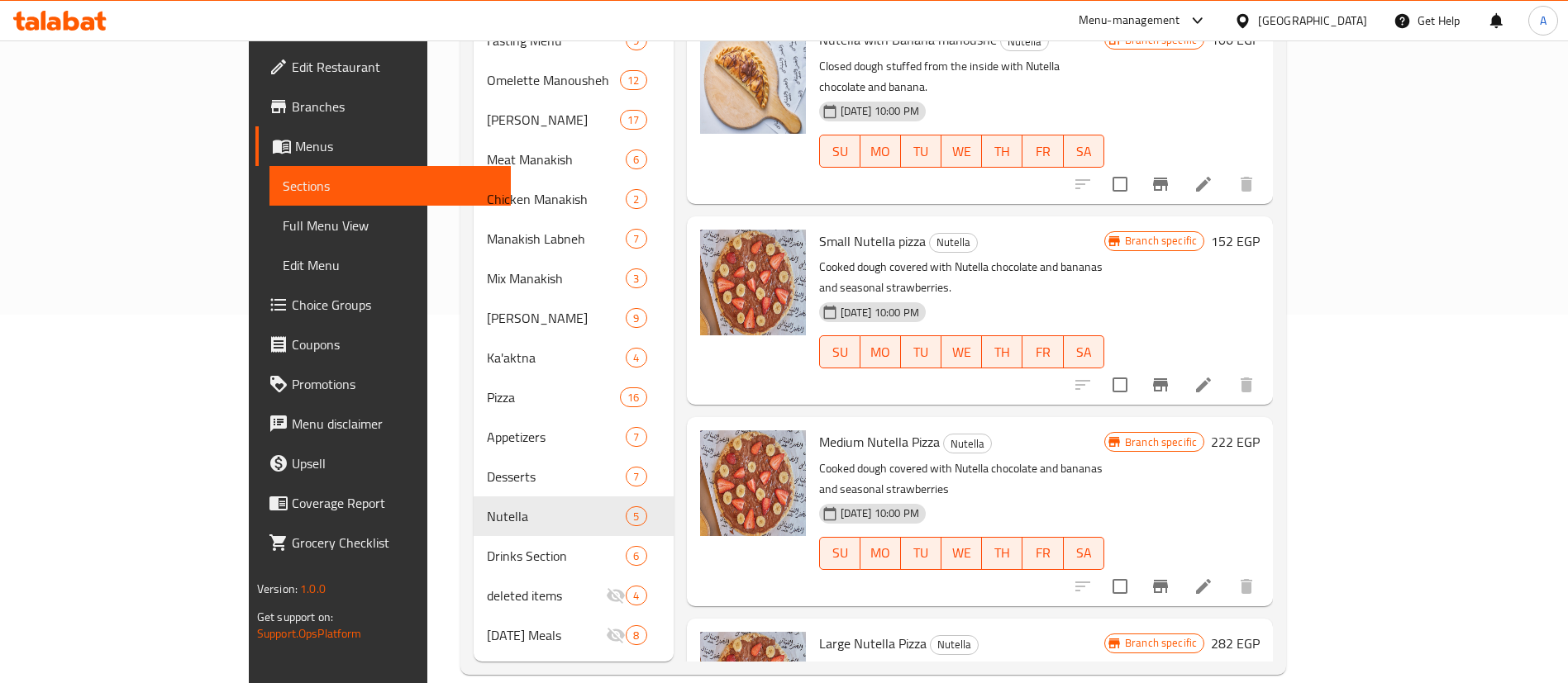
scroll to position [123, 0]
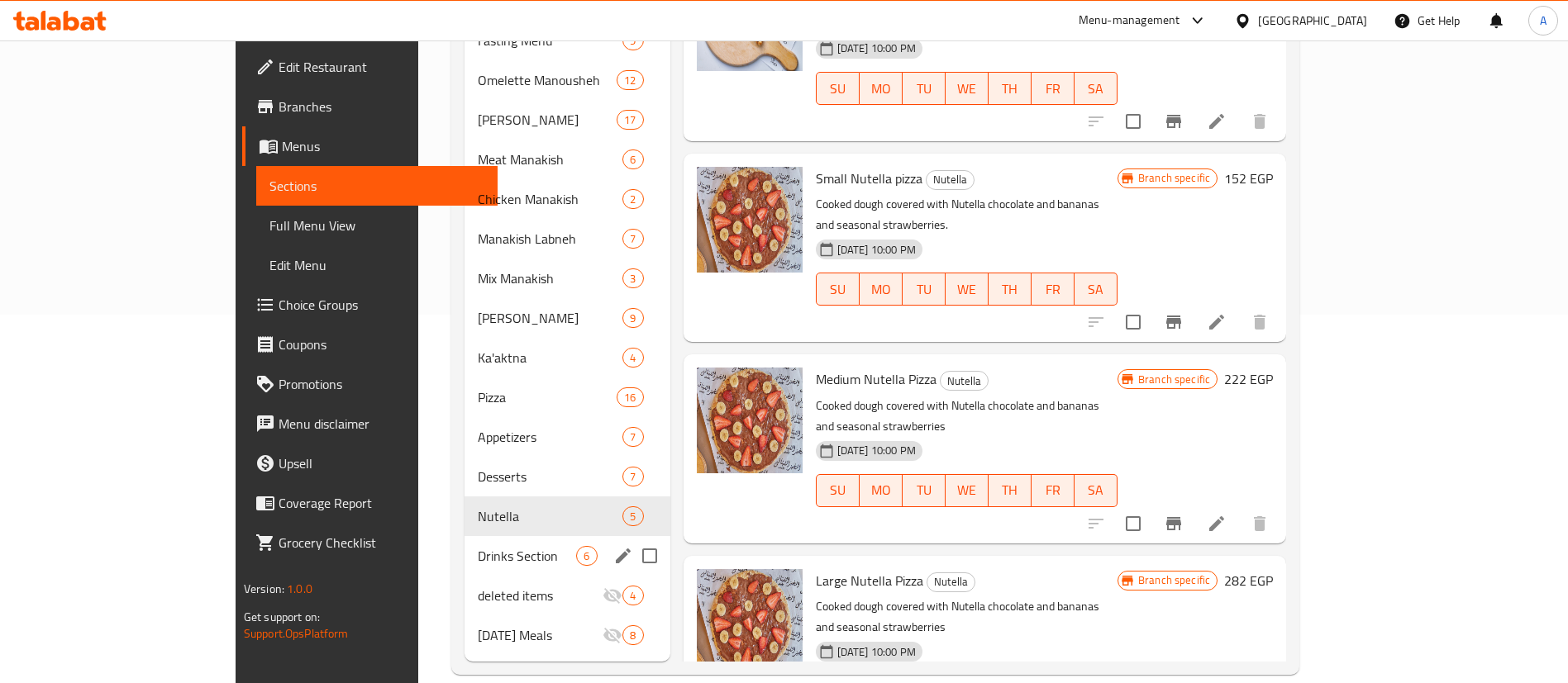
click at [477, 546] on span "Drinks Section" at bounding box center [526, 556] width 99 height 20
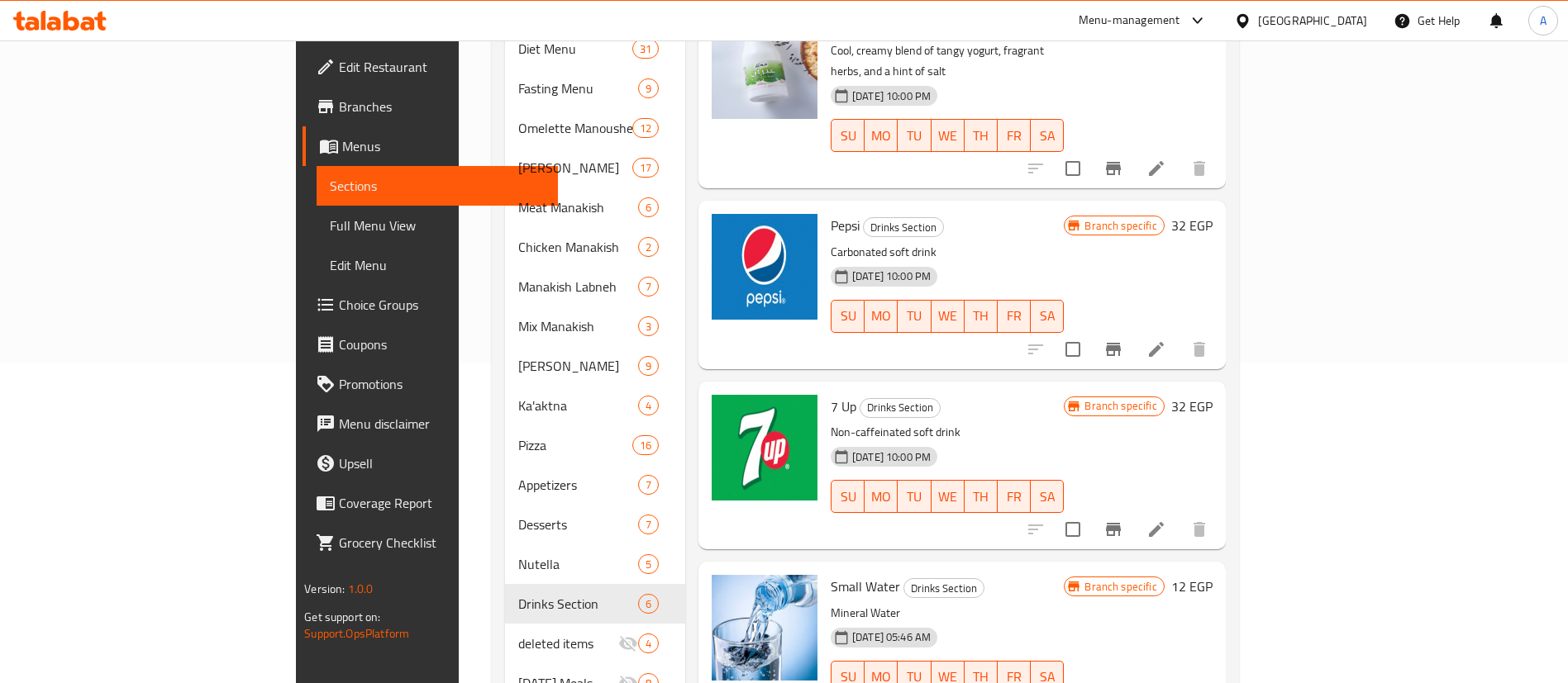
scroll to position [369, 0]
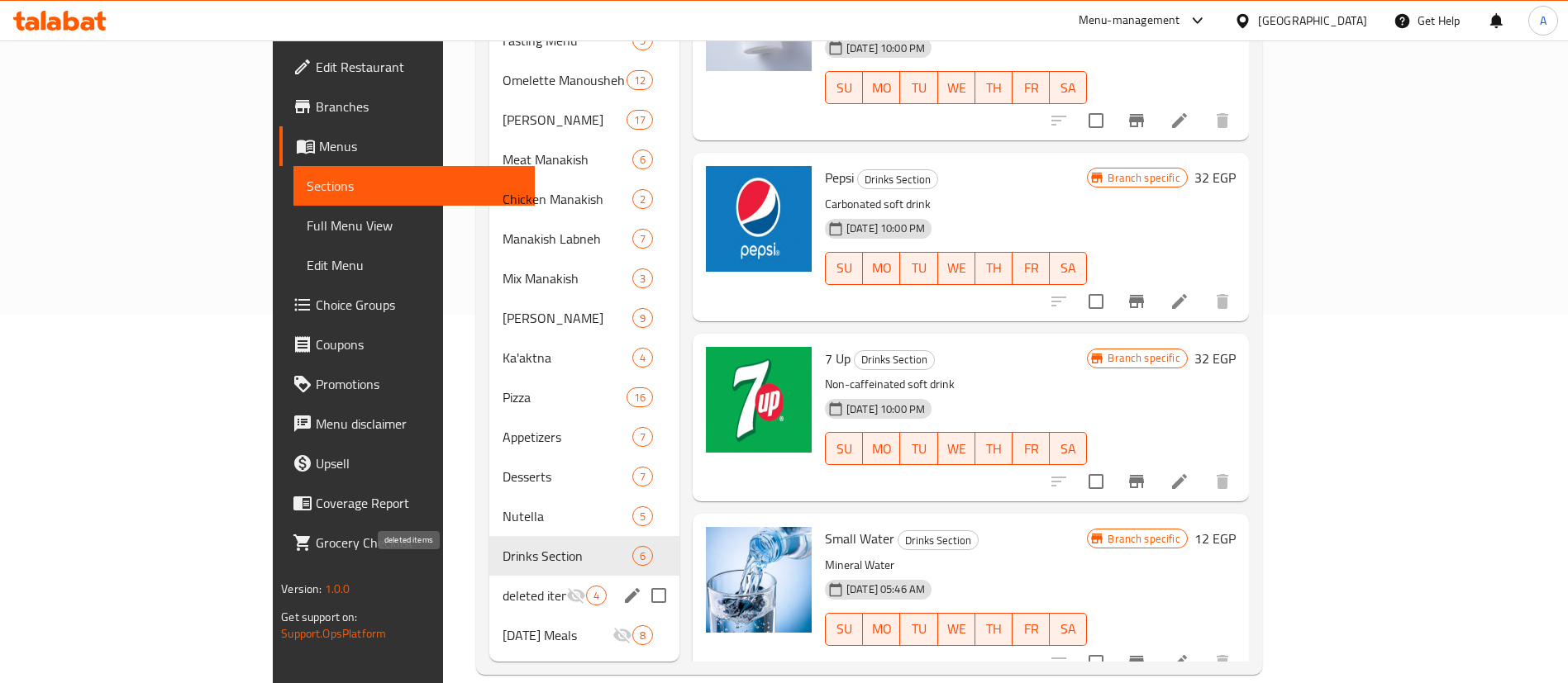
click at [502, 585] on span "deleted items" at bounding box center [534, 595] width 63 height 20
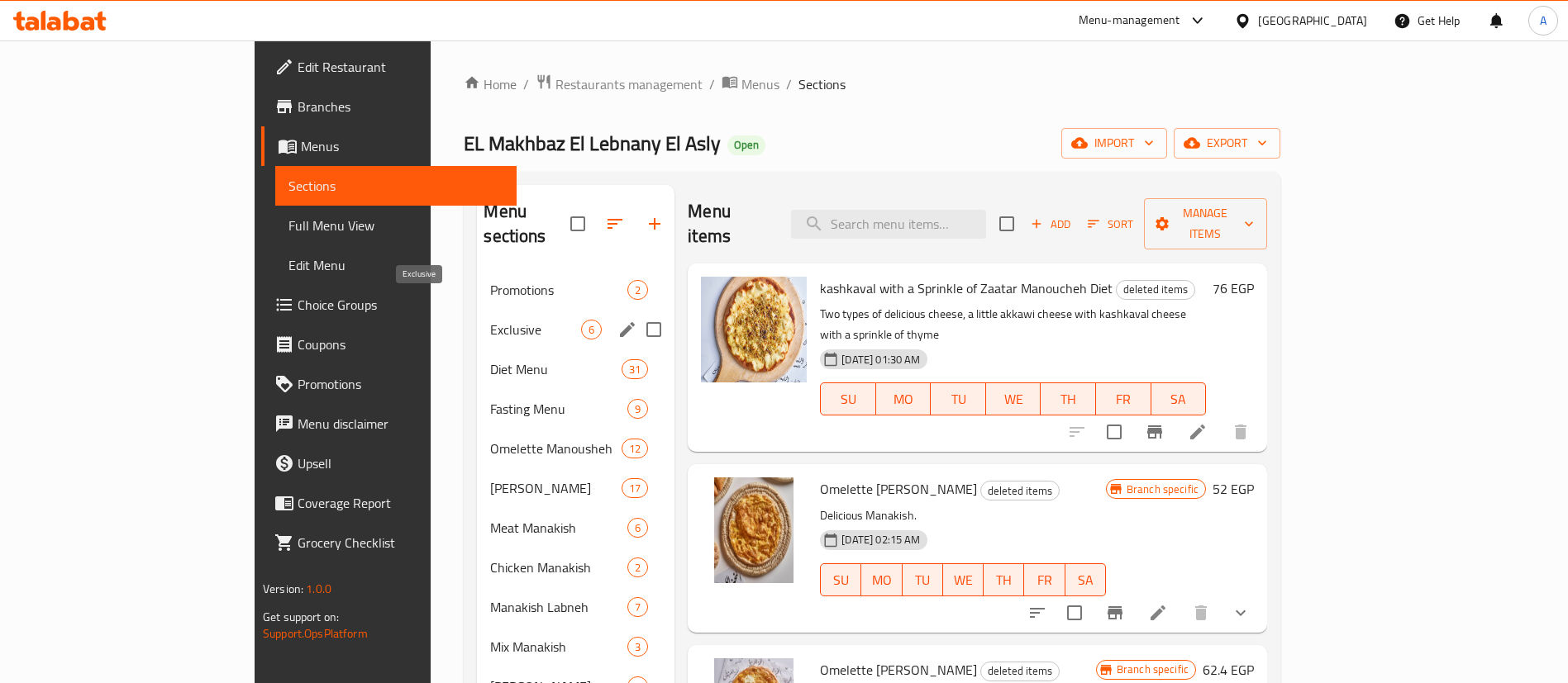
click at [490, 320] on span "Exclusive" at bounding box center [535, 330] width 91 height 20
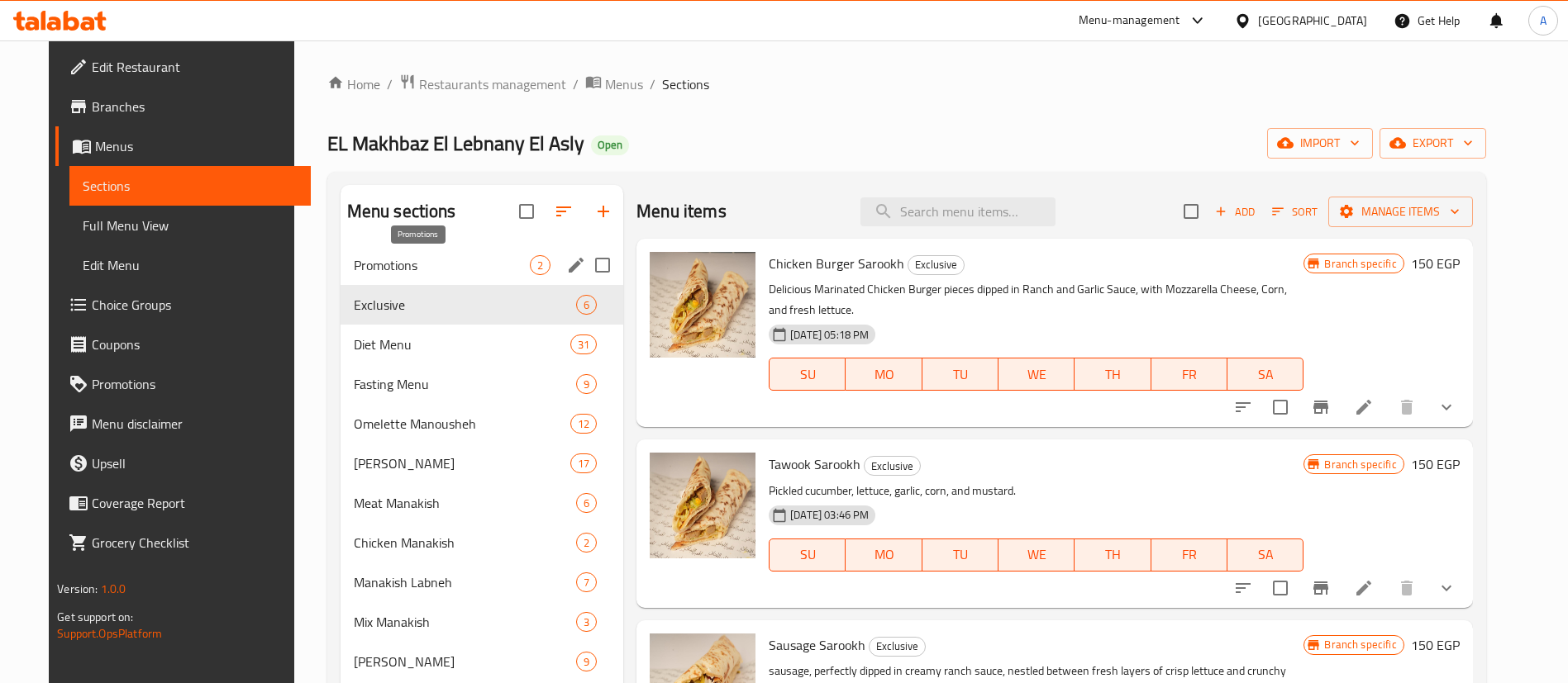
click at [354, 271] on span "Promotions" at bounding box center [442, 264] width 176 height 20
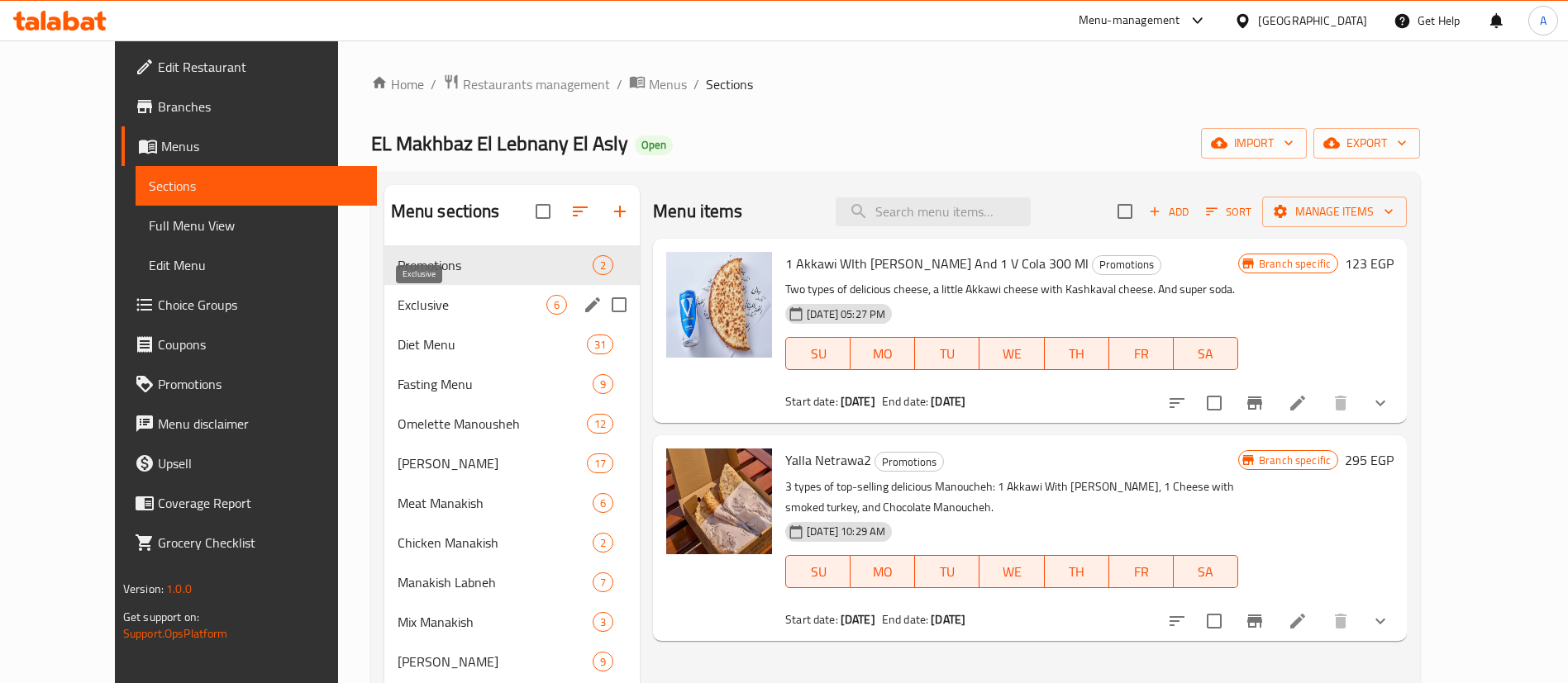
click at [398, 303] on span "Exclusive" at bounding box center [472, 305] width 149 height 20
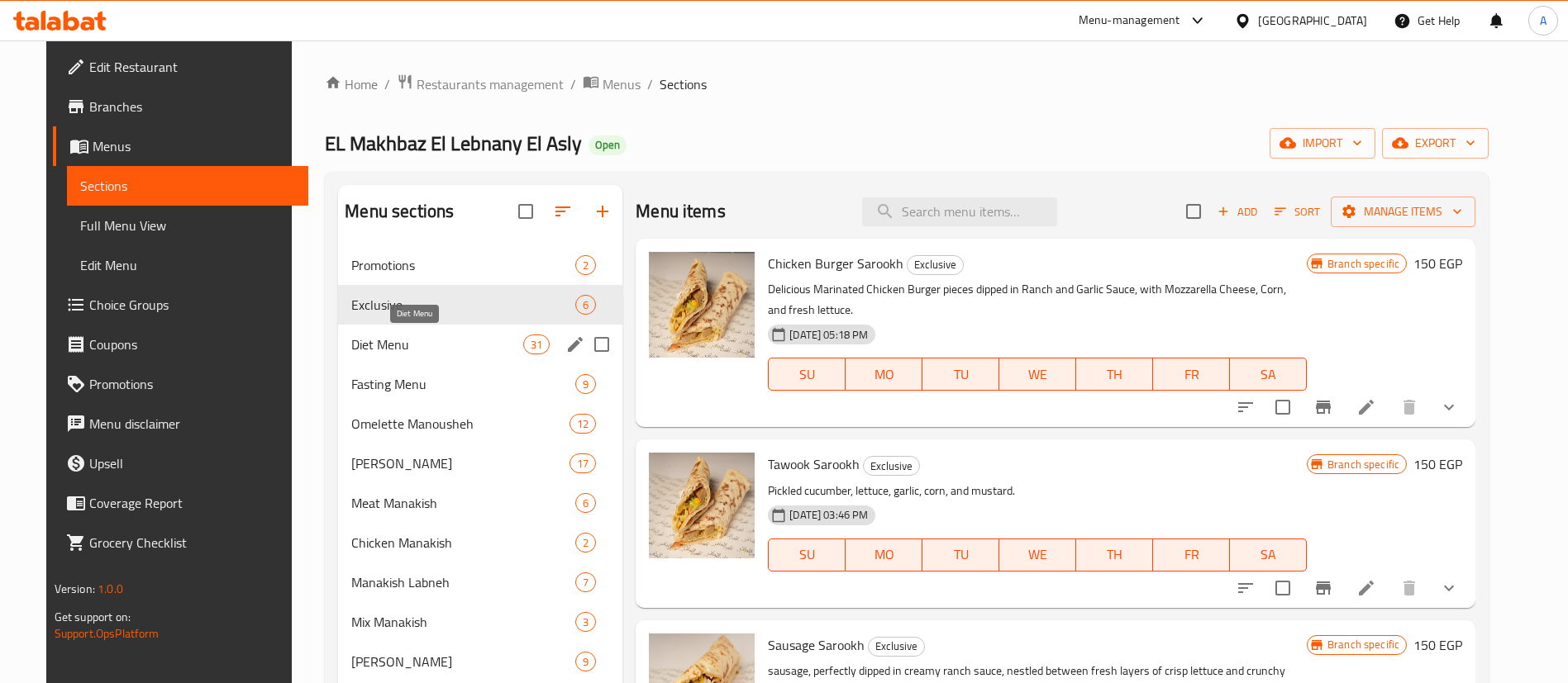
click at [396, 341] on span "Diet Menu" at bounding box center [436, 344] width 172 height 20
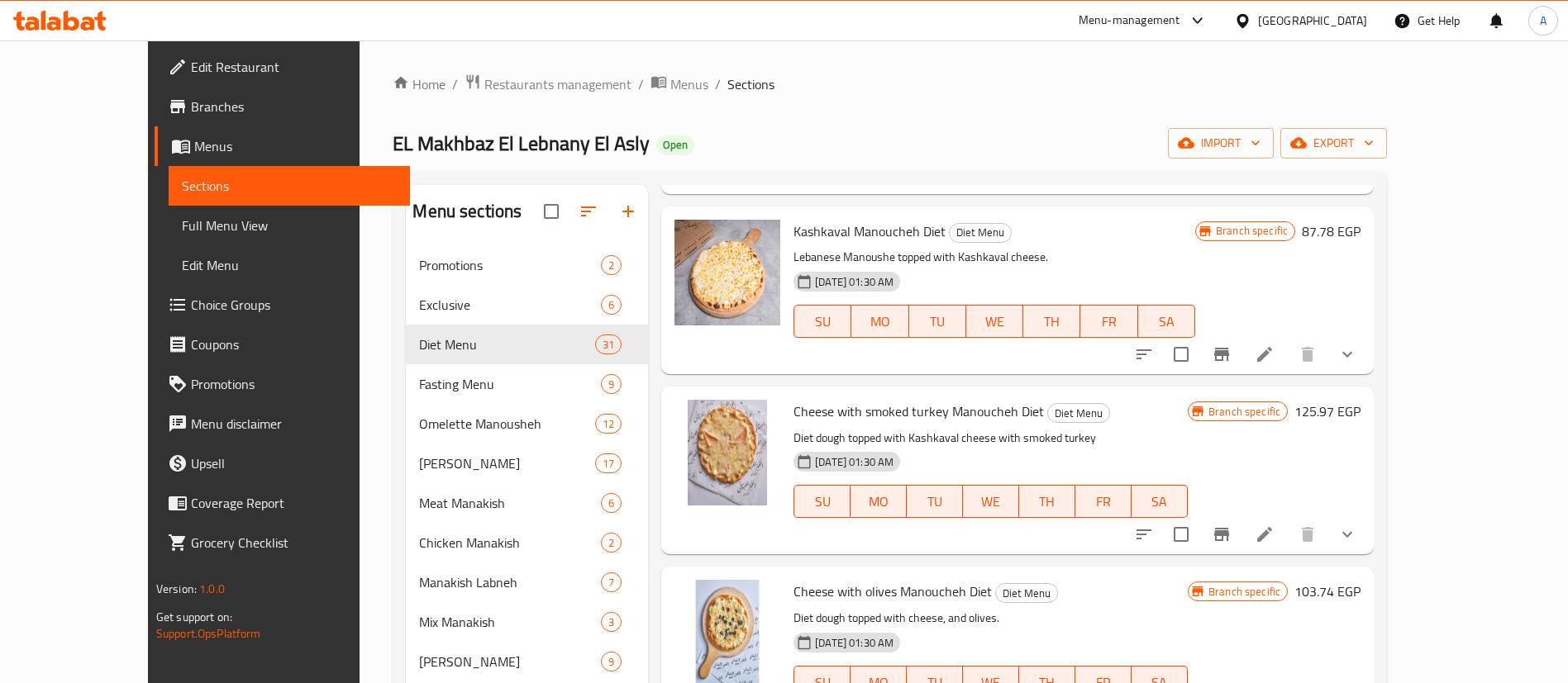
scroll to position [1900, 0]
